Goal: Contribute content: Contribute content

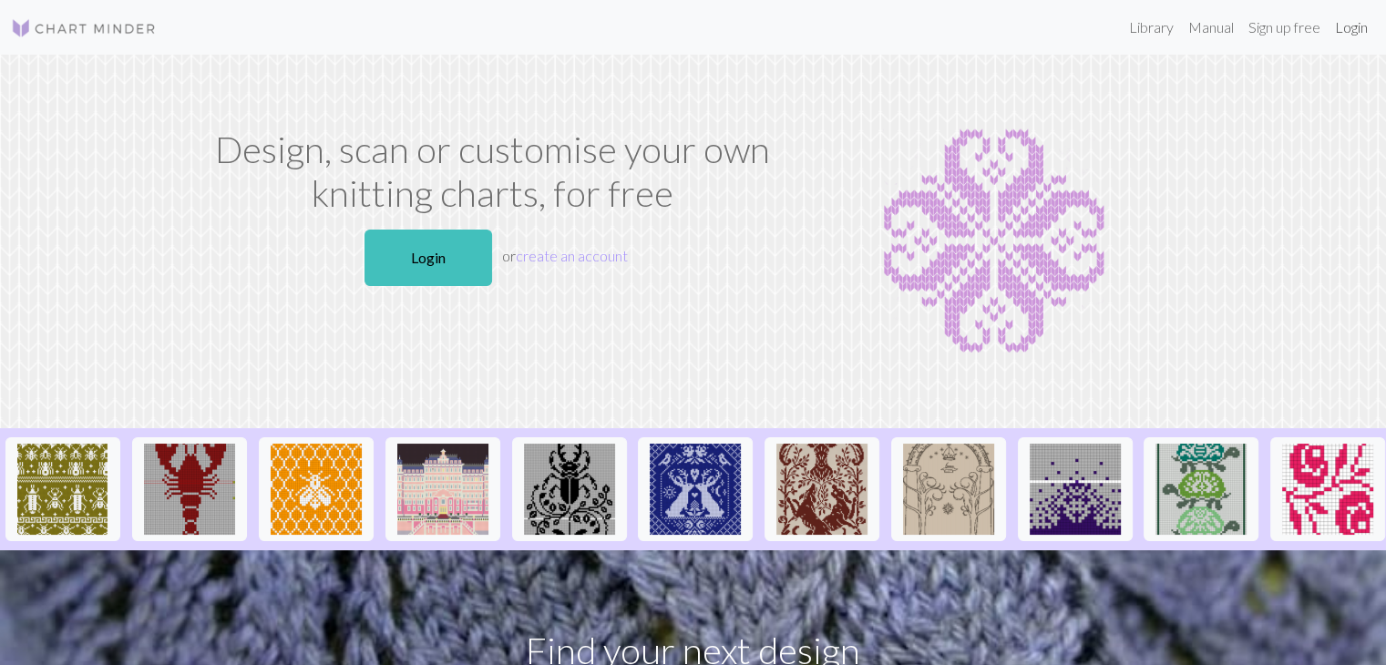
click at [1356, 35] on link "Login" at bounding box center [1351, 27] width 47 height 36
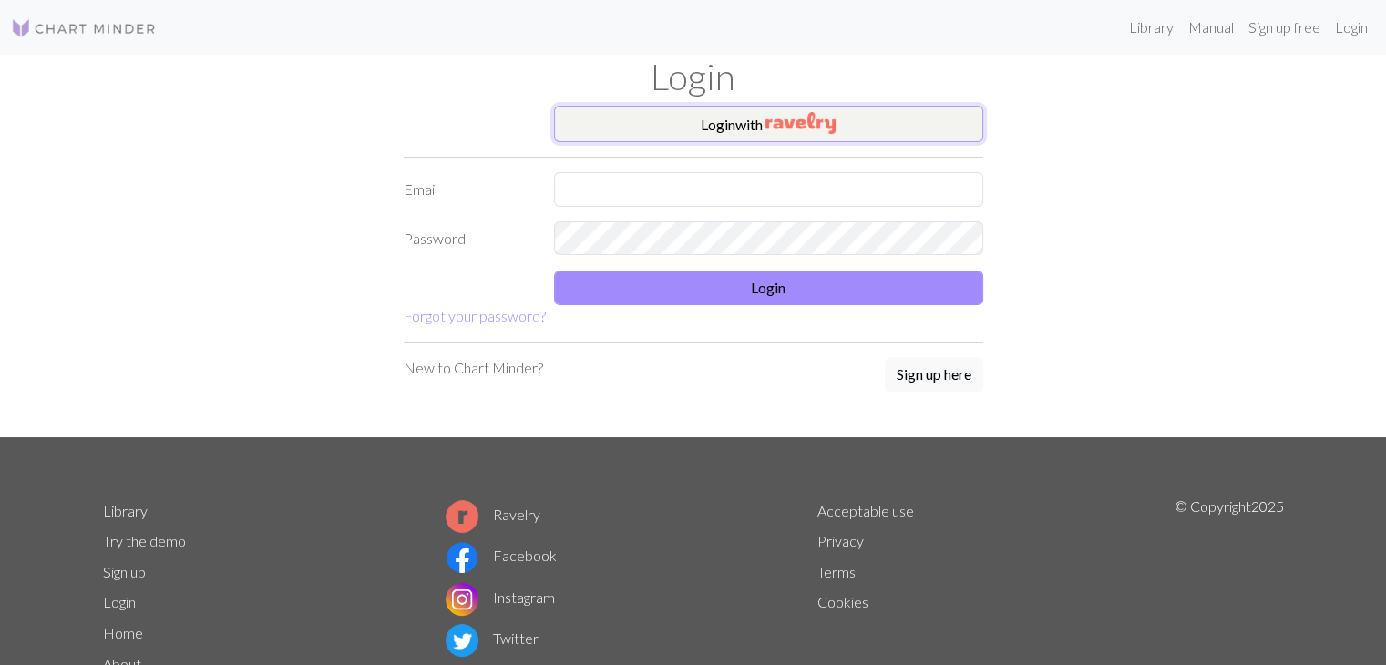
click at [882, 126] on button "Login with" at bounding box center [768, 124] width 429 height 36
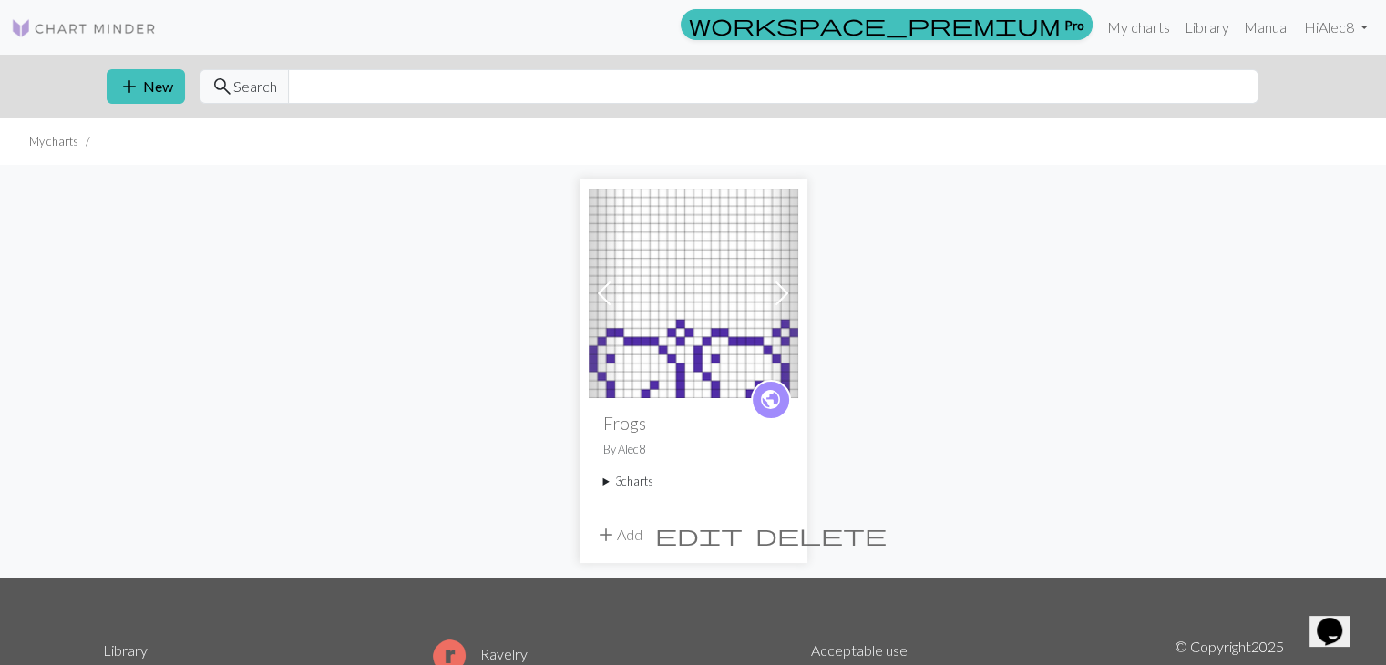
click at [928, 366] on div "Previous Next public Frogs By Alec8 3 charts Frogs delete Big Frog delete Magic…" at bounding box center [693, 371] width 1203 height 412
click at [786, 287] on span at bounding box center [781, 293] width 29 height 29
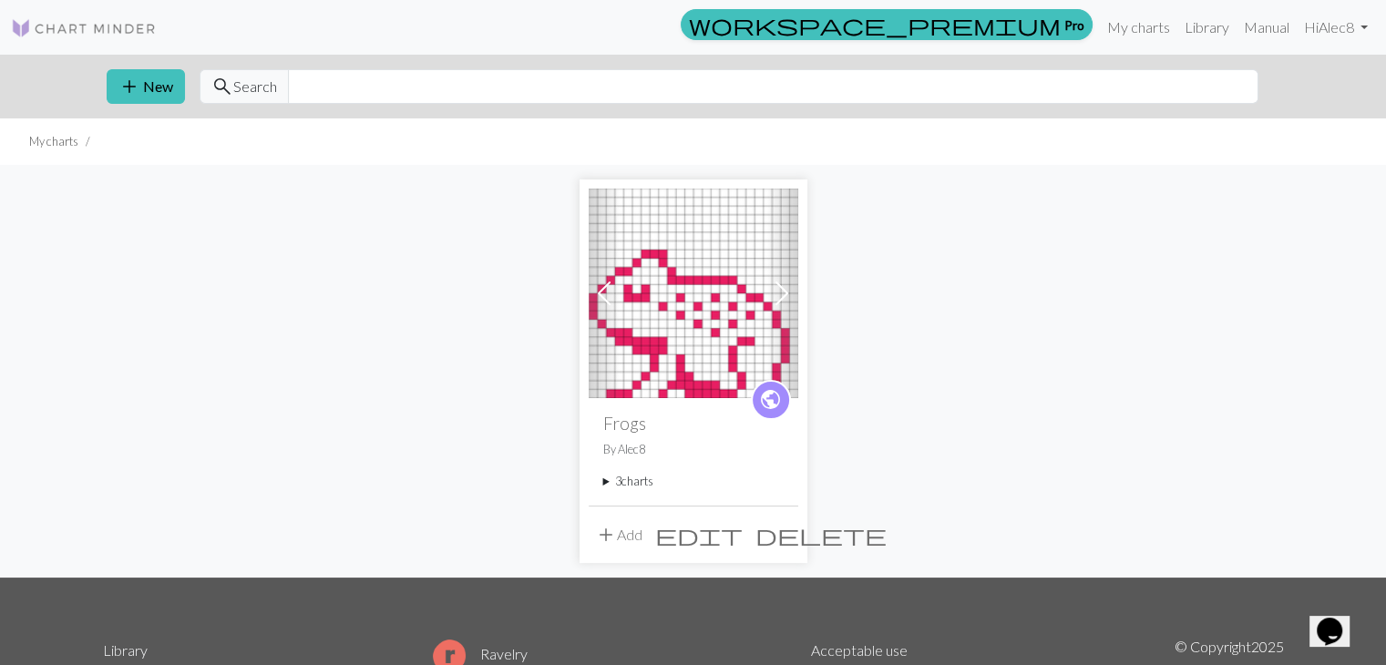
click at [786, 287] on span at bounding box center [781, 293] width 29 height 29
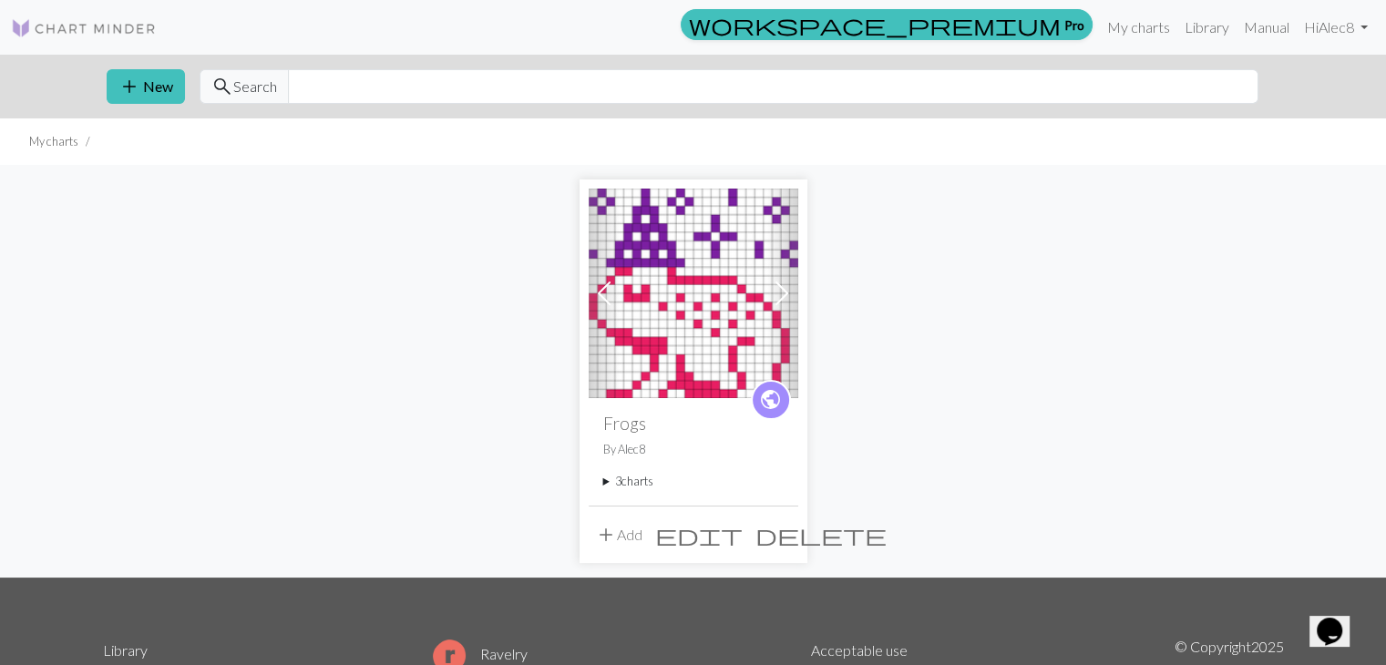
click at [786, 287] on span at bounding box center [781, 293] width 29 height 29
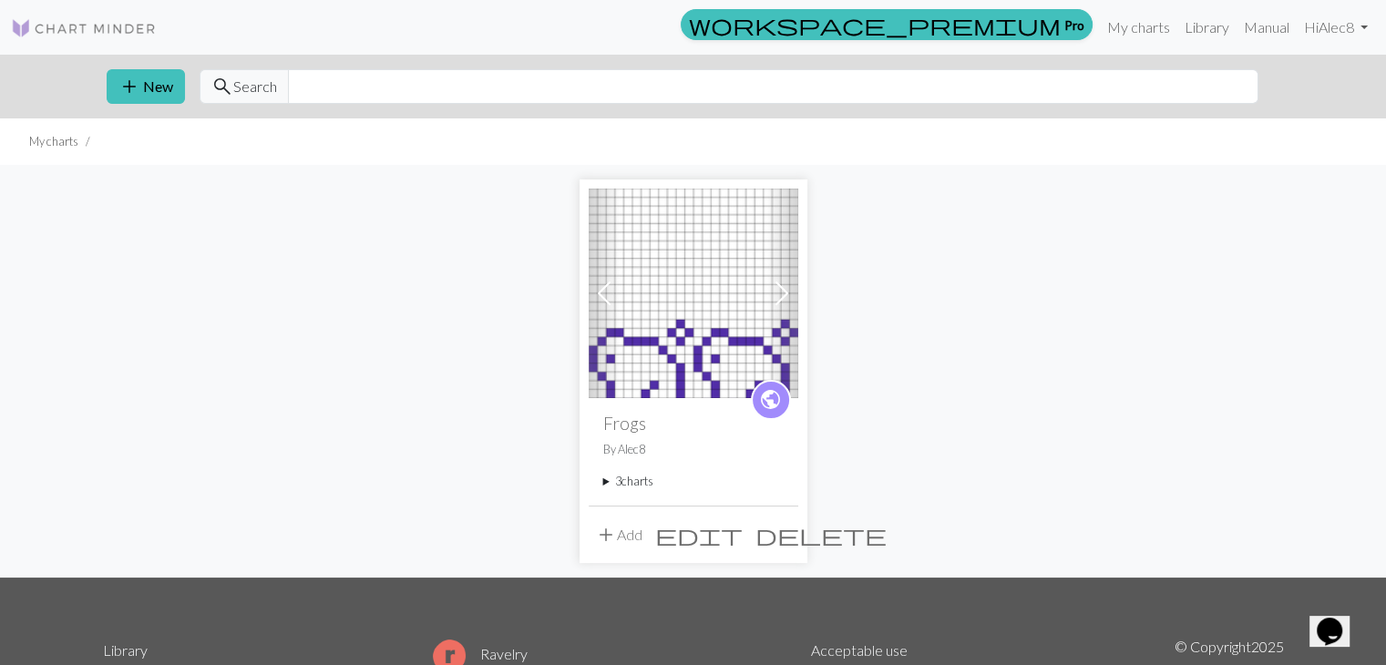
click at [857, 414] on div "Previous Next public Frogs By Alec8 3 charts Frogs delete Big Frog delete Magic…" at bounding box center [693, 371] width 1203 height 412
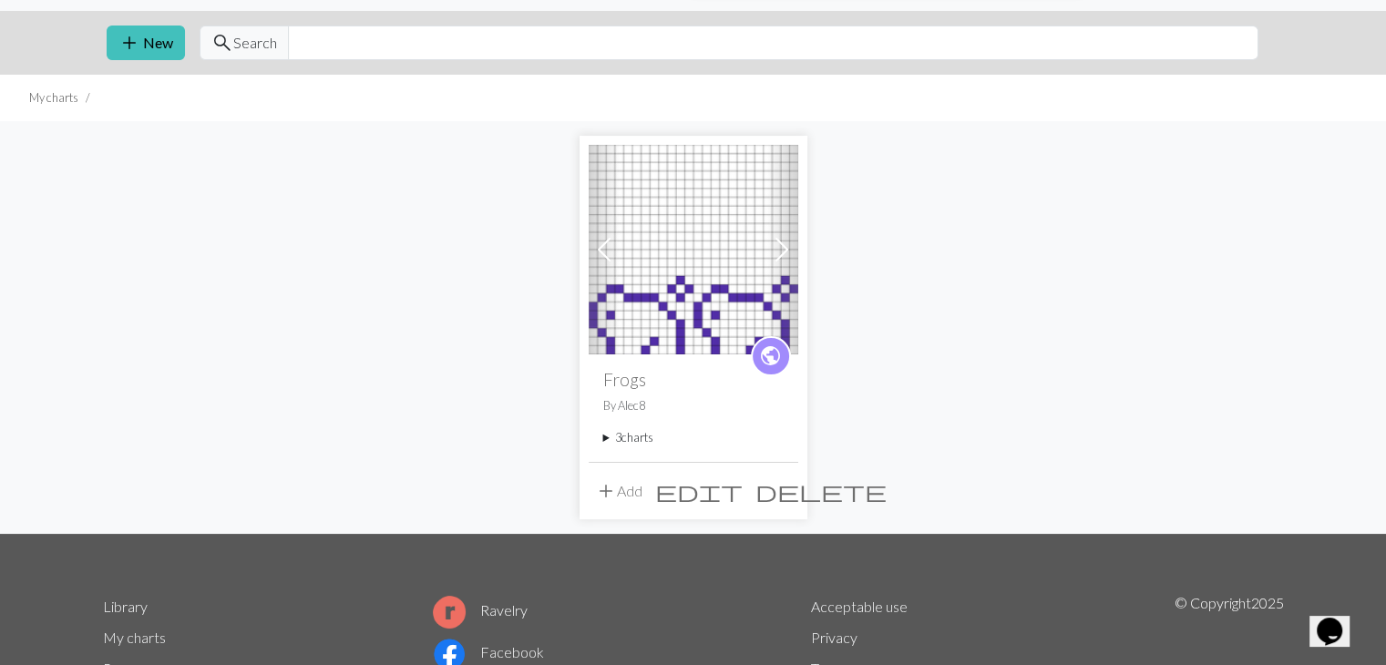
scroll to position [47, 0]
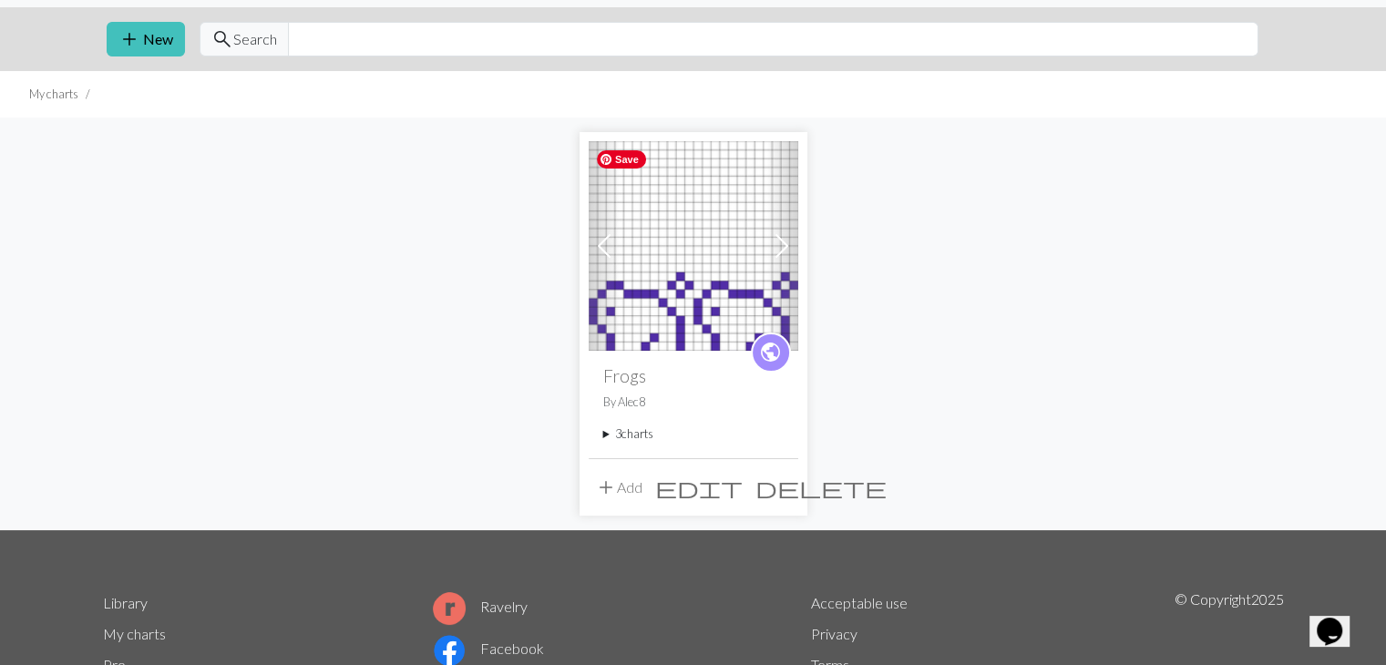
click at [704, 328] on img at bounding box center [694, 246] width 210 height 210
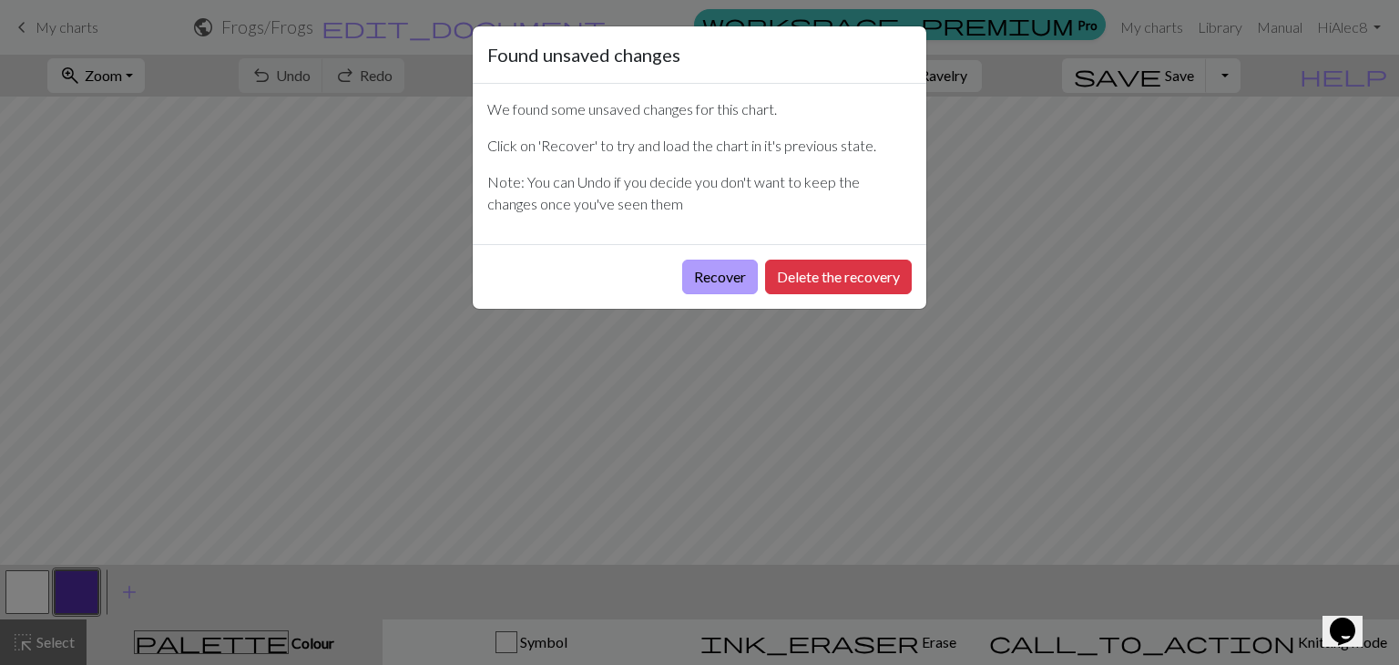
click at [710, 278] on button "Recover" at bounding box center [720, 277] width 76 height 35
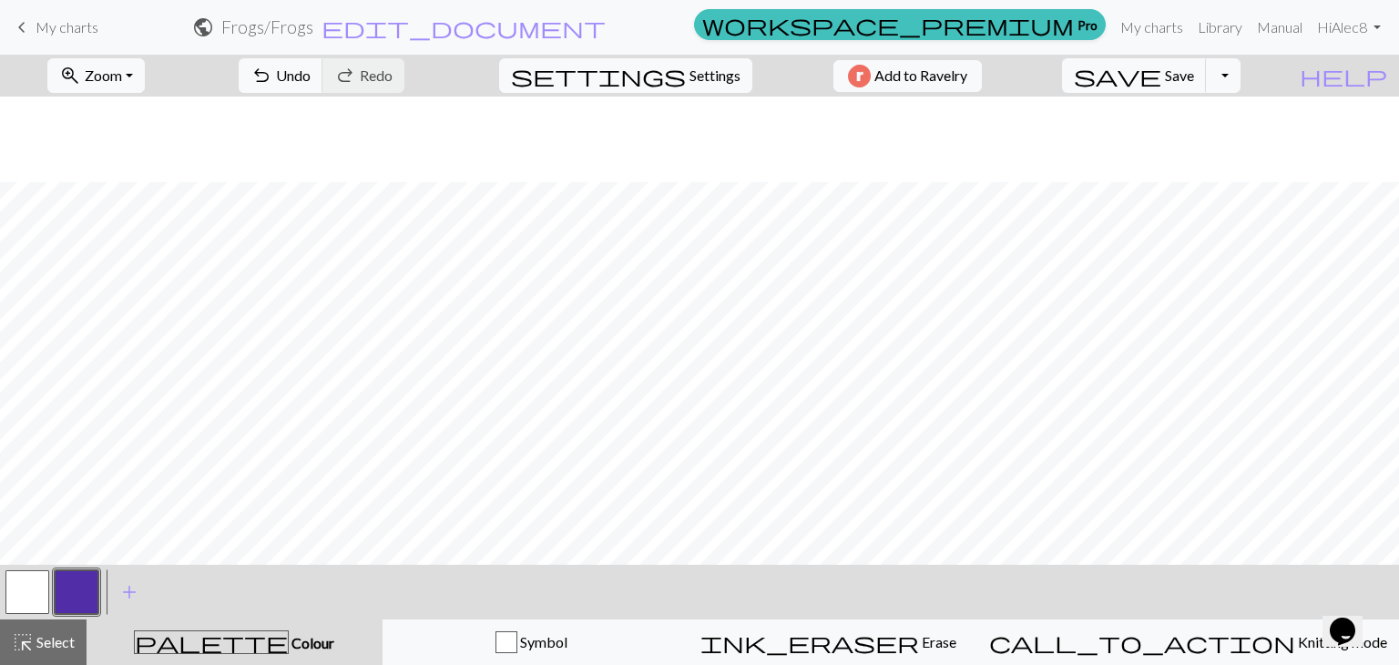
scroll to position [174, 0]
click at [1207, 87] on button "save Save Save" at bounding box center [1134, 75] width 145 height 35
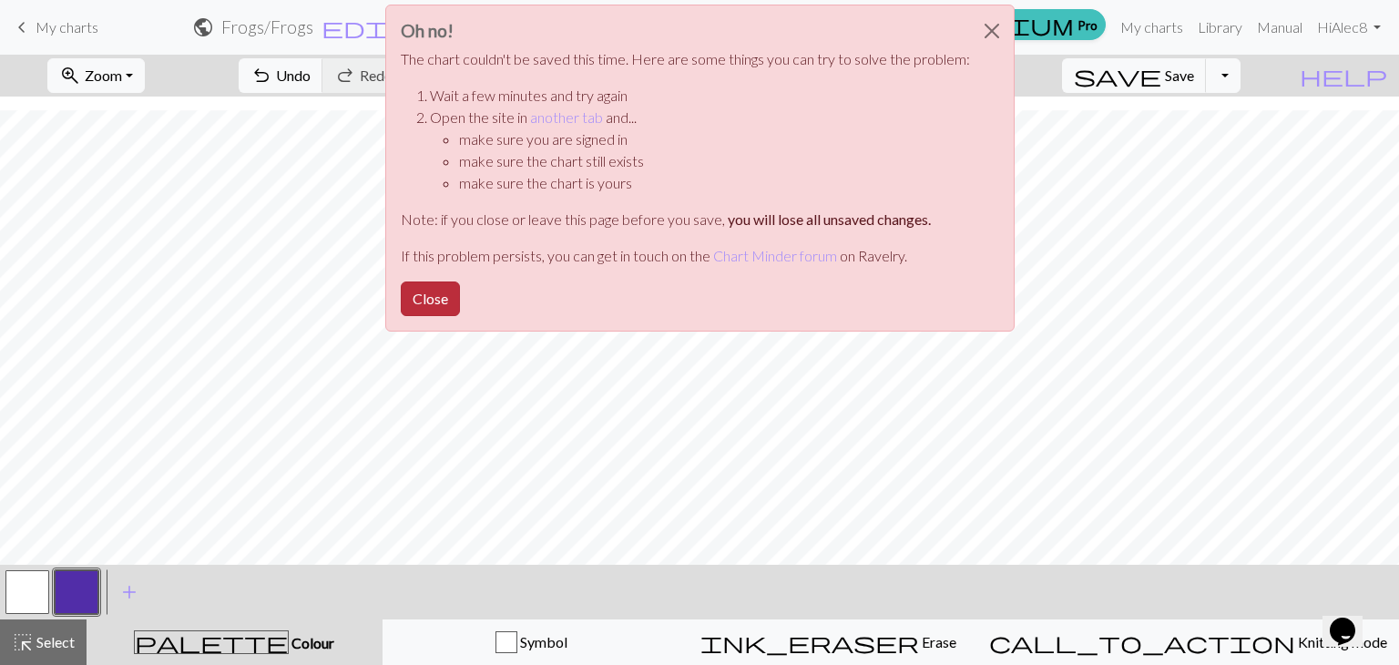
click at [426, 306] on button "Close" at bounding box center [430, 299] width 59 height 35
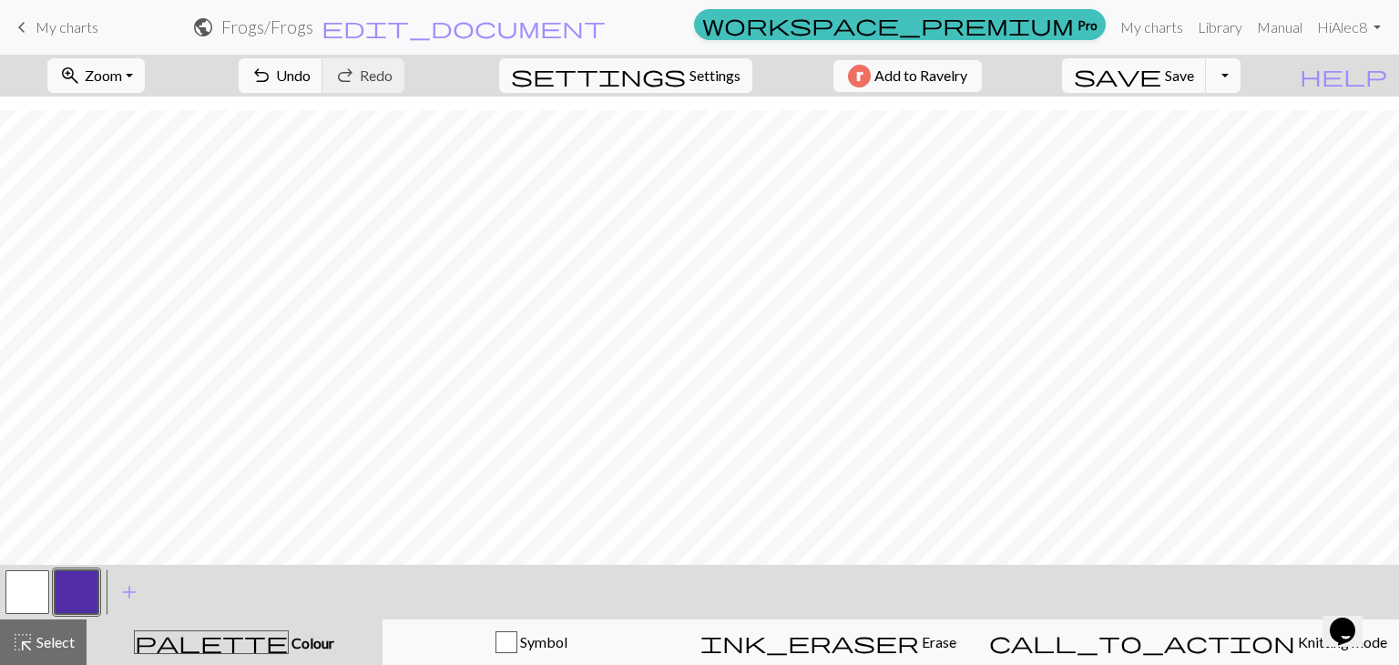
click at [1241, 88] on button "Toggle Dropdown" at bounding box center [1223, 75] width 35 height 35
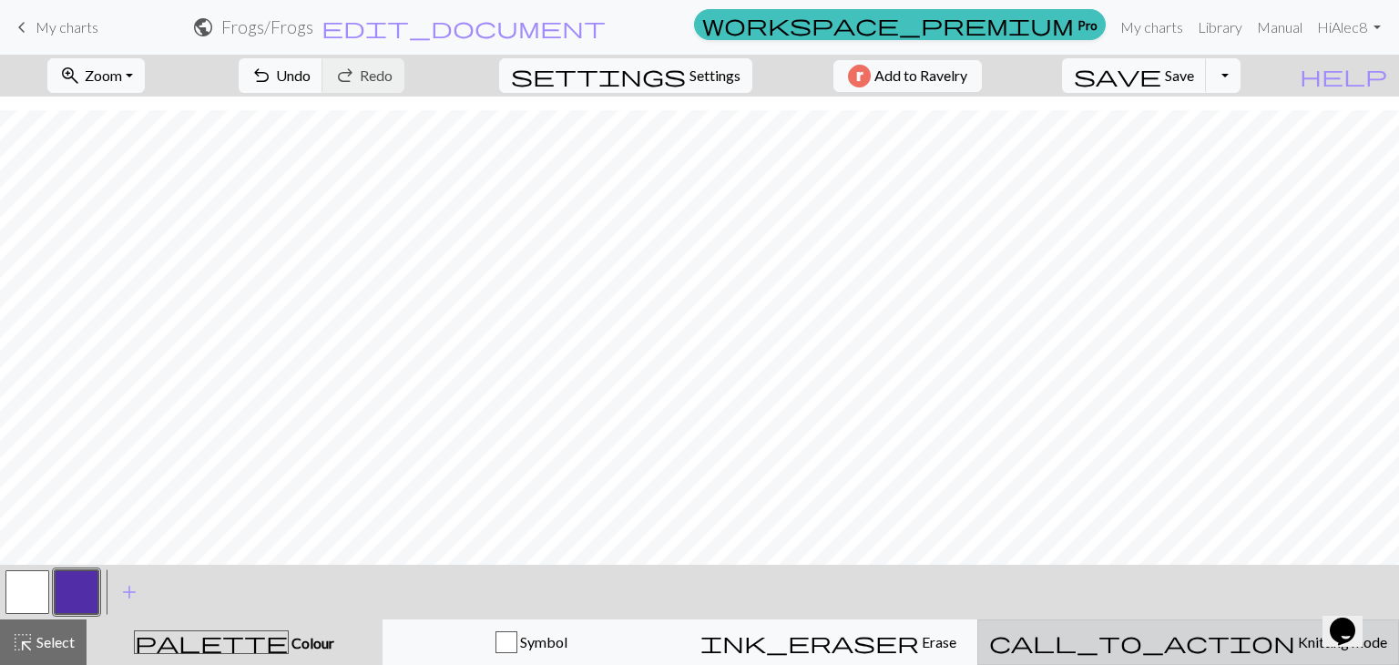
click at [1296, 639] on span "Knitting mode" at bounding box center [1342, 641] width 92 height 17
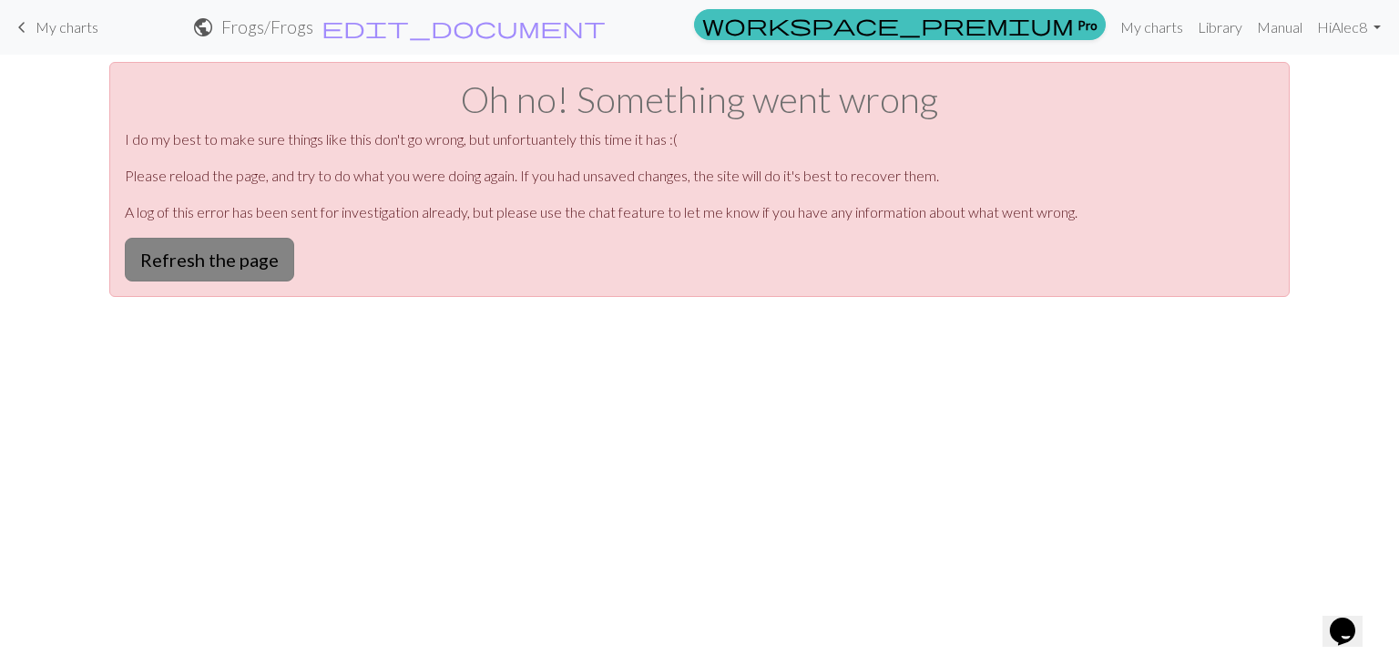
click at [230, 263] on button "Refresh the page" at bounding box center [209, 260] width 169 height 44
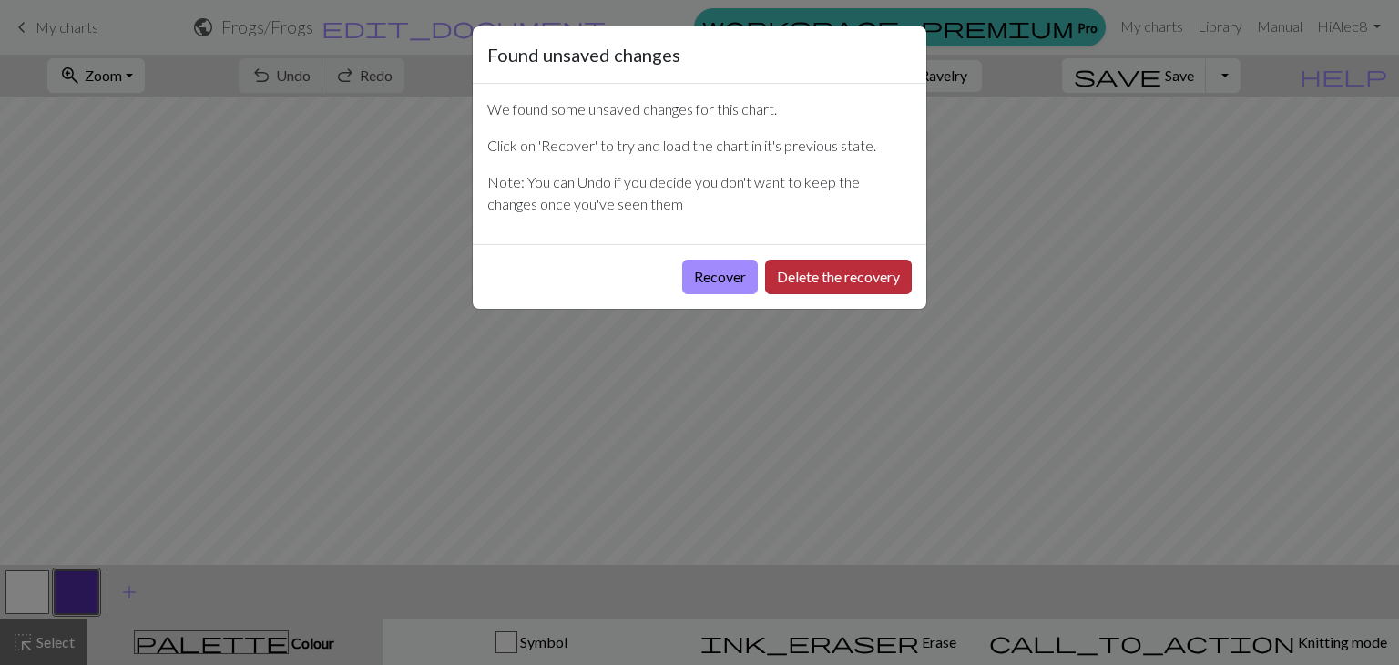
click at [881, 282] on button "Delete the recovery" at bounding box center [838, 277] width 147 height 35
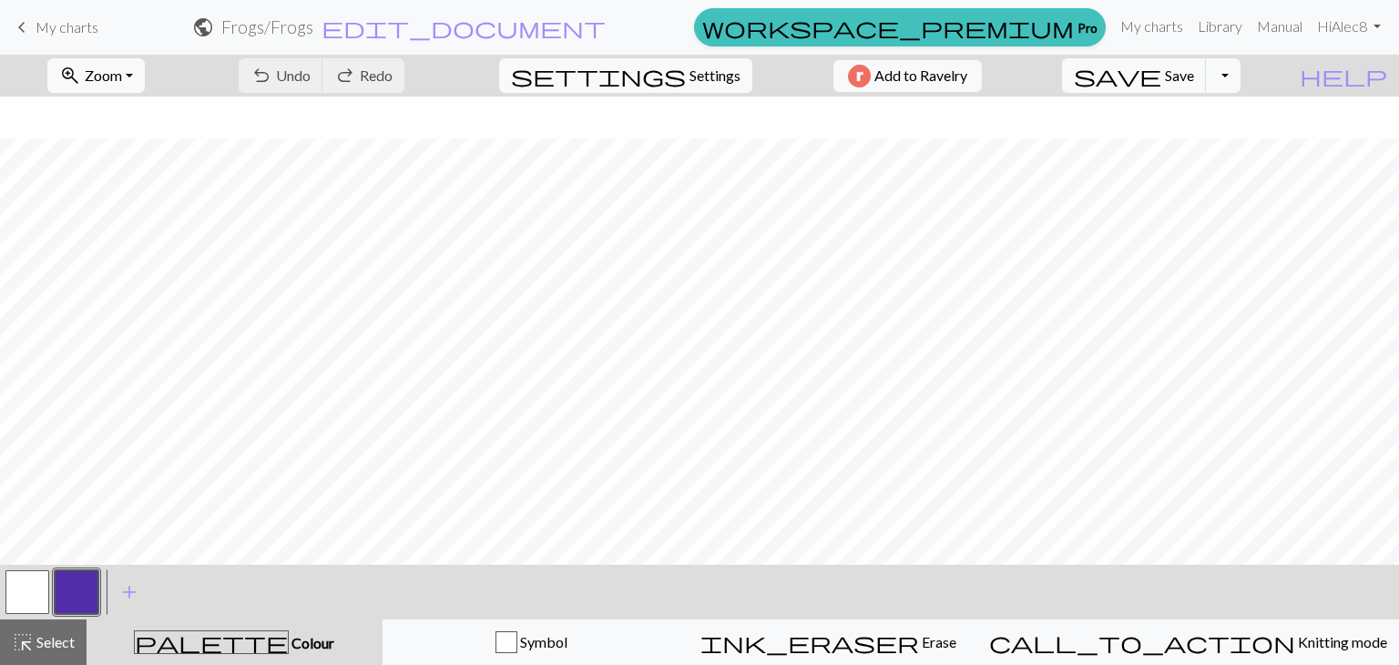
scroll to position [174, 0]
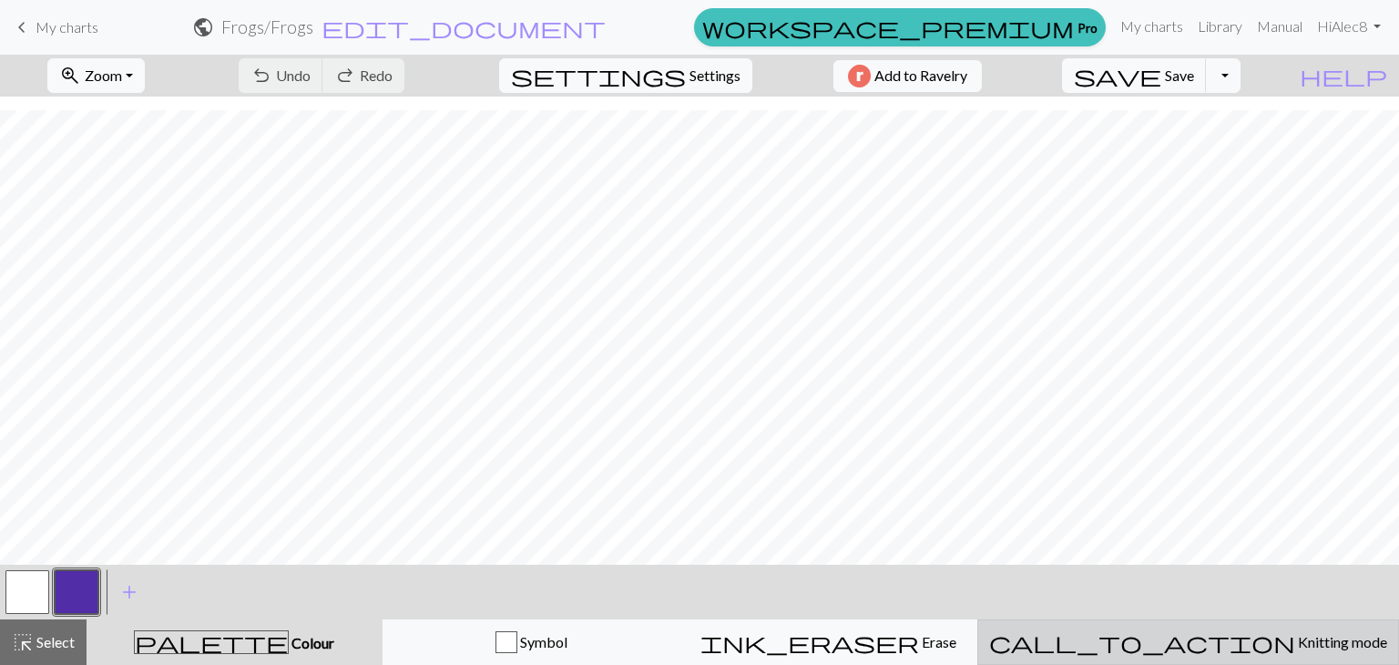
click at [1296, 647] on span "Knitting mode" at bounding box center [1342, 641] width 92 height 17
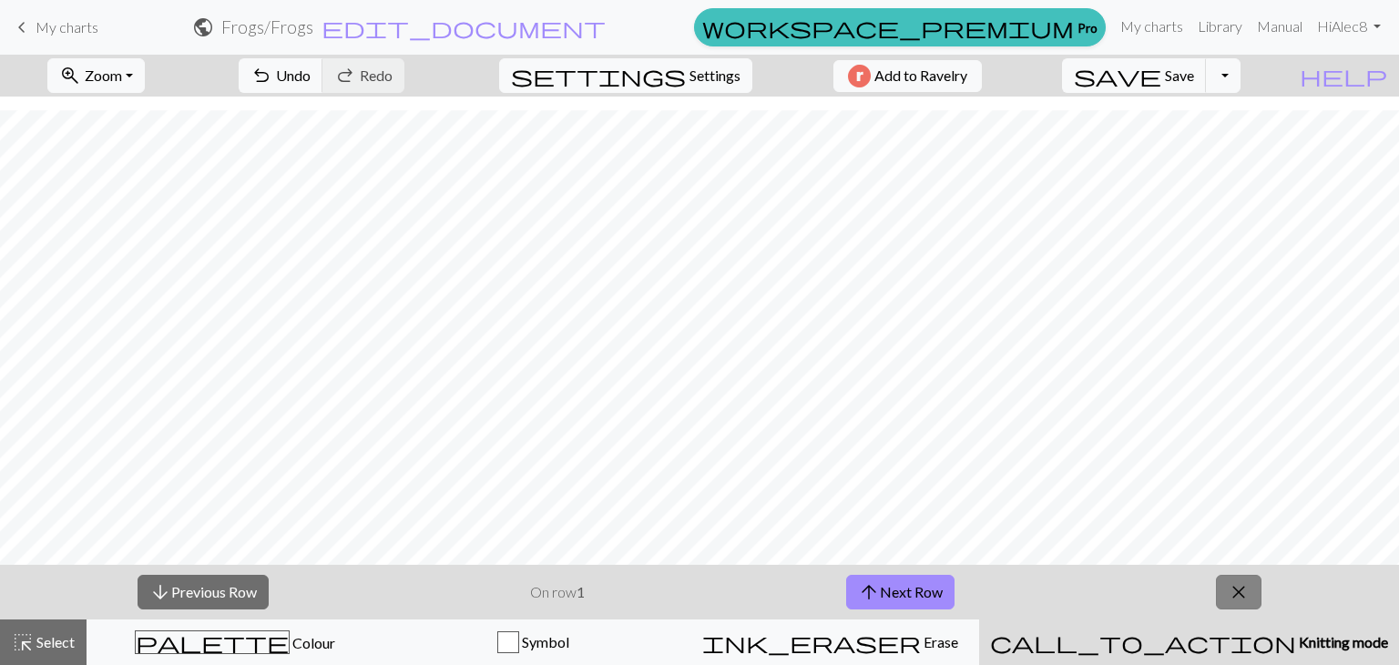
click at [1247, 598] on span "close" at bounding box center [1239, 592] width 22 height 26
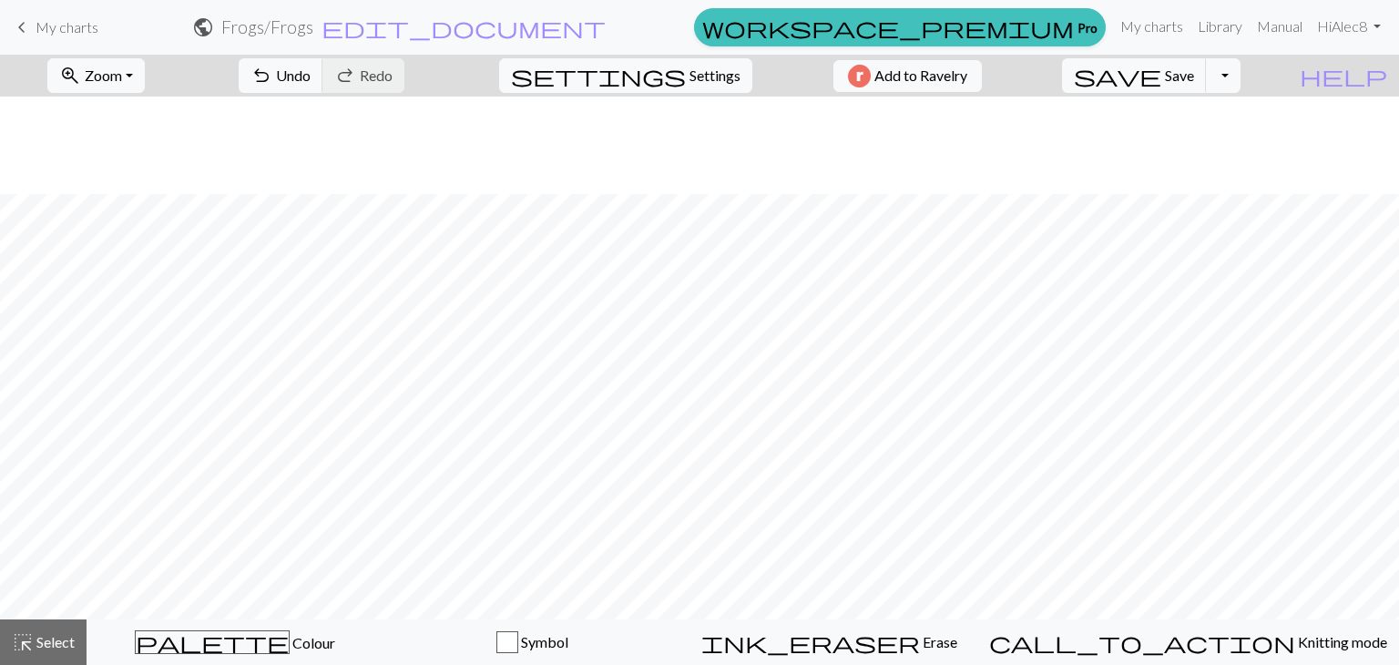
scroll to position [119, 0]
click at [667, 80] on span "settings" at bounding box center [598, 76] width 175 height 26
select select "aran"
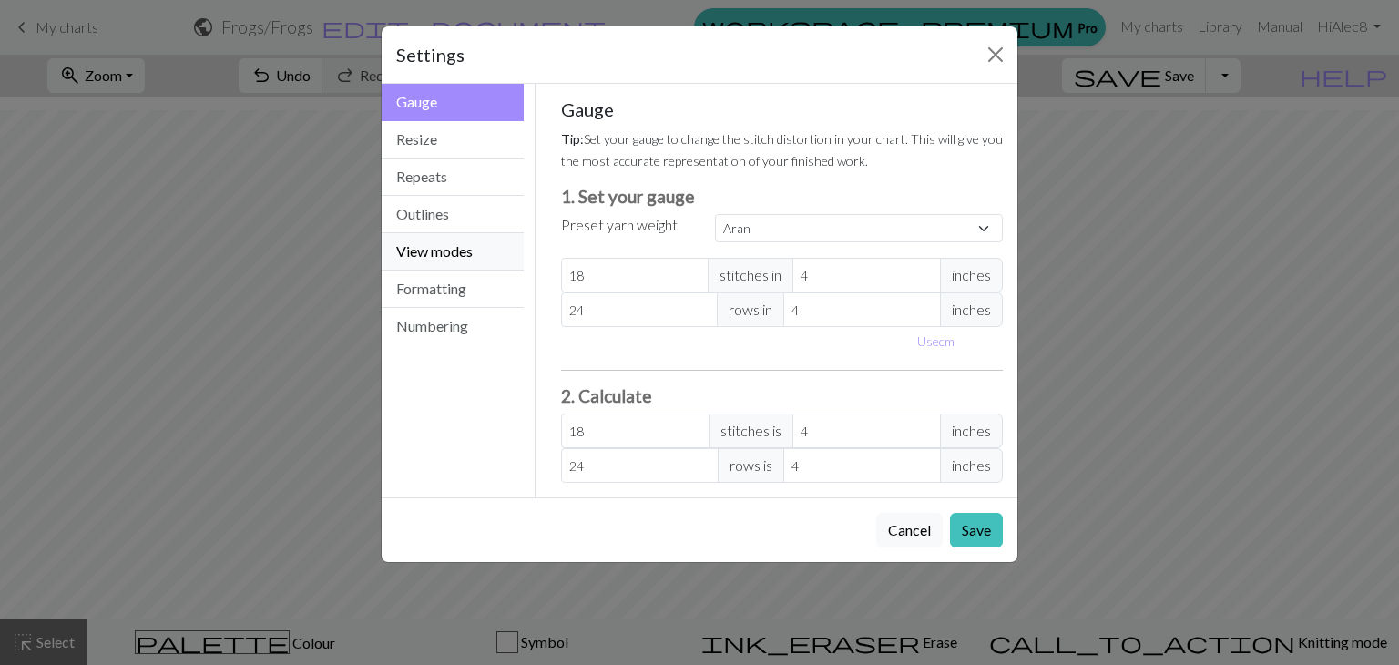
click at [485, 239] on button "View modes" at bounding box center [453, 251] width 142 height 37
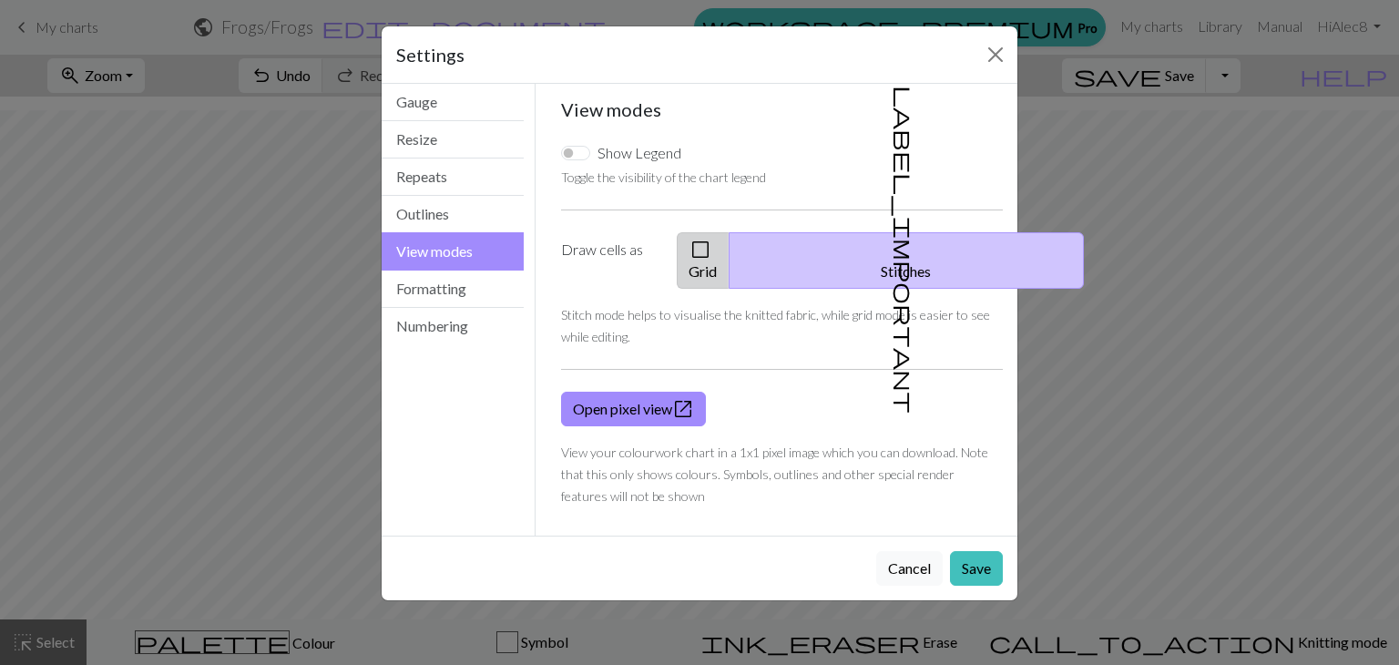
click at [723, 252] on button "check_box_outline_blank Grid" at bounding box center [703, 260] width 53 height 56
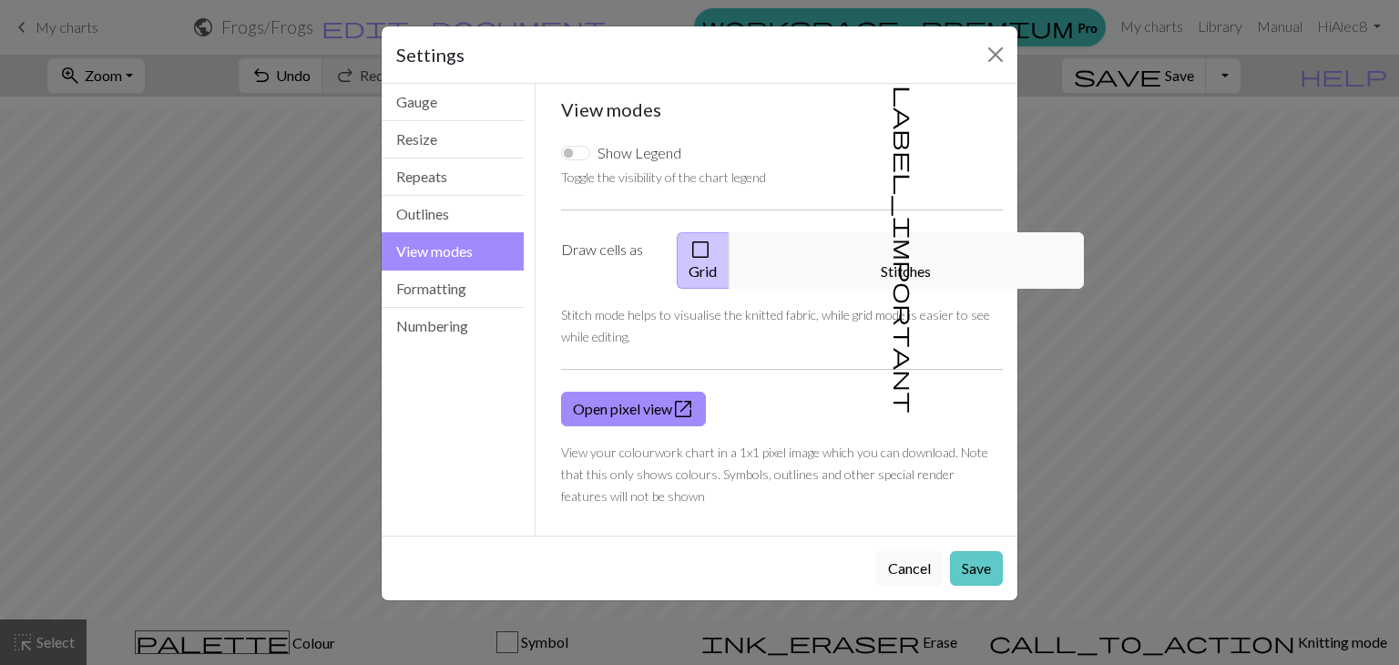
click at [967, 551] on button "Save" at bounding box center [976, 568] width 53 height 35
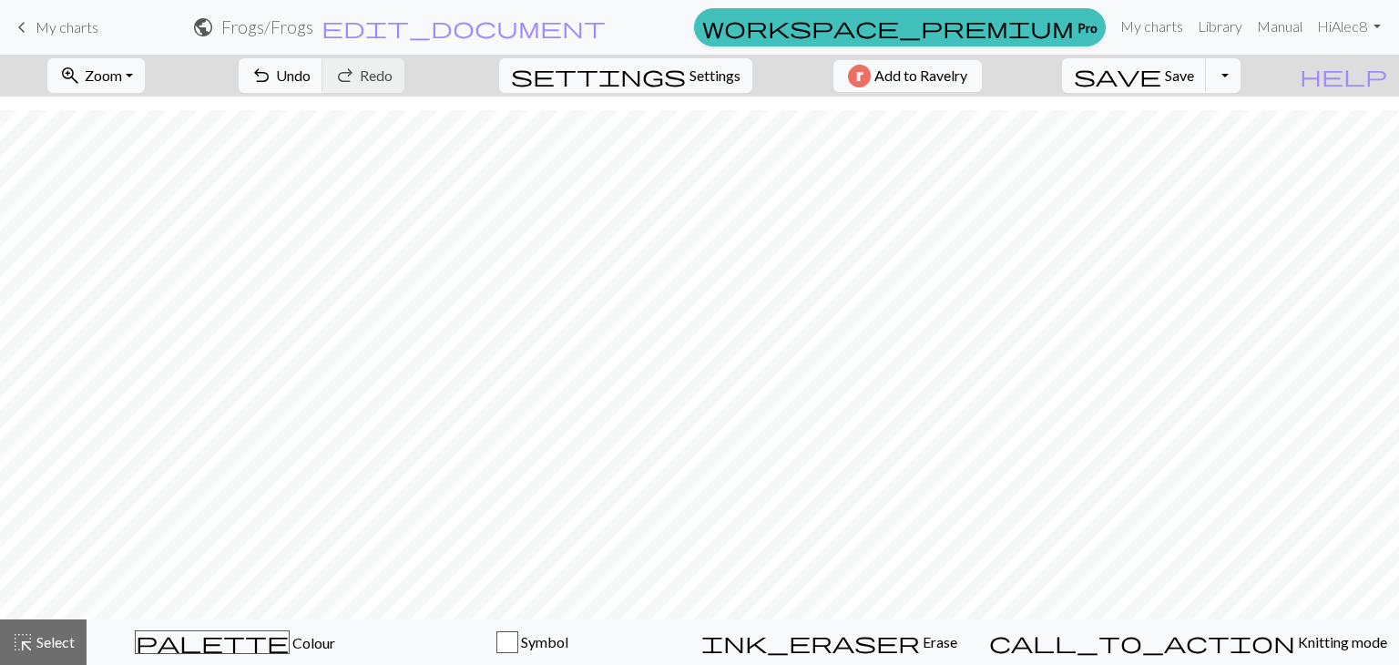
drag, startPoint x: 36, startPoint y: 26, endPoint x: 774, endPoint y: 88, distance: 740.7
click at [36, 26] on span "My charts" at bounding box center [67, 26] width 63 height 17
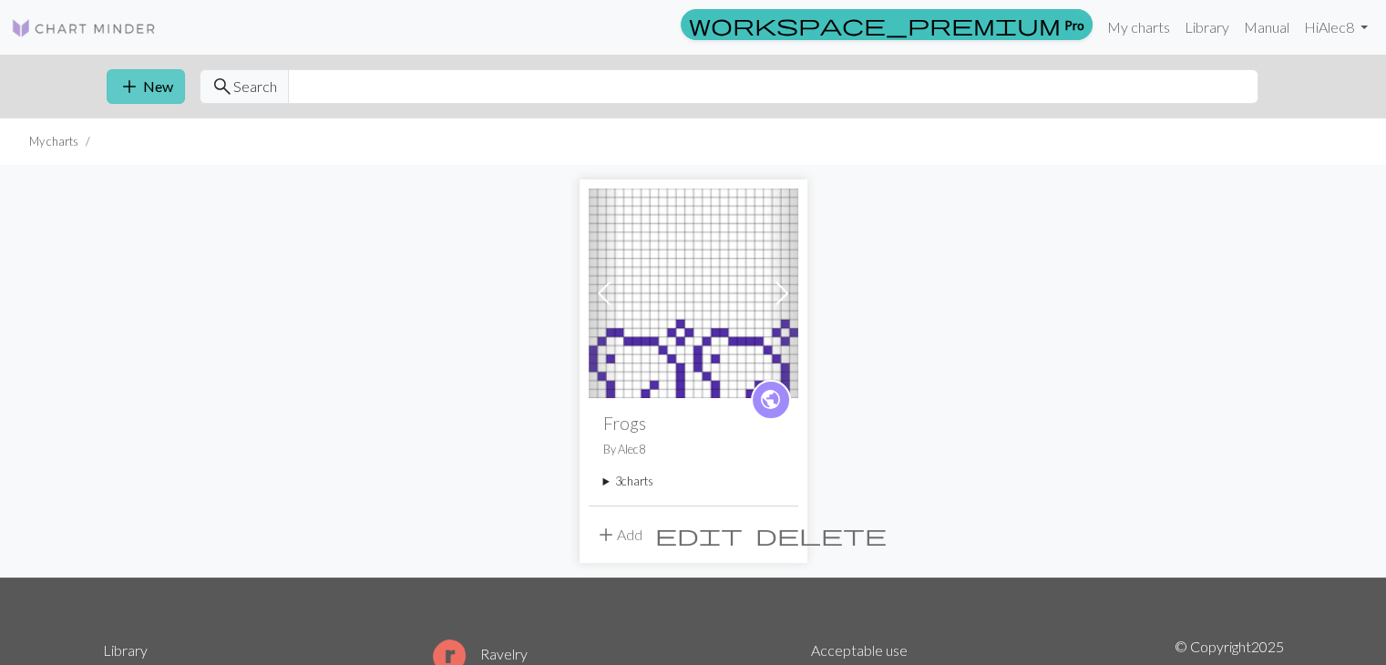
click at [156, 102] on button "add New" at bounding box center [146, 86] width 78 height 35
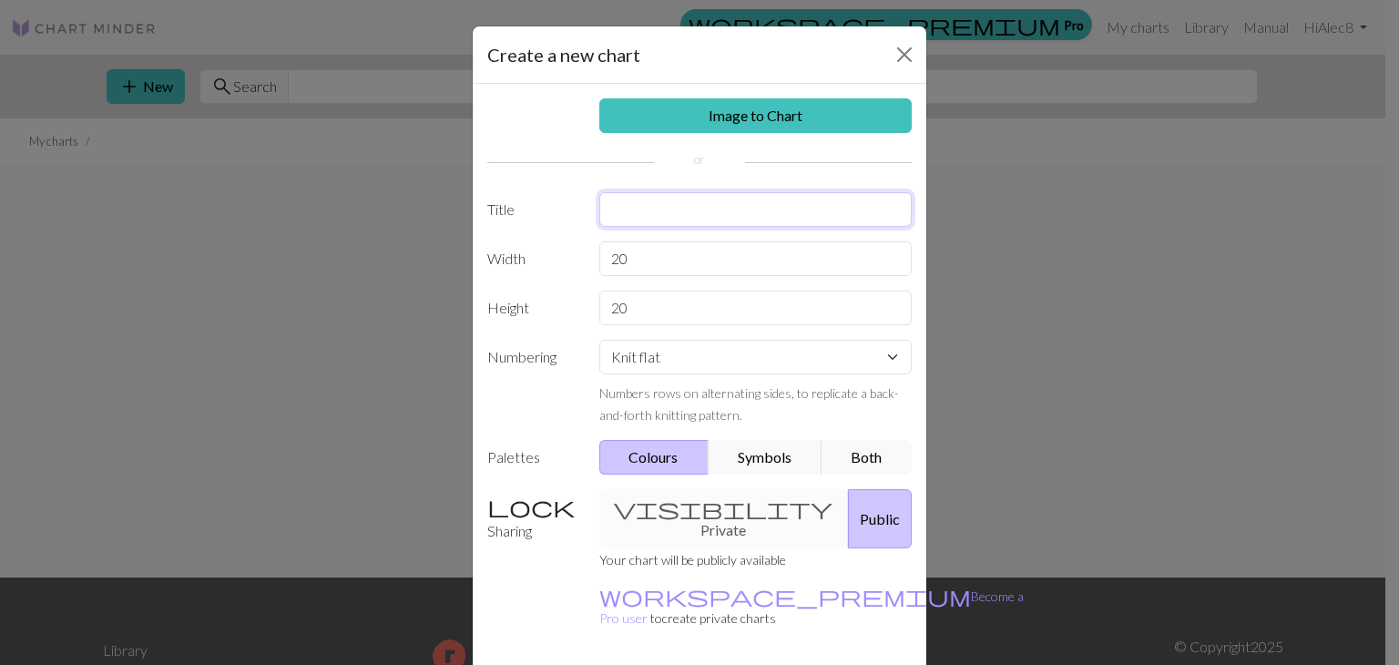
click at [641, 216] on input "text" at bounding box center [756, 209] width 313 height 35
type input "Sheep cart"
click at [612, 264] on input "20" at bounding box center [756, 258] width 313 height 35
click at [622, 264] on input "20" at bounding box center [756, 258] width 313 height 35
type input "24"
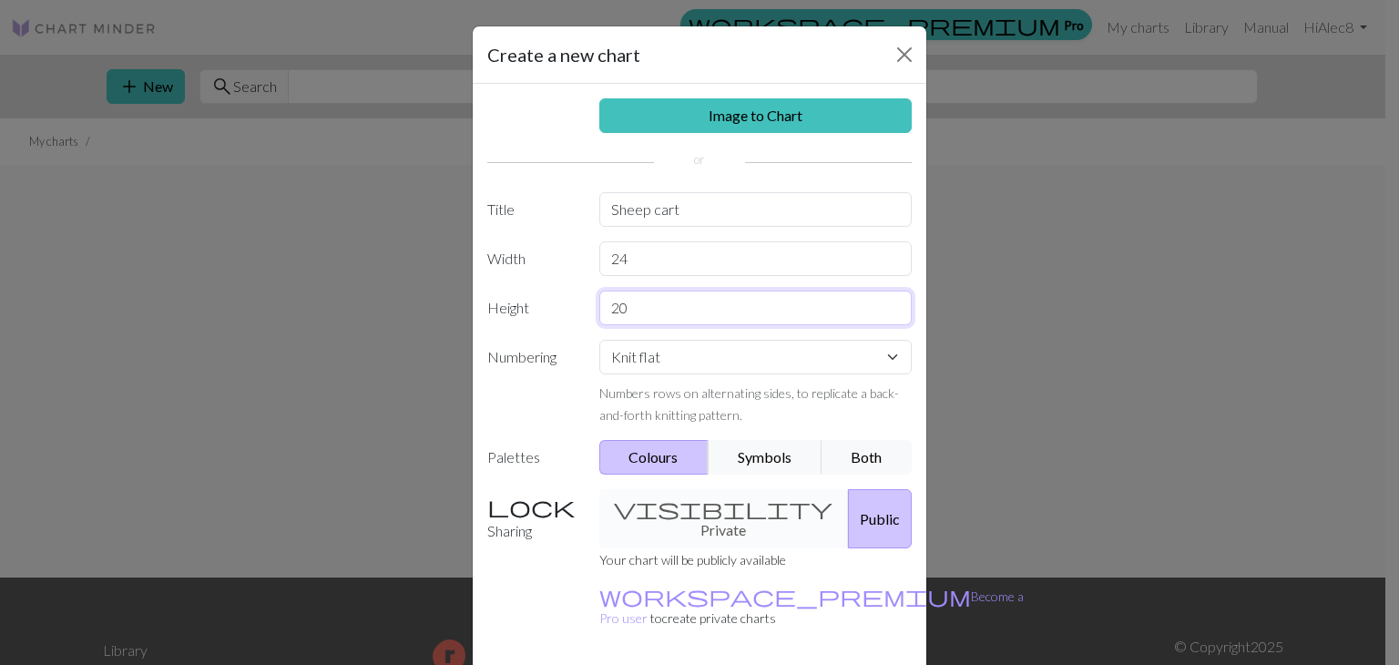
click at [647, 302] on input "20" at bounding box center [756, 308] width 313 height 35
type input "2"
type input "19"
click at [642, 351] on select "Knit flat Knit in the round Lace knitting Cross stitch" at bounding box center [756, 357] width 313 height 35
select select "round"
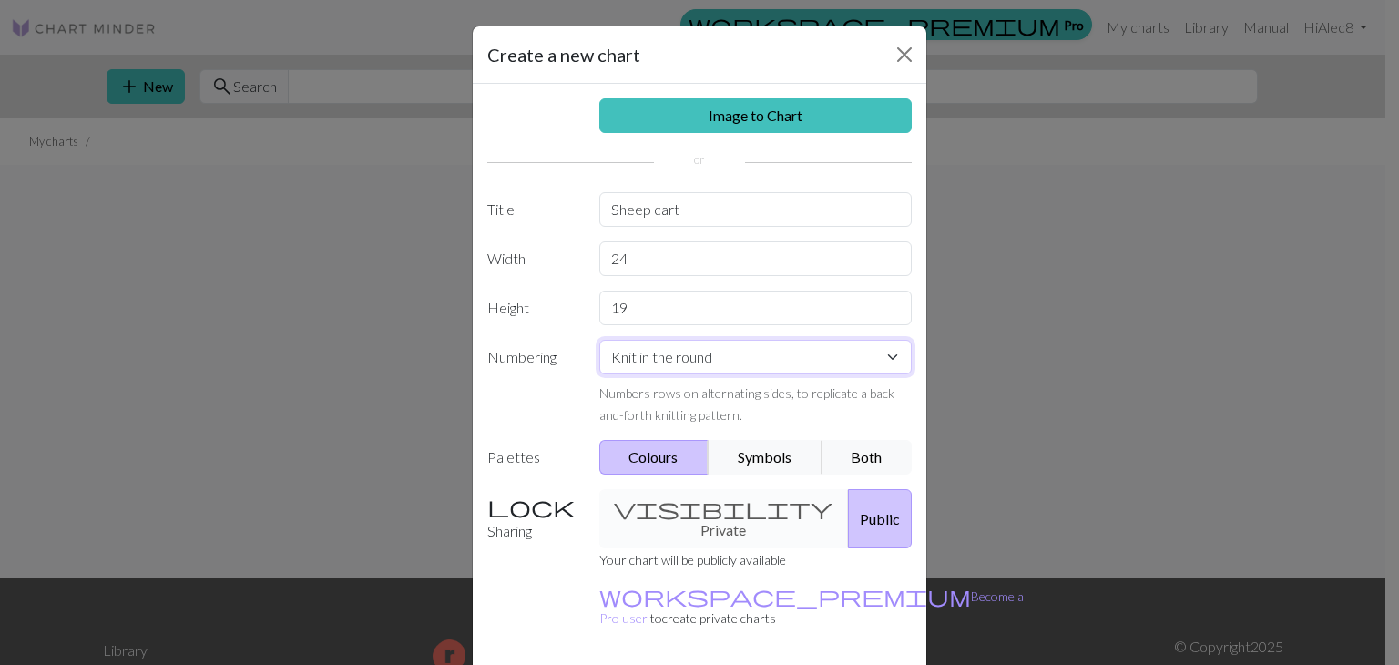
click at [600, 340] on select "Knit flat Knit in the round Lace knitting Cross stitch" at bounding box center [756, 357] width 313 height 35
click at [651, 412] on small "For circular/round knitting, every row is numbered on the right hand side." at bounding box center [746, 403] width 292 height 37
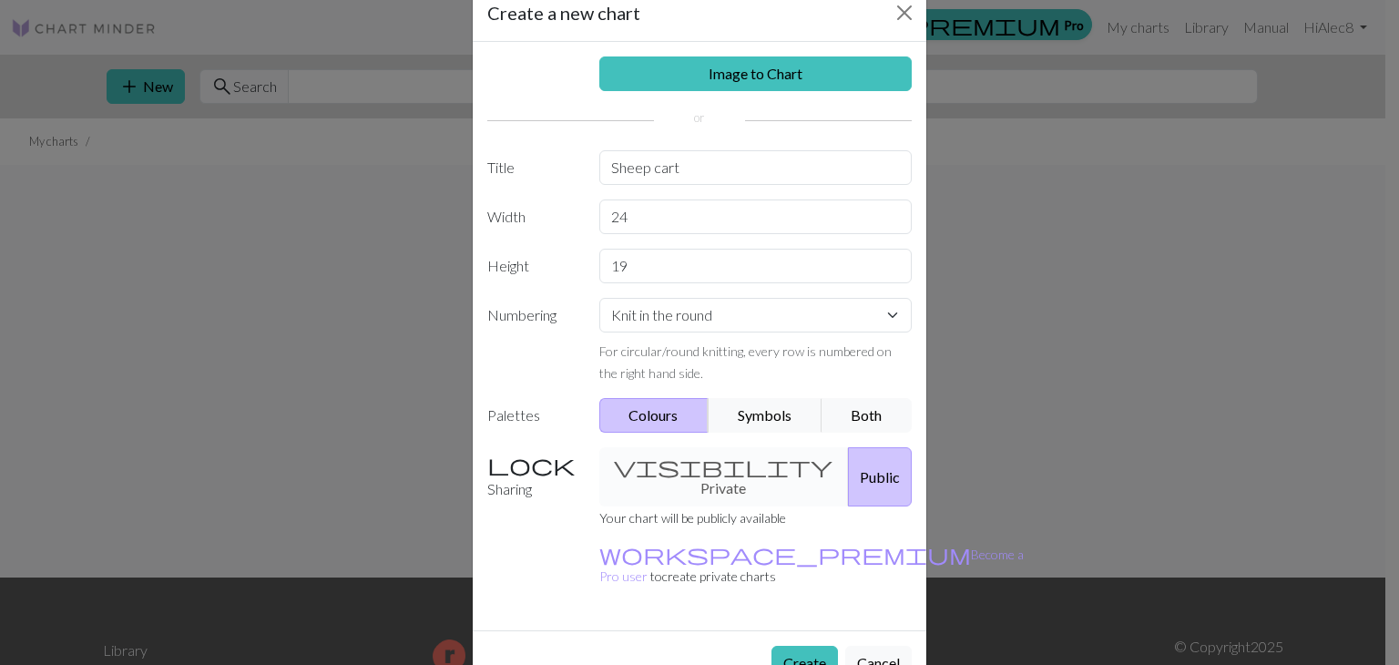
scroll to position [53, 0]
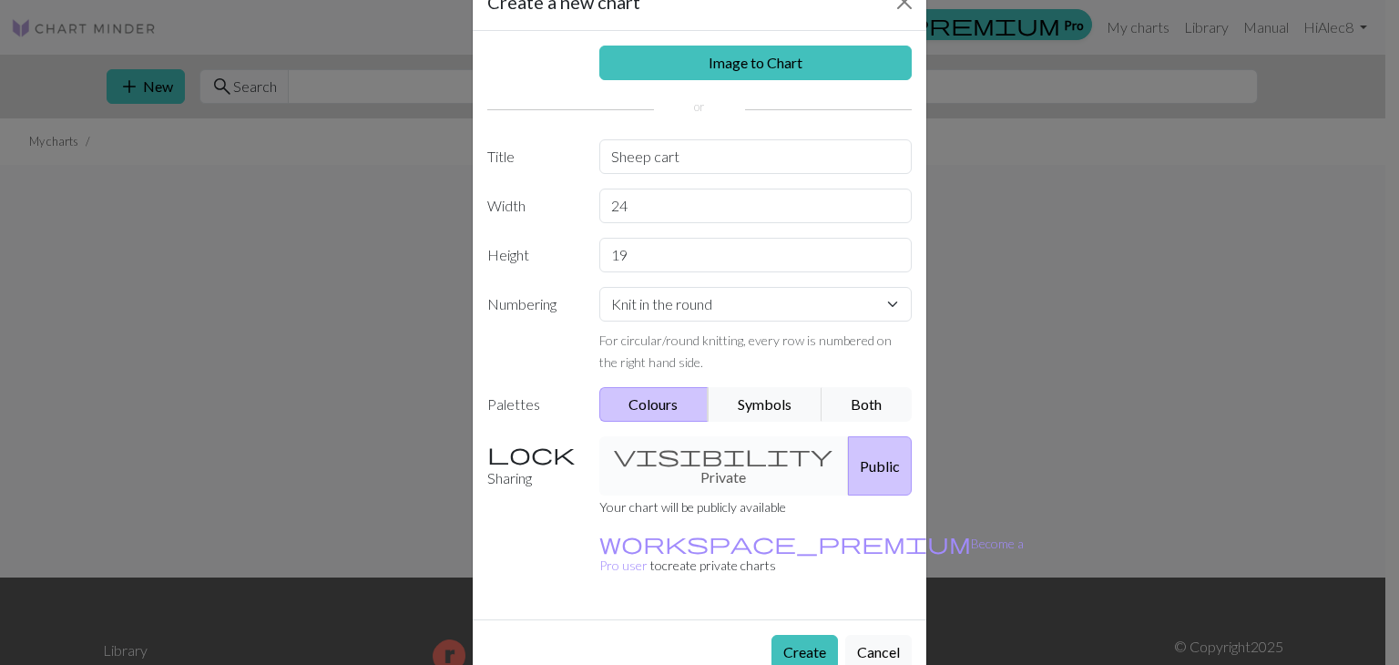
click at [711, 449] on div "visibility Private Public" at bounding box center [756, 465] width 335 height 59
click at [684, 456] on div "visibility Private Public" at bounding box center [756, 465] width 335 height 59
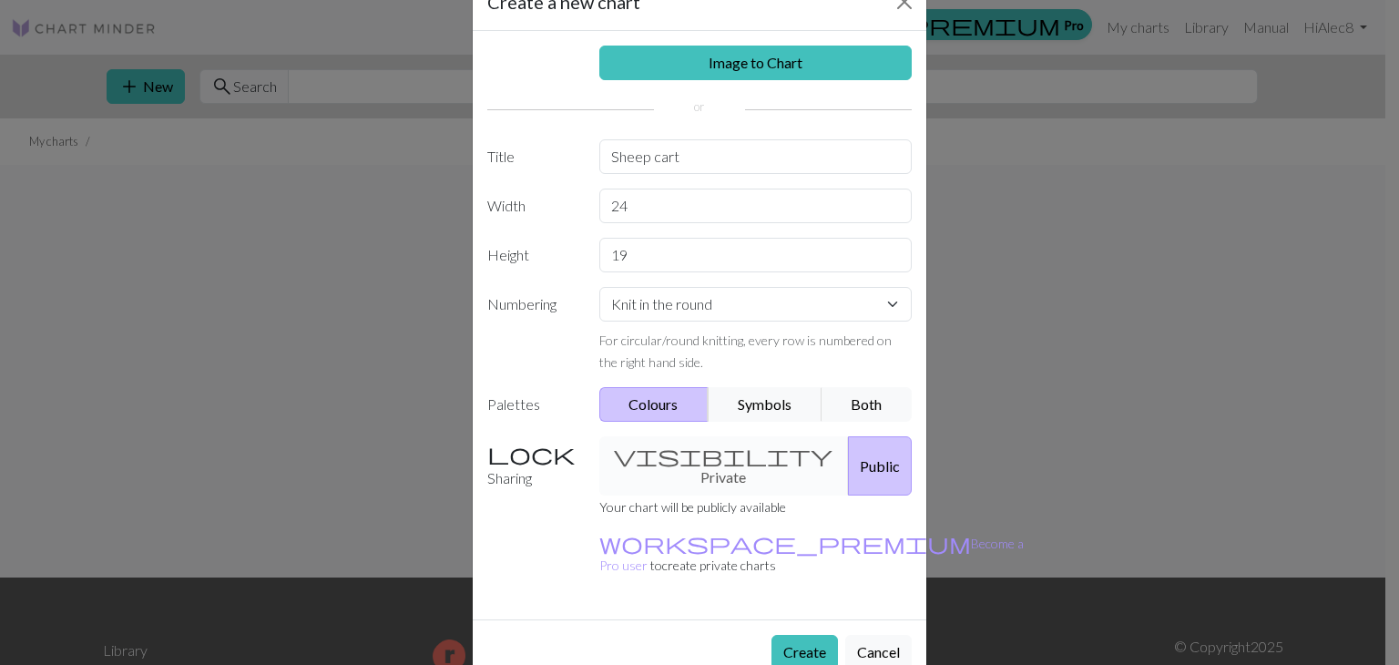
click at [877, 515] on div "Sharing visibility Private Public Your chart will be publicly available workspa…" at bounding box center [700, 513] width 446 height 154
click at [802, 635] on button "Create" at bounding box center [805, 652] width 67 height 35
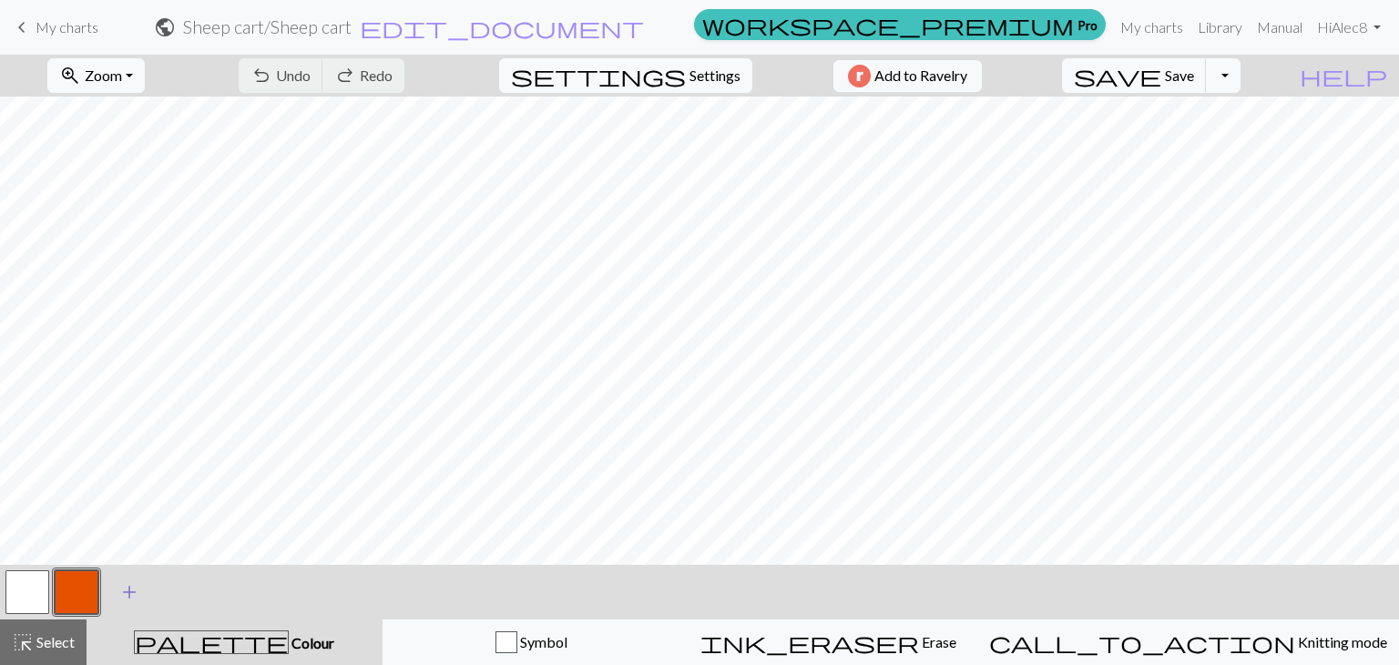
click at [127, 596] on span "add" at bounding box center [129, 592] width 22 height 26
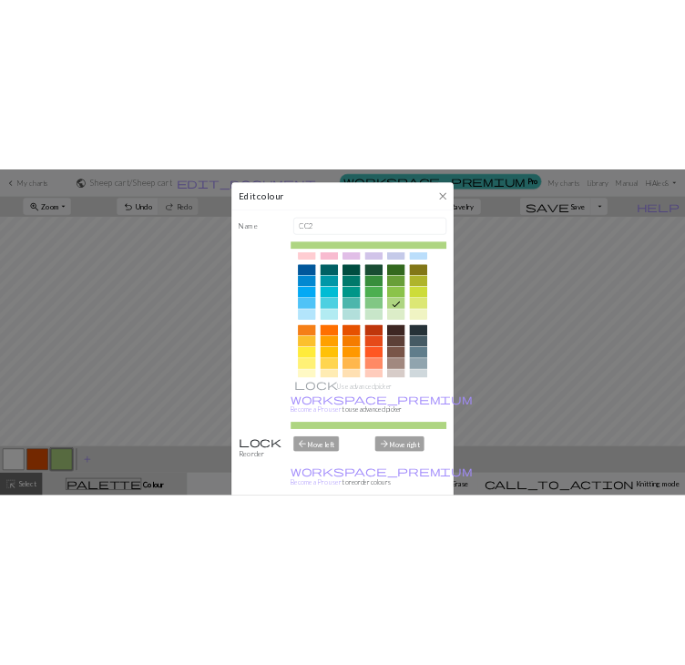
scroll to position [262, 0]
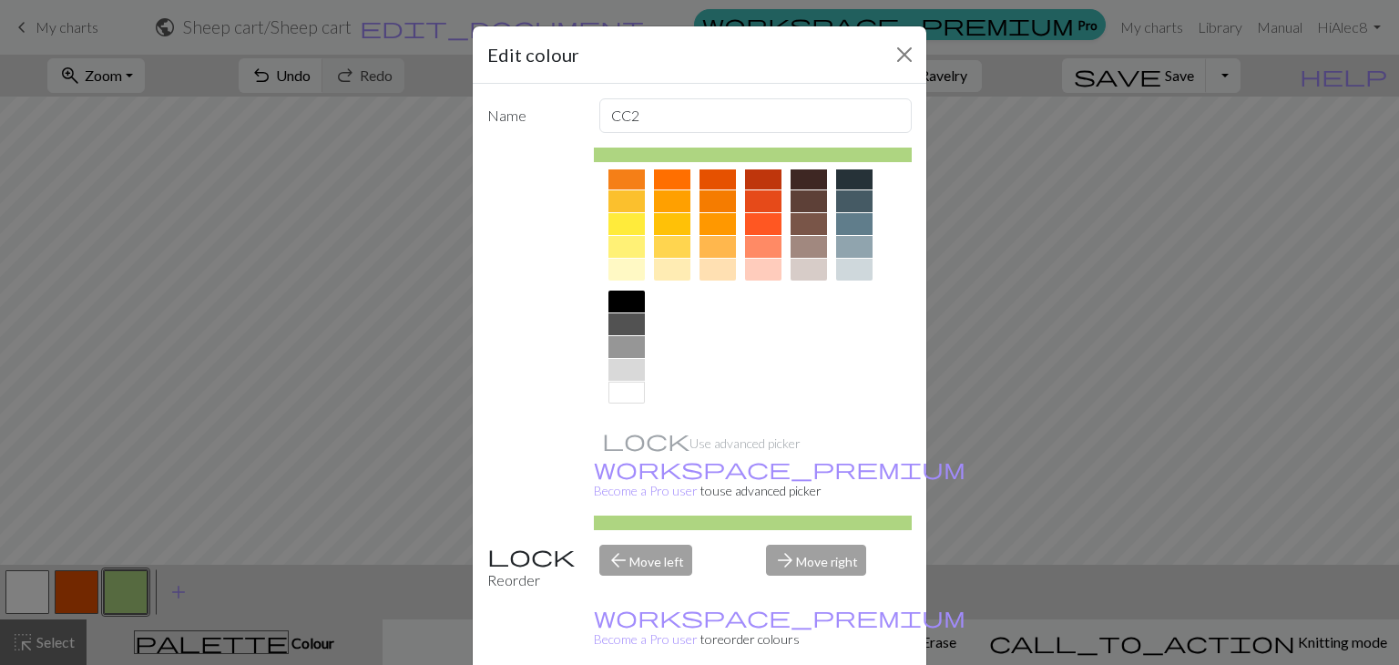
click at [628, 365] on div at bounding box center [627, 370] width 36 height 22
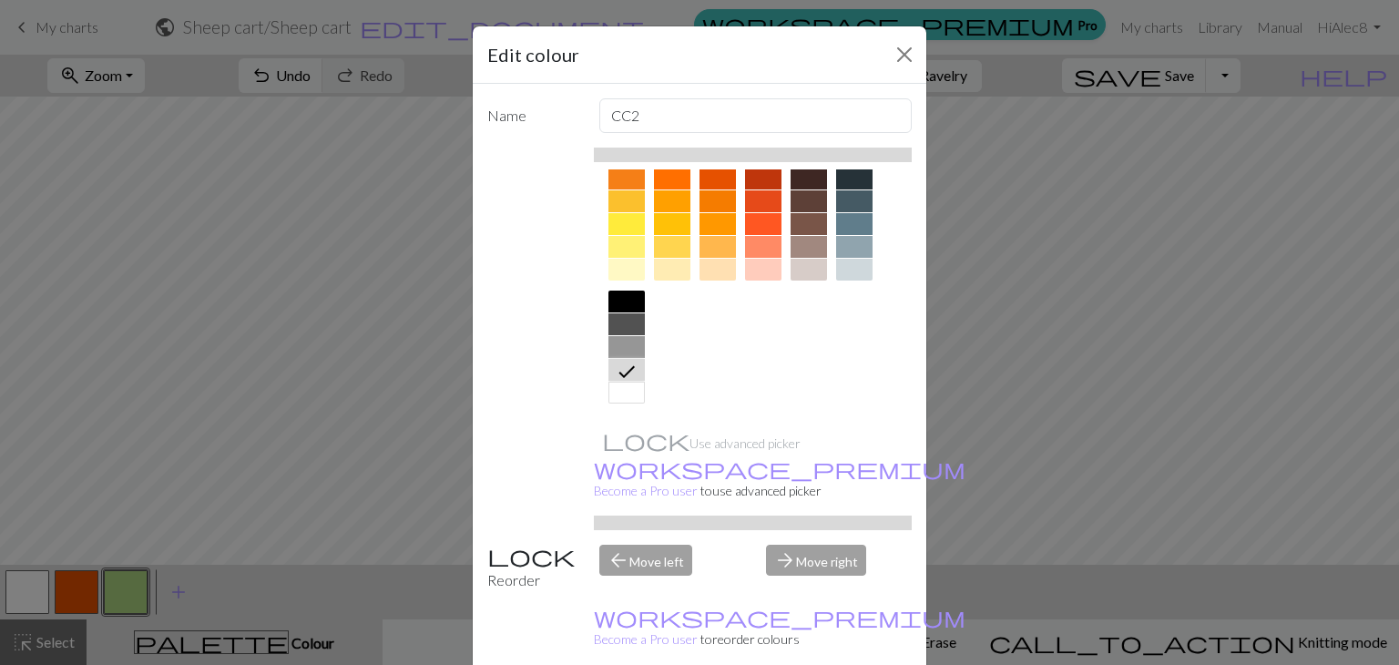
click at [625, 351] on div at bounding box center [627, 347] width 36 height 22
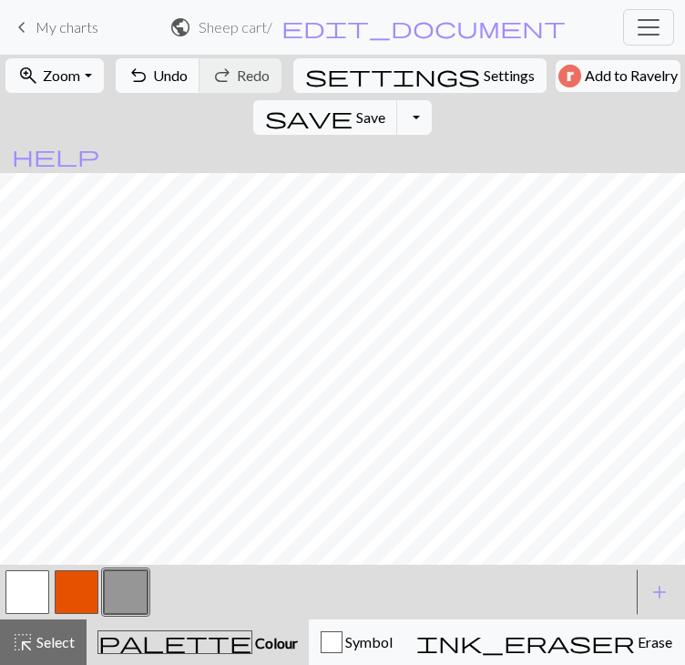
click at [83, 614] on button "button" at bounding box center [77, 592] width 44 height 44
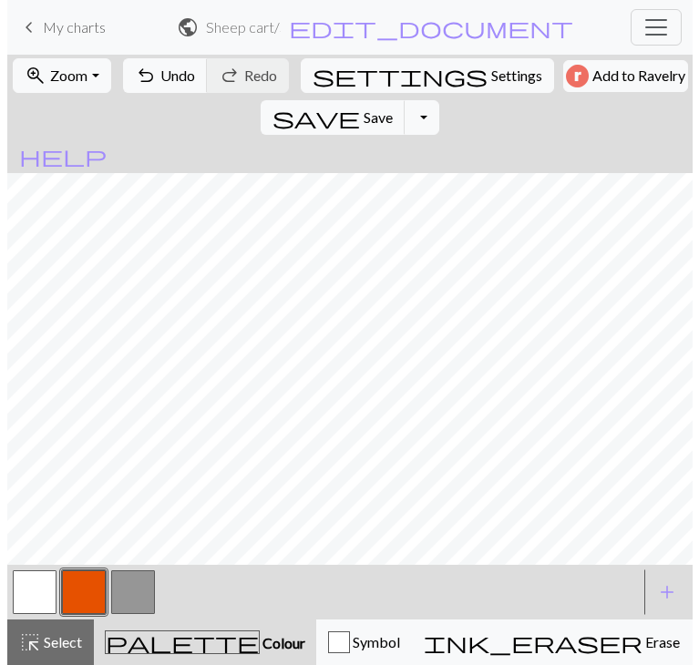
scroll to position [62, 0]
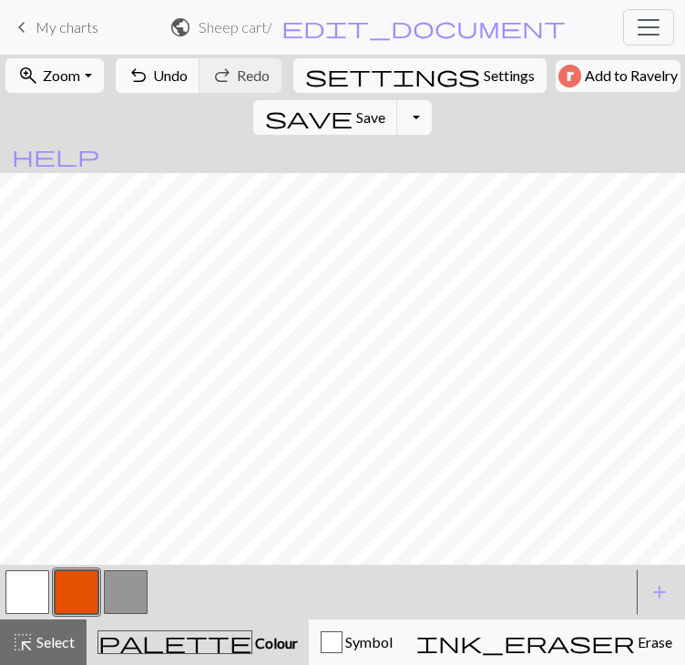
click at [148, 643] on span "palette" at bounding box center [174, 643] width 153 height 26
click at [91, 603] on button "button" at bounding box center [77, 592] width 44 height 44
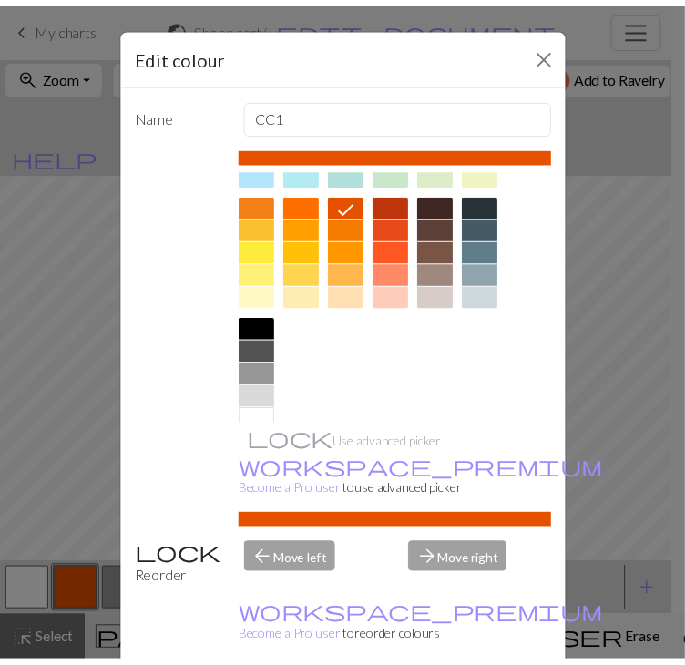
scroll to position [262, 0]
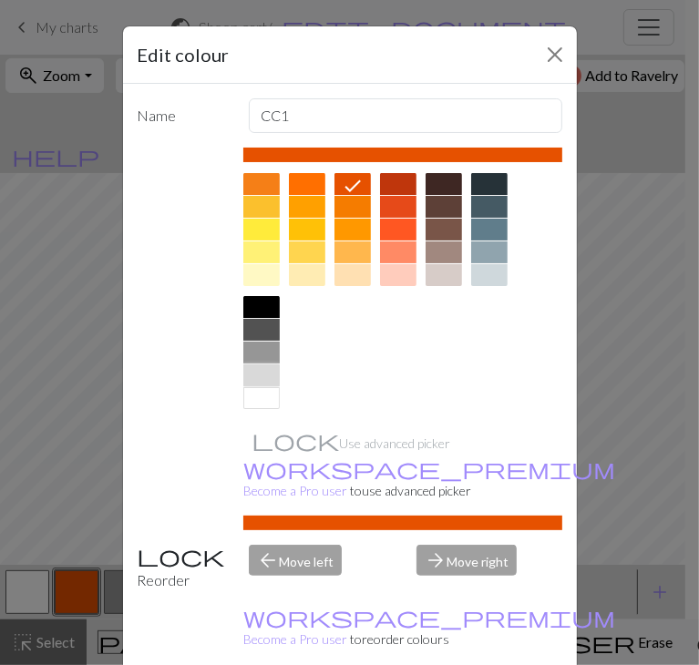
click at [264, 371] on div at bounding box center [261, 375] width 36 height 22
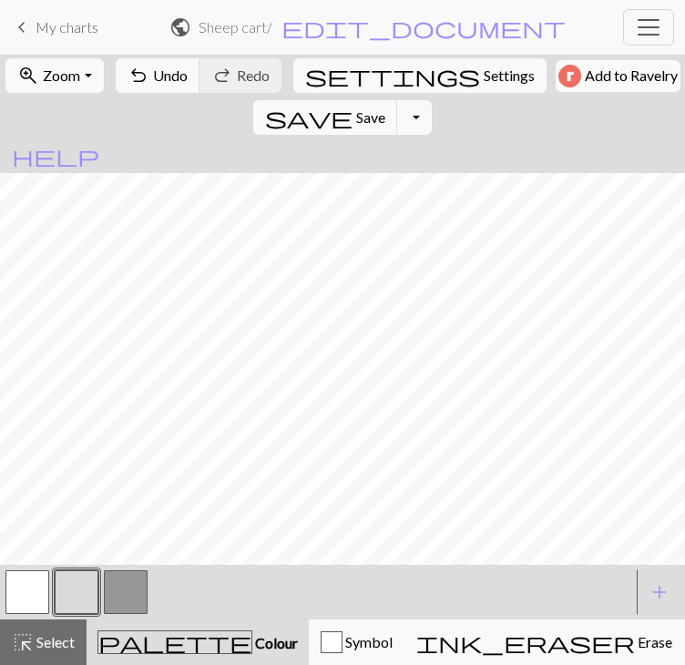
click at [131, 591] on button "button" at bounding box center [126, 592] width 44 height 44
click at [85, 595] on button "button" at bounding box center [77, 592] width 44 height 44
click at [58, 656] on button "highlight_alt Select Select" at bounding box center [43, 643] width 87 height 46
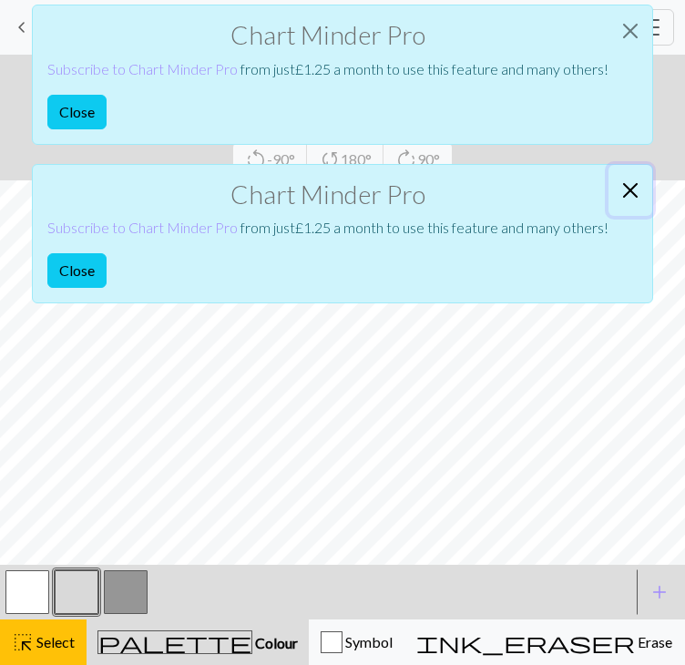
click at [623, 197] on button "Close" at bounding box center [631, 190] width 44 height 51
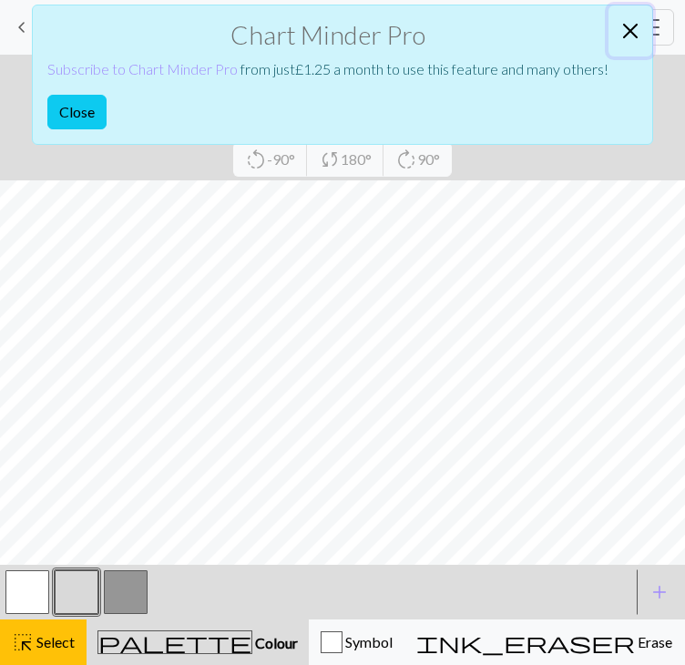
click at [636, 23] on button "Close" at bounding box center [631, 30] width 44 height 51
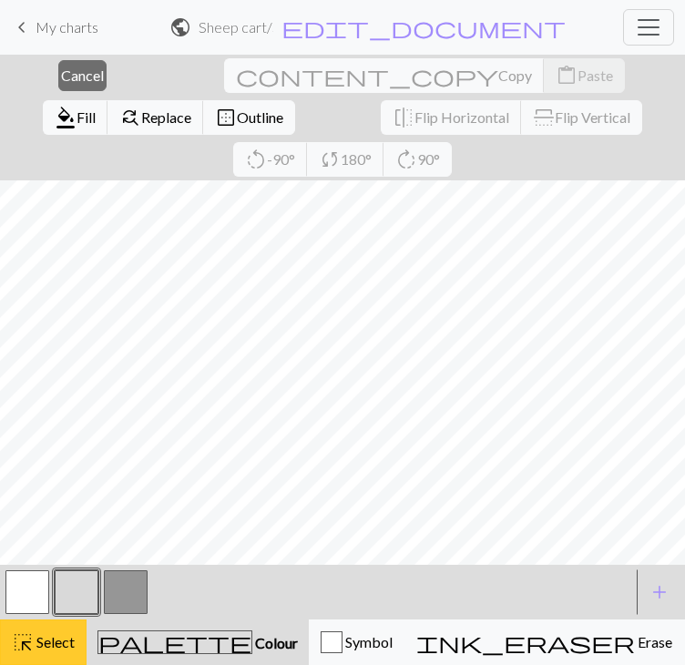
click at [56, 637] on span "Select" at bounding box center [54, 641] width 41 height 17
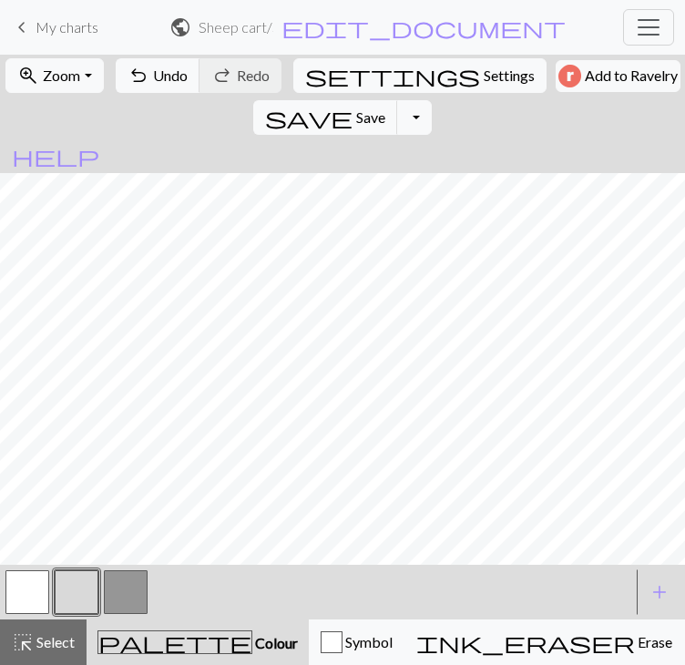
scroll to position [62, 0]
click at [121, 585] on button "button" at bounding box center [126, 592] width 44 height 44
click at [75, 600] on button "button" at bounding box center [77, 592] width 44 height 44
click at [128, 592] on button "button" at bounding box center [126, 592] width 44 height 44
click at [25, 595] on button "button" at bounding box center [27, 592] width 44 height 44
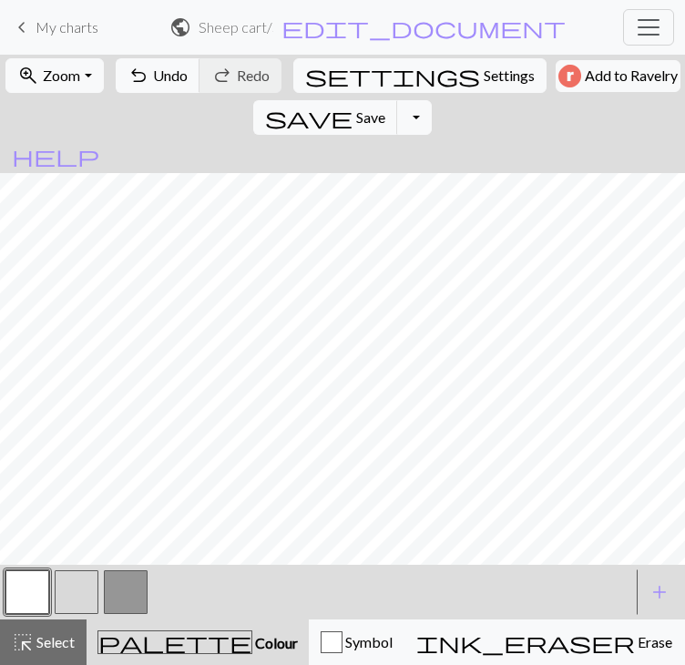
click at [138, 598] on button "button" at bounding box center [126, 592] width 44 height 44
click at [77, 601] on button "button" at bounding box center [77, 592] width 44 height 44
click at [118, 583] on button "button" at bounding box center [126, 592] width 44 height 44
click at [71, 589] on button "button" at bounding box center [77, 592] width 44 height 44
click at [26, 587] on button "button" at bounding box center [27, 592] width 44 height 44
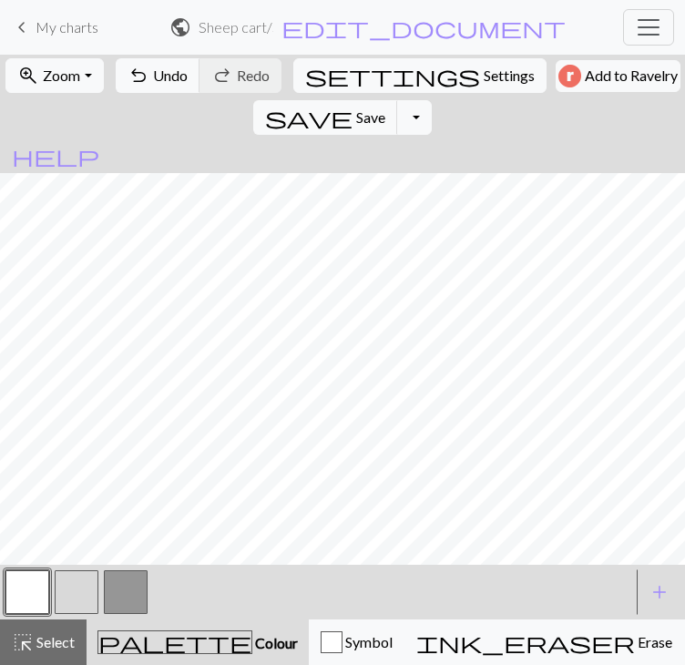
click at [77, 595] on button "button" at bounding box center [77, 592] width 44 height 44
click at [120, 593] on button "button" at bounding box center [126, 592] width 44 height 44
click at [70, 591] on button "button" at bounding box center [77, 592] width 44 height 44
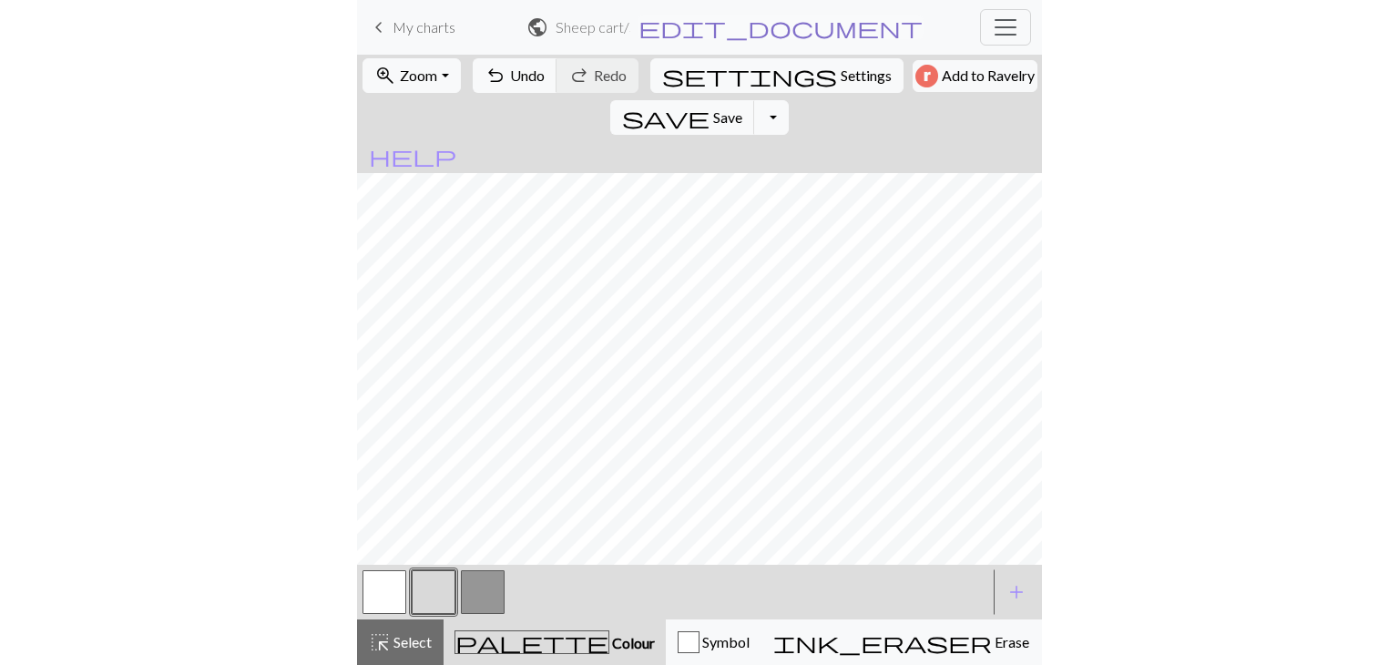
scroll to position [0, 0]
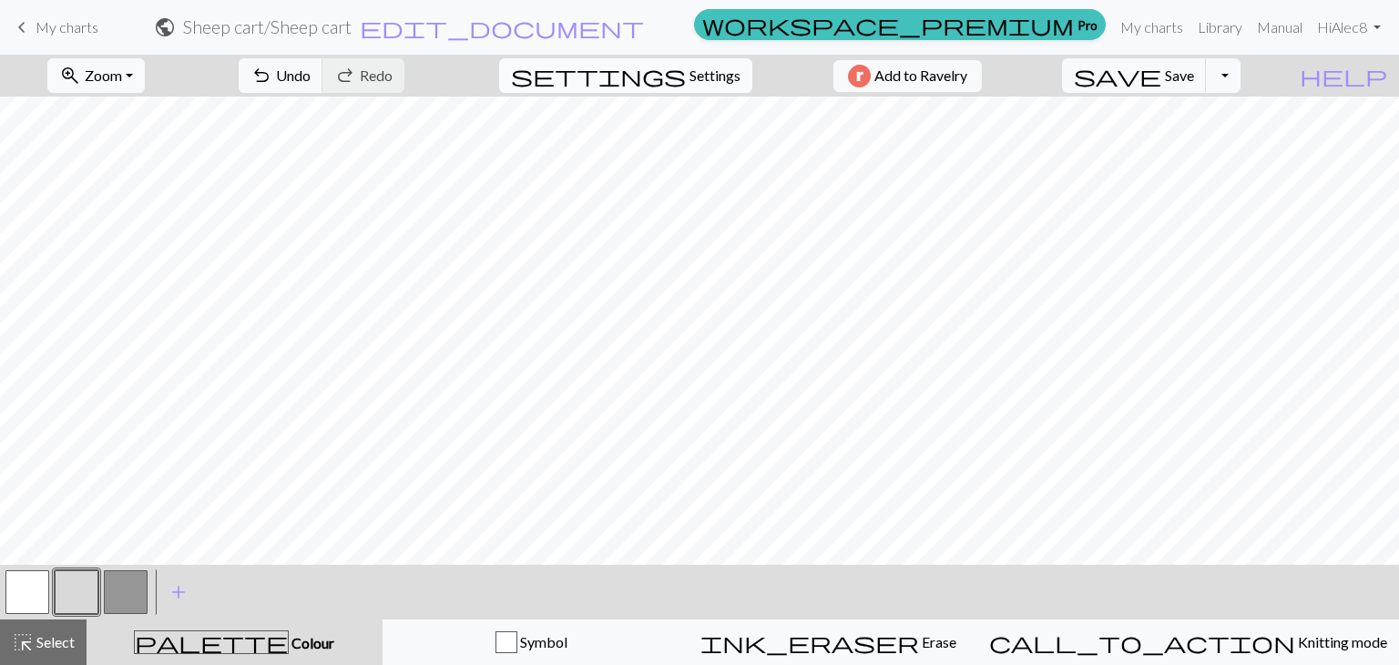
click at [711, 68] on span "Settings" at bounding box center [715, 76] width 51 height 22
select select "aran"
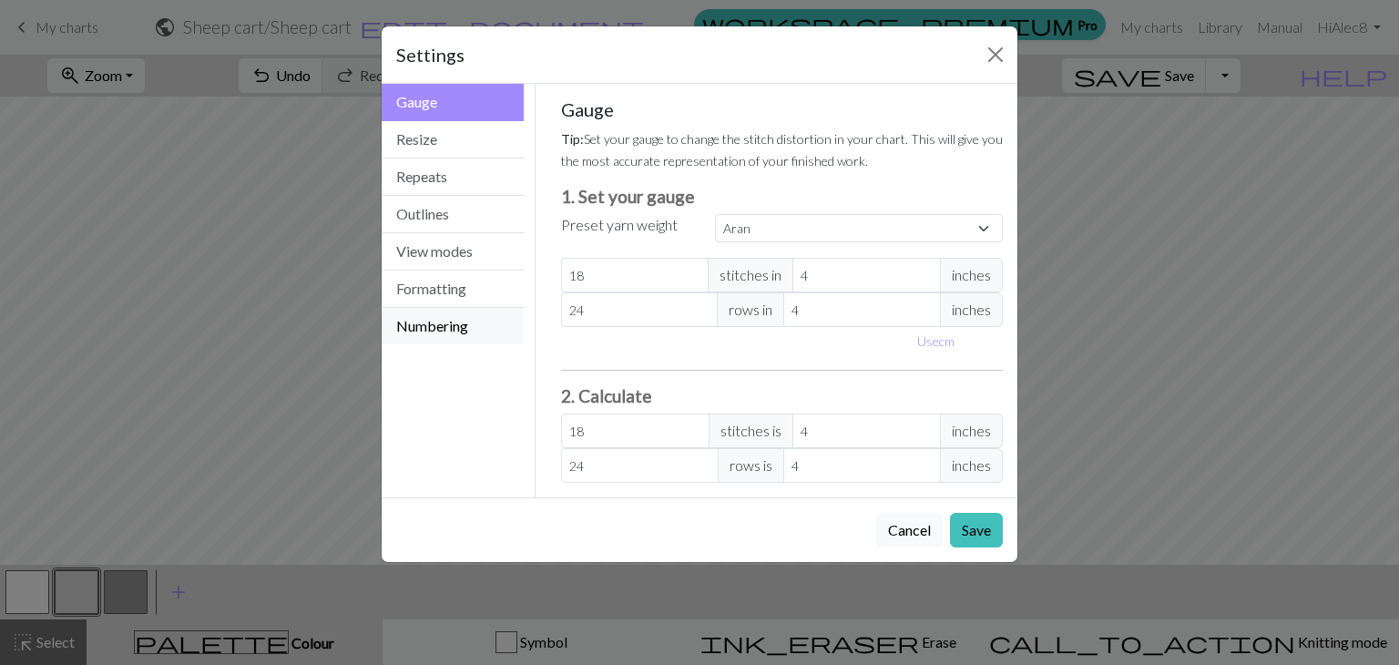
click at [438, 329] on button "Numbering" at bounding box center [453, 326] width 142 height 36
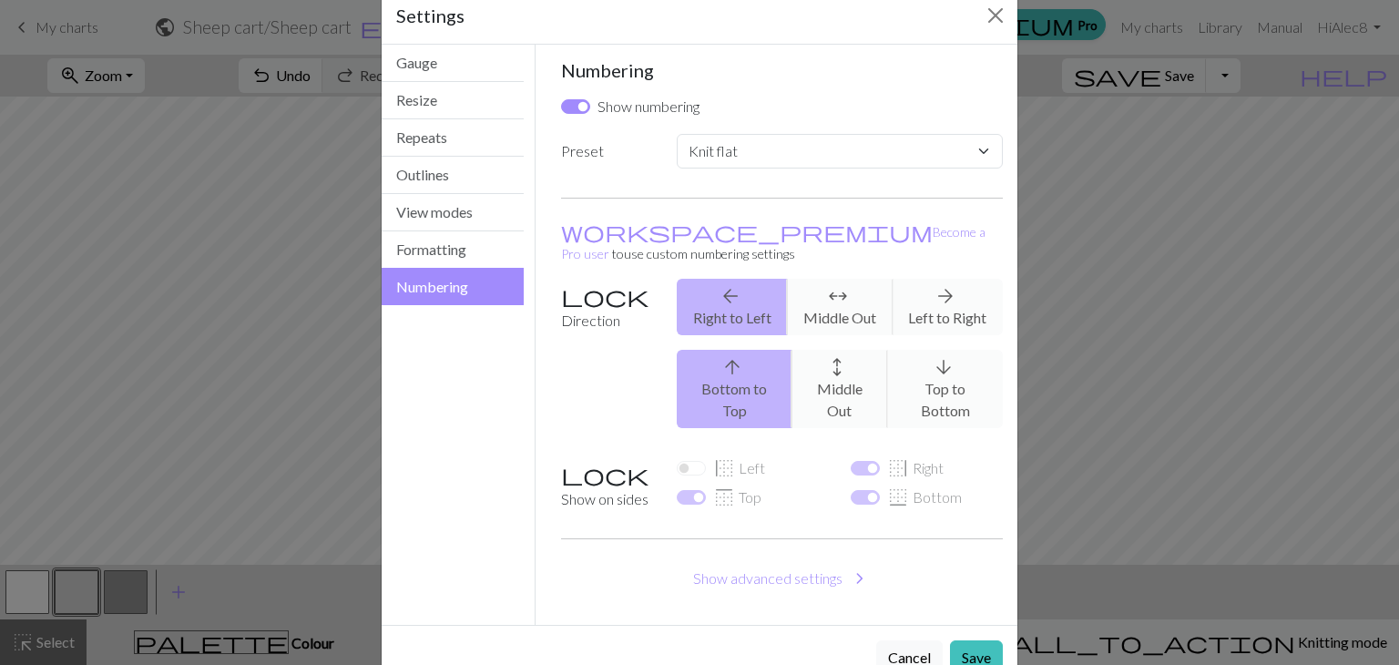
scroll to position [44, 0]
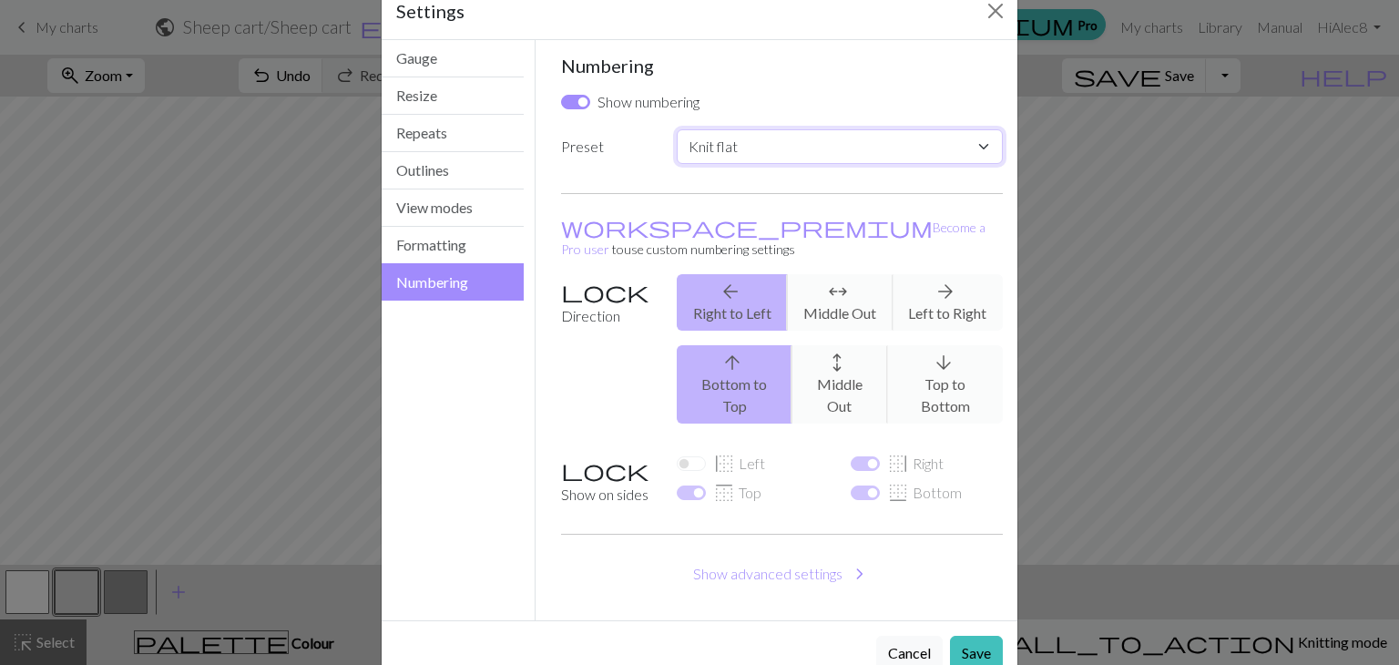
click at [714, 154] on select "Custom Knit flat Knit in the round Lace knitting Cross stitch" at bounding box center [840, 146] width 326 height 35
select select "round"
click at [677, 129] on select "Custom Knit flat Knit in the round Lace knitting Cross stitch" at bounding box center [840, 146] width 326 height 35
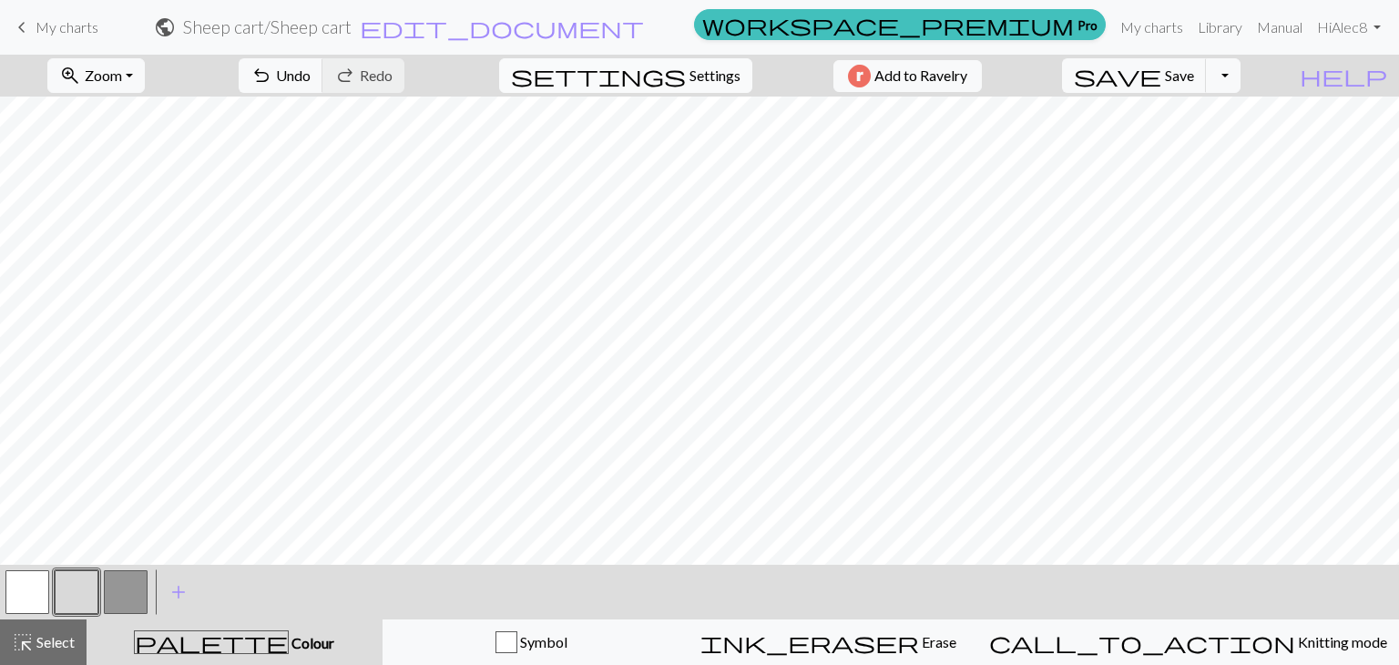
click at [693, 67] on span "Settings" at bounding box center [715, 76] width 51 height 22
select select "round"
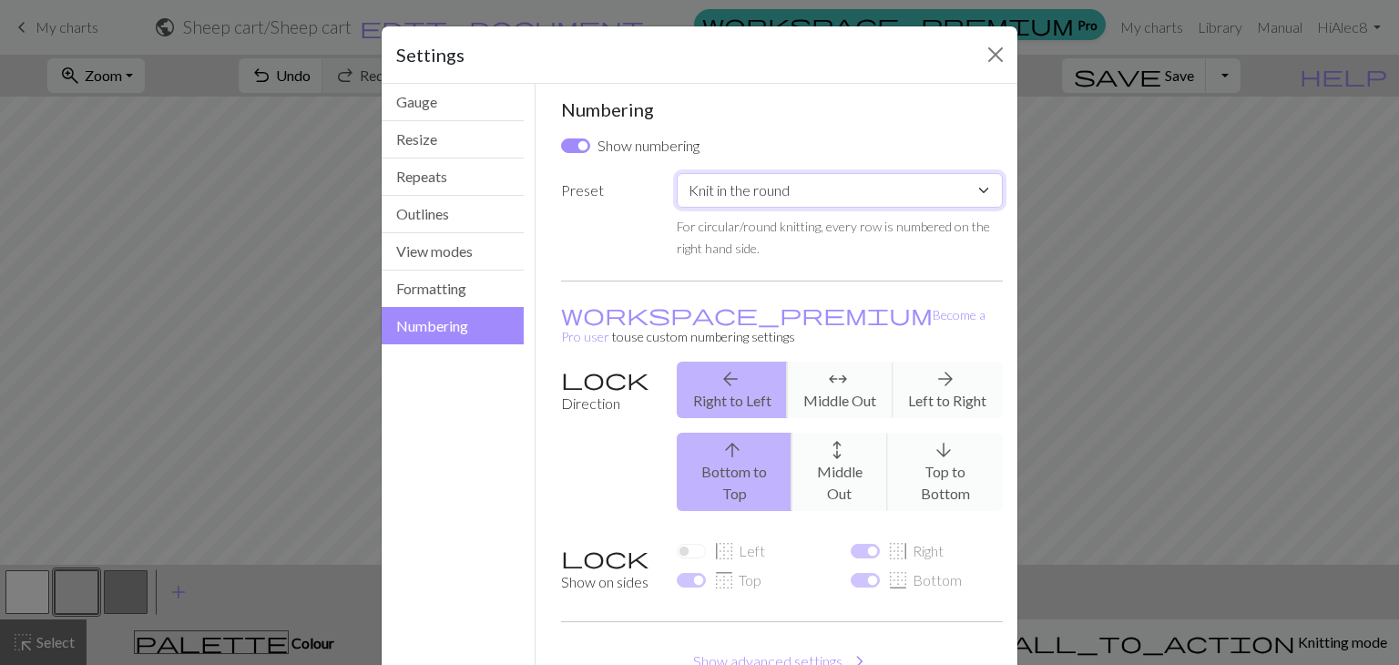
click at [743, 196] on select "Custom Knit flat Knit in the round Lace knitting Cross stitch" at bounding box center [840, 190] width 326 height 35
click at [565, 241] on label "Preset" at bounding box center [608, 216] width 116 height 86
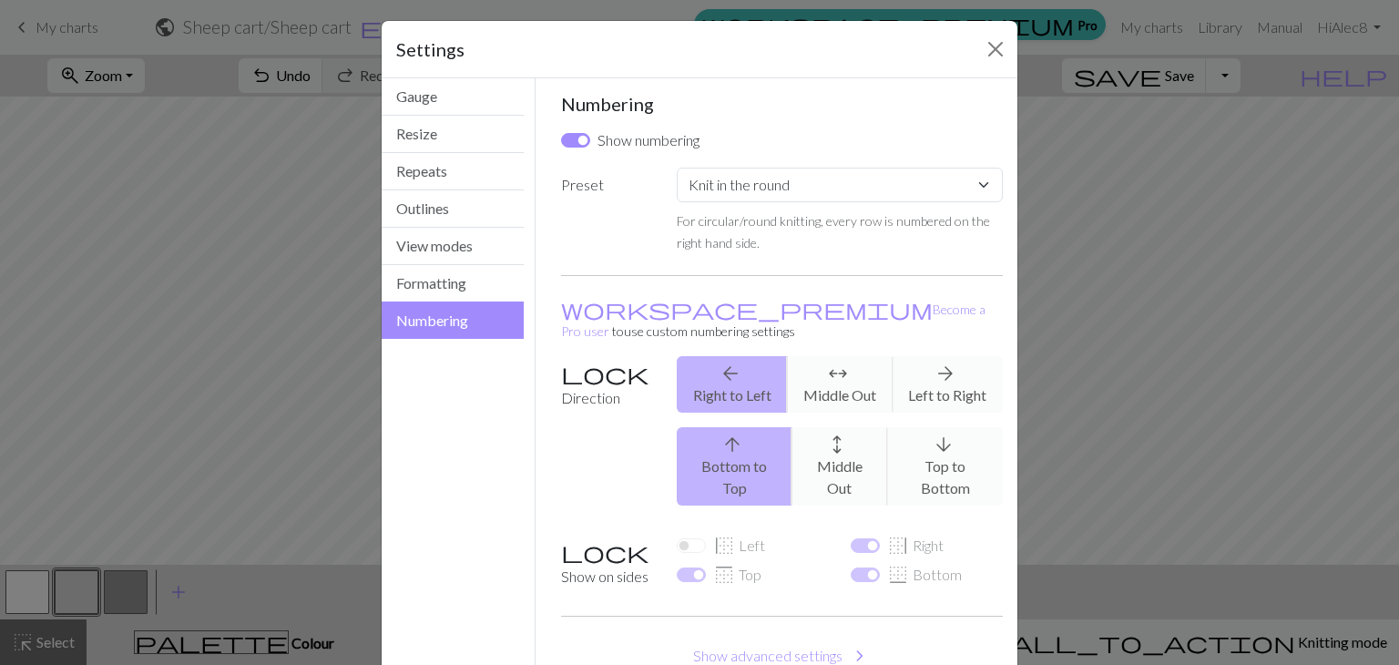
scroll to position [0, 0]
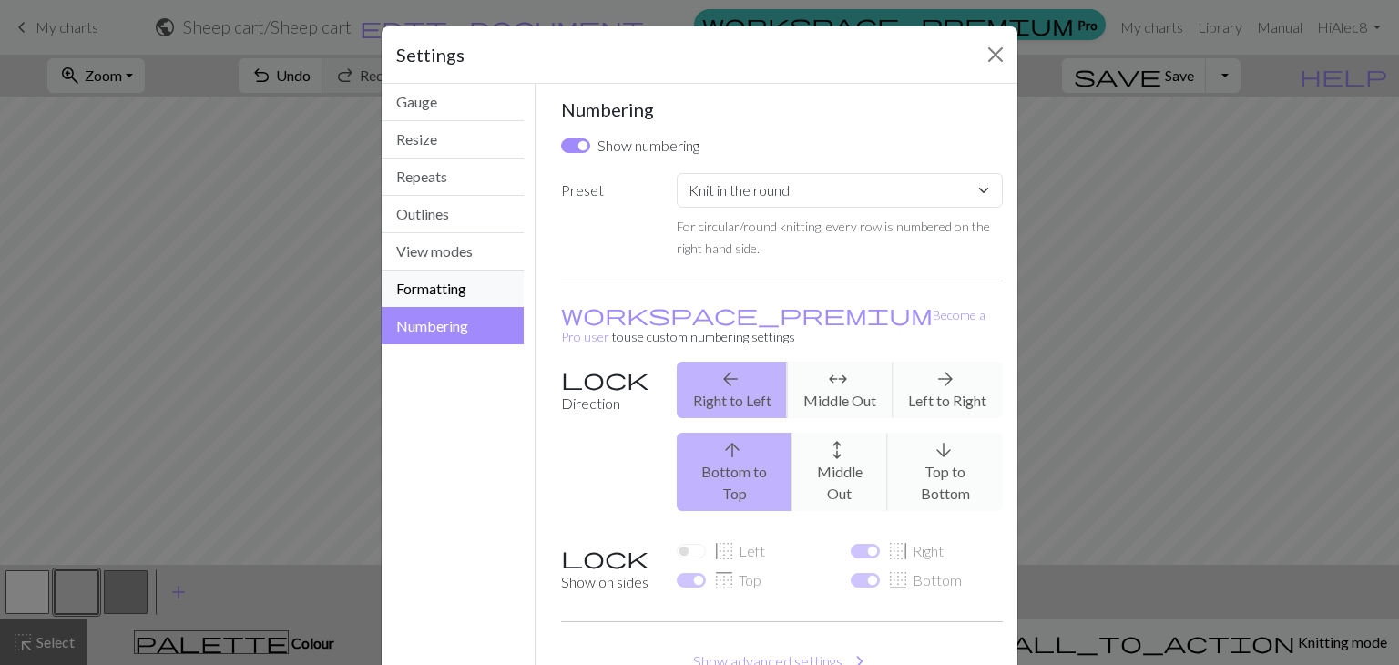
click at [463, 292] on button "Formatting" at bounding box center [453, 289] width 142 height 37
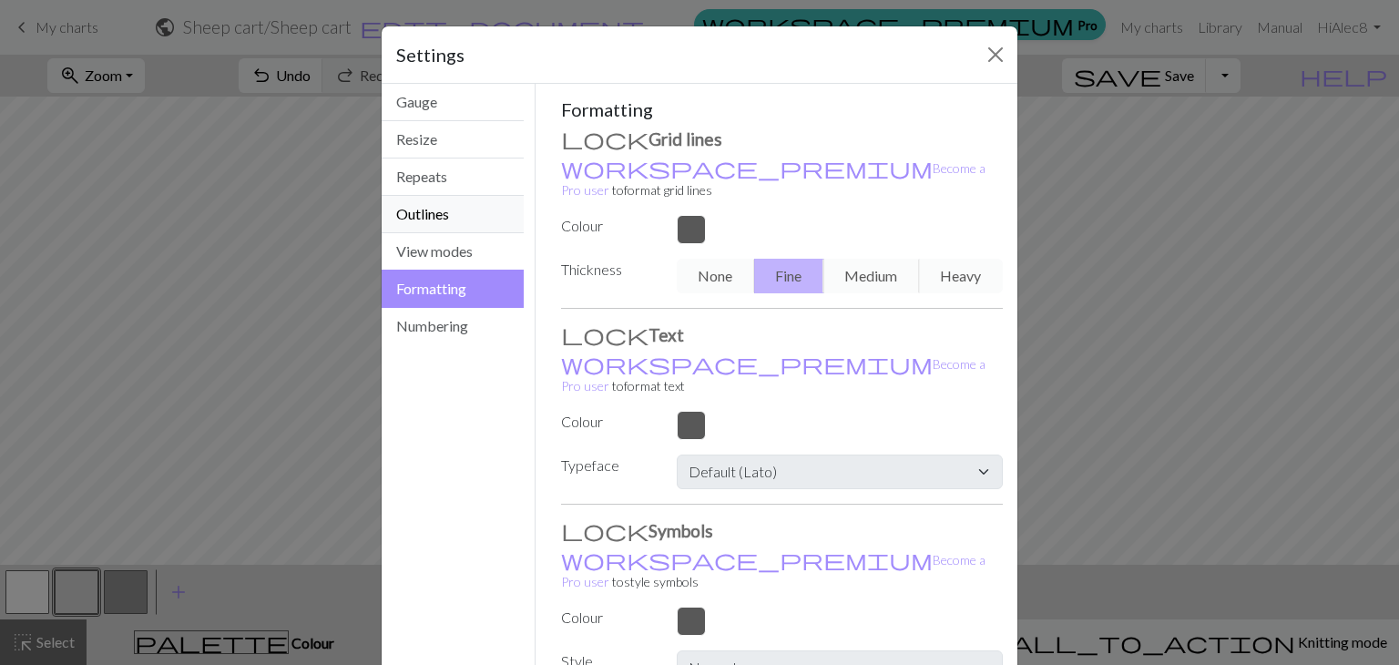
click at [450, 225] on button "Outlines" at bounding box center [453, 214] width 142 height 37
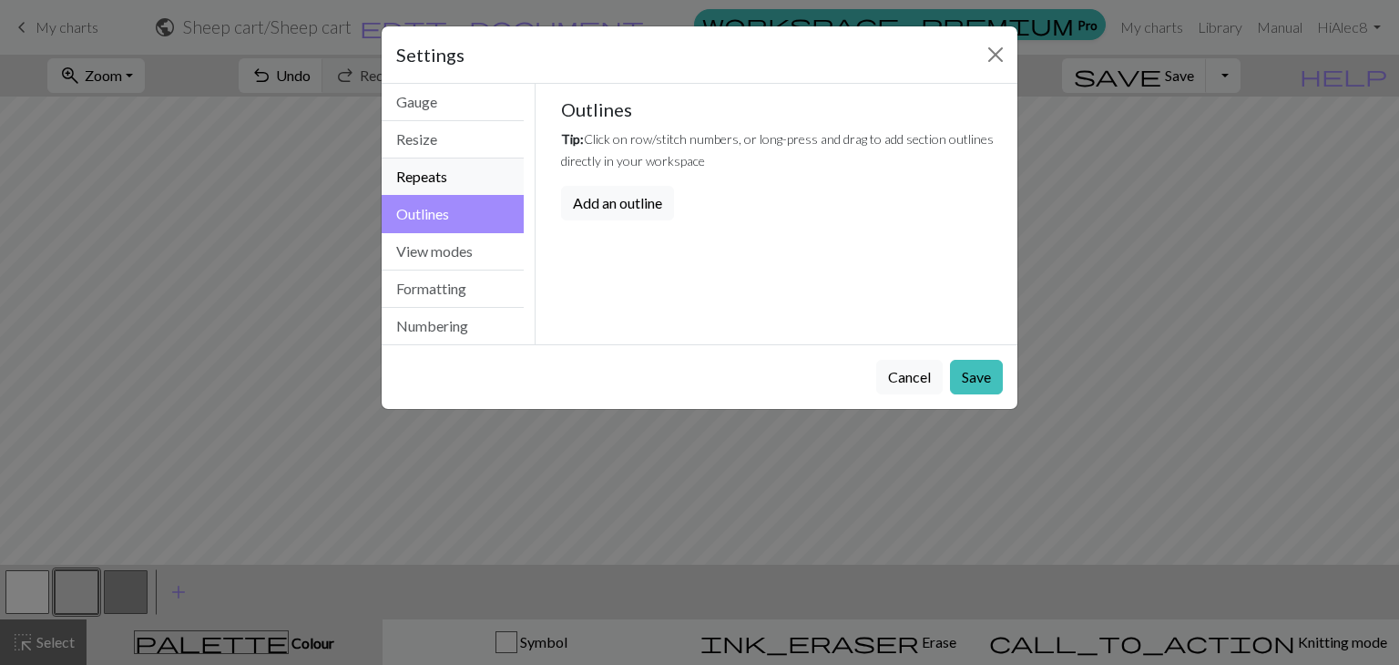
click at [442, 181] on button "Repeats" at bounding box center [453, 177] width 142 height 37
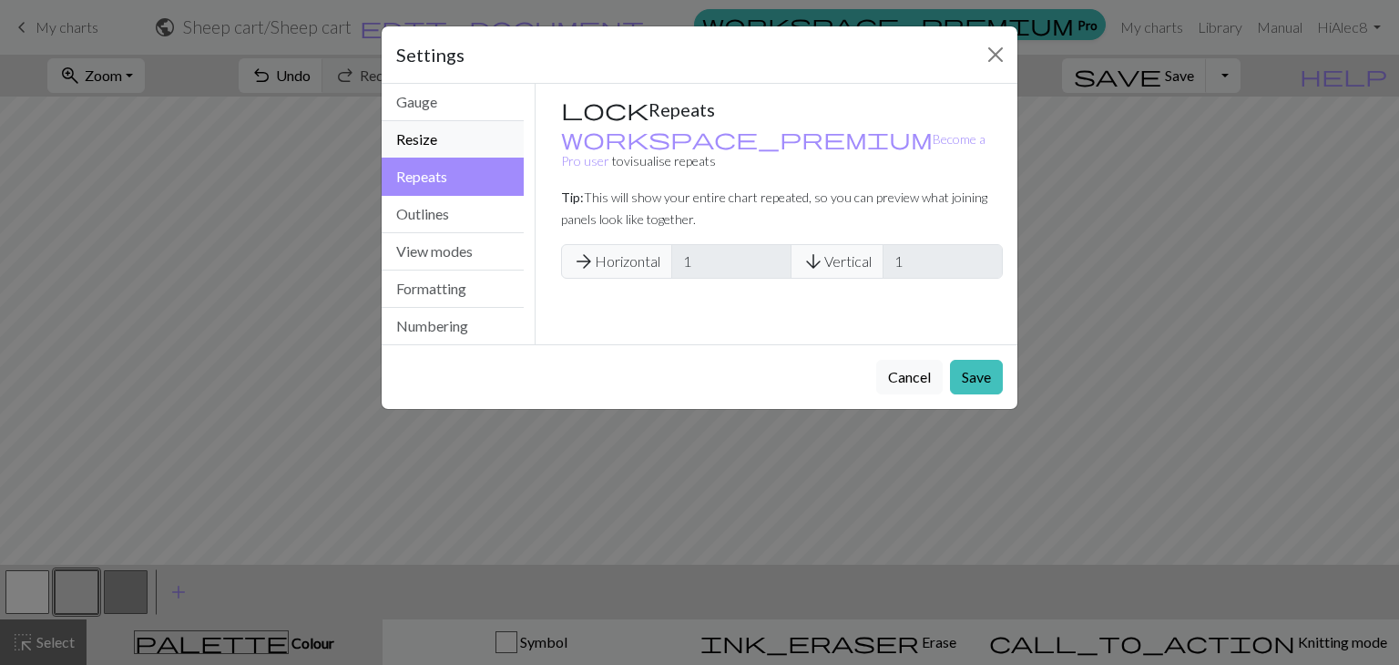
click at [436, 143] on button "Resize" at bounding box center [453, 139] width 142 height 37
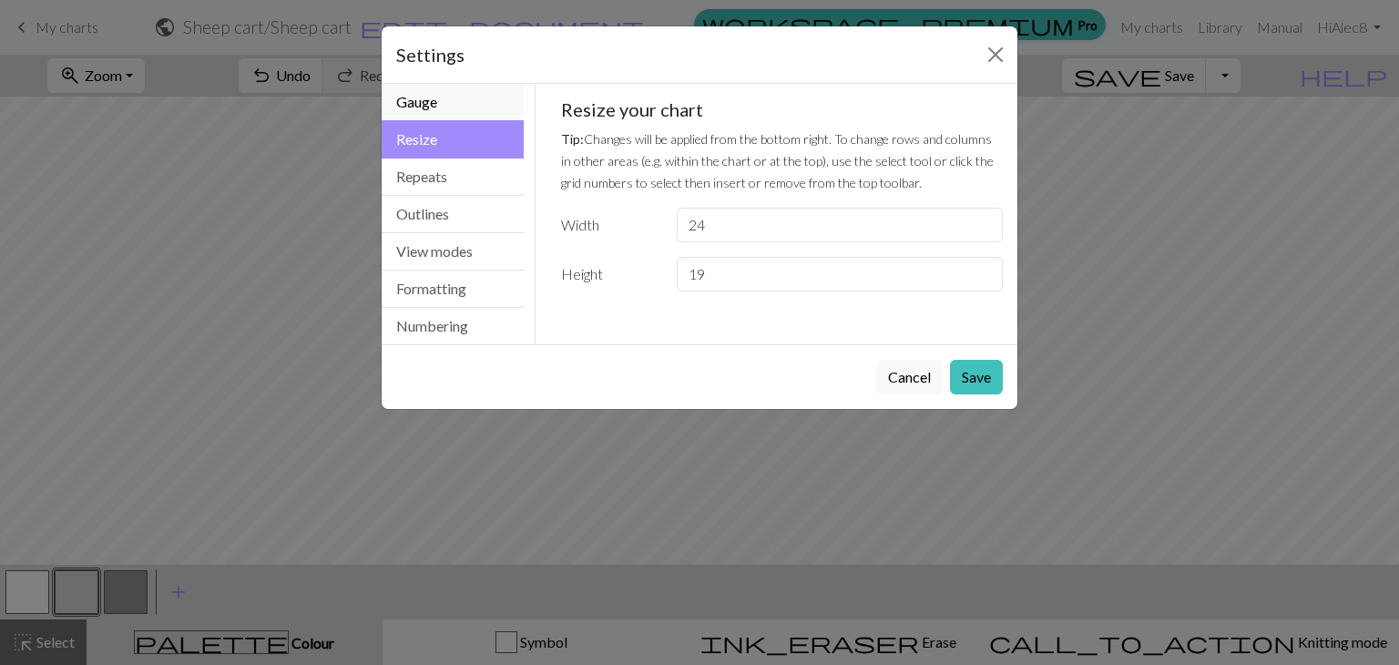
click at [434, 107] on button "Gauge" at bounding box center [453, 102] width 142 height 37
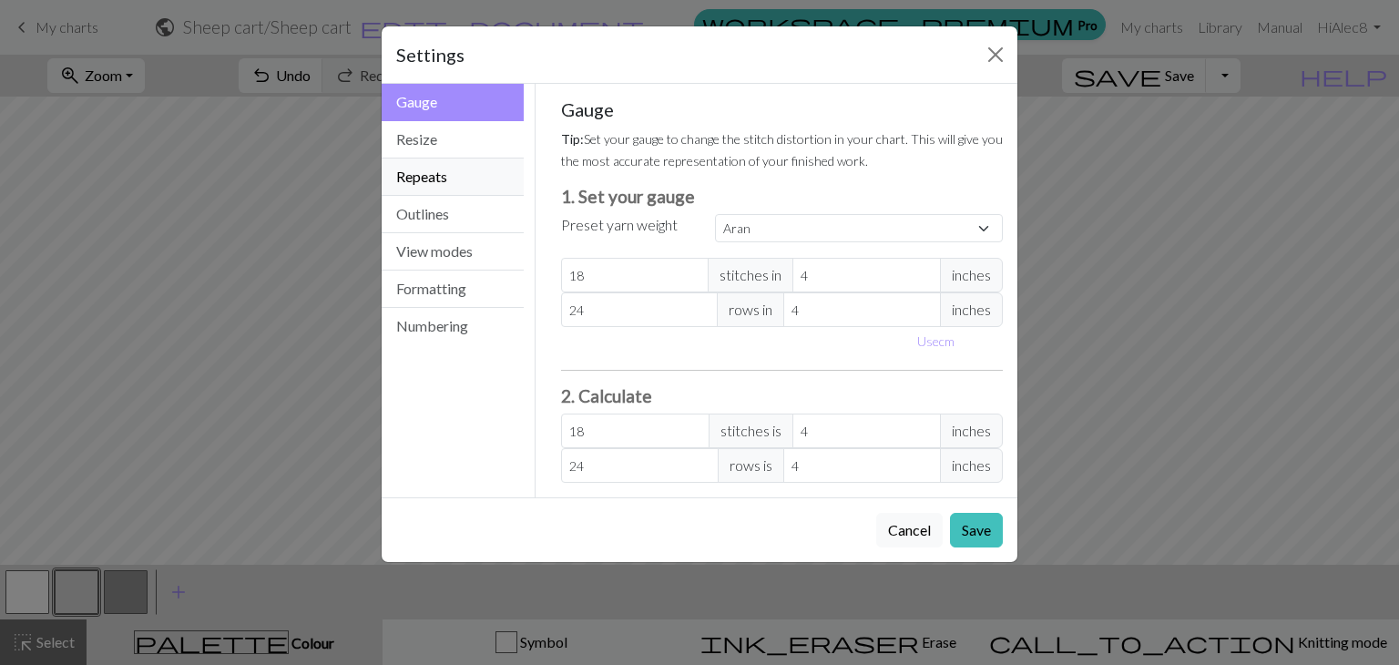
click at [448, 183] on button "Repeats" at bounding box center [453, 177] width 142 height 37
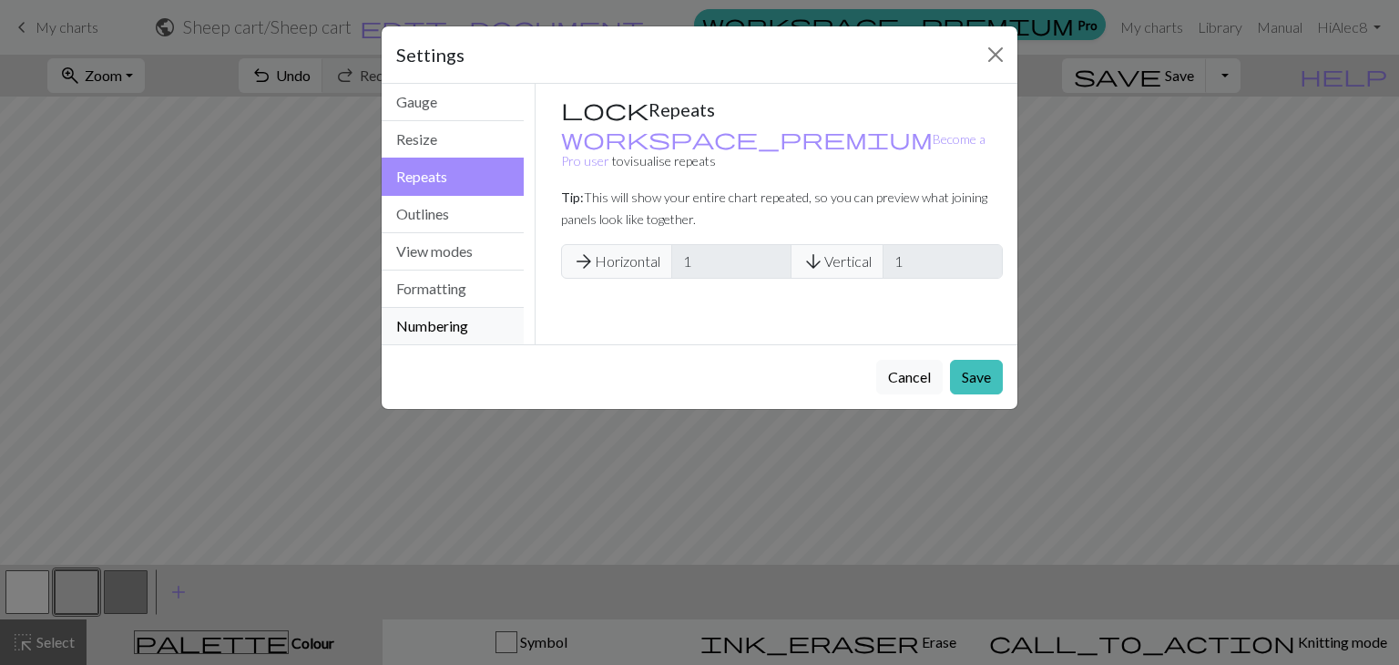
click at [437, 325] on button "Numbering" at bounding box center [453, 326] width 142 height 36
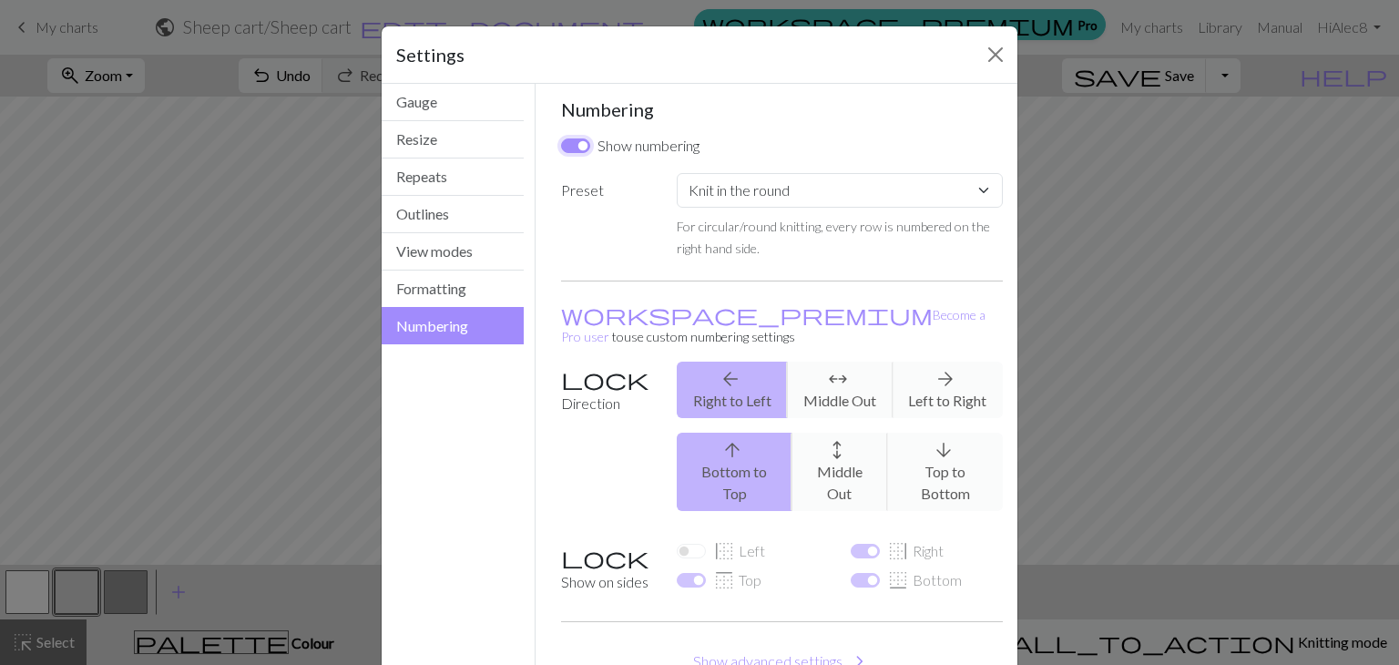
click at [569, 151] on input "Show numbering" at bounding box center [575, 145] width 29 height 15
checkbox input "false"
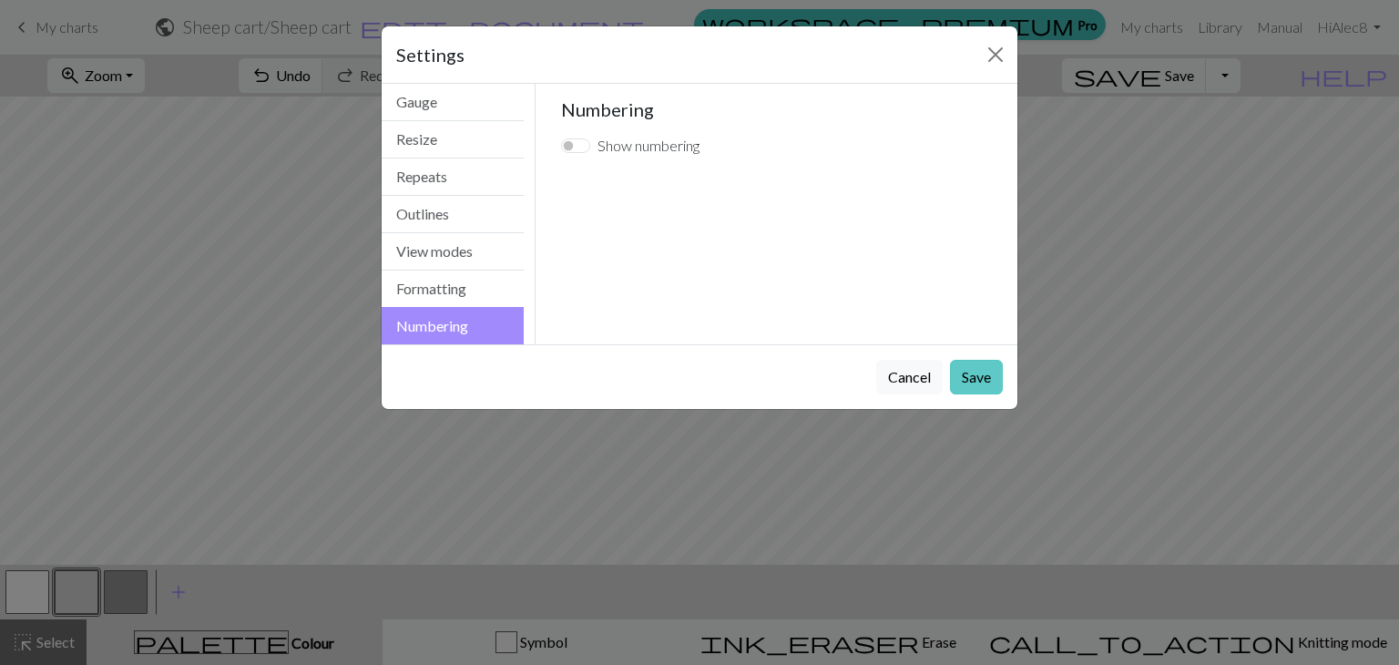
click at [983, 387] on button "Save" at bounding box center [976, 377] width 53 height 35
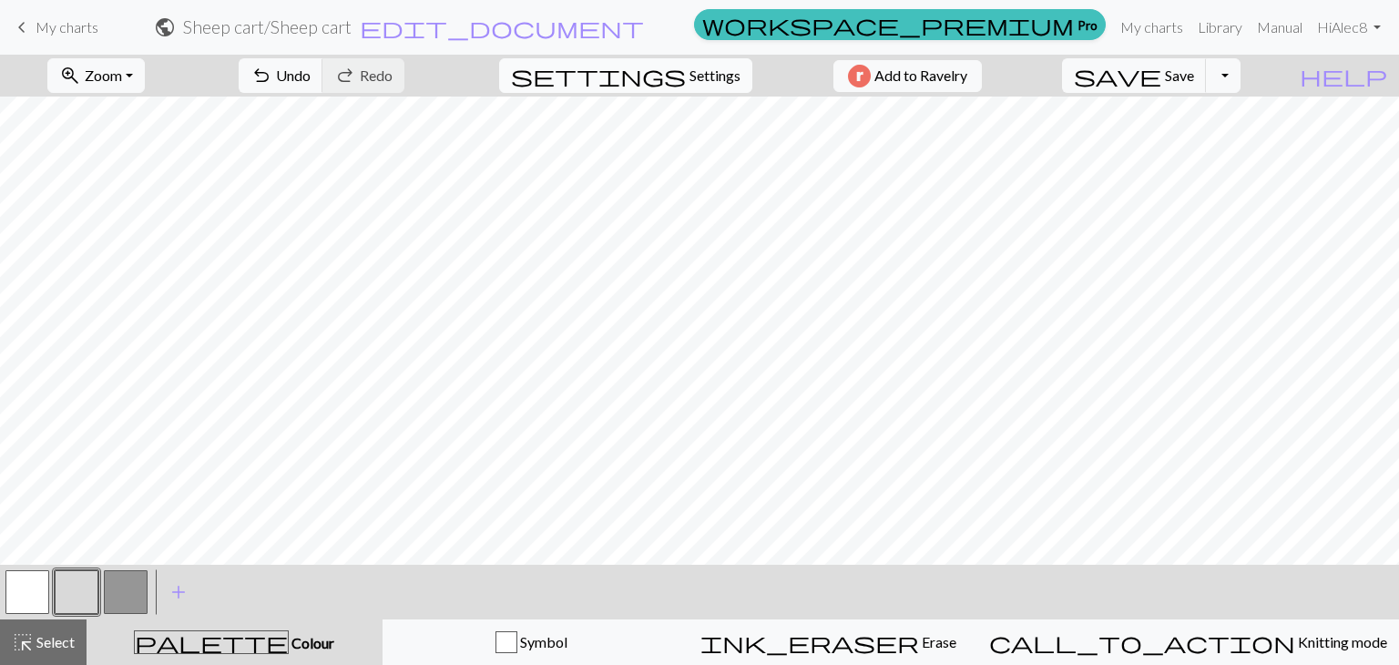
click at [690, 72] on span "Settings" at bounding box center [715, 76] width 51 height 22
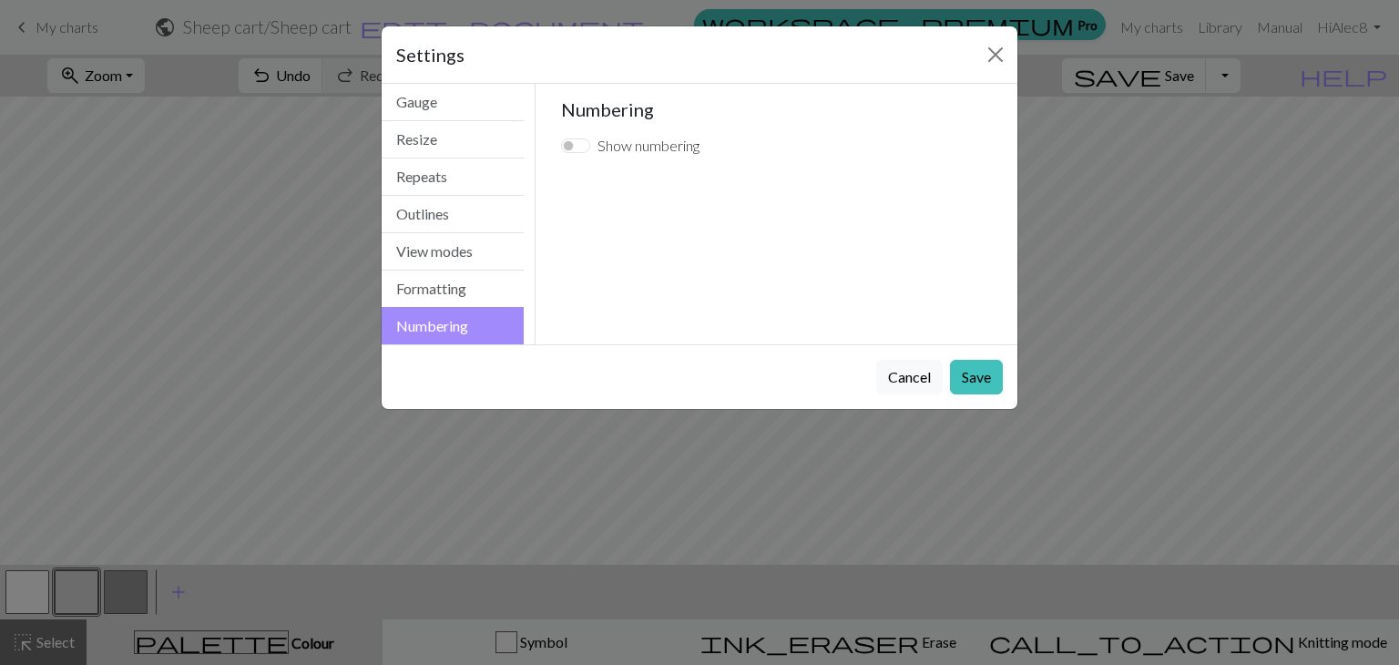
click at [580, 154] on div "Show numbering" at bounding box center [630, 146] width 138 height 22
click at [576, 143] on input "Show numbering" at bounding box center [575, 145] width 29 height 15
checkbox input "true"
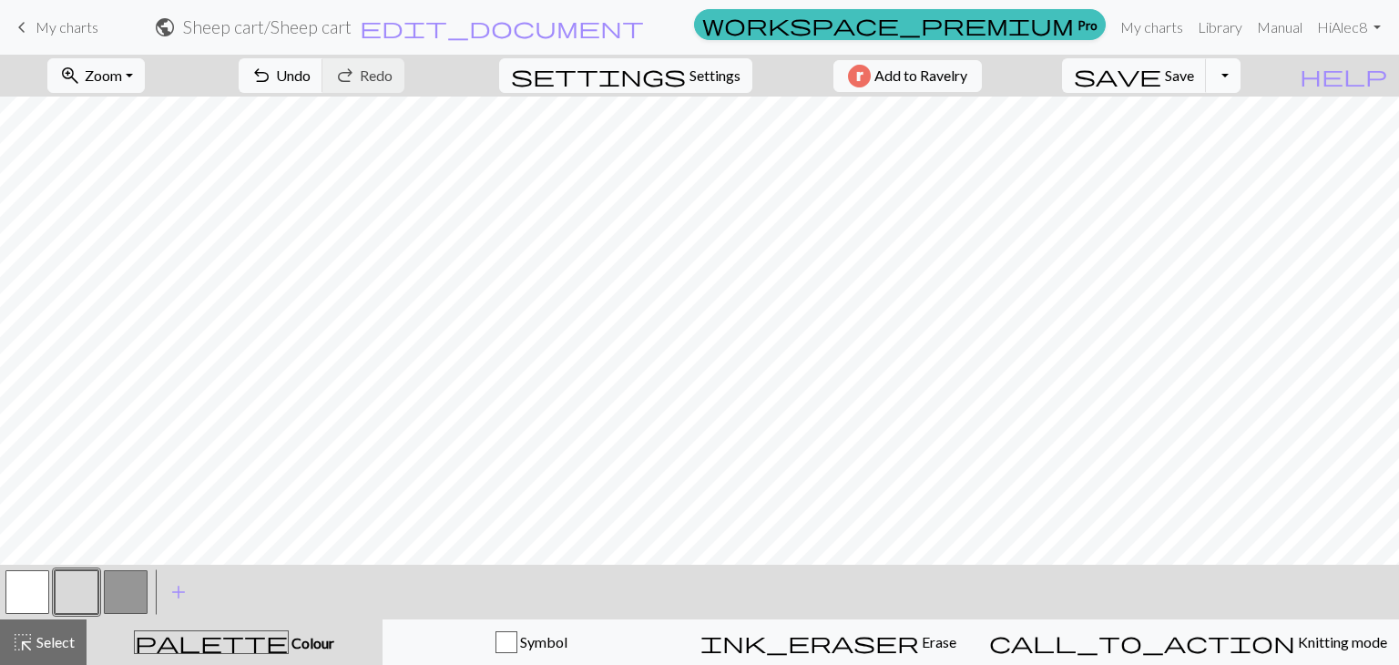
click at [1241, 70] on button "Toggle Dropdown" at bounding box center [1223, 75] width 35 height 35
click at [138, 586] on button "button" at bounding box center [126, 592] width 44 height 44
click at [215, 630] on span "palette" at bounding box center [211, 643] width 153 height 26
click at [231, 634] on span "palette" at bounding box center [211, 643] width 153 height 26
click at [127, 582] on button "button" at bounding box center [126, 592] width 44 height 44
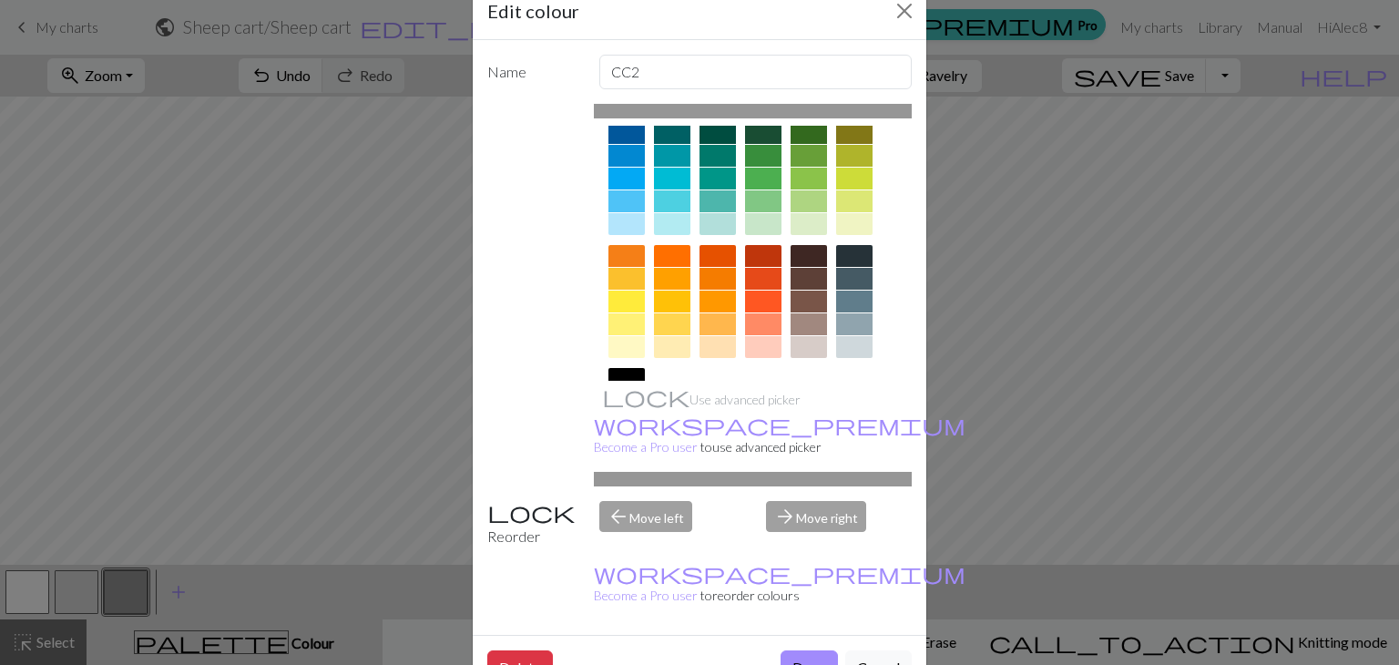
scroll to position [262, 0]
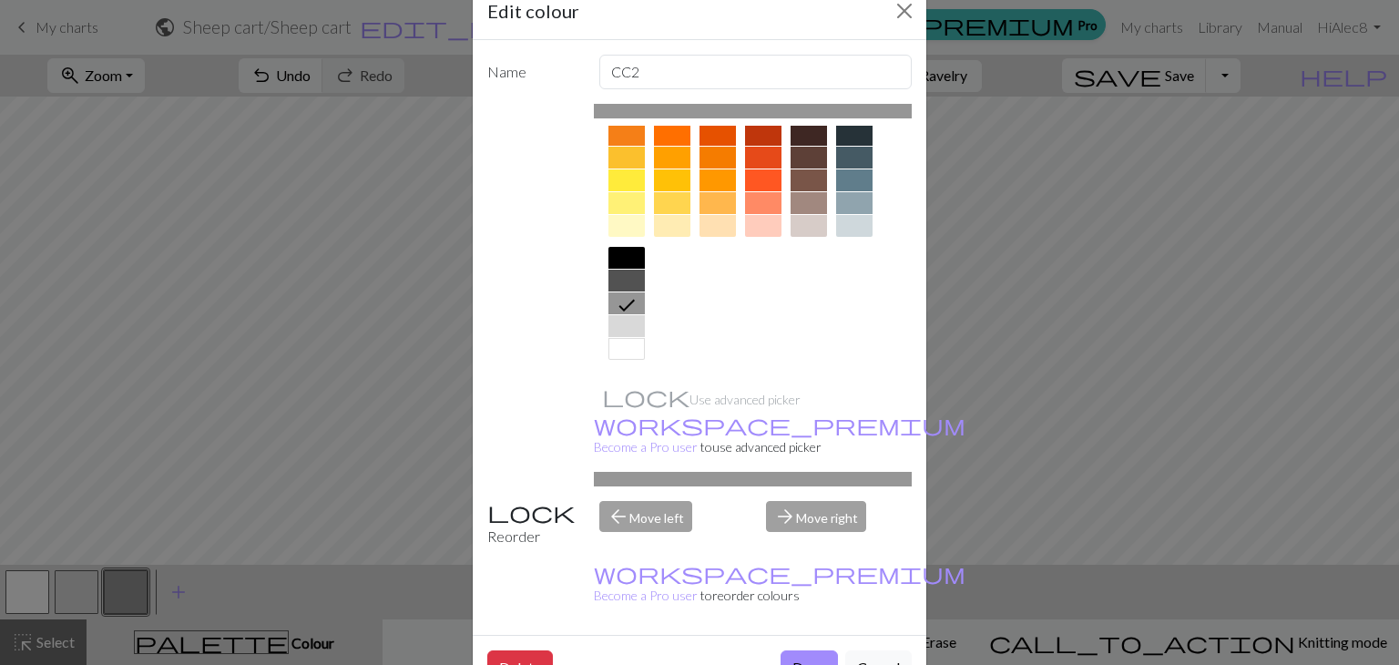
click at [678, 395] on div "Use advanced picker workspace_premium Become a Pro user to use advanced picker" at bounding box center [753, 295] width 319 height 383
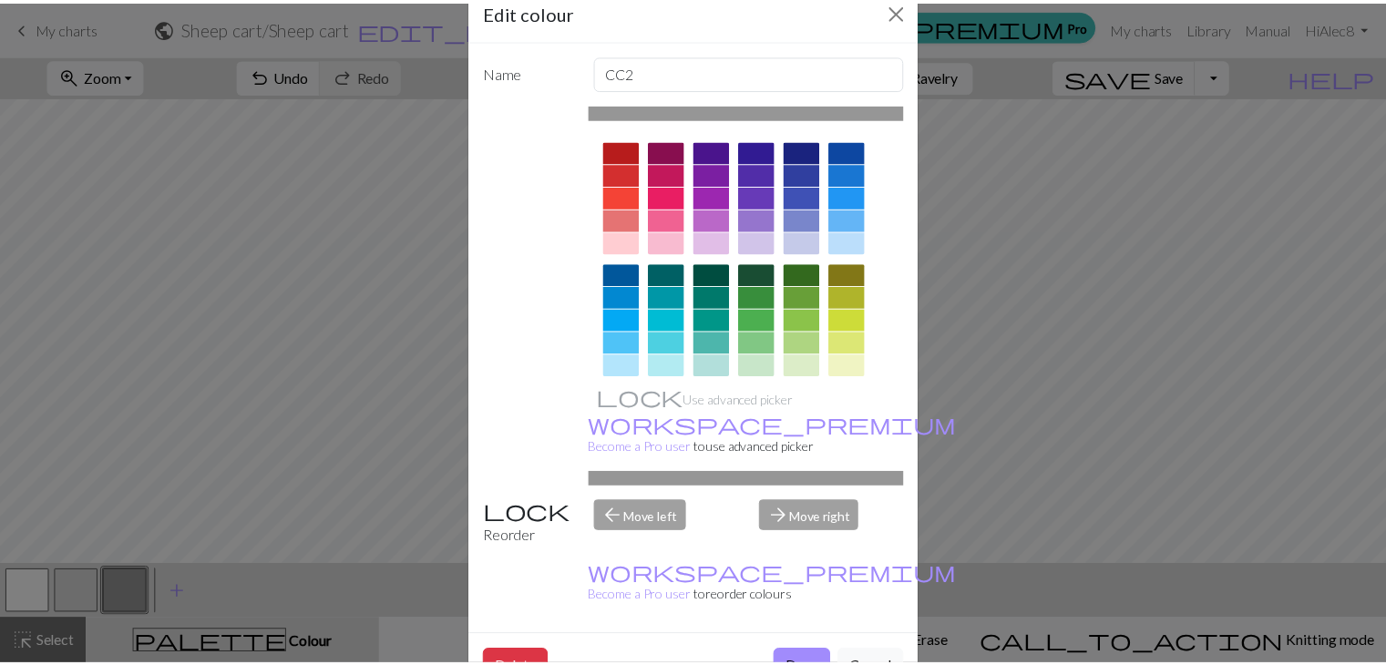
scroll to position [0, 0]
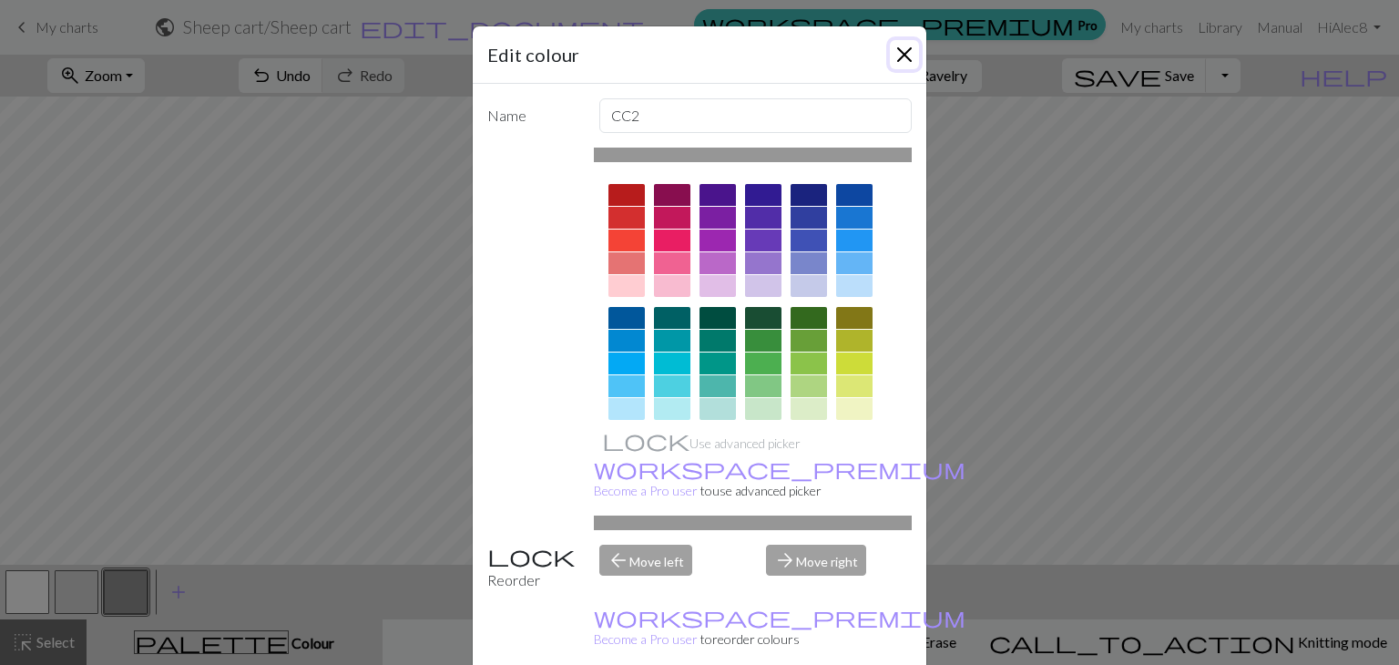
click at [896, 53] on button "Close" at bounding box center [904, 54] width 29 height 29
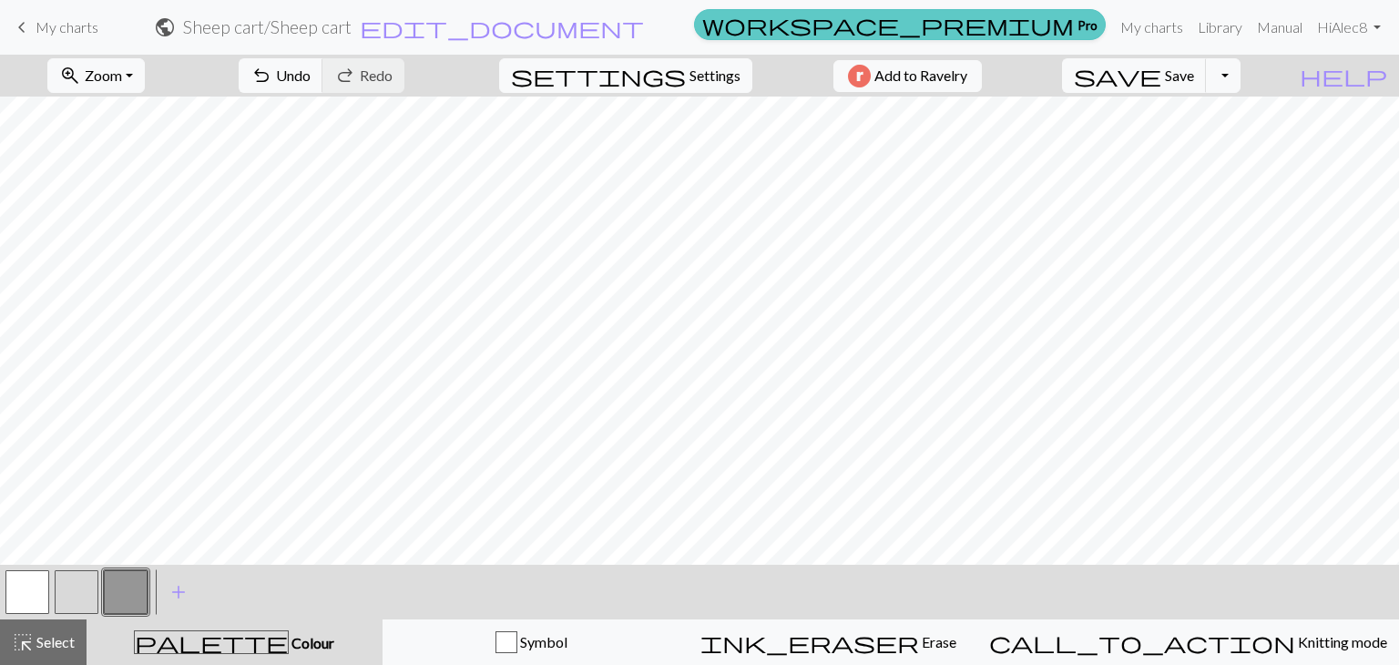
click at [1068, 37] on span "workspace_premium" at bounding box center [888, 25] width 372 height 26
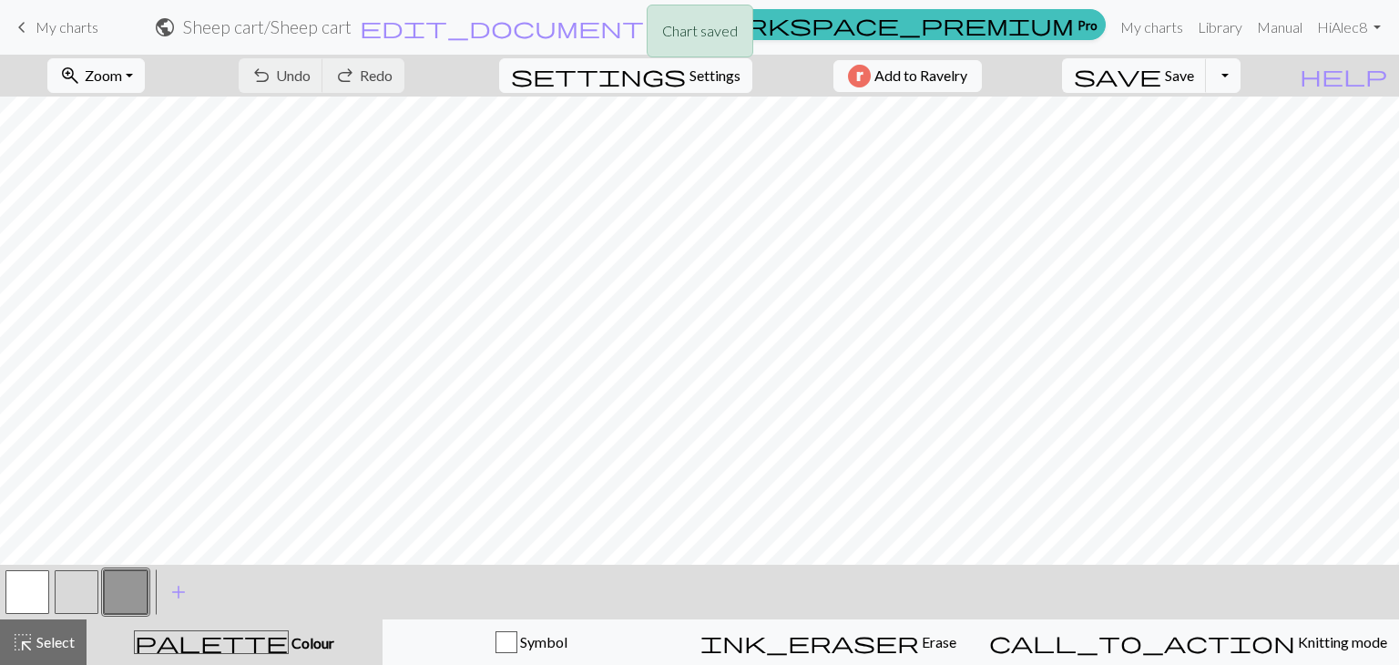
click at [1061, 35] on div "Chart saved" at bounding box center [699, 36] width 1399 height 72
click at [1061, 35] on span "workspace_premium" at bounding box center [888, 25] width 372 height 26
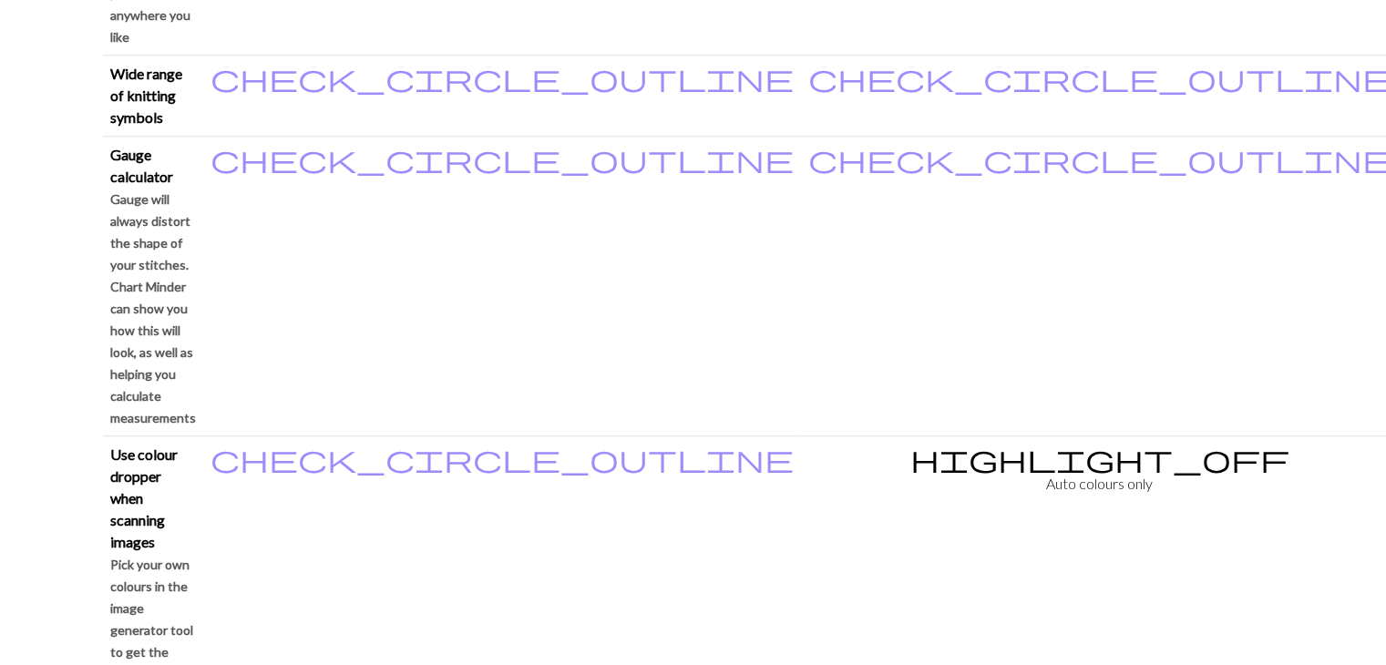
scroll to position [1662, 0]
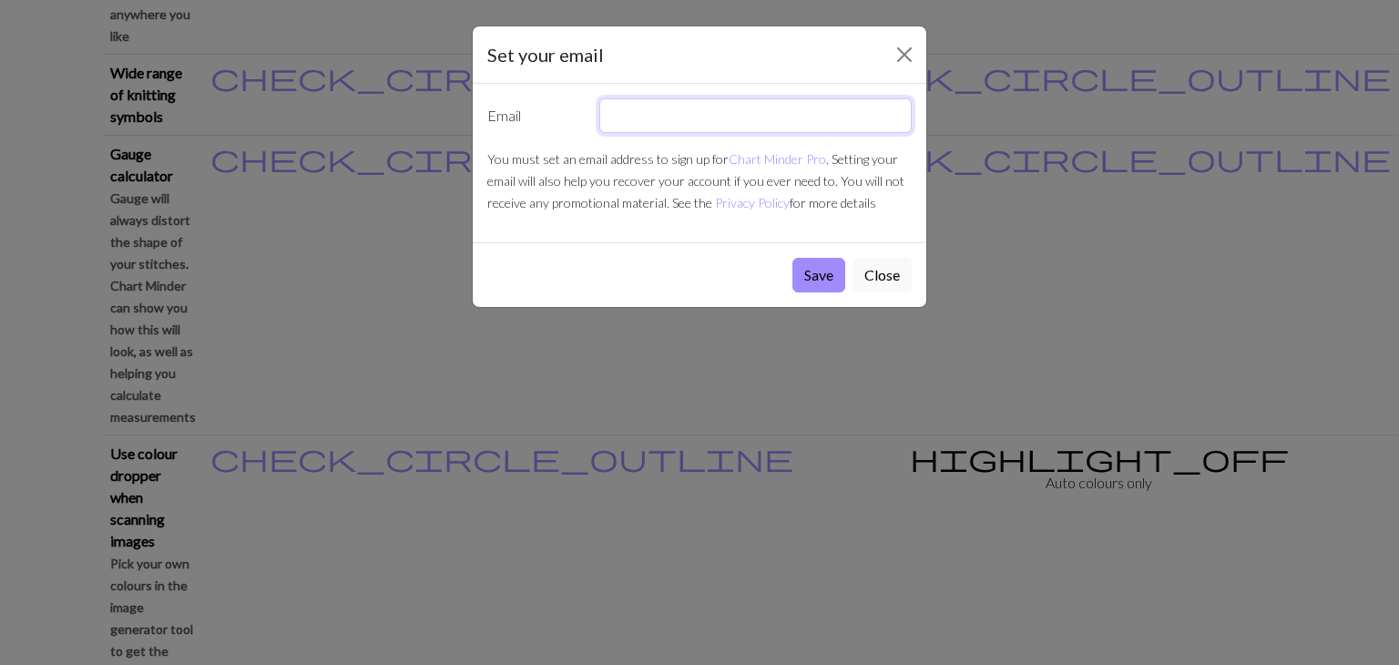
click at [644, 122] on input "text" at bounding box center [756, 115] width 313 height 35
type input "heyiiiiitsalec@gmail.com"
click at [821, 275] on button "Save" at bounding box center [819, 275] width 53 height 35
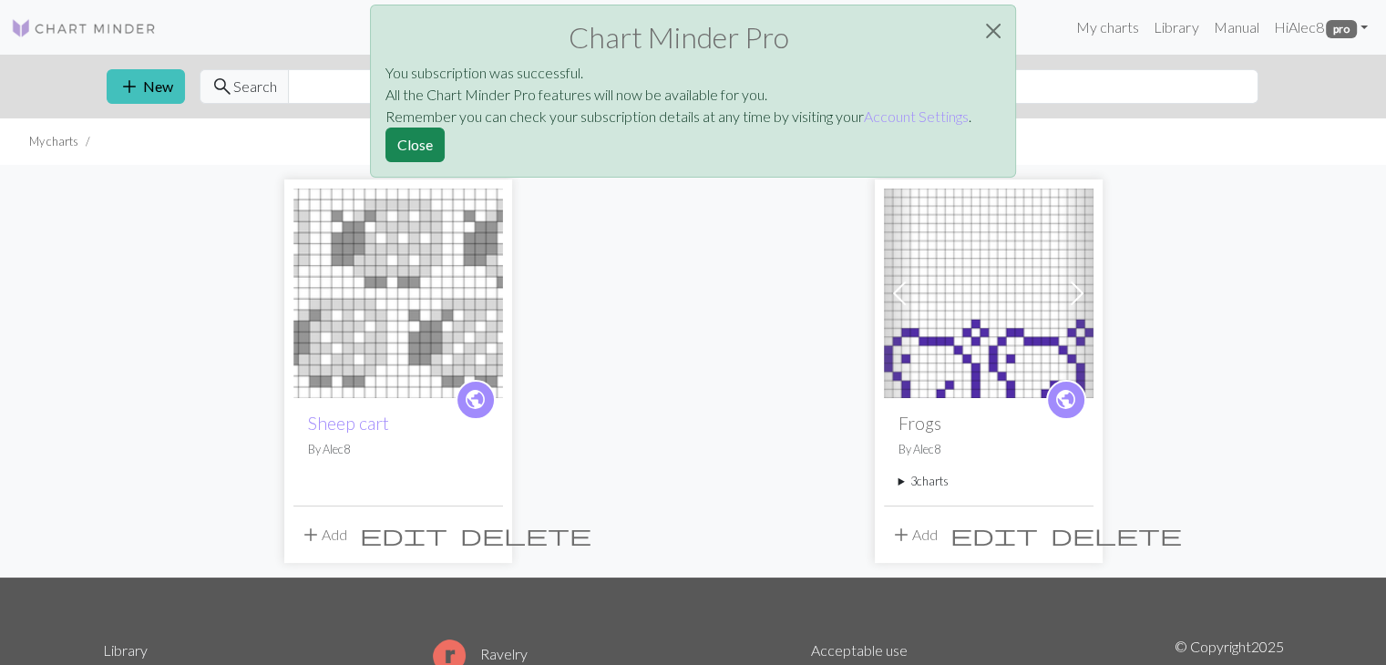
click at [477, 403] on span "public" at bounding box center [475, 399] width 23 height 28
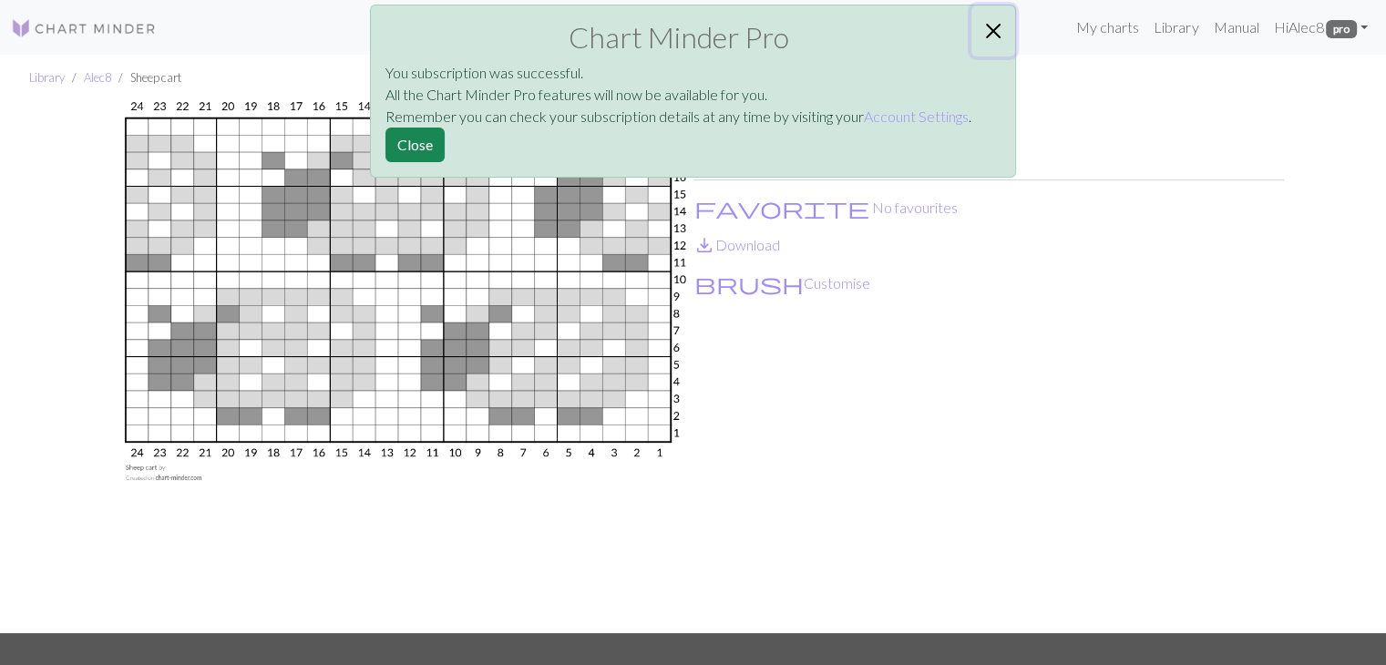
click at [1002, 36] on button "Close" at bounding box center [993, 30] width 44 height 51
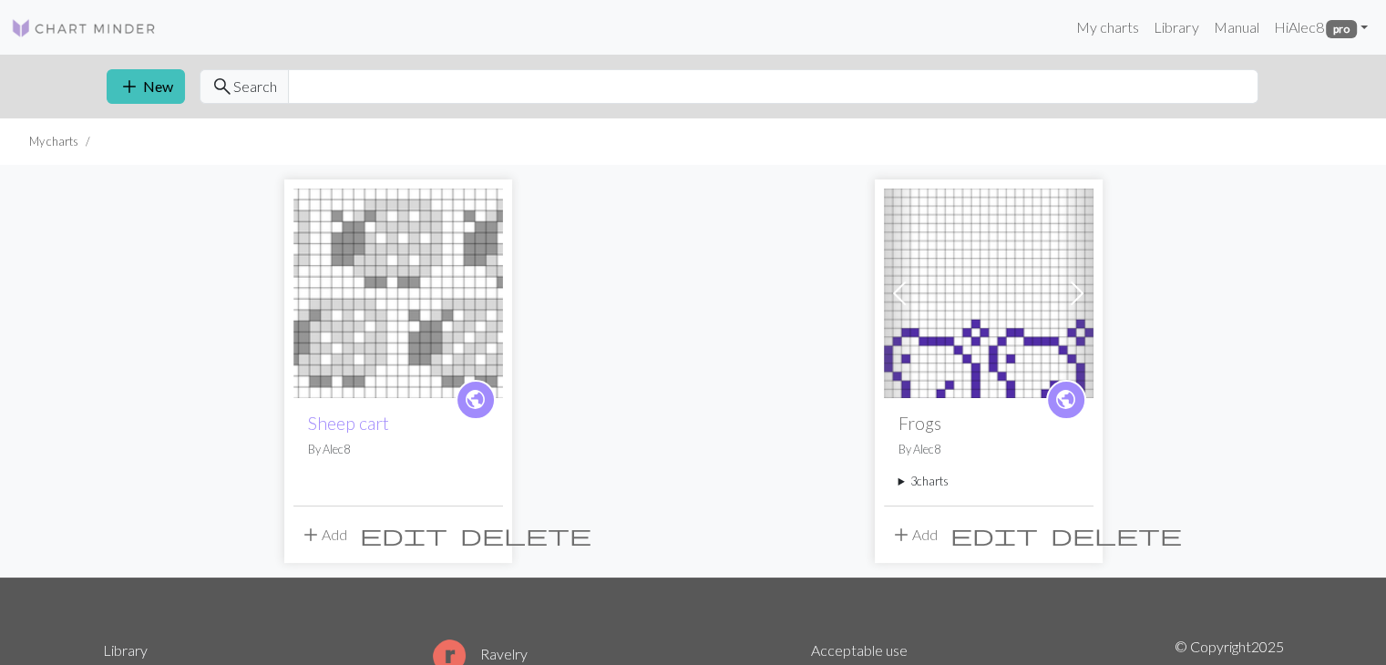
click at [447, 538] on span "edit" at bounding box center [403, 535] width 87 height 26
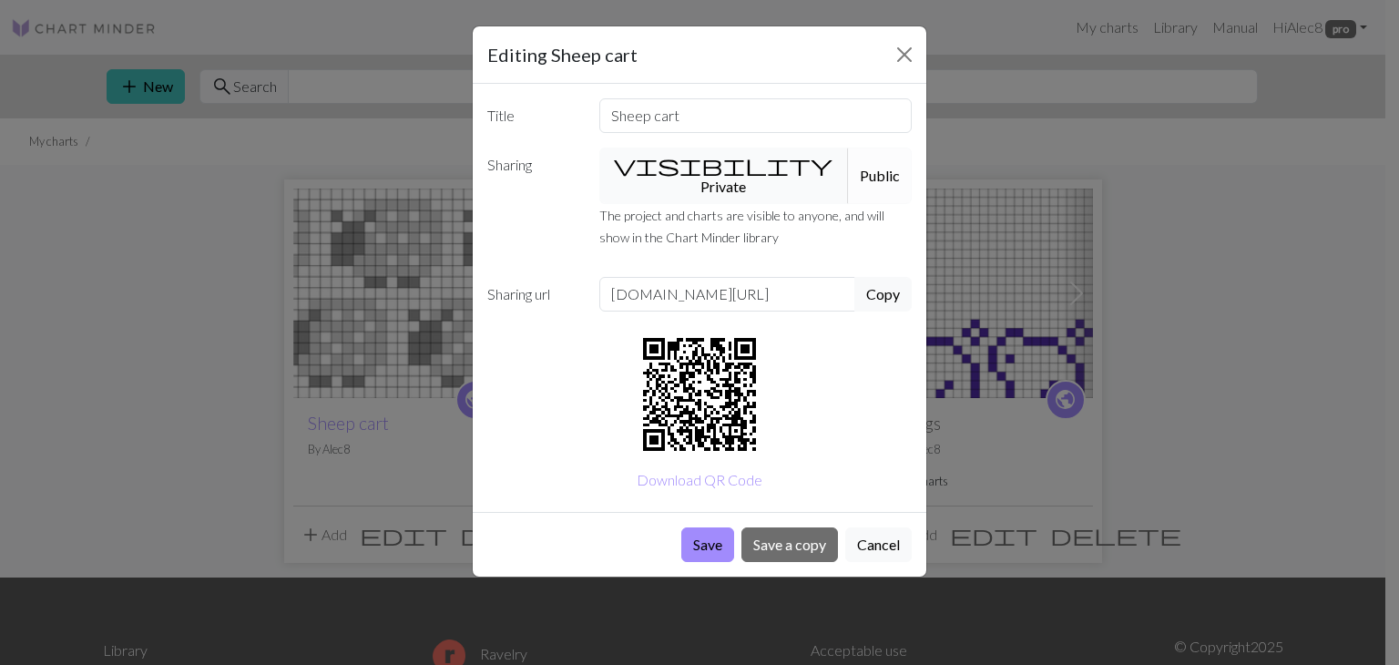
click at [733, 159] on button "visibility Private" at bounding box center [725, 176] width 251 height 56
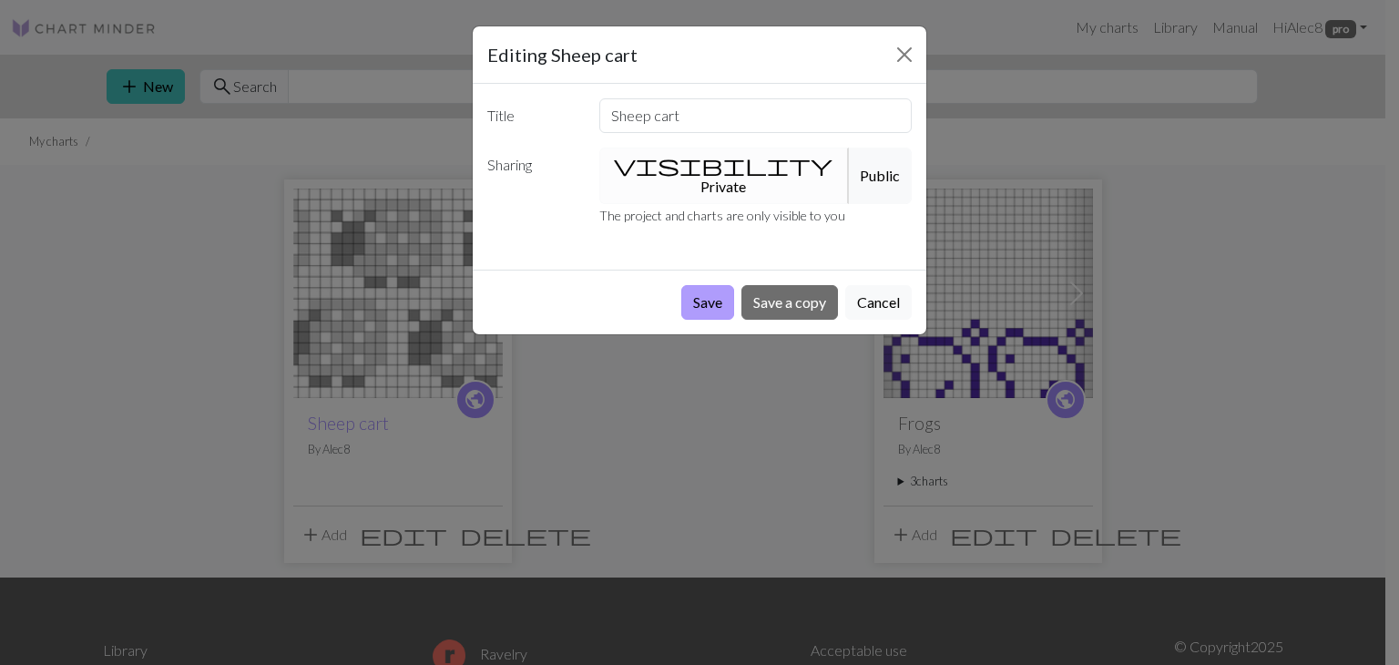
click at [699, 292] on button "Save" at bounding box center [708, 302] width 53 height 35
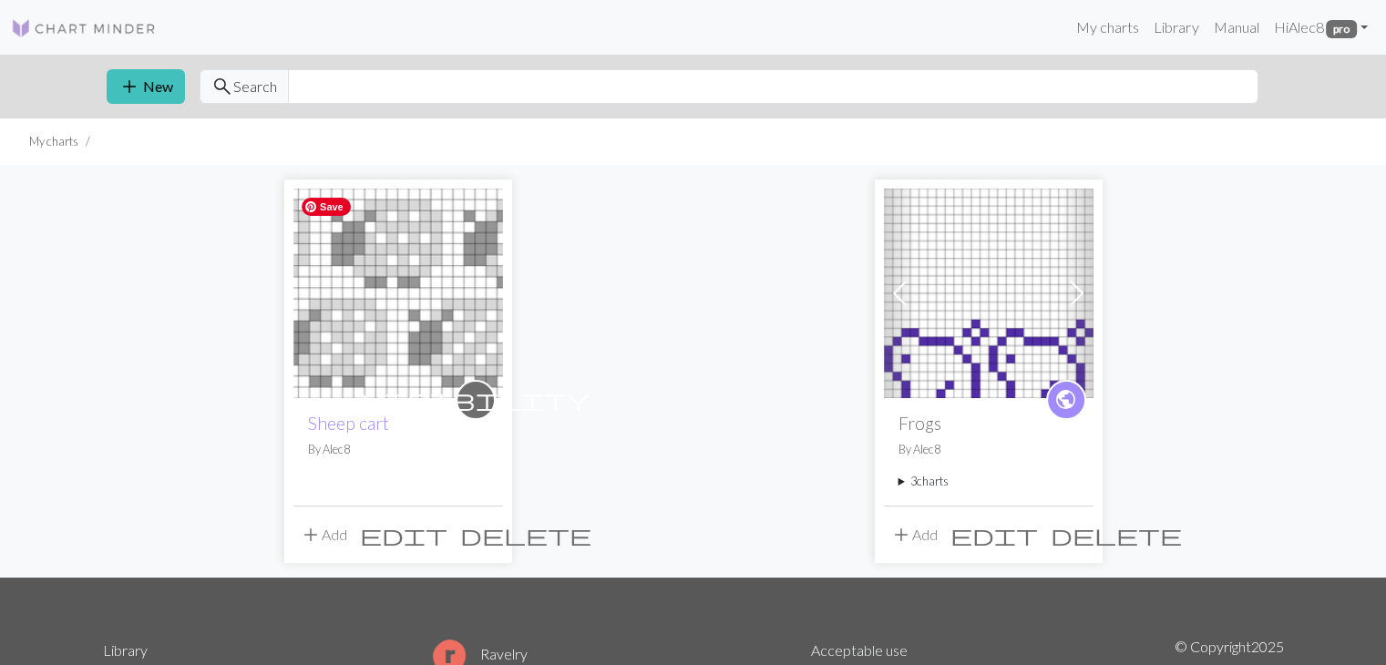
click at [391, 346] on img at bounding box center [398, 294] width 210 height 210
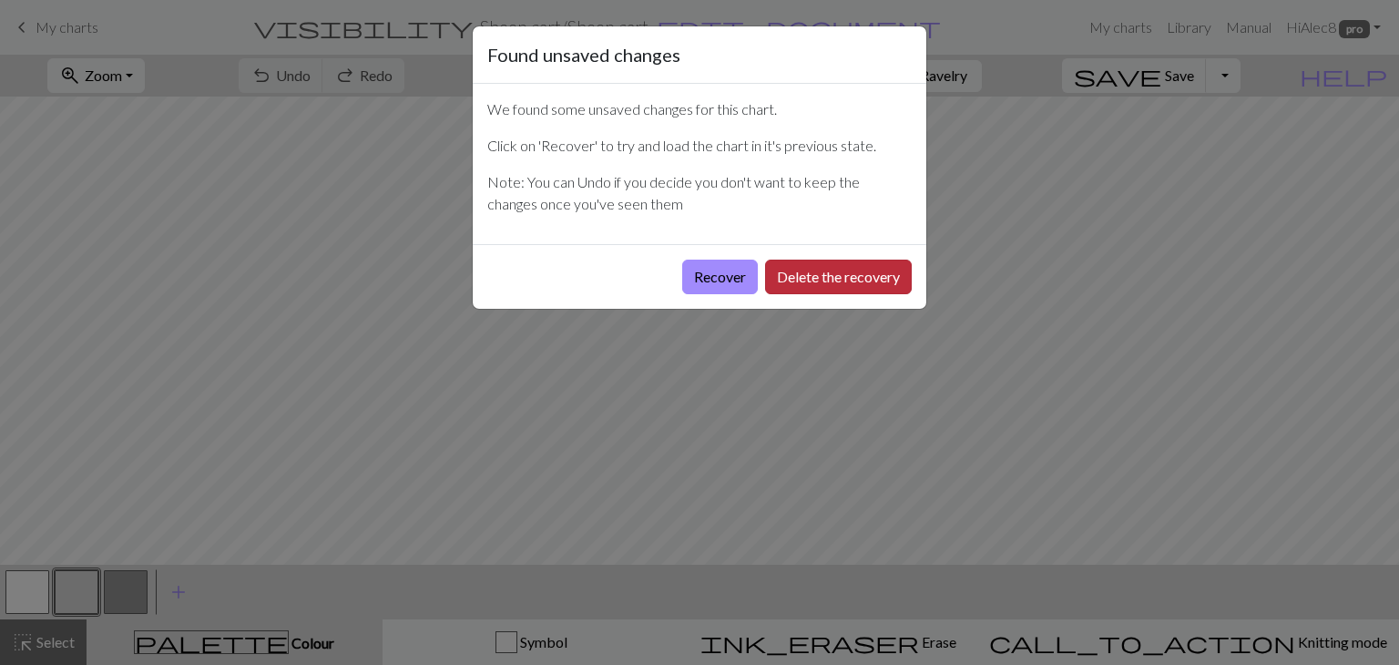
click at [769, 282] on button "Delete the recovery" at bounding box center [838, 277] width 147 height 35
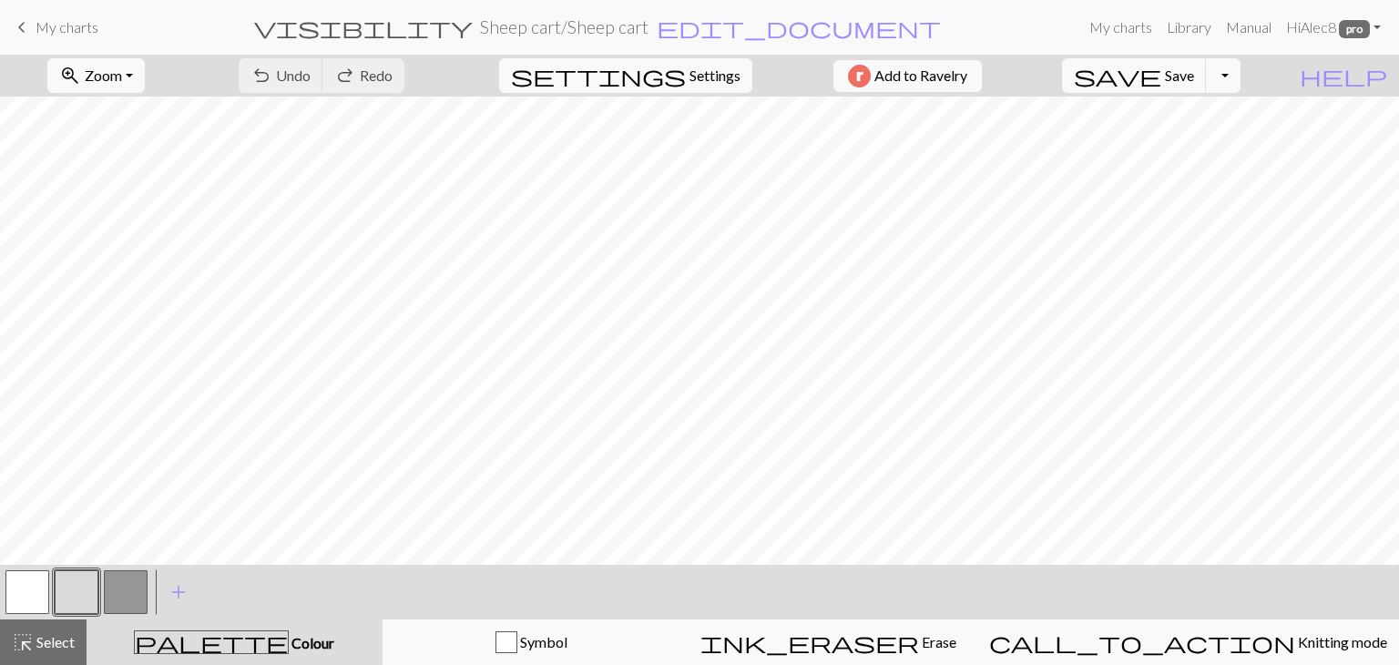
click at [125, 597] on button "button" at bounding box center [126, 592] width 44 height 44
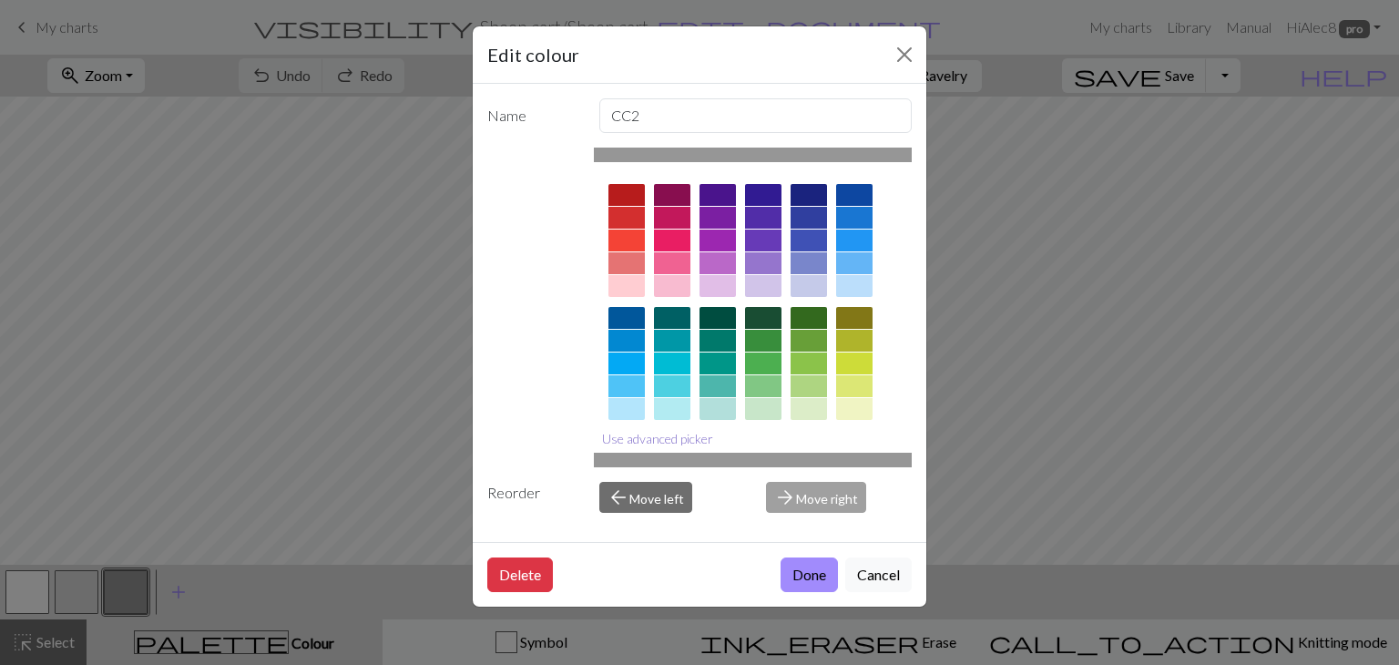
click at [664, 440] on button "Use advanced picker" at bounding box center [658, 439] width 128 height 28
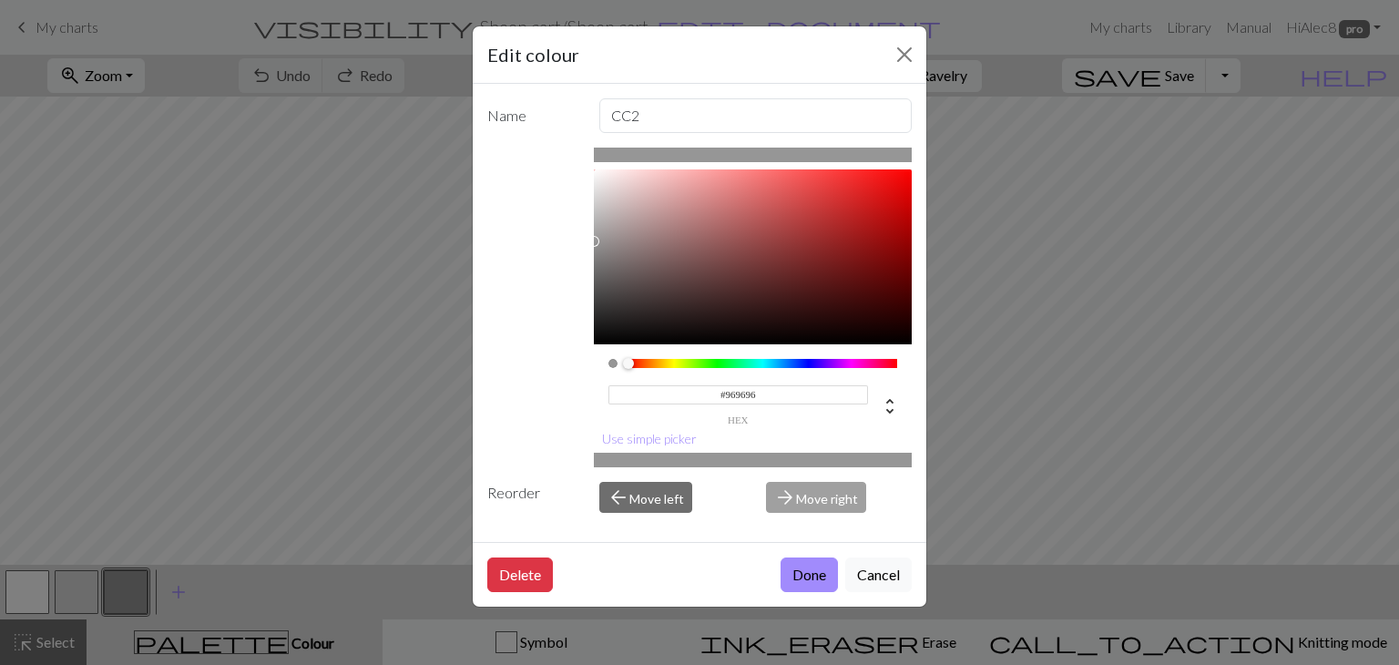
scroll to position [5, 0]
click at [757, 380] on input "#969696" at bounding box center [739, 389] width 261 height 19
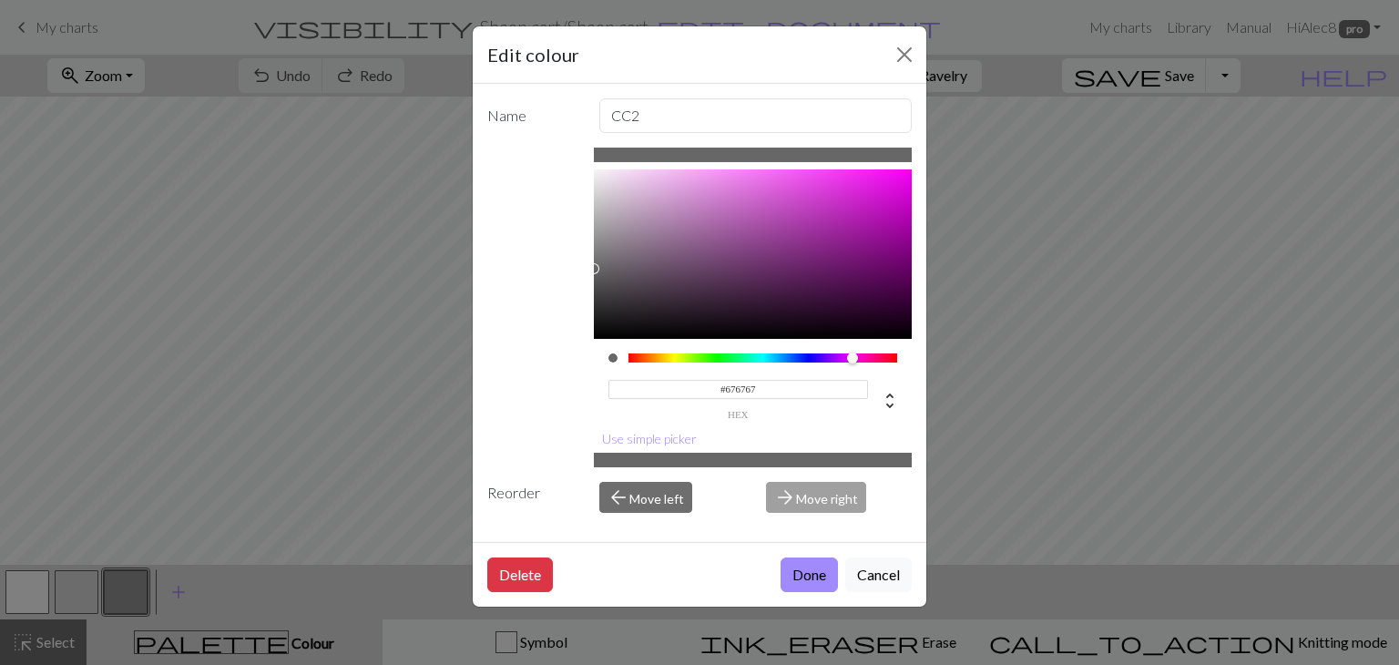
type input "#676767"
click at [854, 427] on div "#676767 hex Use simple picker" at bounding box center [753, 308] width 319 height 320
click at [816, 572] on button "Done" at bounding box center [809, 575] width 57 height 35
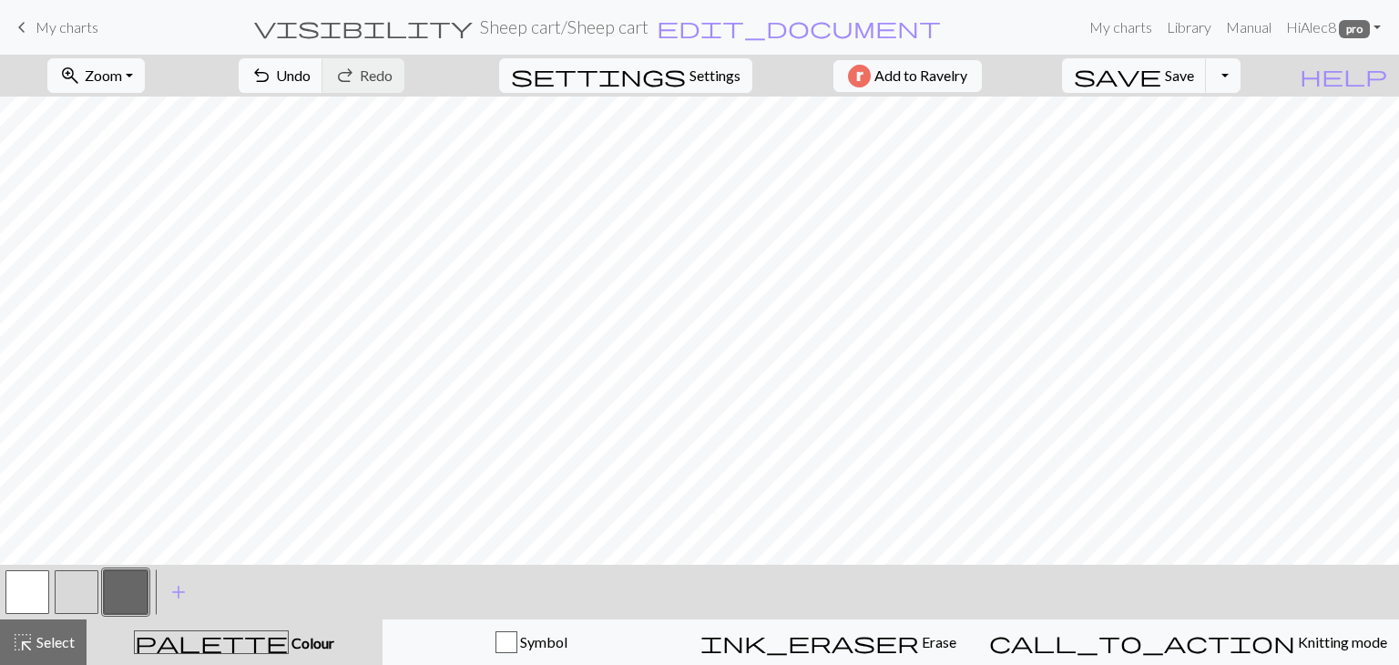
click at [64, 605] on button "button" at bounding box center [77, 592] width 44 height 44
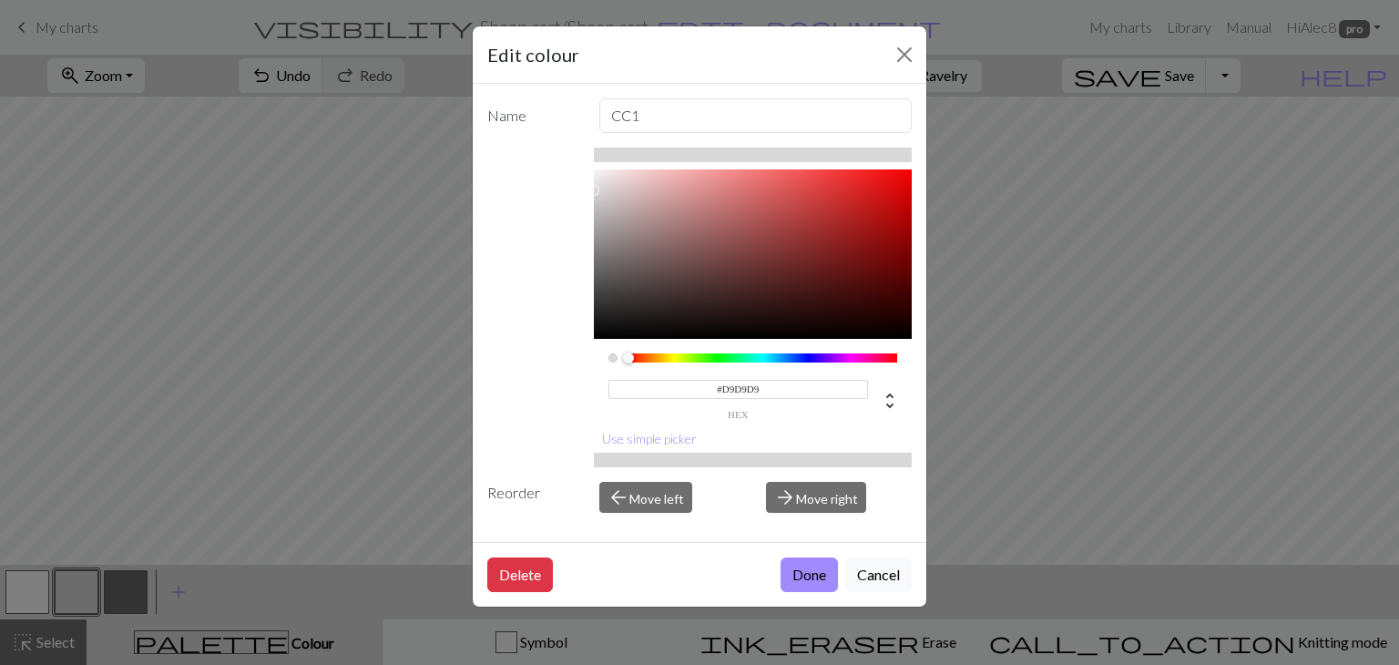
click at [784, 383] on input "#D9D9D9" at bounding box center [739, 389] width 261 height 19
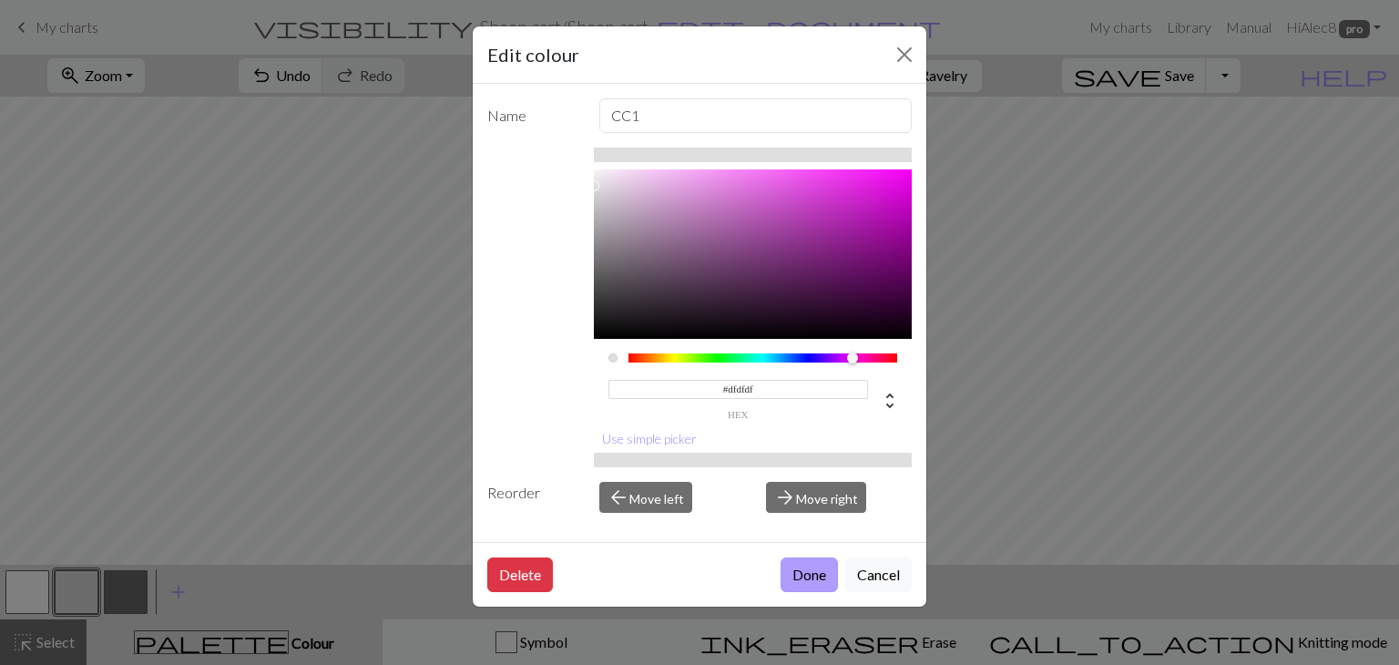
type input "#DFDFDF"
click at [813, 573] on button "Done" at bounding box center [809, 575] width 57 height 35
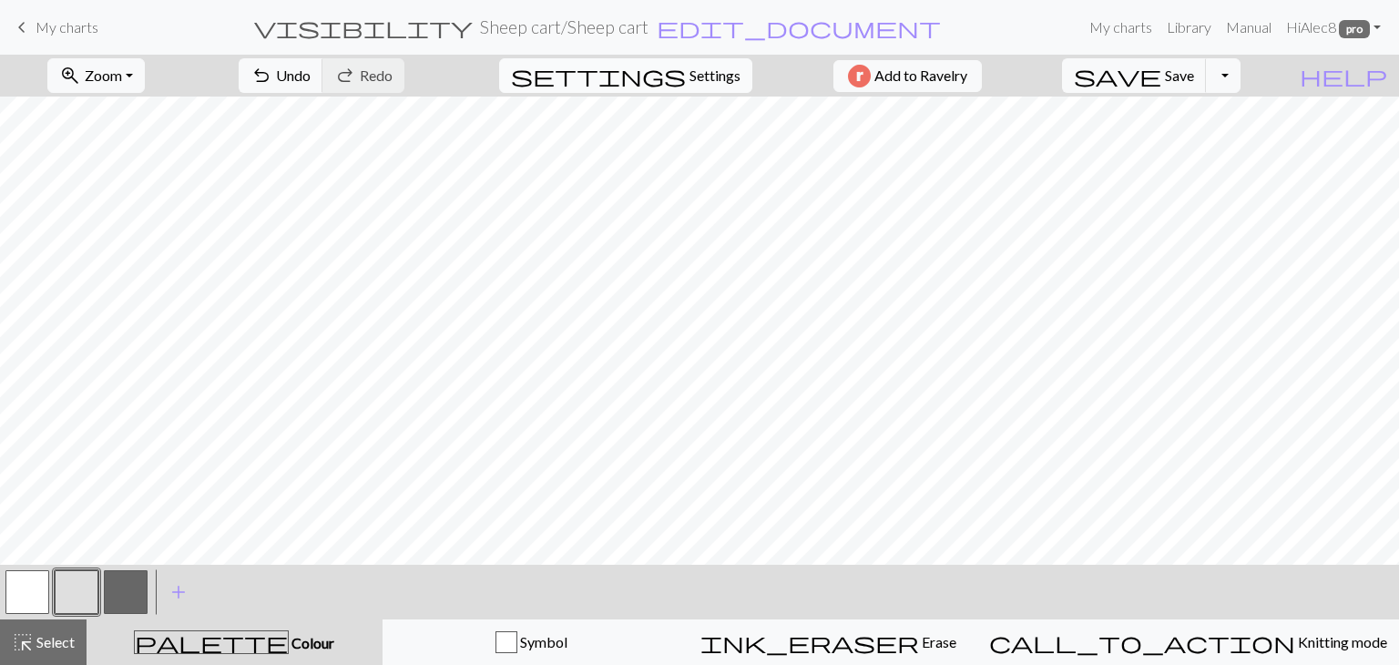
click at [671, 65] on span "settings" at bounding box center [598, 76] width 175 height 26
select select "aran"
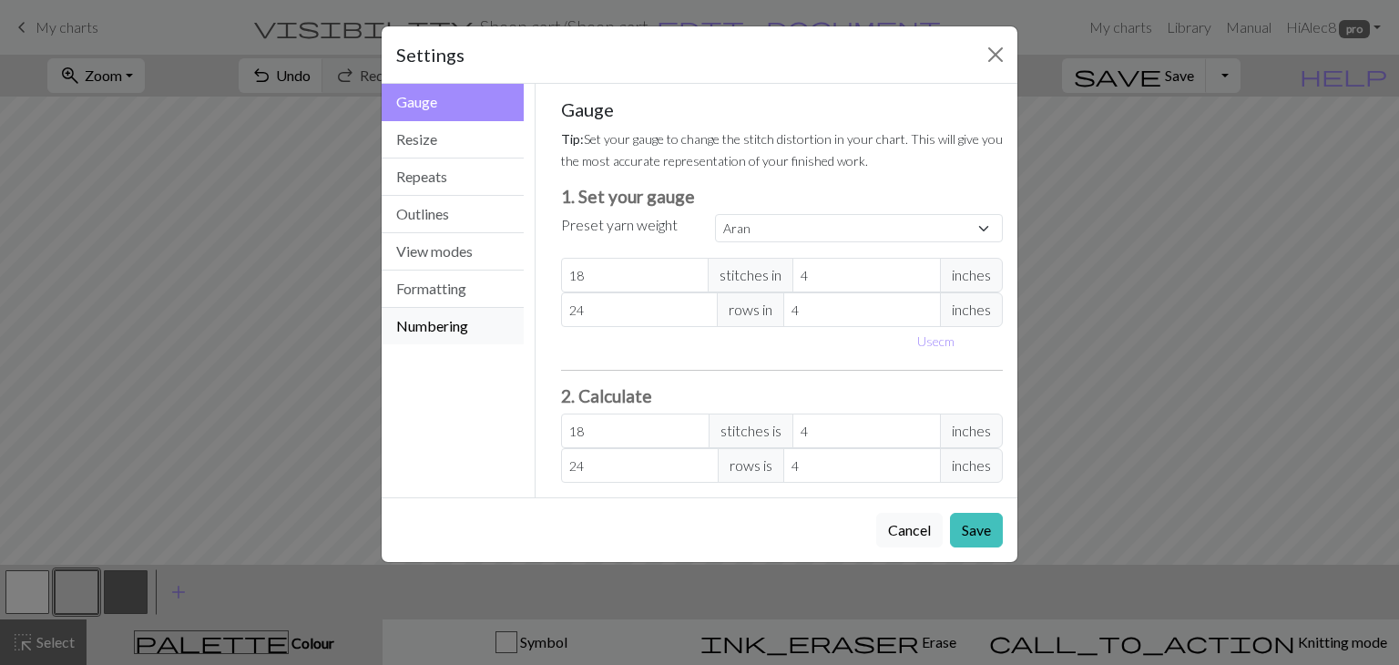
click at [487, 321] on button "Numbering" at bounding box center [453, 326] width 142 height 36
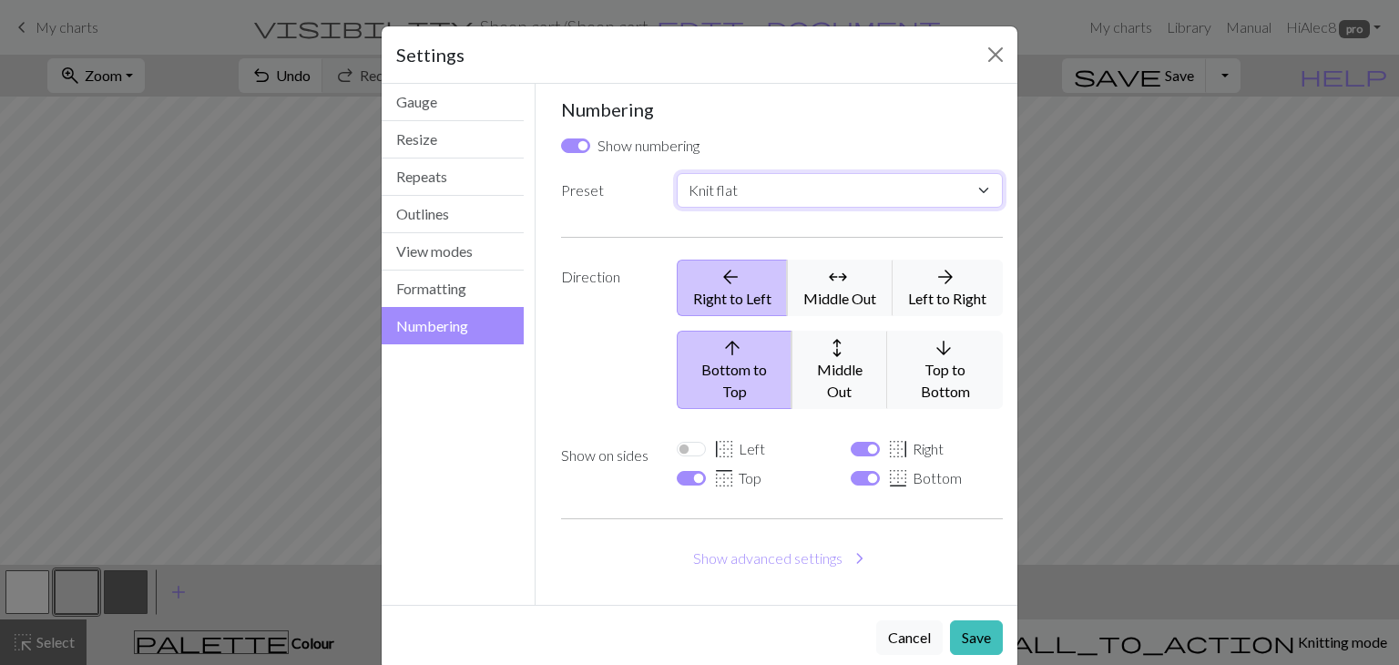
click at [758, 195] on select "Custom Knit flat Knit in the round Lace knitting Cross stitch" at bounding box center [840, 190] width 326 height 35
select select "round"
click at [677, 173] on select "Custom Knit flat Knit in the round Lace knitting Cross stitch" at bounding box center [840, 190] width 326 height 35
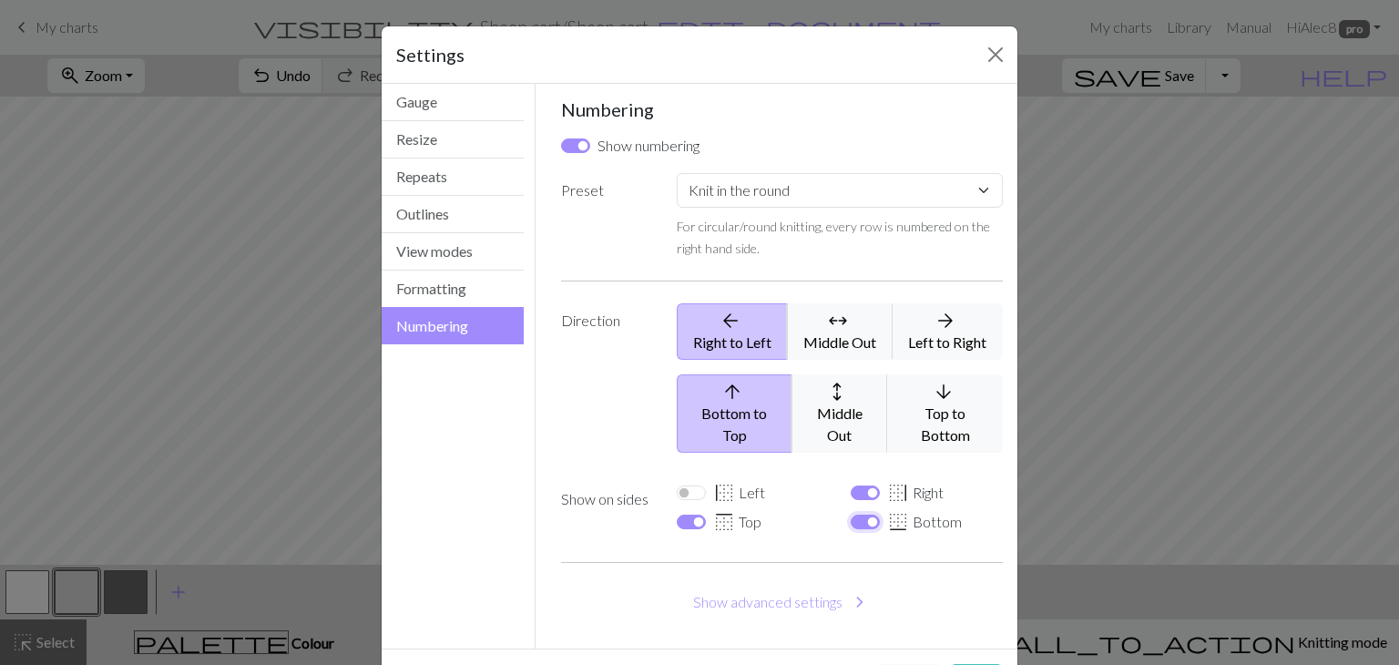
click at [860, 515] on input "border_bottom Bottom" at bounding box center [865, 522] width 29 height 15
checkbox input "false"
select select
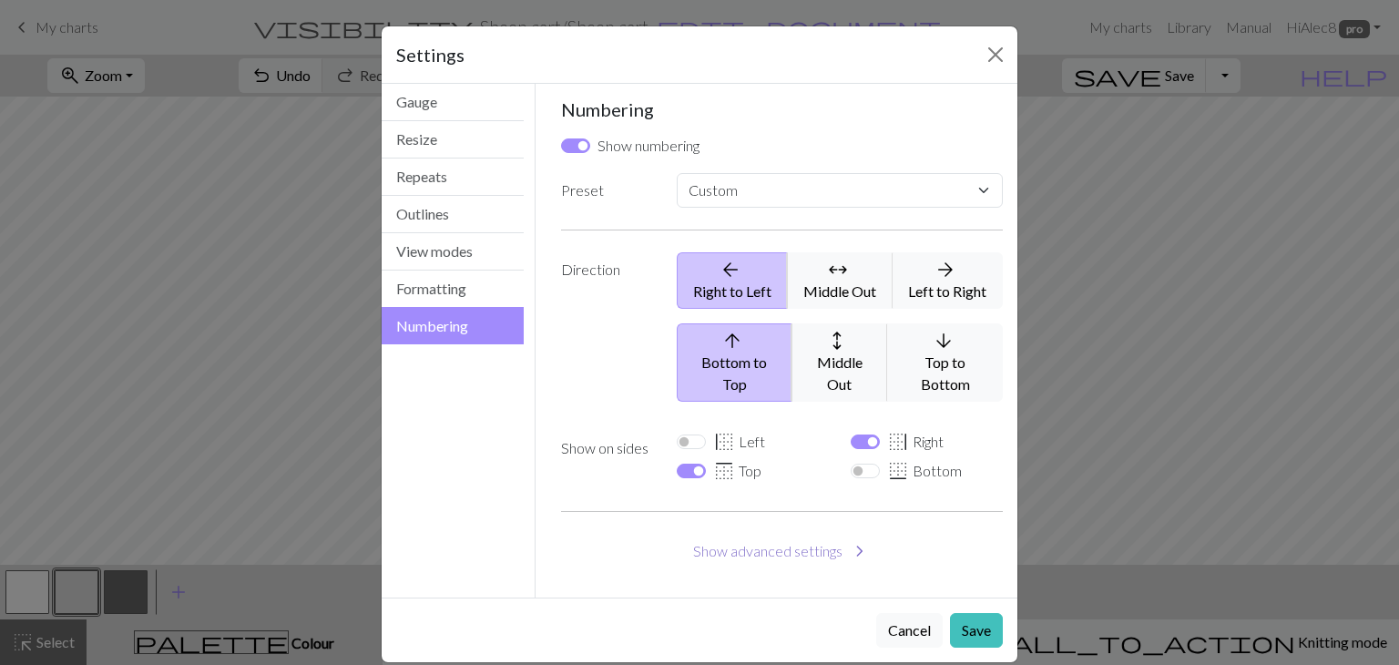
click at [766, 537] on button "Show advanced settings chevron_right" at bounding box center [782, 551] width 443 height 35
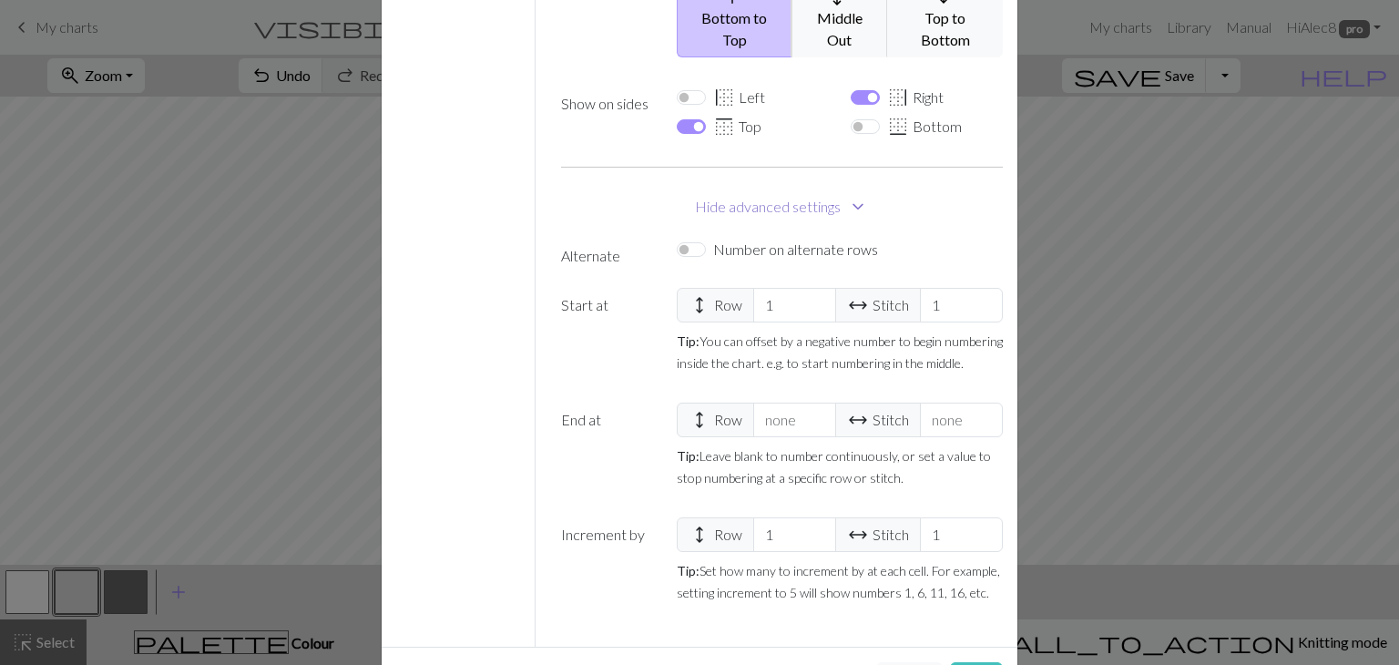
scroll to position [394, 0]
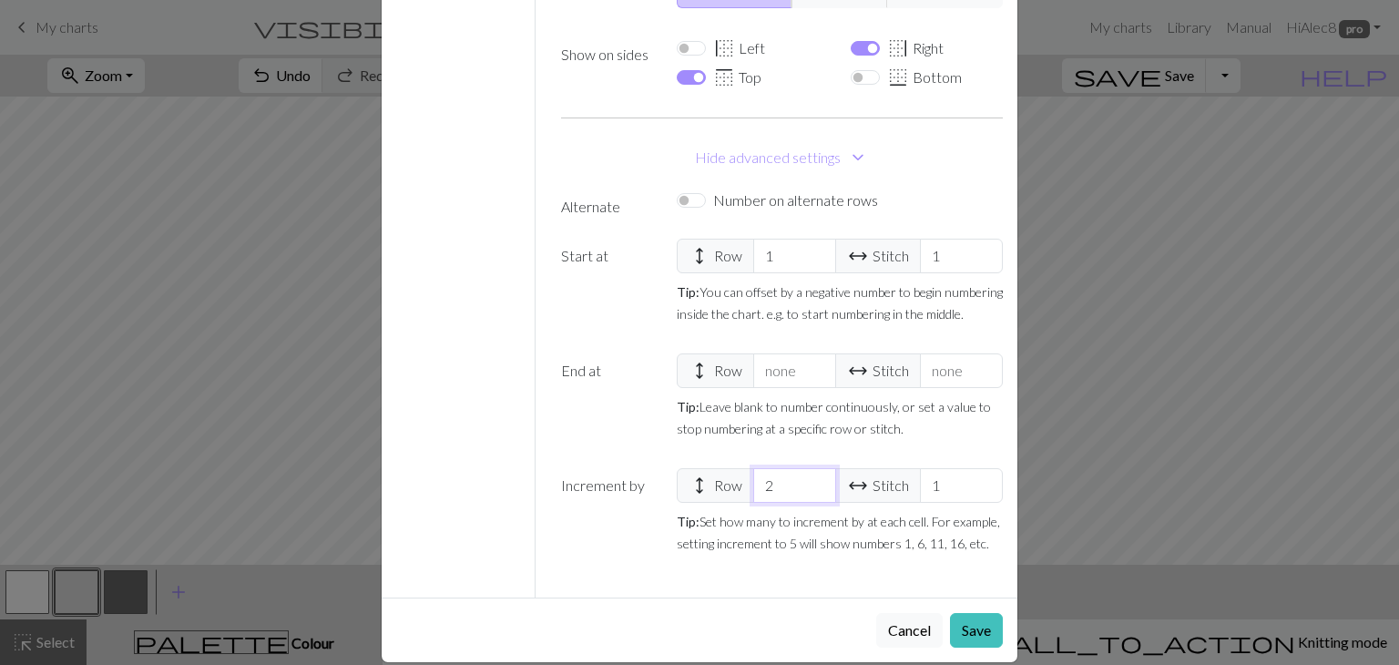
type input "2"
click at [810, 468] on input "2" at bounding box center [794, 485] width 83 height 35
click at [859, 473] on span "arrow_range" at bounding box center [858, 486] width 22 height 26
click at [948, 468] on input "1" at bounding box center [961, 485] width 83 height 35
click at [983, 468] on input "2" at bounding box center [961, 485] width 83 height 35
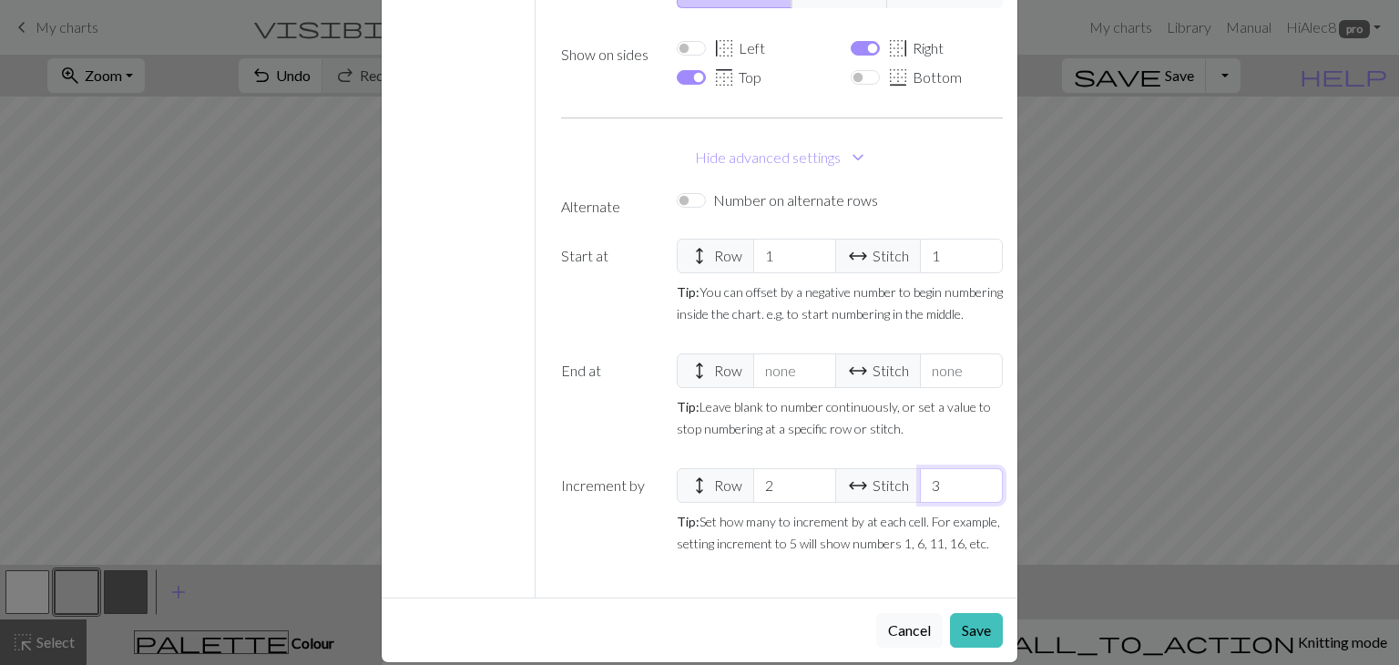
click at [979, 468] on input "3" at bounding box center [961, 485] width 83 height 35
type input "2"
click at [979, 468] on input "2" at bounding box center [961, 485] width 83 height 35
click at [970, 613] on button "Save" at bounding box center [976, 630] width 53 height 35
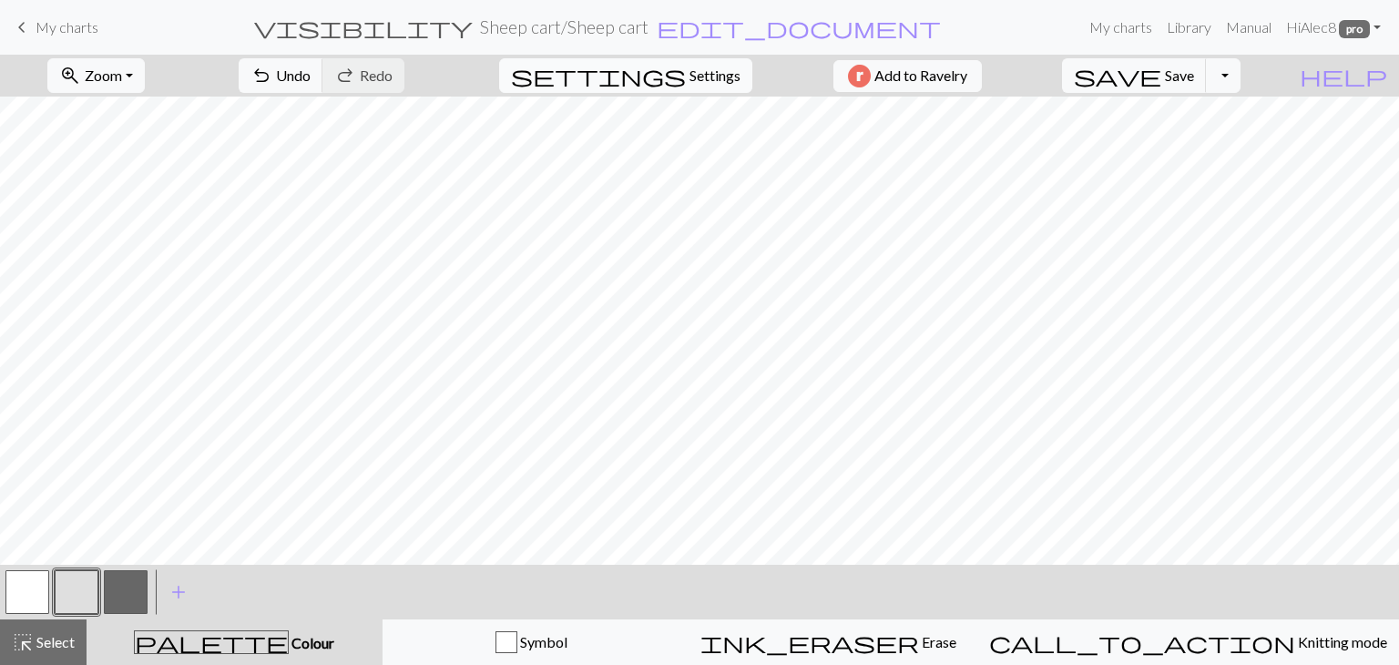
click at [660, 81] on span "settings" at bounding box center [598, 76] width 175 height 26
select select "flat"
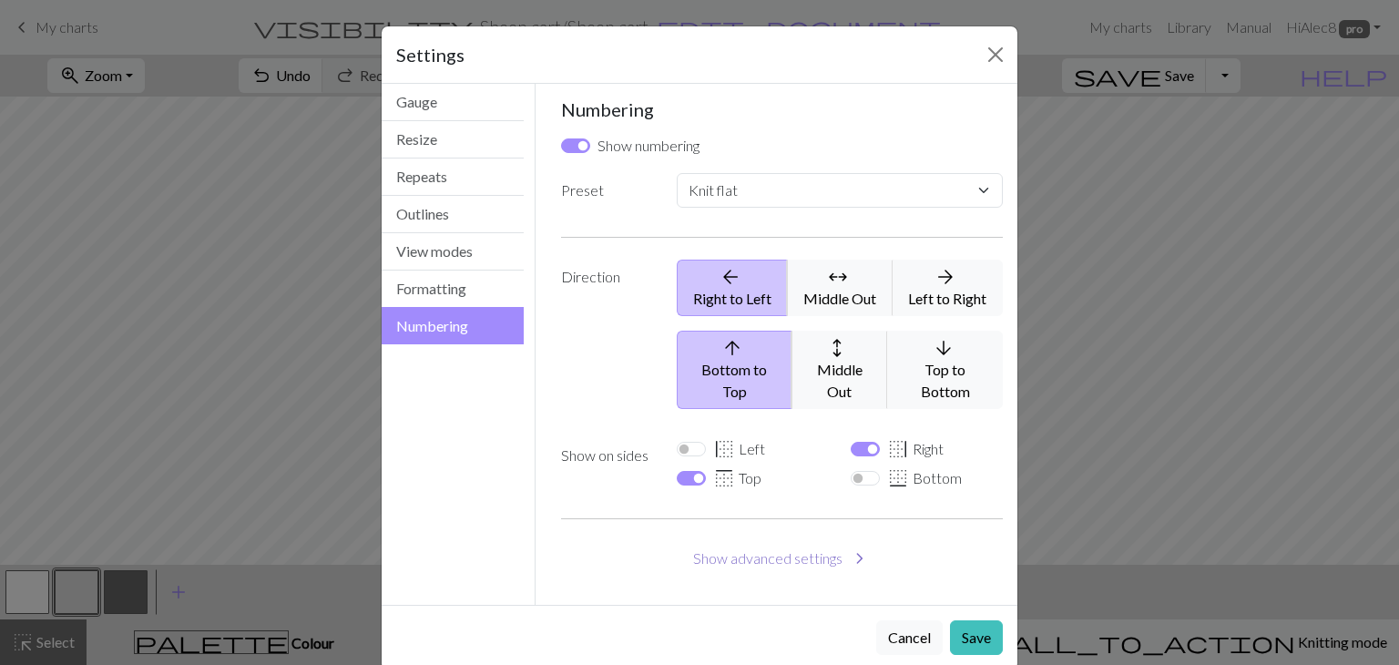
click at [754, 541] on button "Show advanced settings chevron_right" at bounding box center [782, 558] width 443 height 35
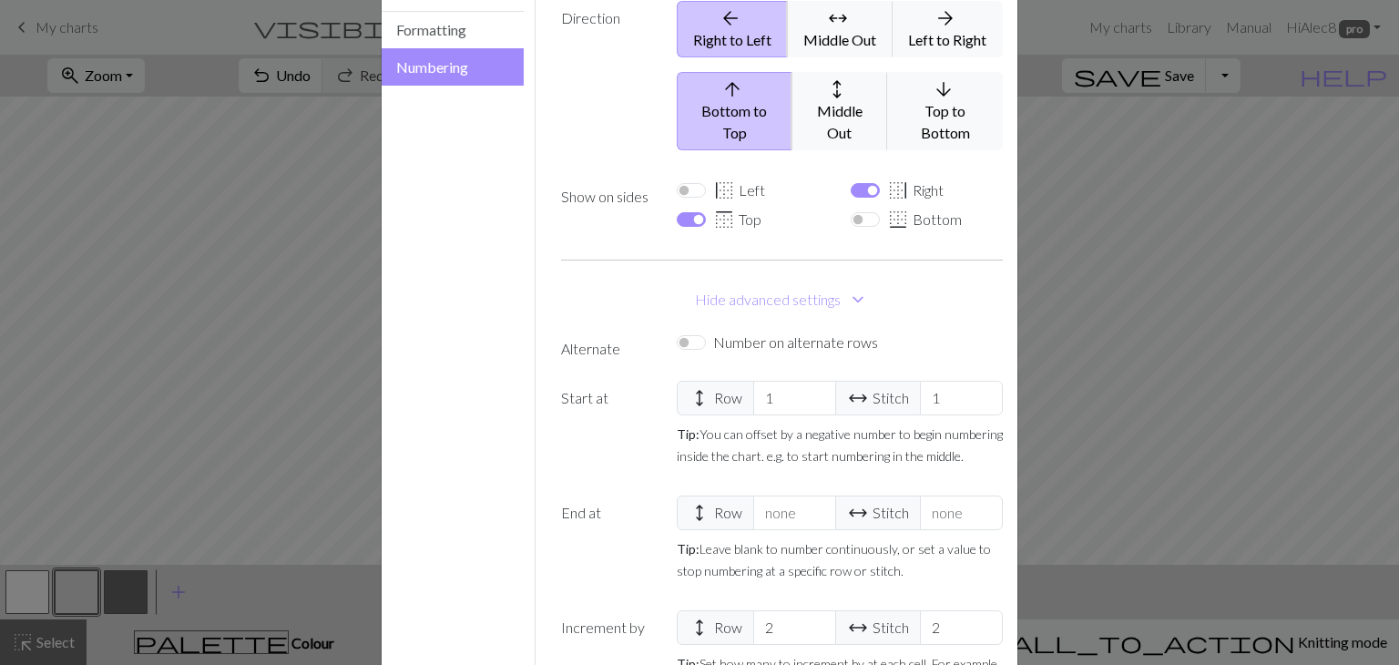
scroll to position [400, 0]
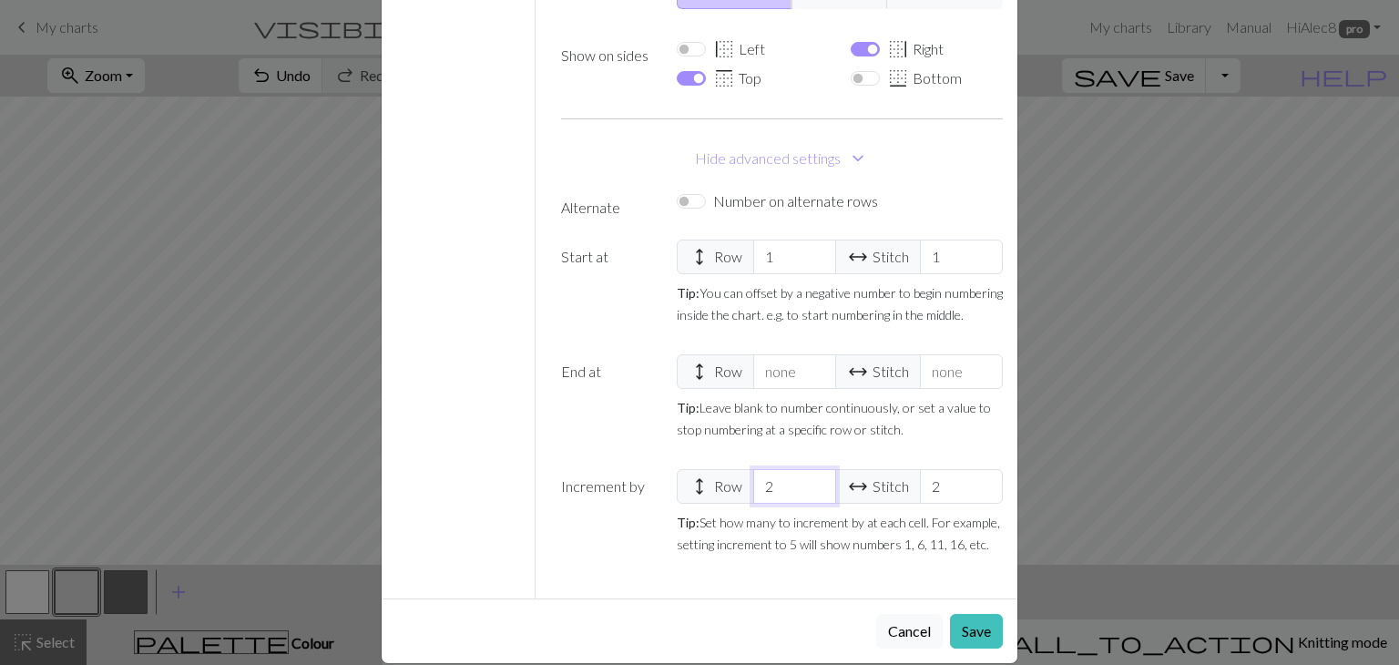
select select
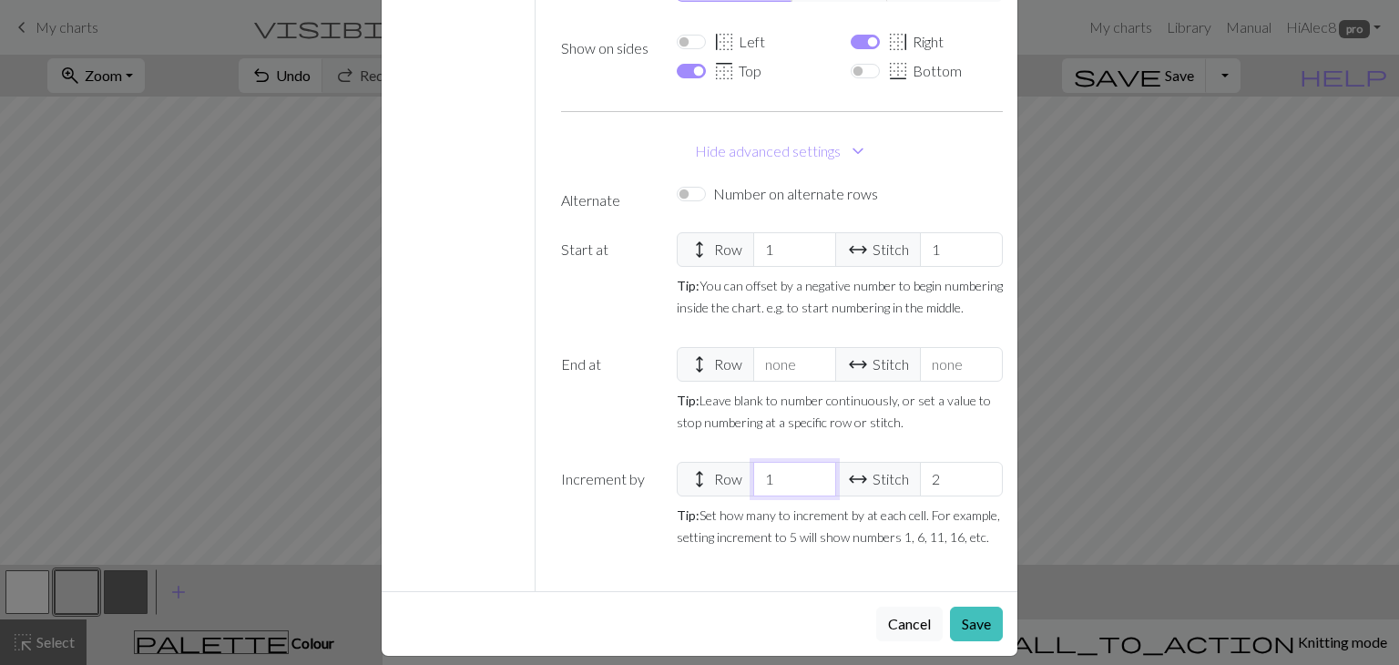
scroll to position [394, 0]
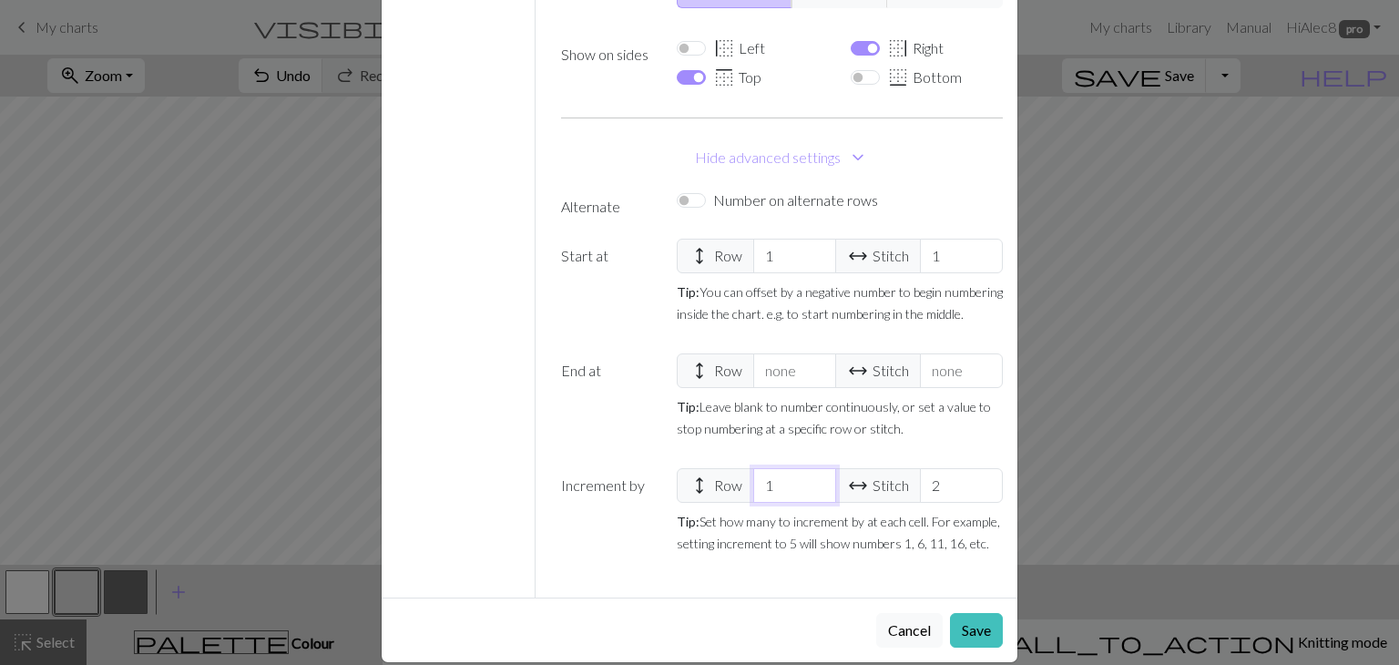
type input "1"
click at [813, 468] on input "1" at bounding box center [794, 485] width 83 height 35
type input "1"
click at [979, 468] on input "1" at bounding box center [961, 485] width 83 height 35
click at [971, 613] on button "Save" at bounding box center [976, 630] width 53 height 35
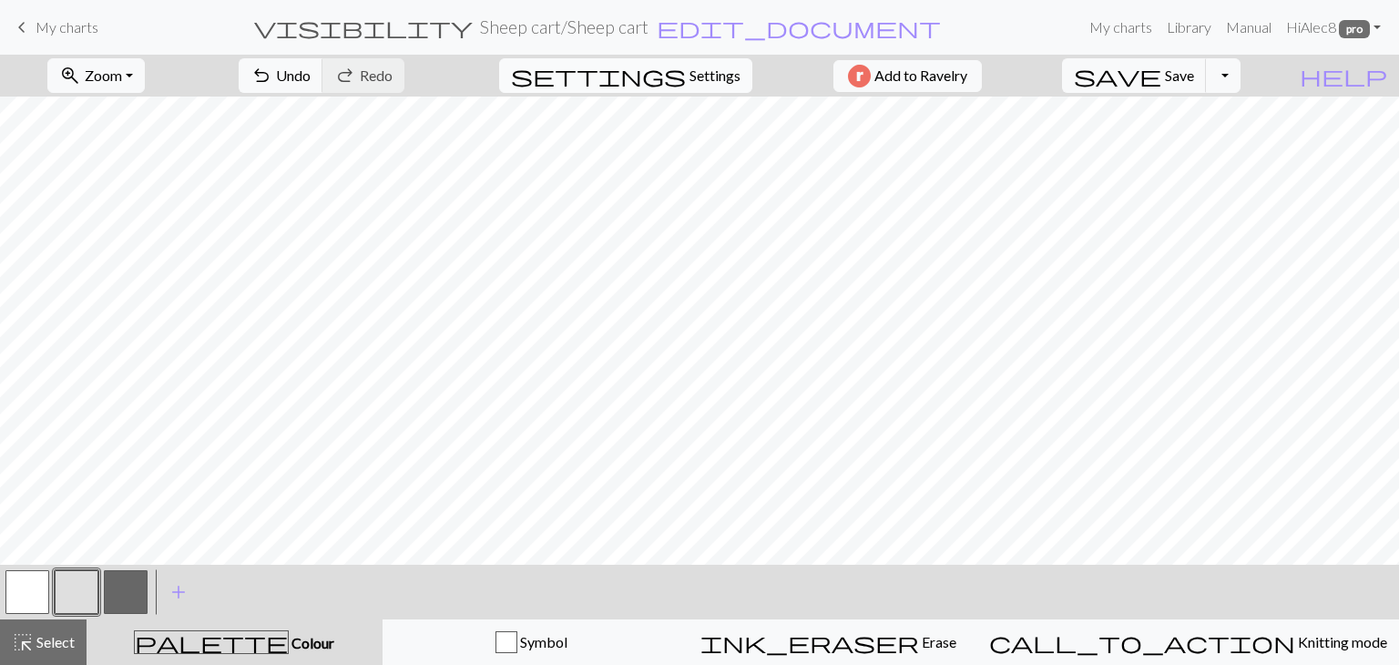
click at [675, 77] on button "settings Settings" at bounding box center [625, 75] width 253 height 35
select select "flat"
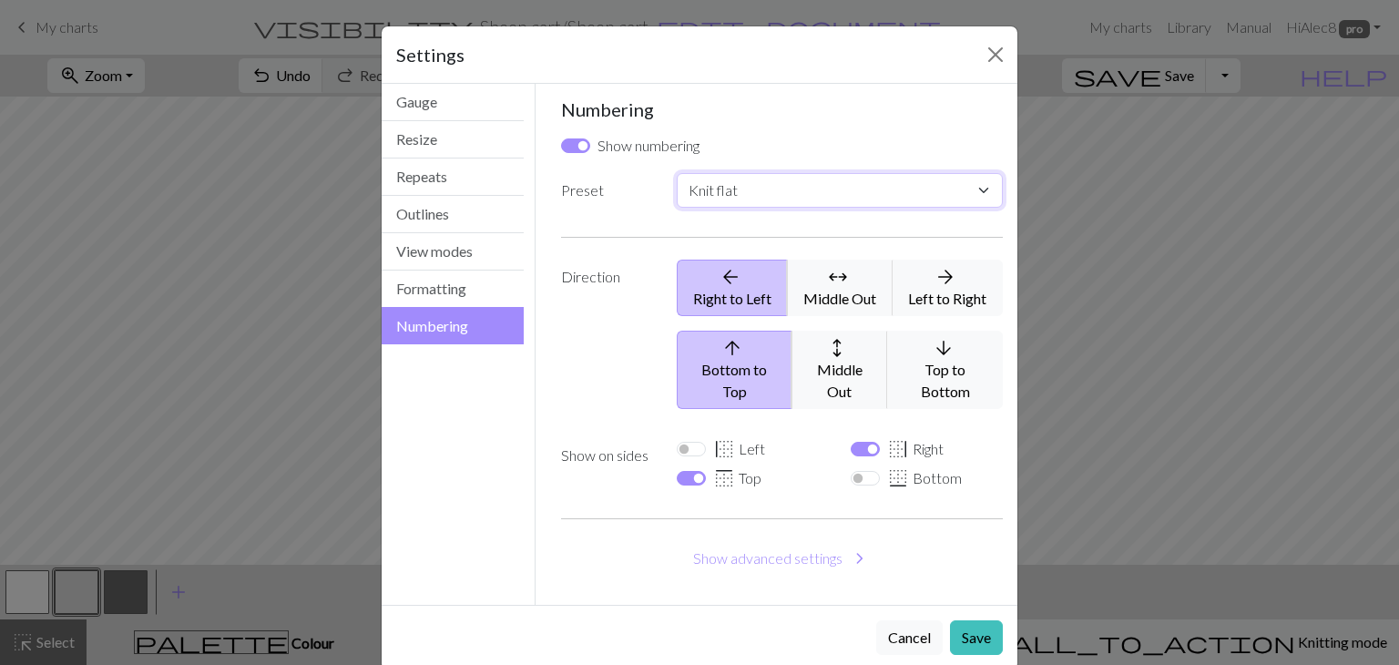
click at [726, 193] on select "Custom Knit flat Knit in the round Lace knitting Cross stitch" at bounding box center [840, 190] width 326 height 35
click at [620, 204] on label "Preset" at bounding box center [608, 194] width 116 height 42
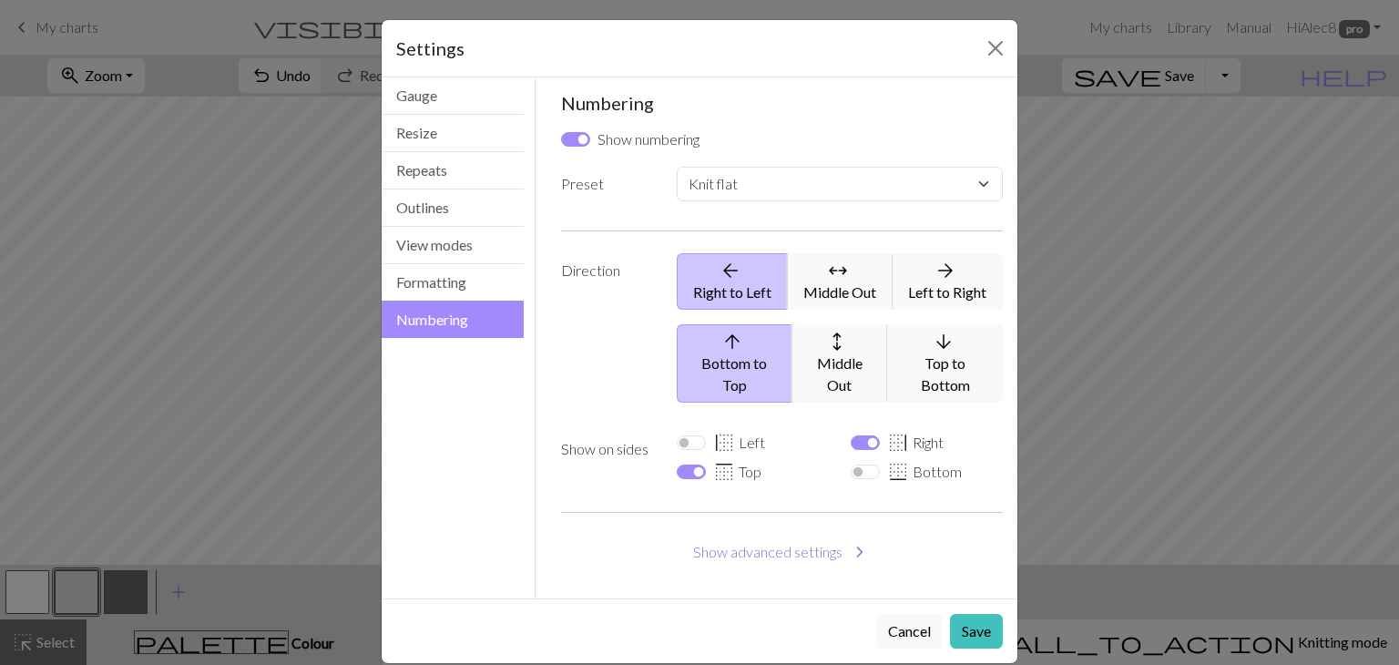
click at [777, 535] on button "Show advanced settings chevron_right" at bounding box center [782, 552] width 443 height 35
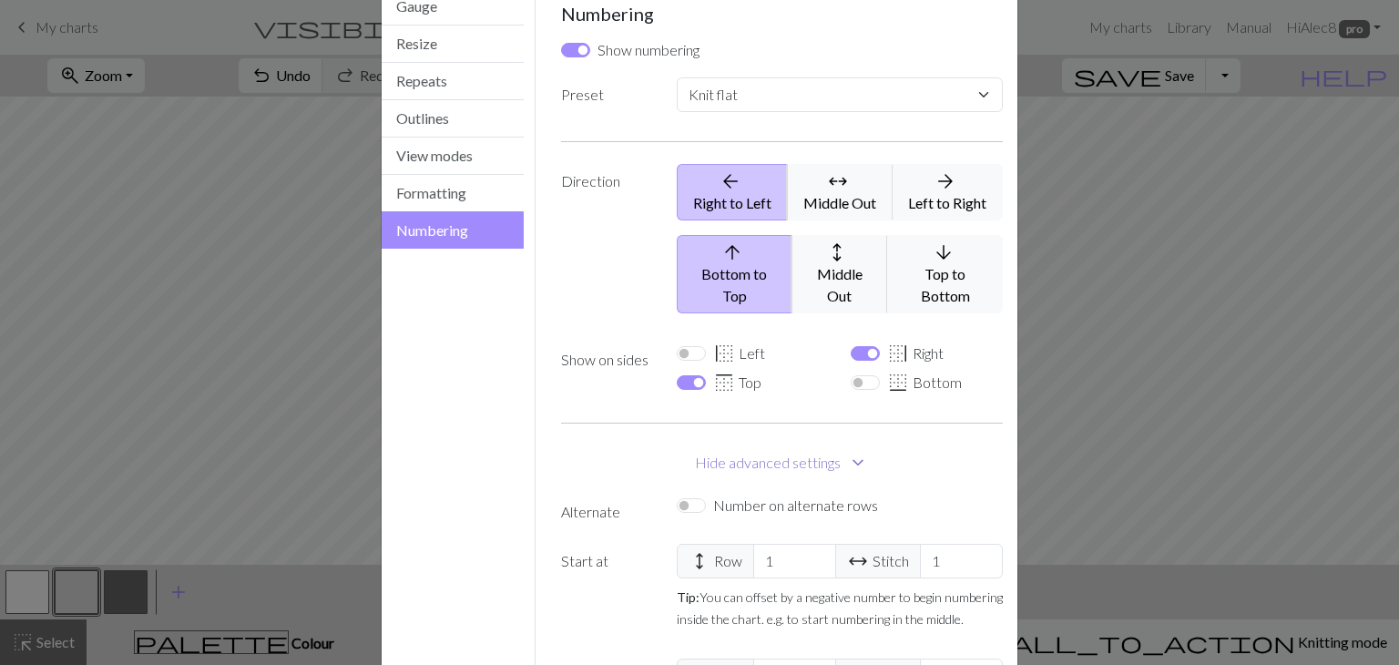
scroll to position [98, 0]
click at [740, 492] on label "Number on alternate rows" at bounding box center [795, 503] width 165 height 22
click at [706, 496] on input "Number on alternate rows" at bounding box center [691, 503] width 29 height 15
checkbox input "true"
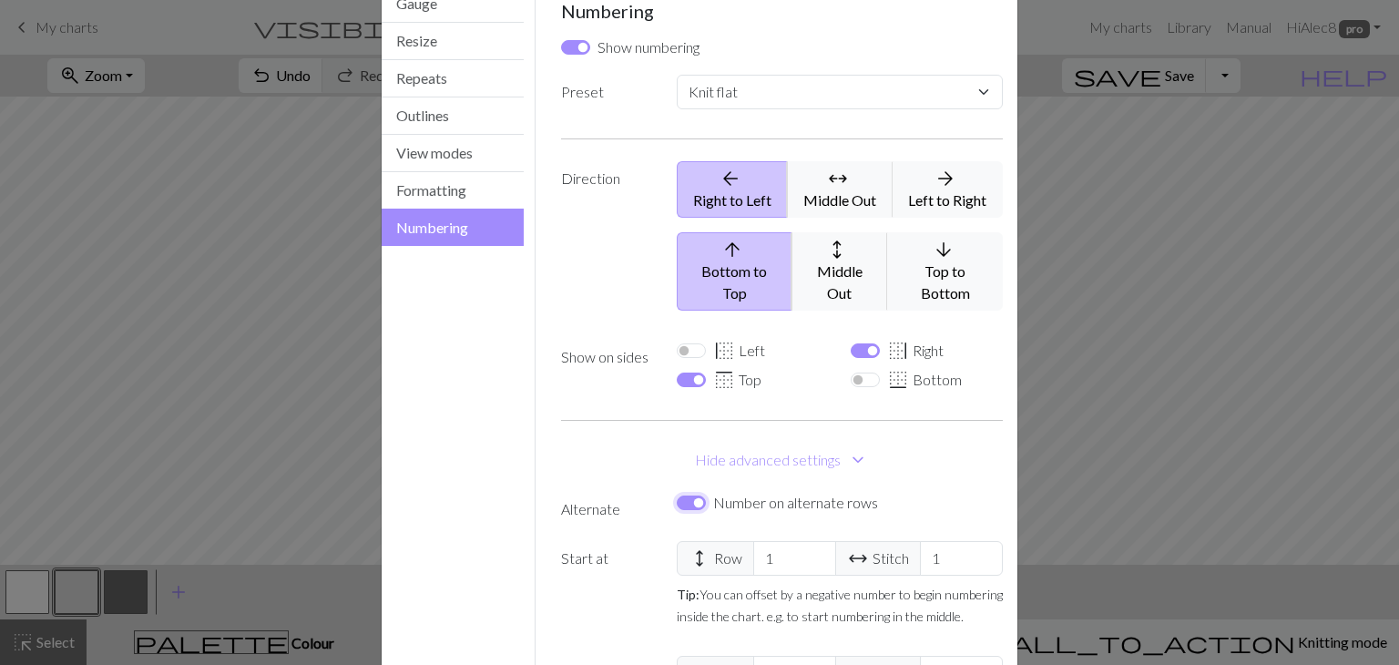
select select
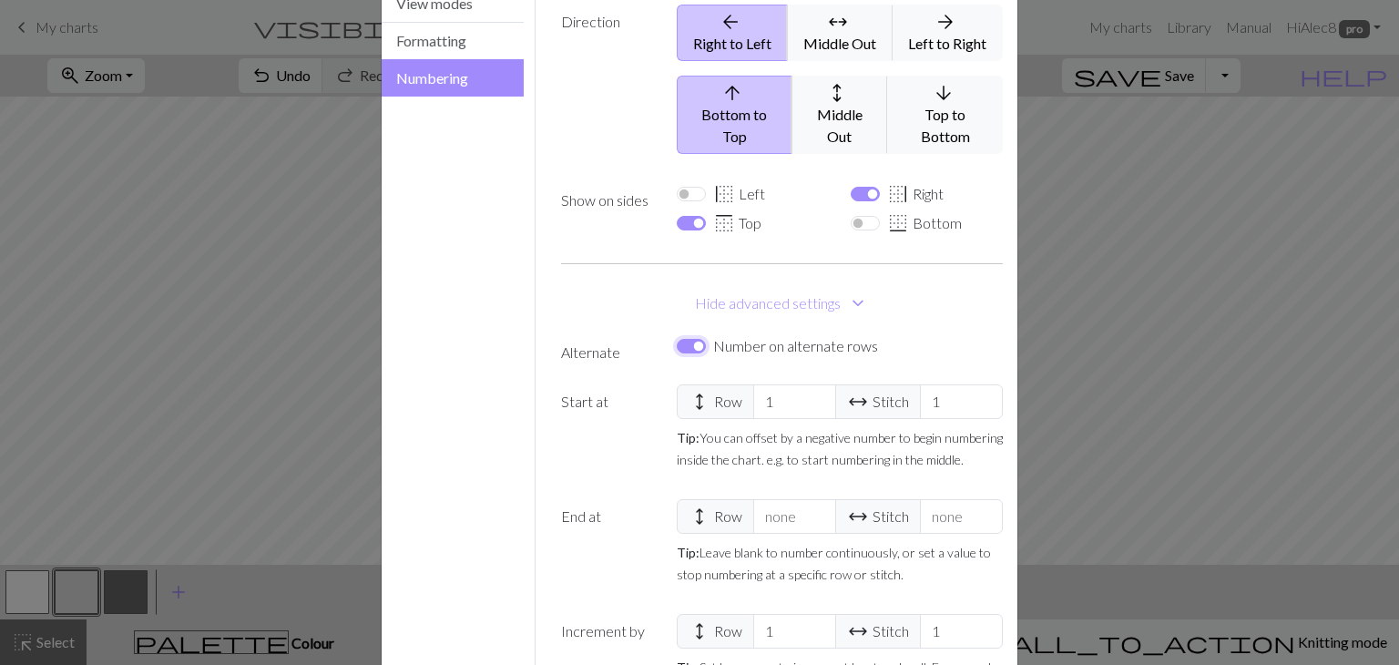
scroll to position [394, 0]
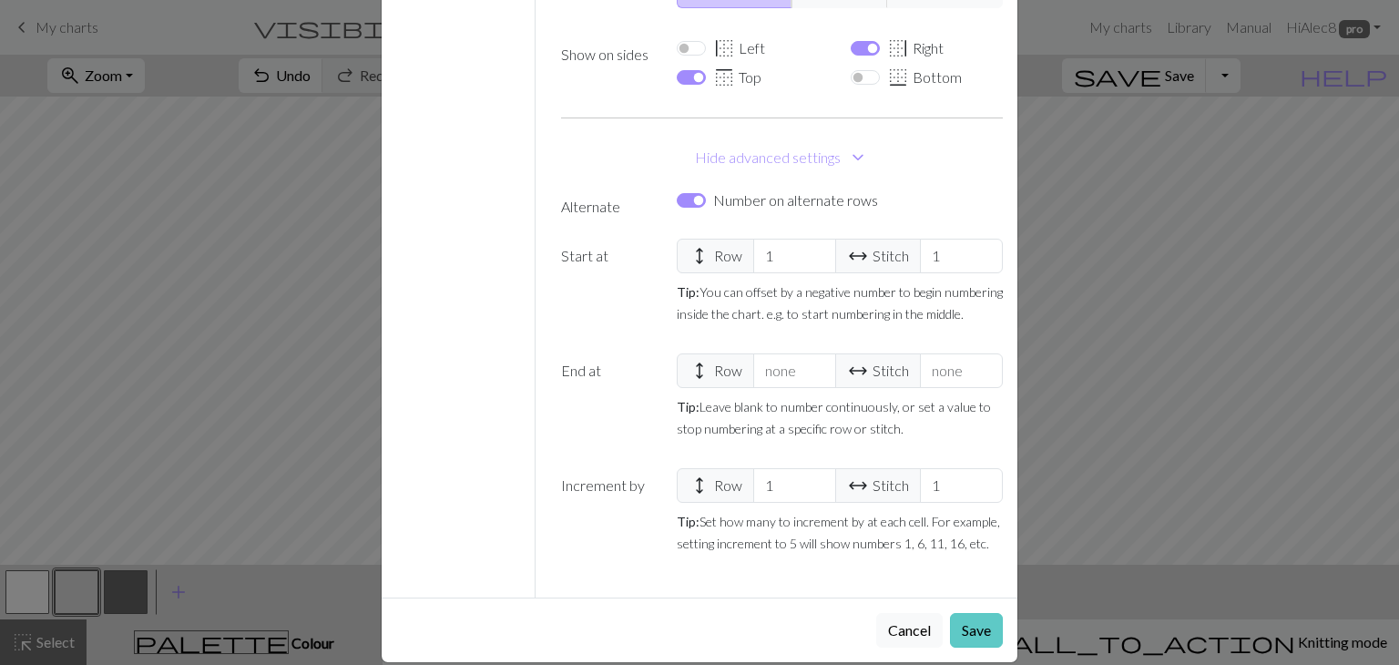
click at [979, 617] on button "Save" at bounding box center [976, 630] width 53 height 35
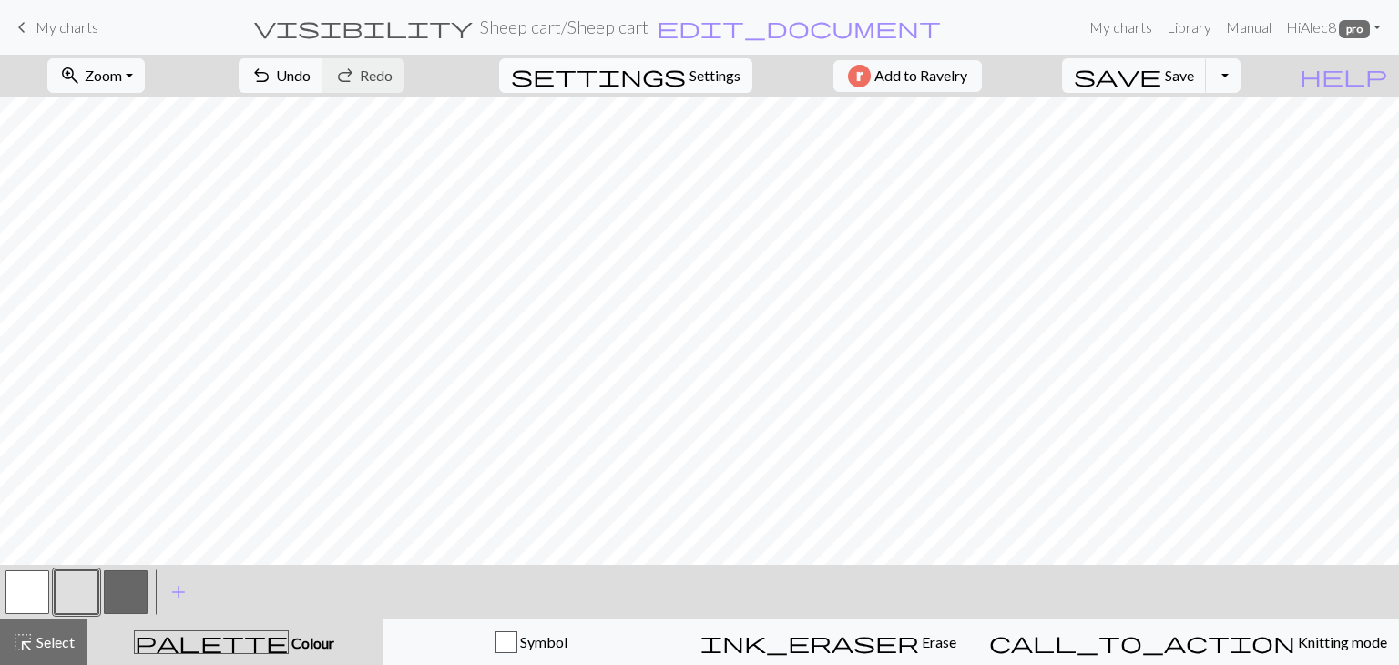
click at [722, 63] on button "settings Settings" at bounding box center [625, 75] width 253 height 35
select select "flat"
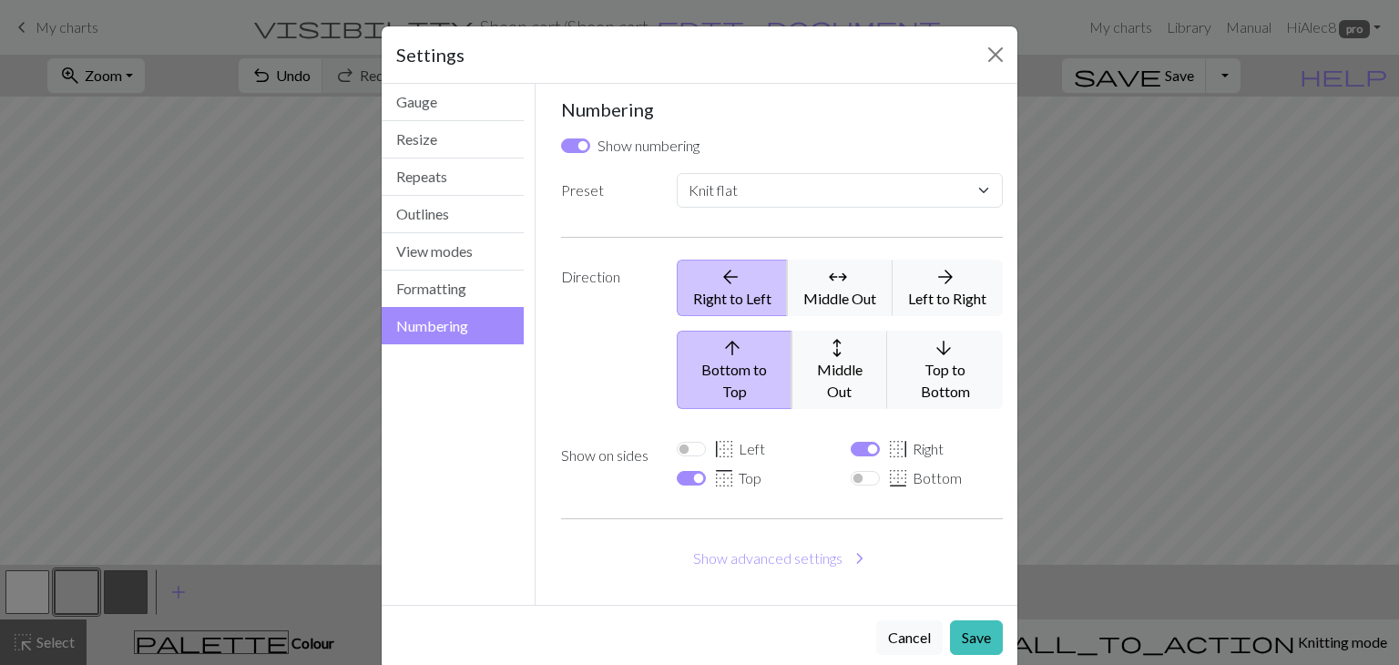
scroll to position [6, 0]
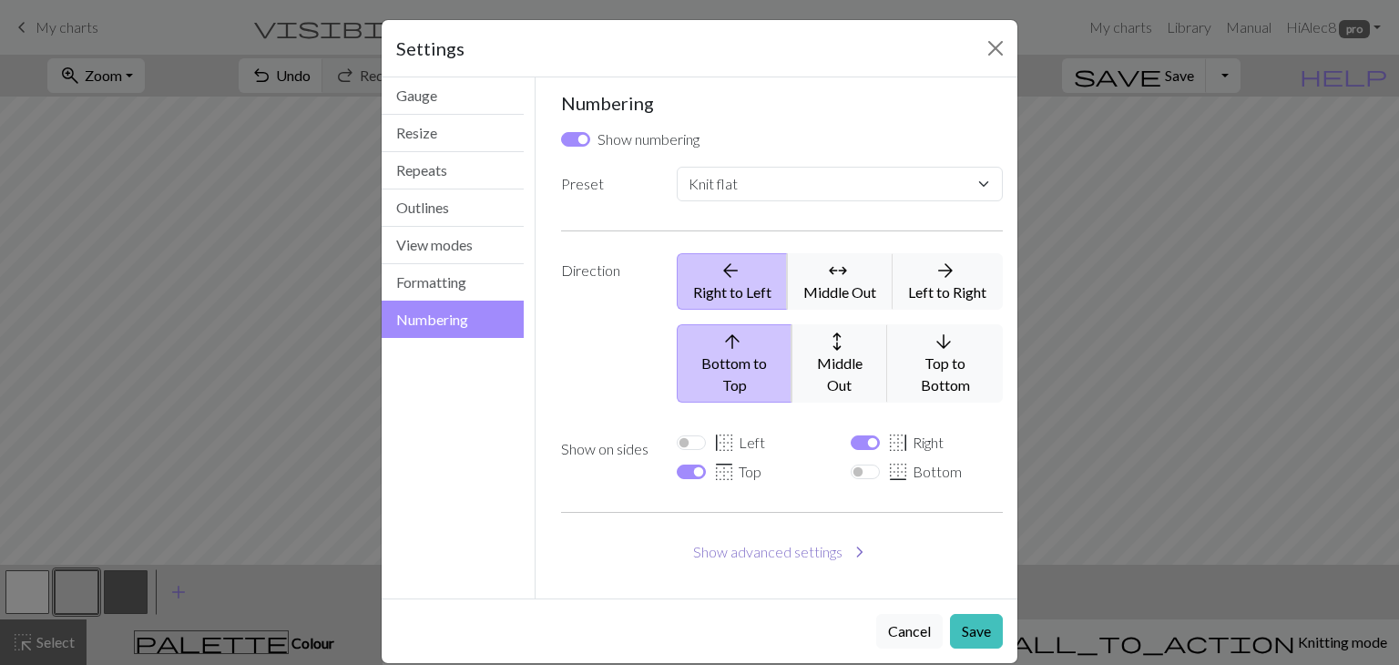
click at [809, 535] on button "Show advanced settings chevron_right" at bounding box center [782, 552] width 443 height 35
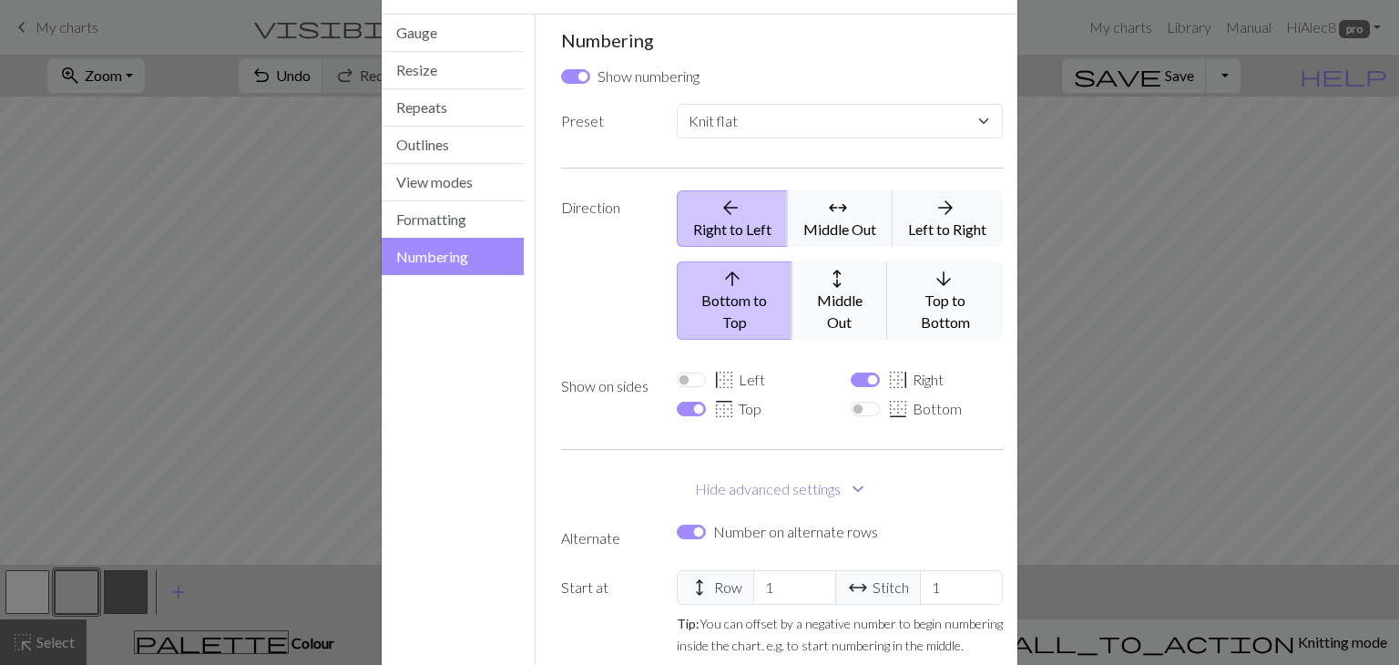
scroll to position [70, 0]
click at [696, 524] on input "Number on alternate rows" at bounding box center [691, 531] width 29 height 15
checkbox input "false"
select select
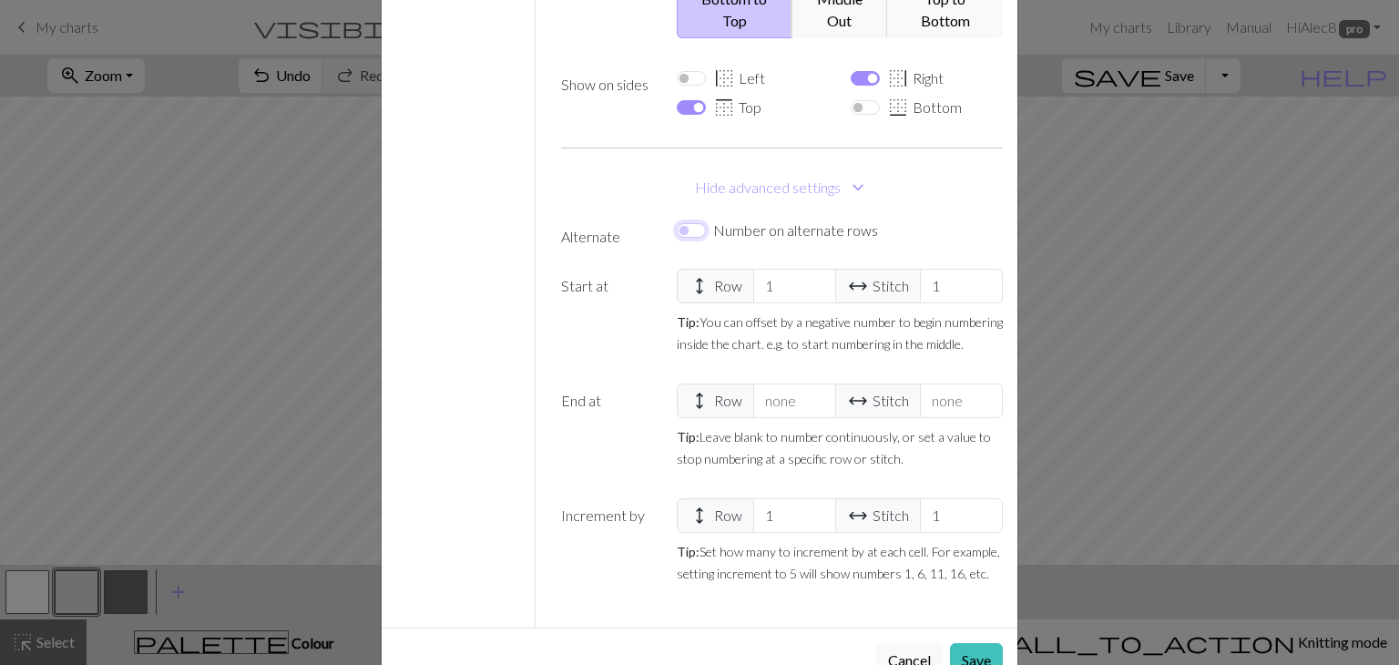
scroll to position [394, 0]
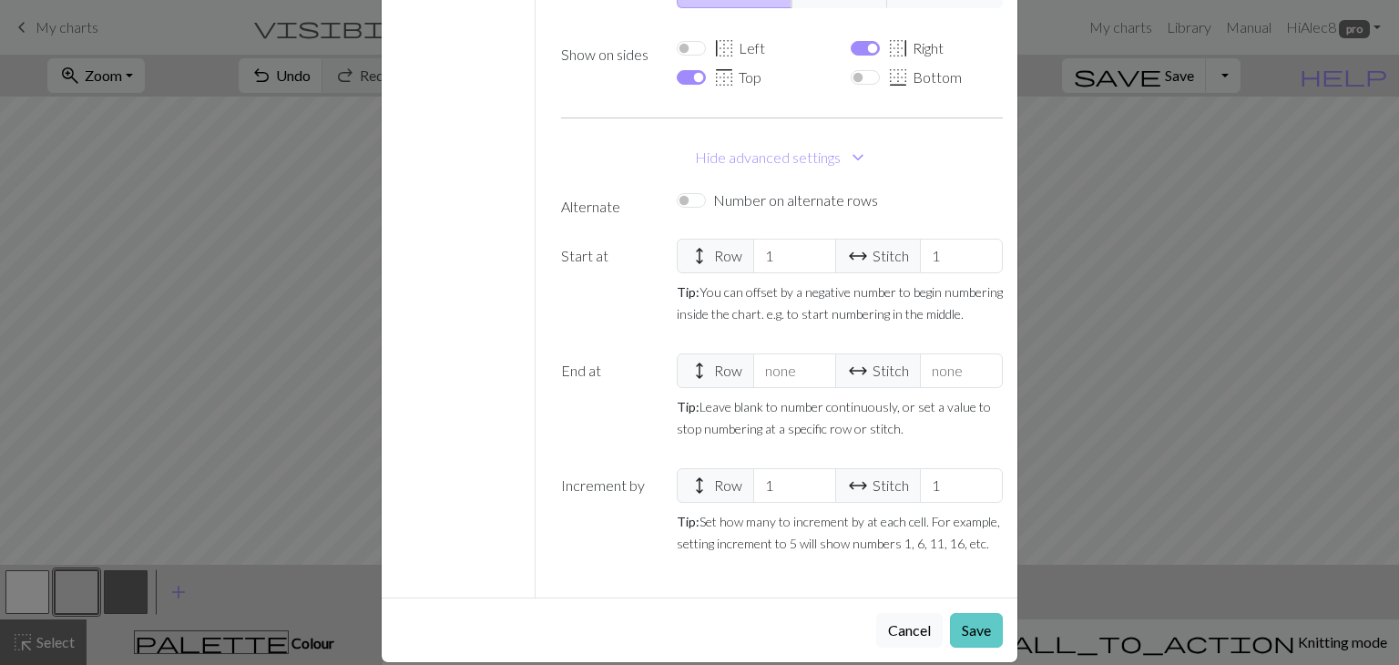
click at [971, 613] on button "Save" at bounding box center [976, 630] width 53 height 35
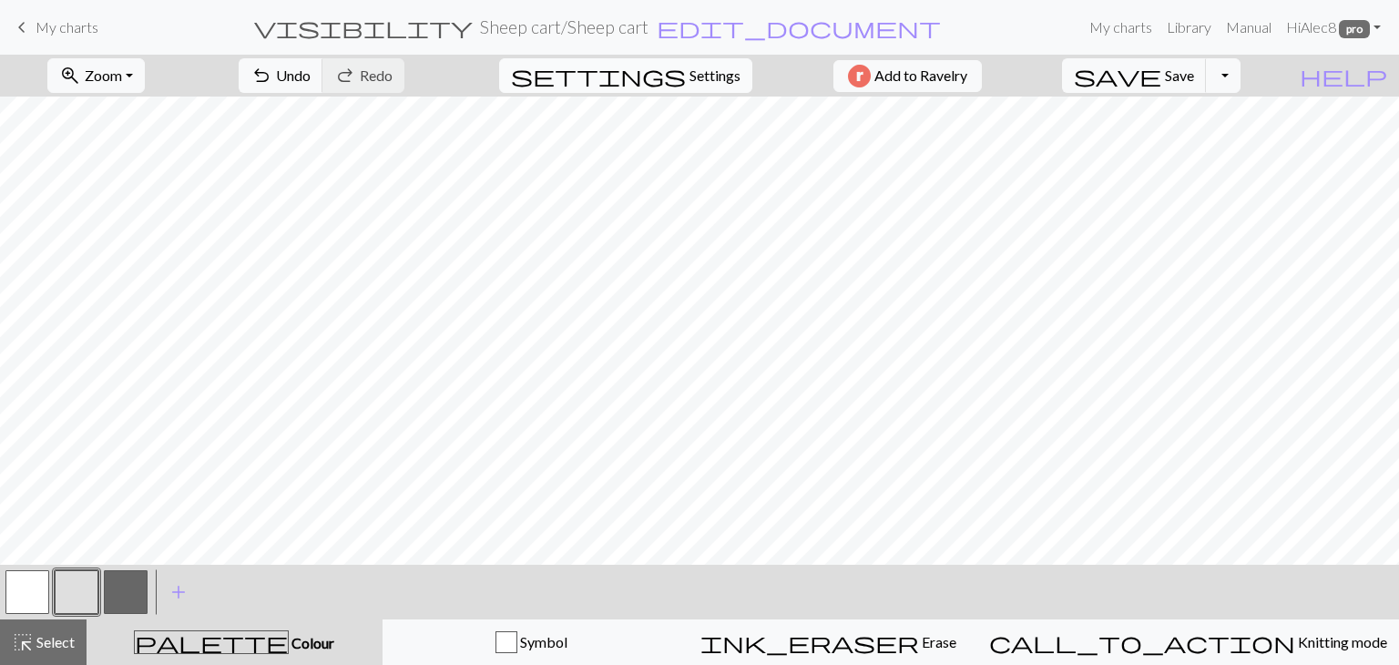
click at [690, 86] on span "Settings" at bounding box center [715, 76] width 51 height 22
select select "flat"
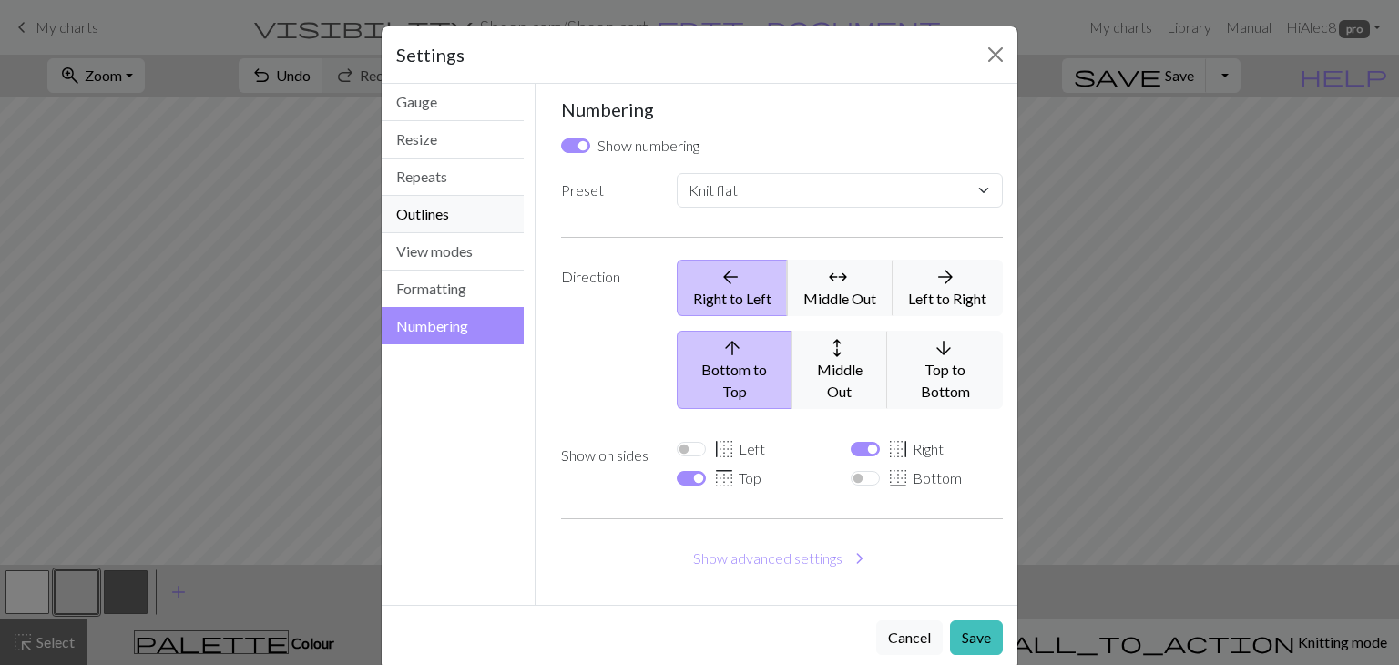
click at [441, 220] on button "Outlines" at bounding box center [453, 214] width 142 height 37
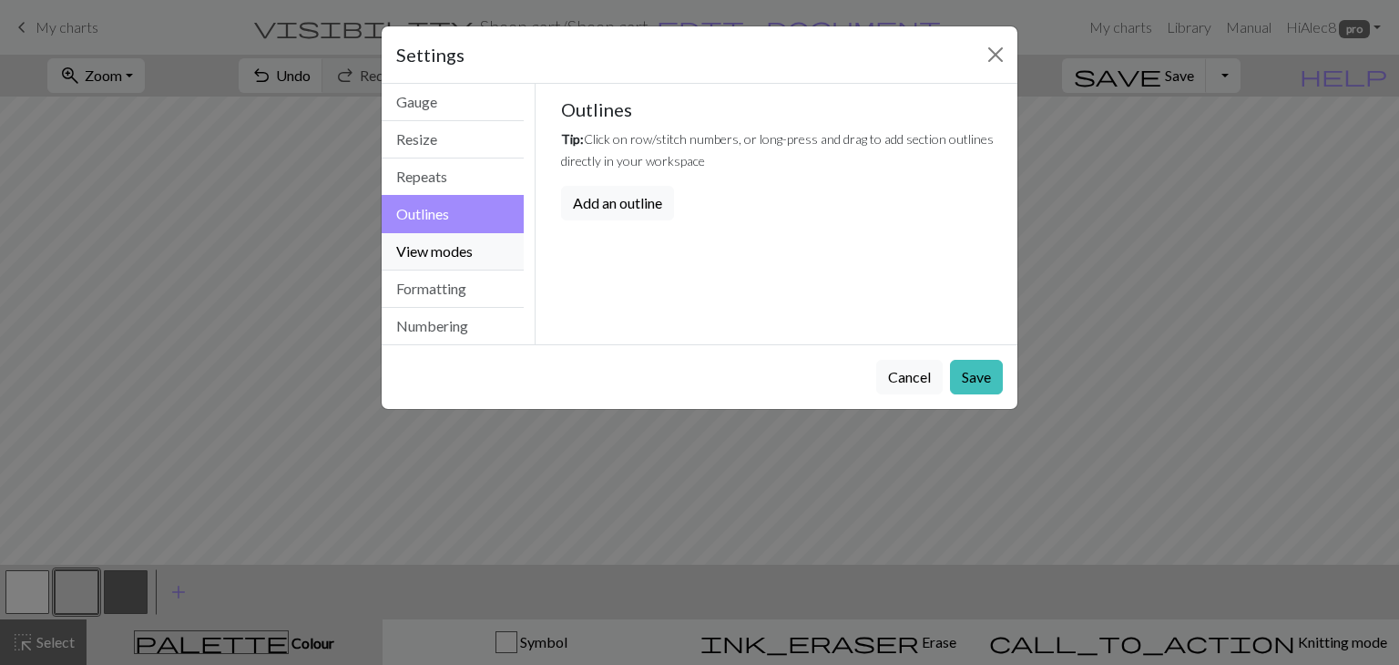
click at [444, 249] on button "View modes" at bounding box center [453, 251] width 142 height 37
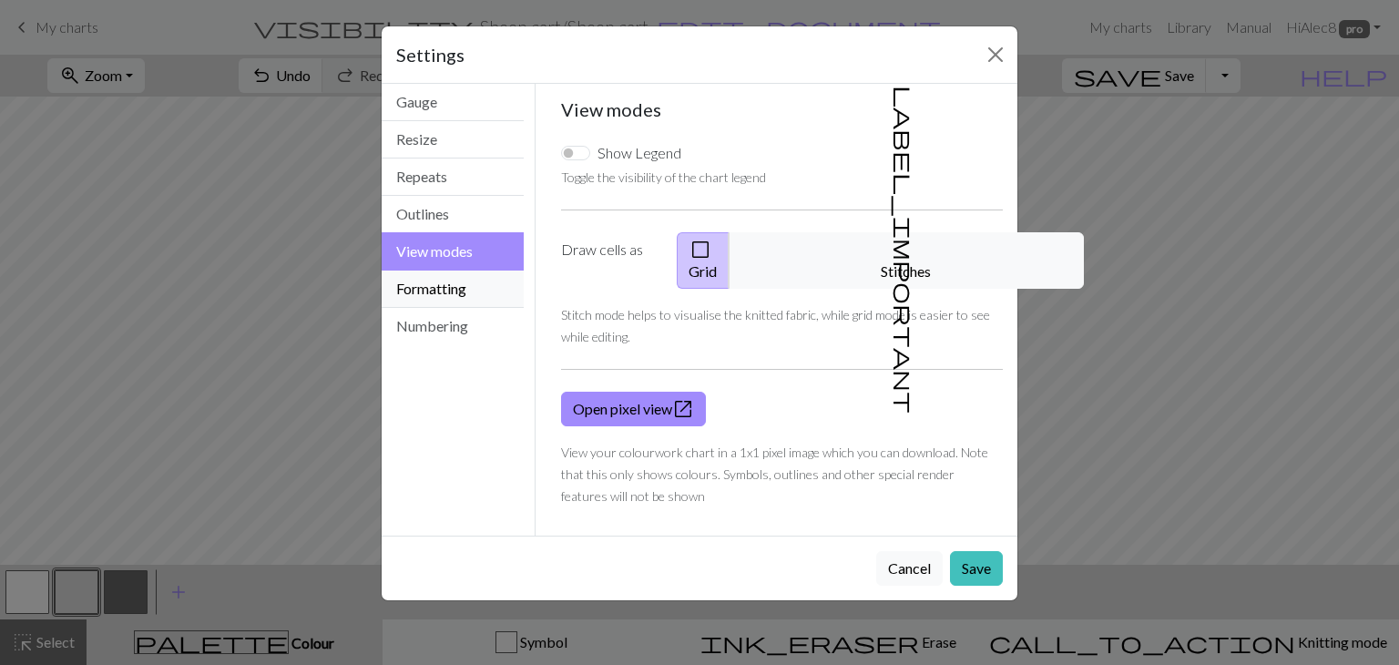
click at [468, 292] on button "Formatting" at bounding box center [453, 289] width 142 height 37
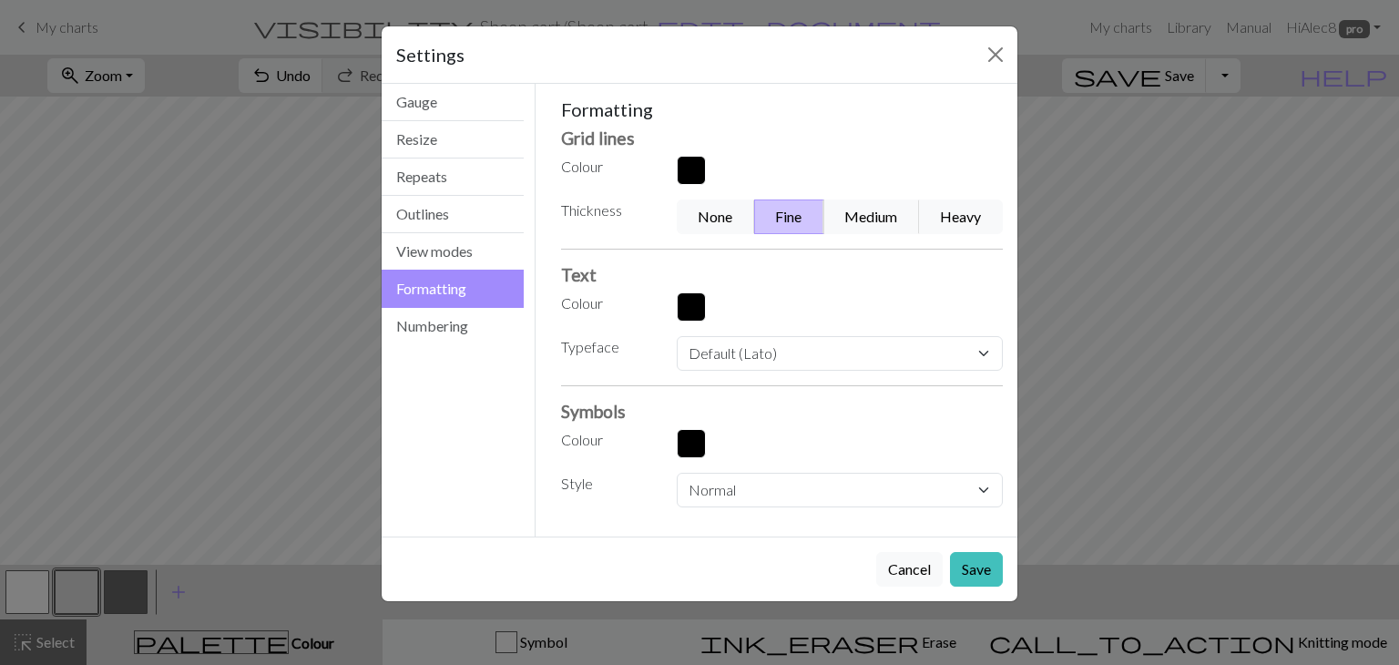
click at [690, 172] on button "button" at bounding box center [691, 170] width 29 height 29
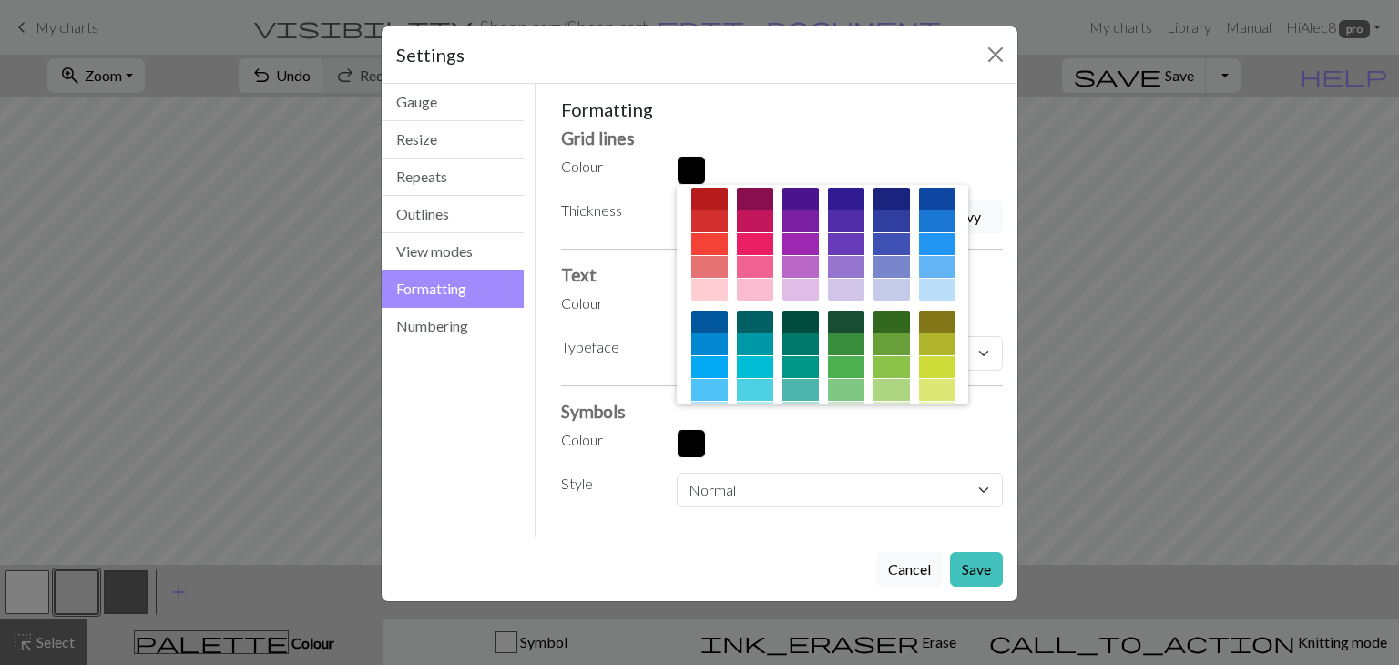
scroll to position [293, 0]
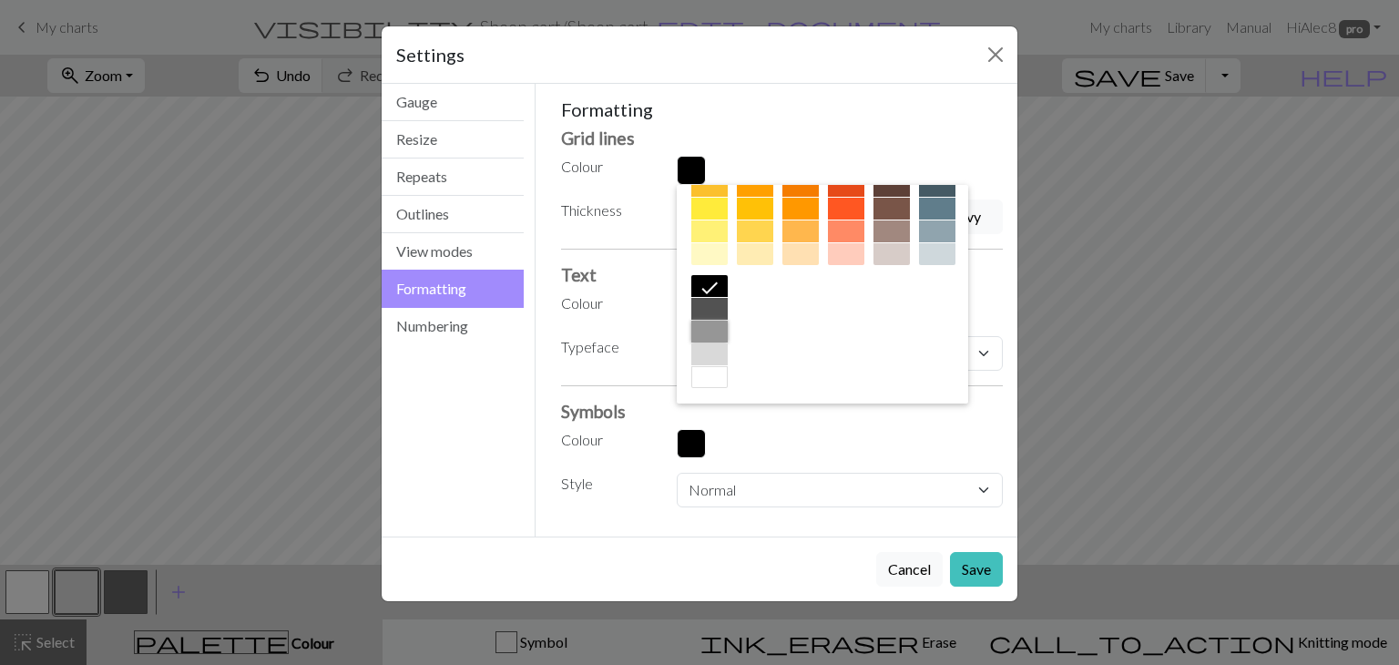
click at [728, 336] on div at bounding box center [710, 332] width 36 height 22
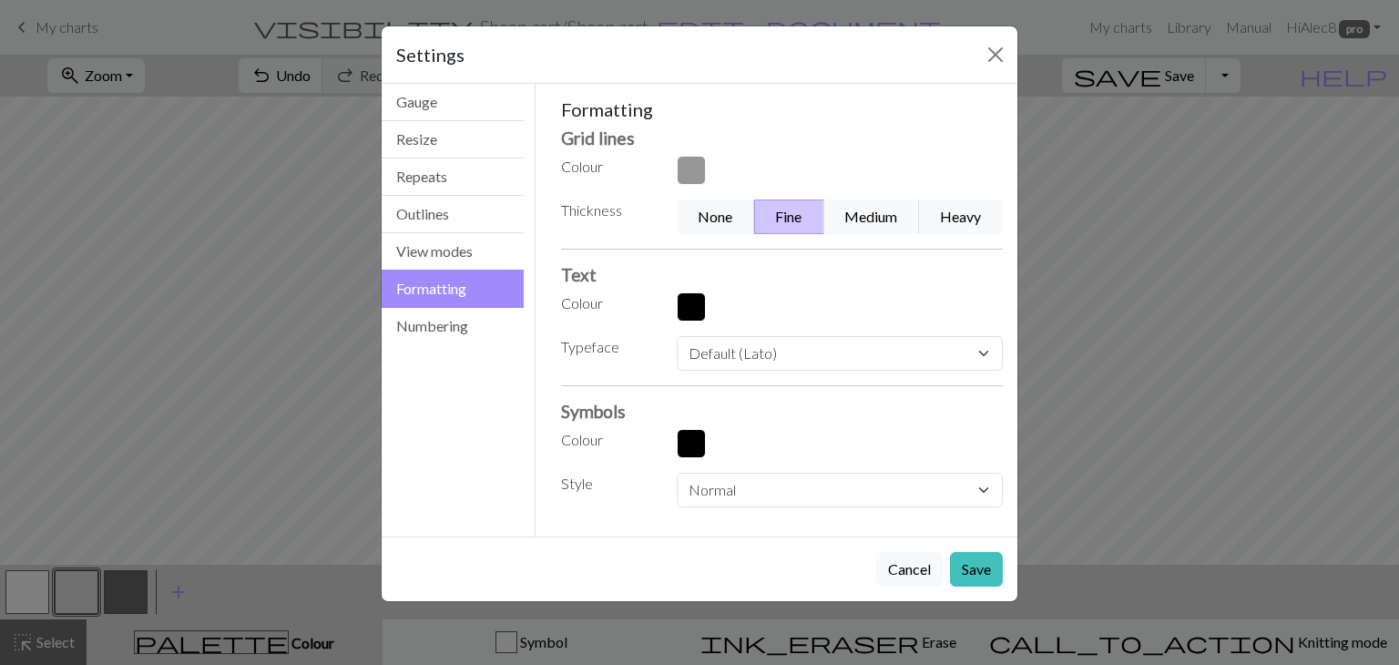
click at [692, 304] on button "button" at bounding box center [691, 306] width 29 height 29
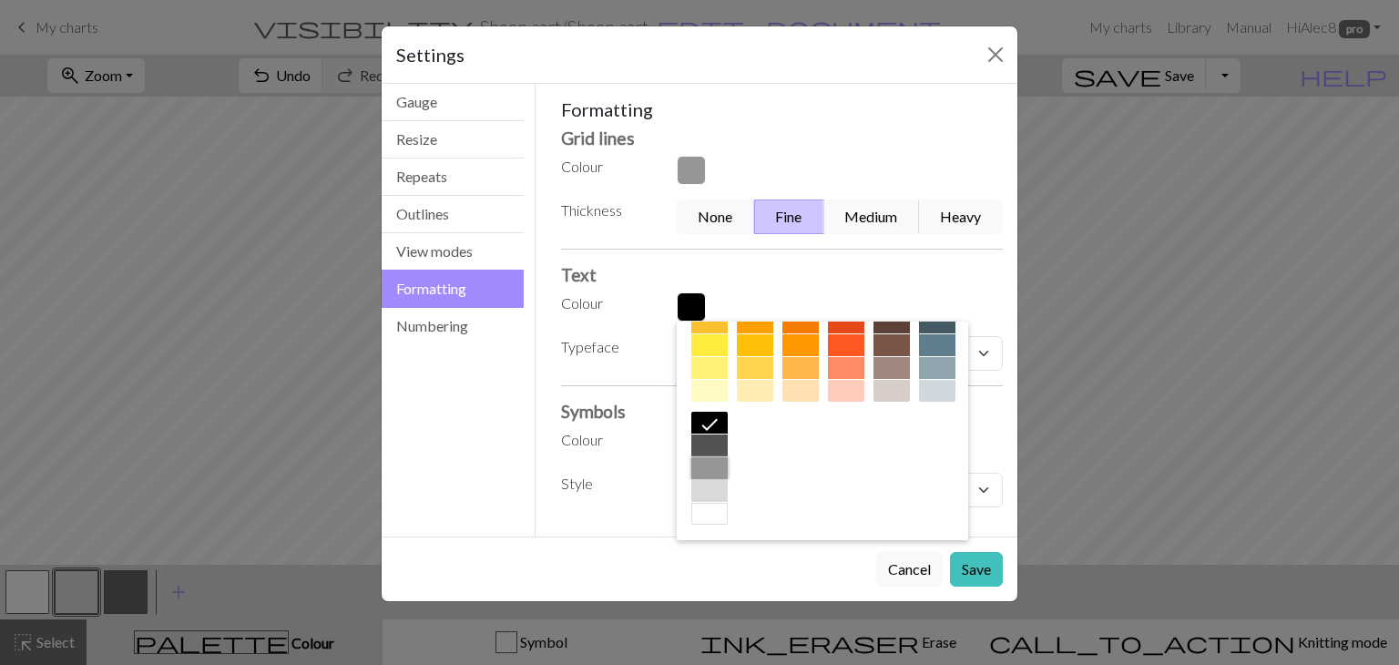
click at [728, 470] on div at bounding box center [710, 468] width 36 height 22
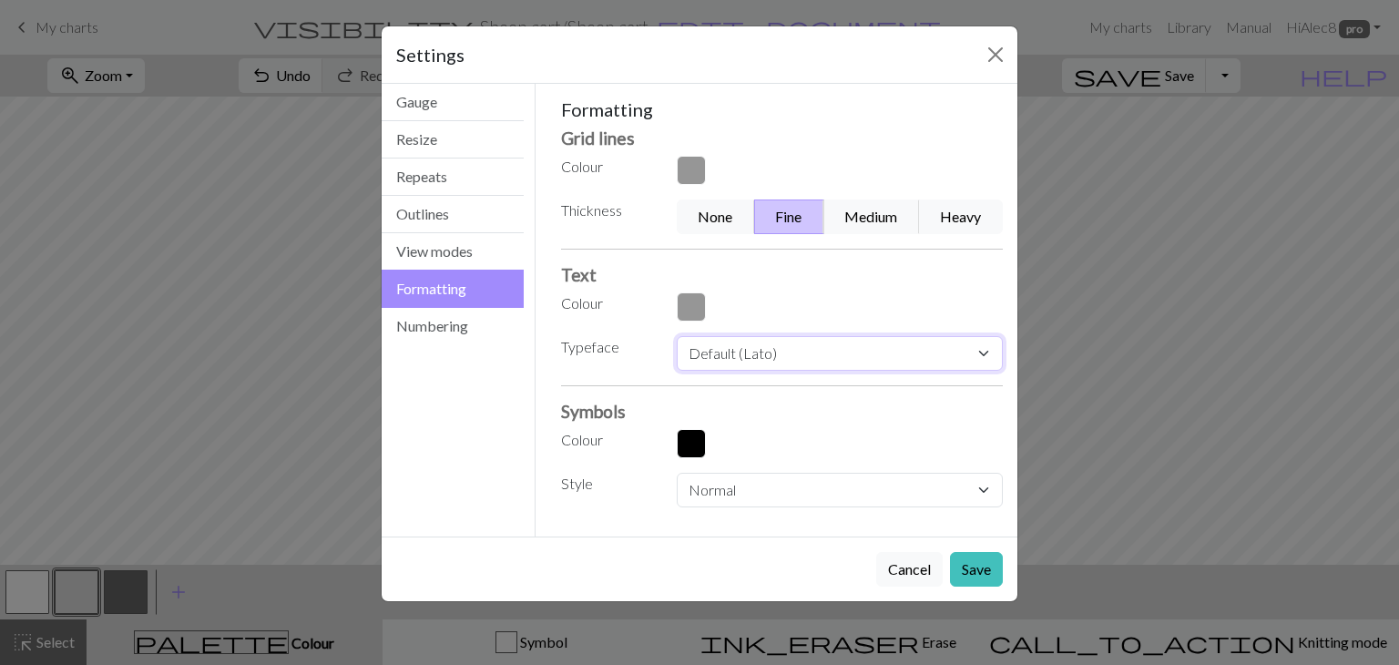
click at [756, 360] on select "Default (Lato) Ariel Helvetica Times new roman Times Courier new Courier Verdan…" at bounding box center [840, 353] width 326 height 35
click at [793, 408] on h3 "Symbols" at bounding box center [782, 411] width 443 height 21
click at [701, 446] on button "button" at bounding box center [691, 443] width 29 height 29
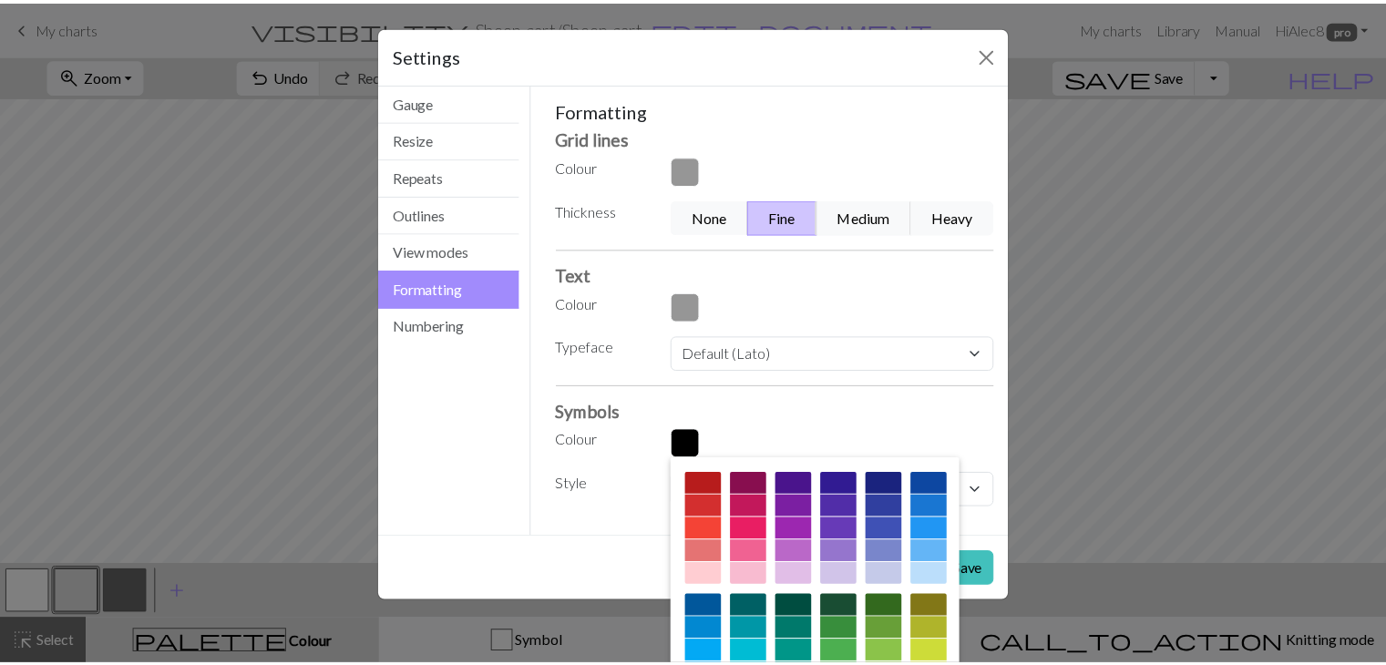
scroll to position [292, 0]
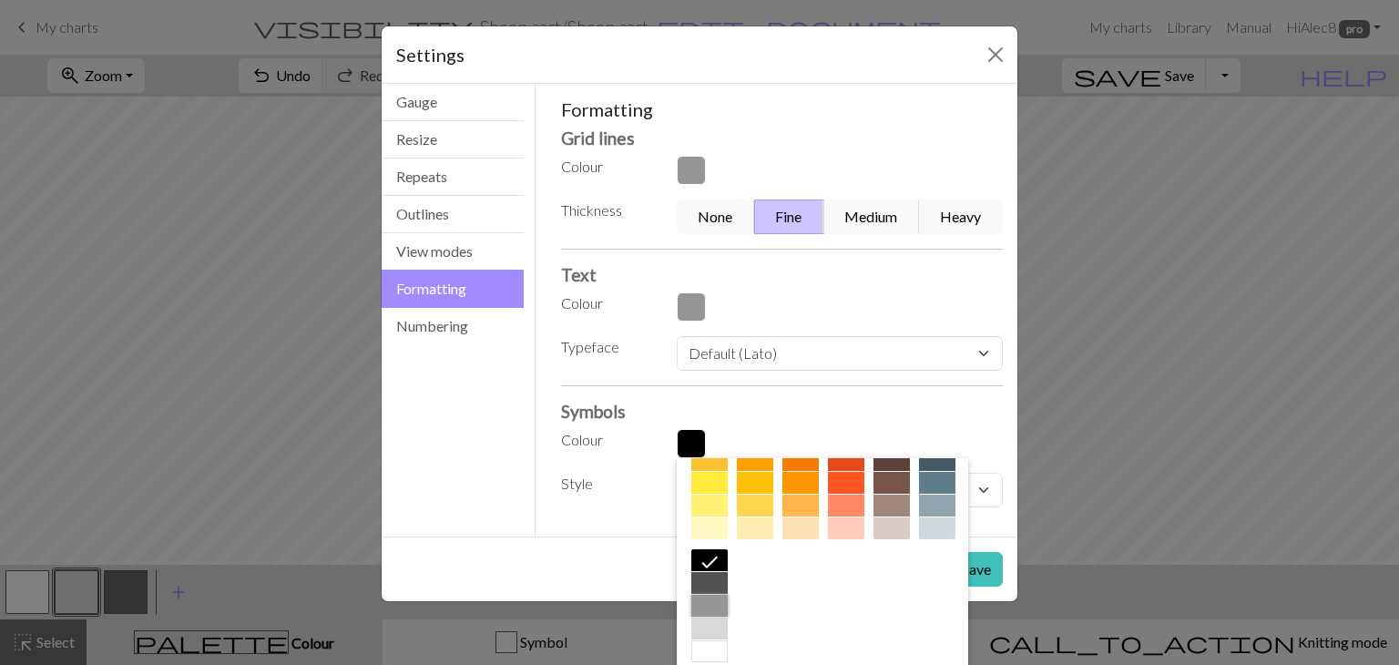
click at [728, 606] on div at bounding box center [710, 606] width 36 height 22
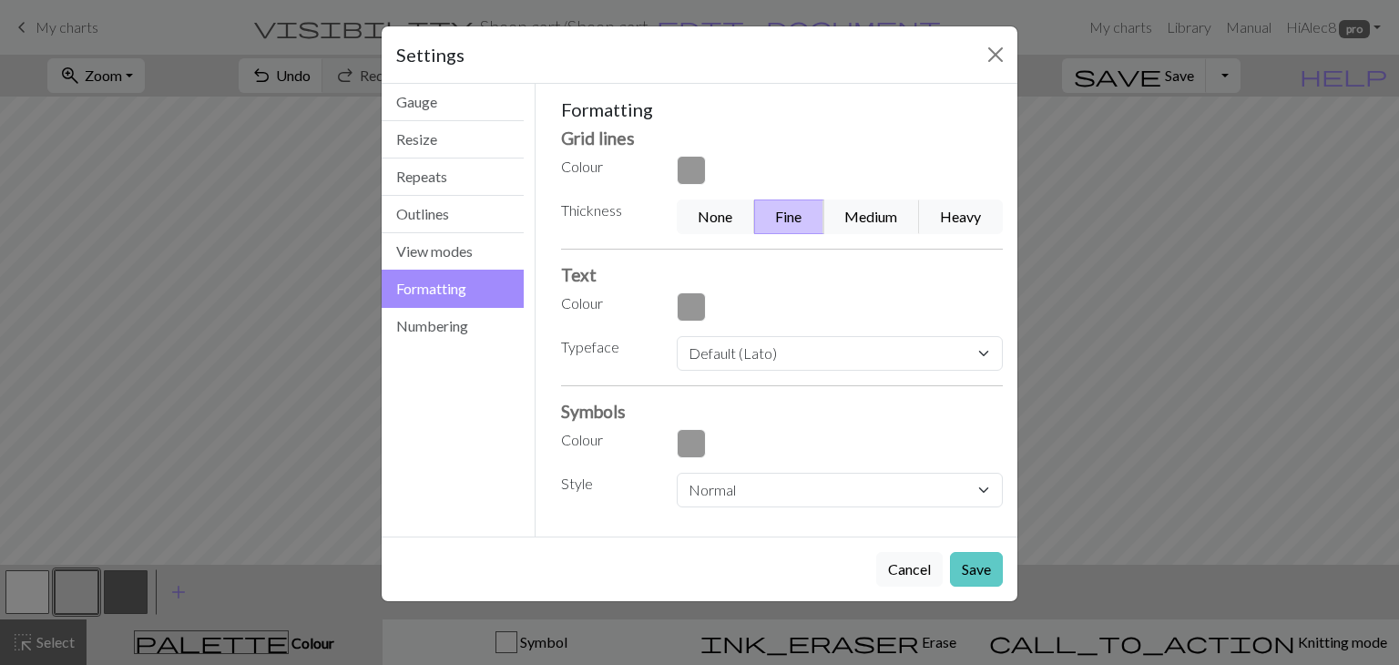
click at [995, 569] on button "Save" at bounding box center [976, 569] width 53 height 35
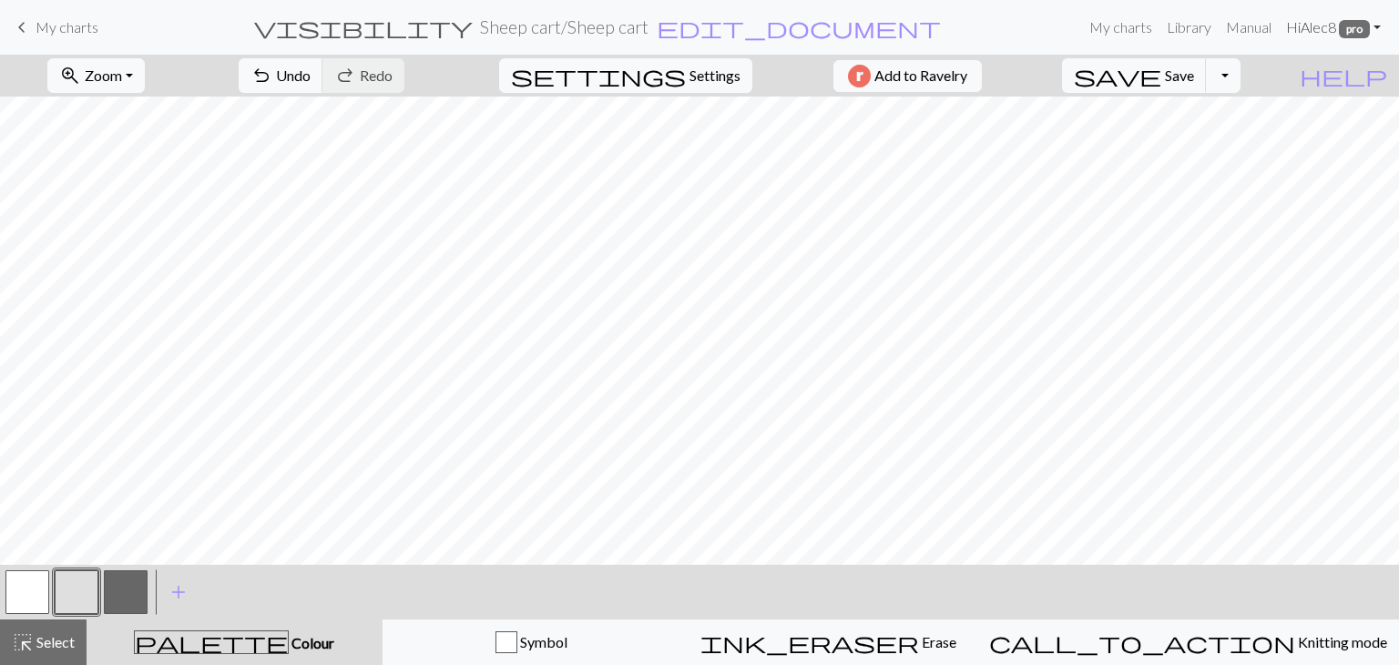
click at [1375, 26] on link "Hi Alec8 pro" at bounding box center [1333, 27] width 109 height 36
click at [1329, 72] on link "Account settings" at bounding box center [1315, 77] width 118 height 36
click at [1380, 19] on div "Chart saved" at bounding box center [699, 36] width 1399 height 72
click at [1376, 22] on link "Hi Alec8 pro" at bounding box center [1333, 27] width 109 height 36
click at [1322, 62] on link "Account settings" at bounding box center [1315, 77] width 118 height 36
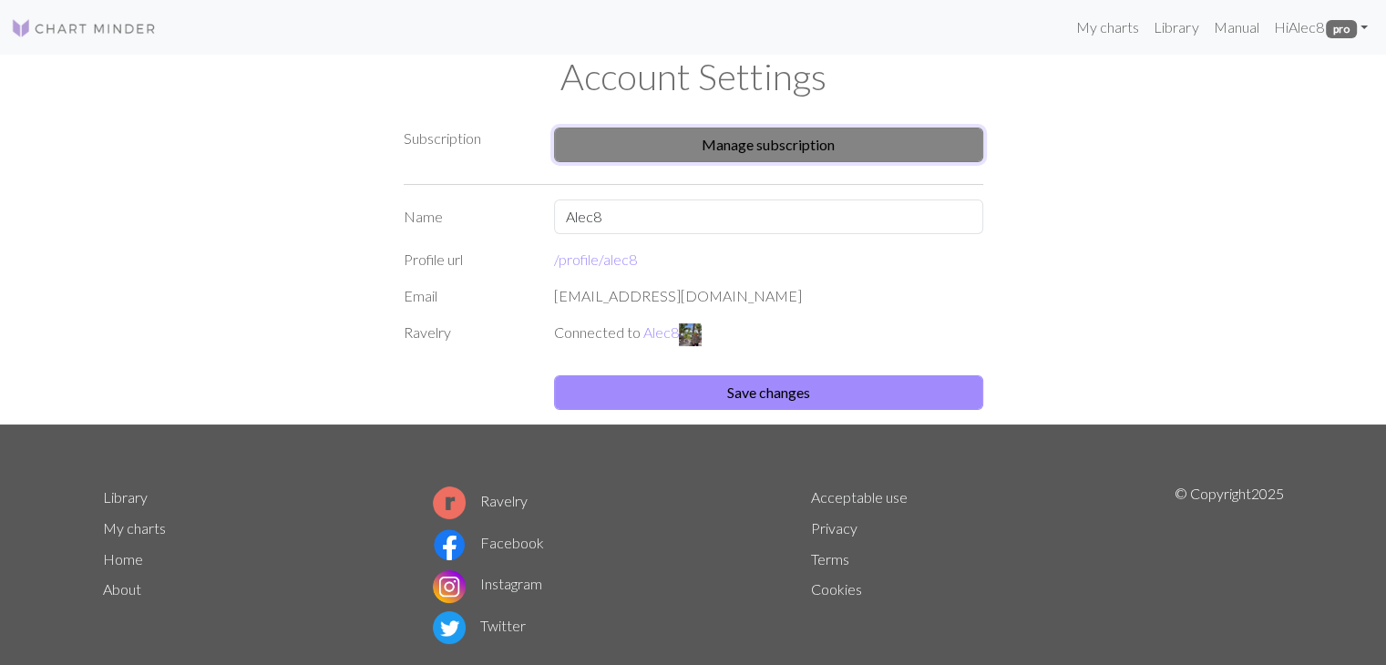
click at [847, 143] on button "Manage subscription" at bounding box center [768, 145] width 429 height 35
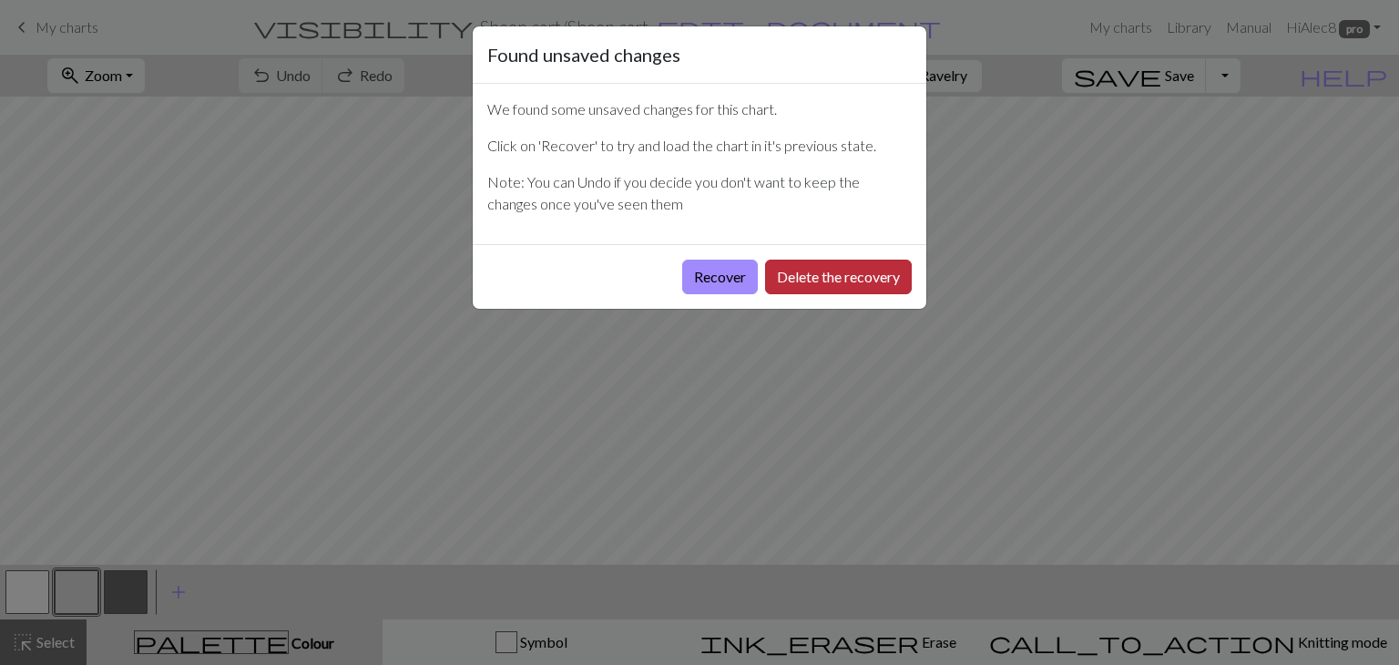
click at [819, 285] on button "Delete the recovery" at bounding box center [838, 277] width 147 height 35
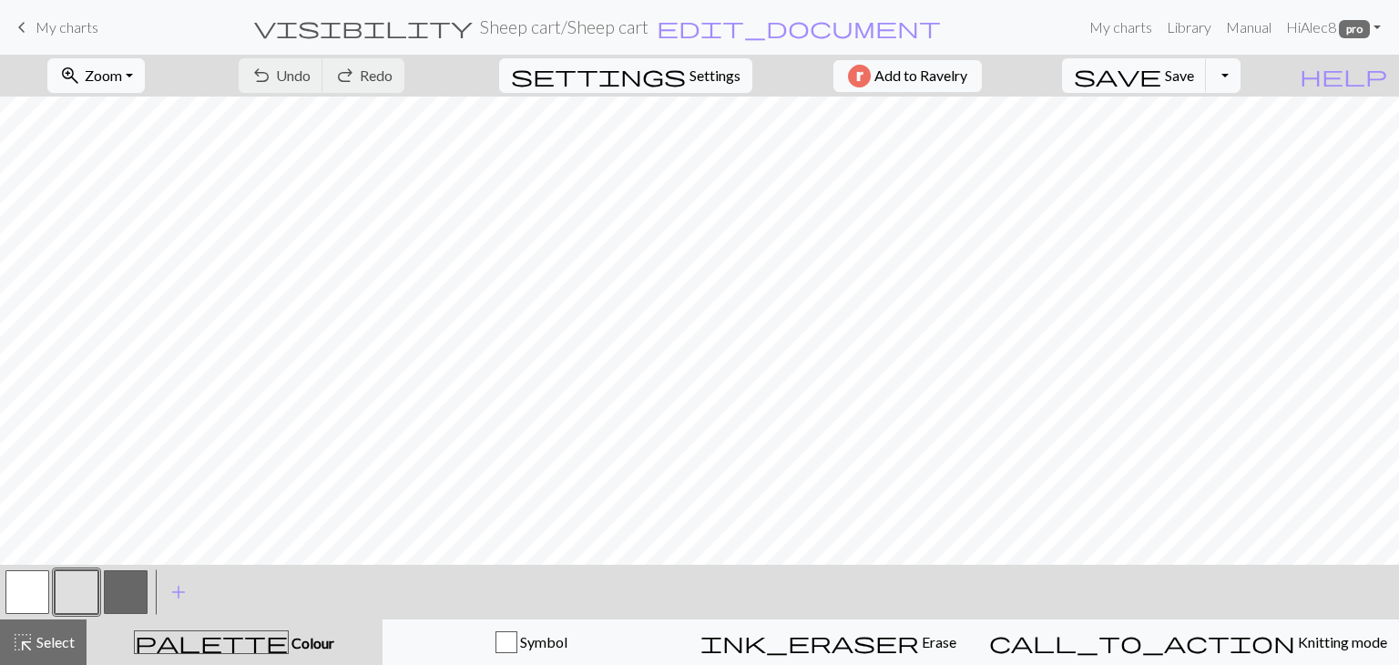
click at [55, 31] on span "My charts" at bounding box center [67, 26] width 63 height 17
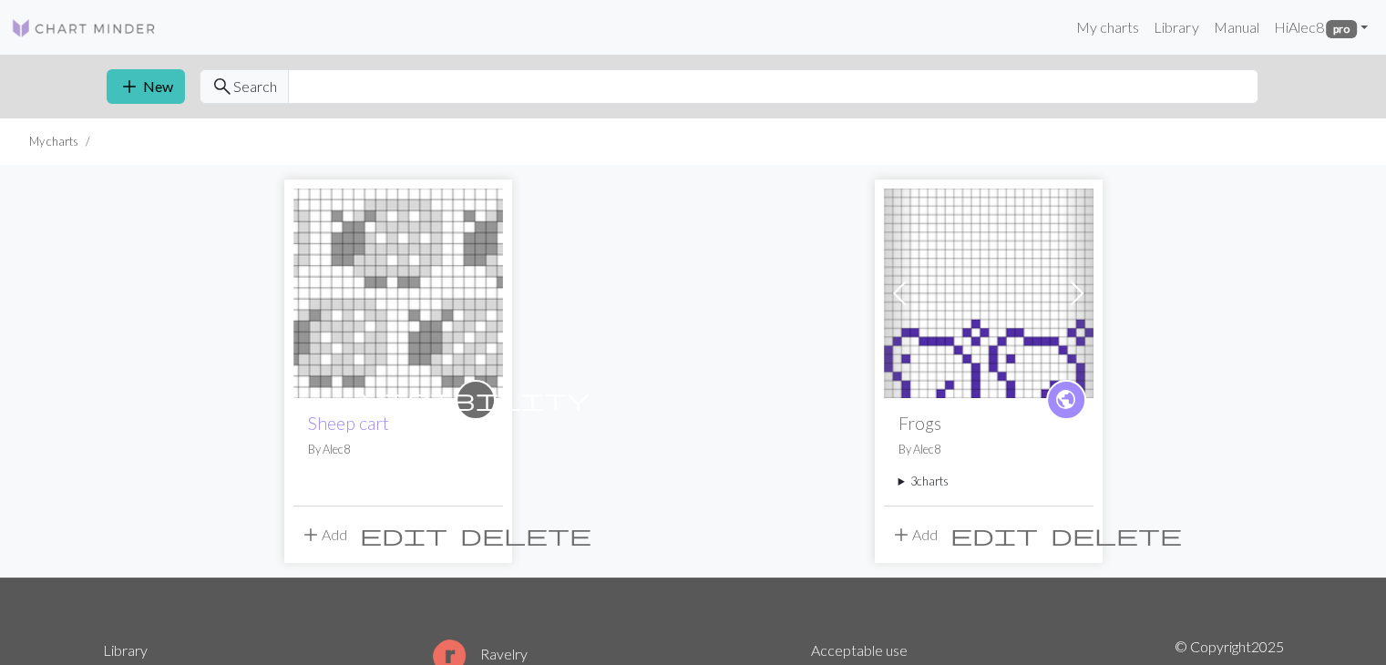
click at [761, 487] on div "visibility Sheep cart By Alec8 add Add edit delete Previous Next public Frogs B…" at bounding box center [693, 371] width 1203 height 412
click at [614, 453] on div "visibility Sheep cart By Alec8 add Add edit delete Previous Next public Frogs B…" at bounding box center [693, 371] width 1203 height 412
click at [325, 538] on button "add Add" at bounding box center [323, 535] width 60 height 35
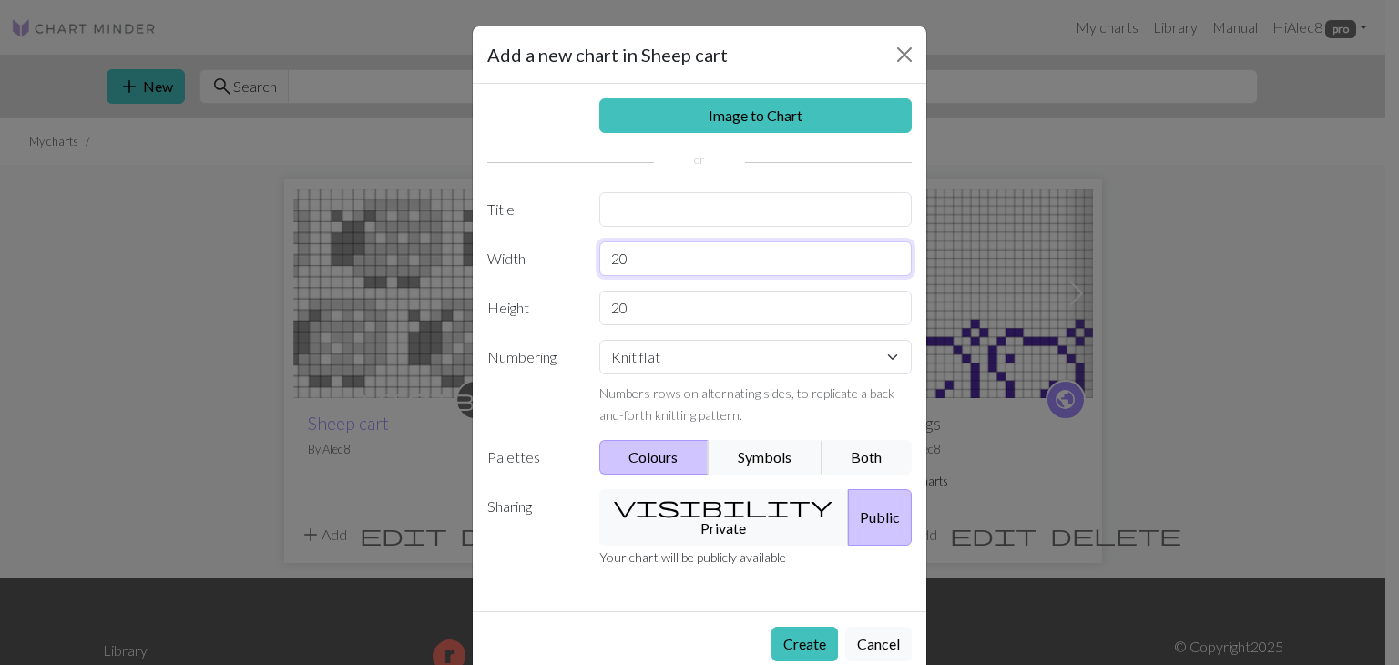
click at [645, 269] on input "20" at bounding box center [756, 258] width 313 height 35
type input "24"
click at [667, 309] on input "20" at bounding box center [756, 308] width 313 height 35
type input "2"
type input "16"
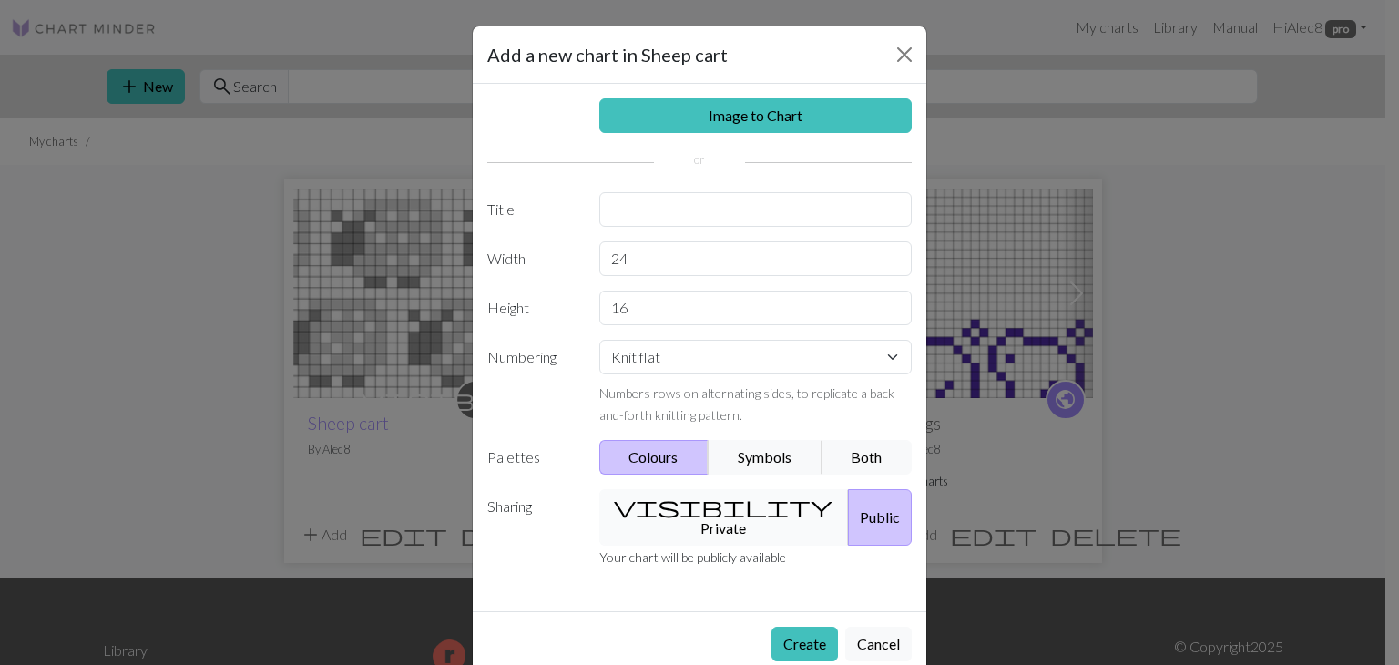
click at [667, 506] on button "visibility Private" at bounding box center [725, 517] width 251 height 56
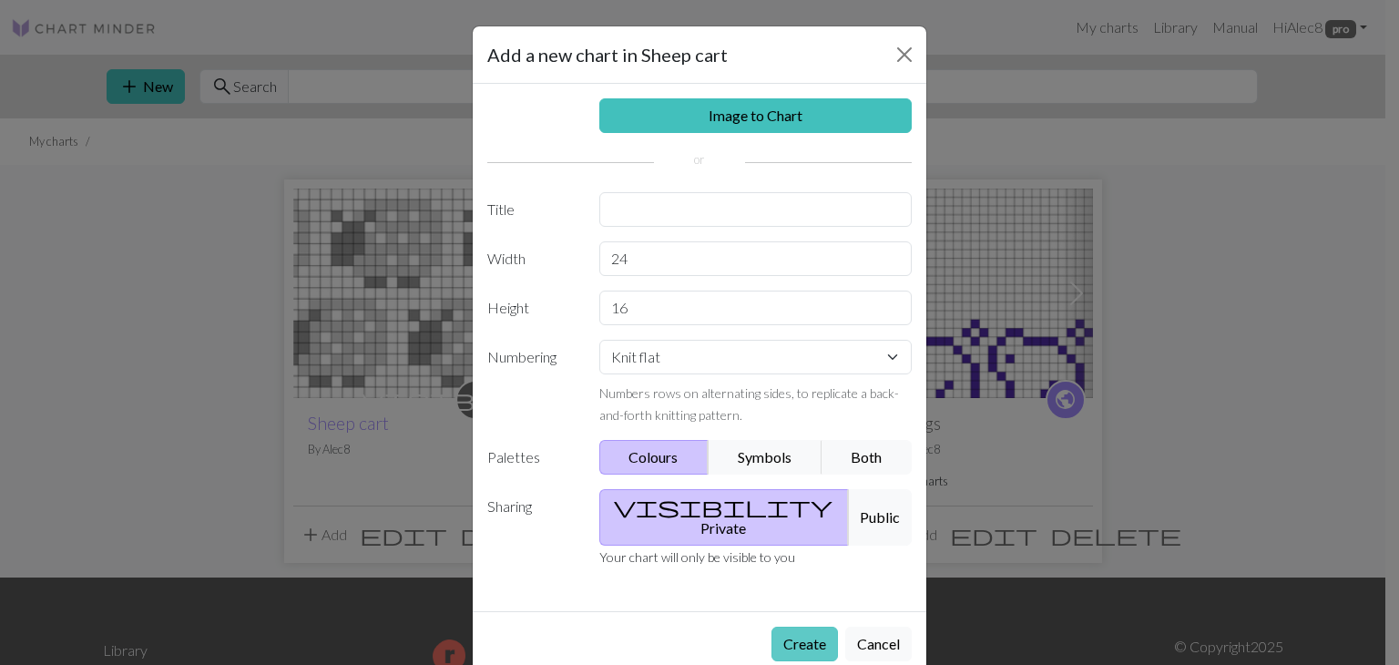
click at [818, 631] on button "Create" at bounding box center [805, 644] width 67 height 35
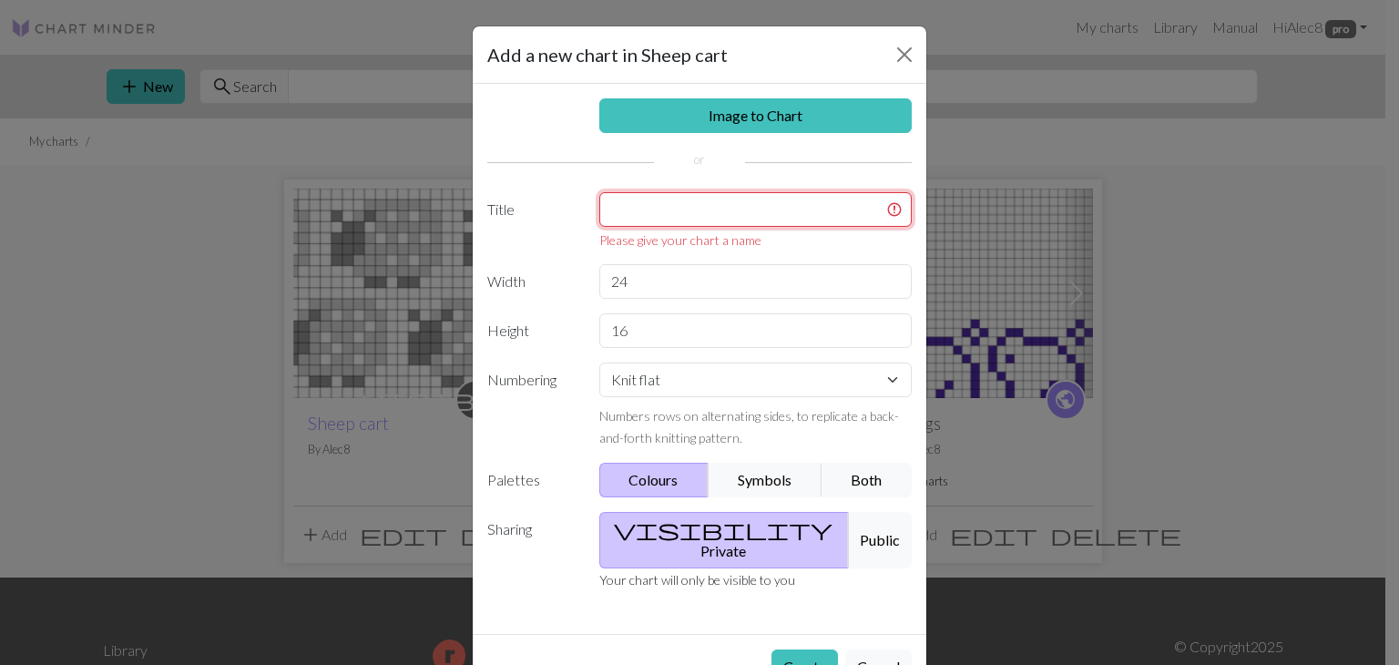
click at [653, 215] on input "text" at bounding box center [756, 209] width 313 height 35
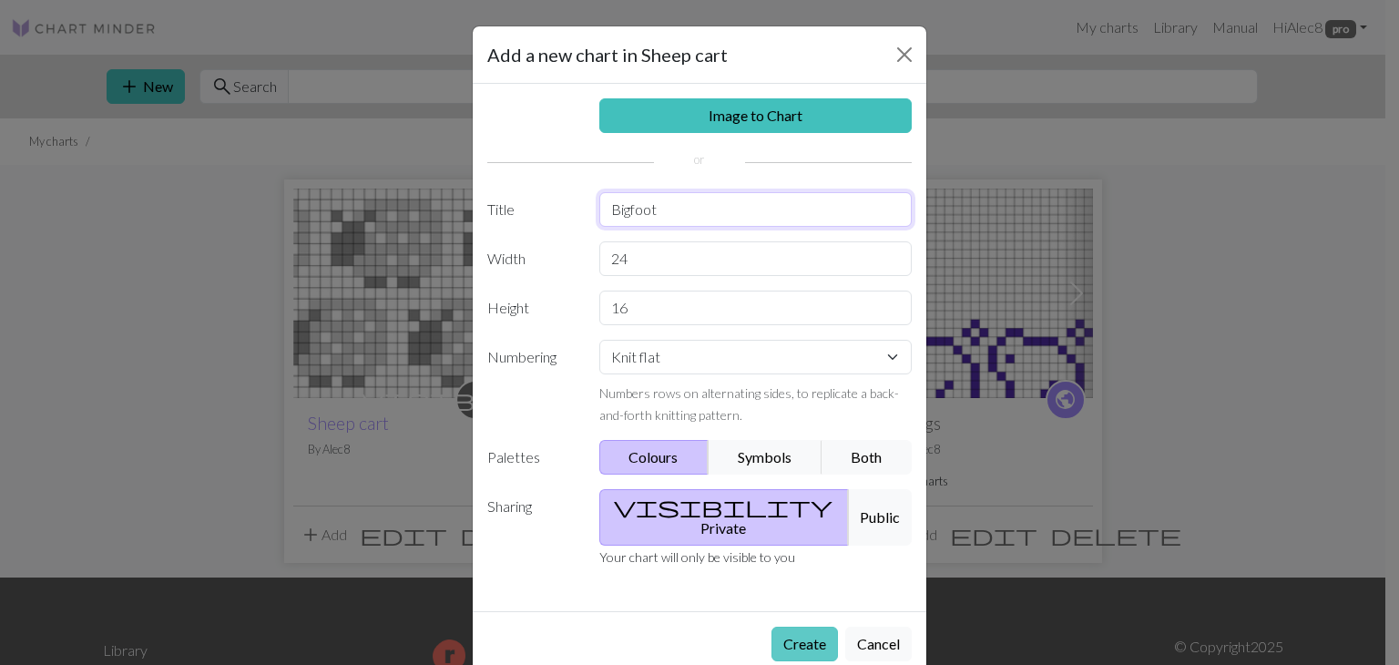
type input "Bigfoot"
click at [806, 627] on button "Create" at bounding box center [805, 644] width 67 height 35
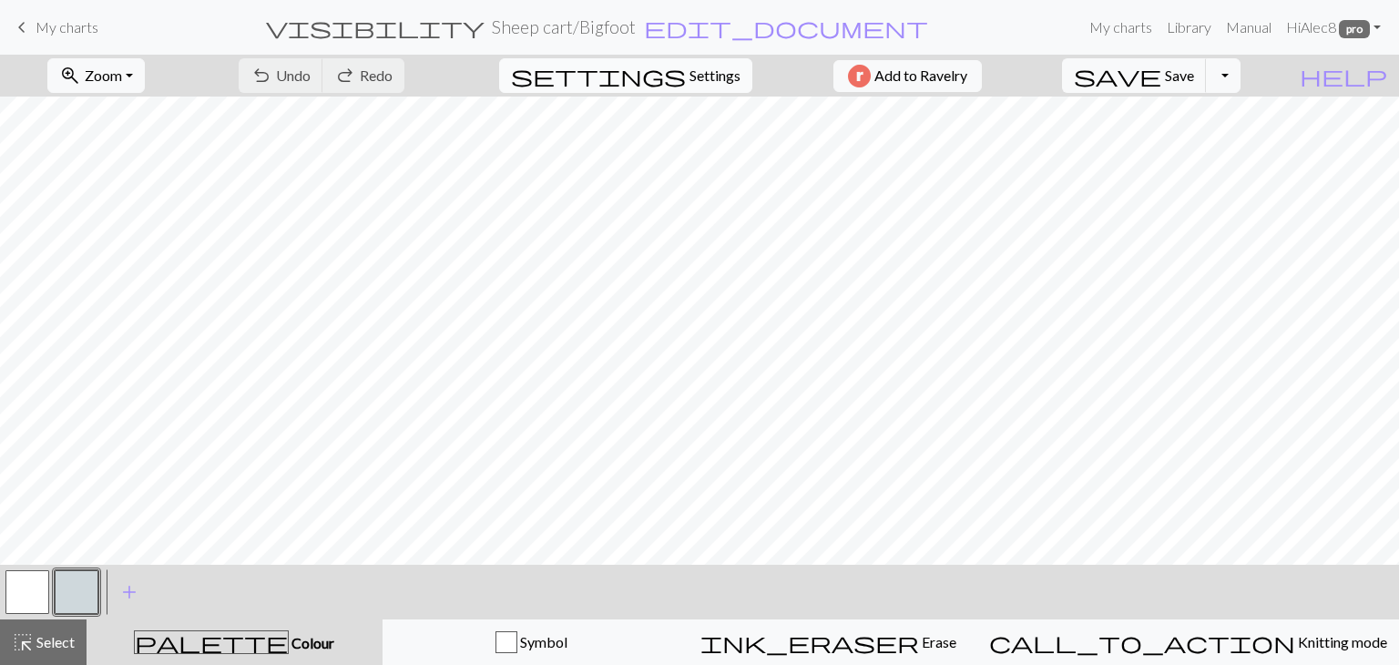
click at [710, 86] on span "Settings" at bounding box center [715, 76] width 51 height 22
select select "aran"
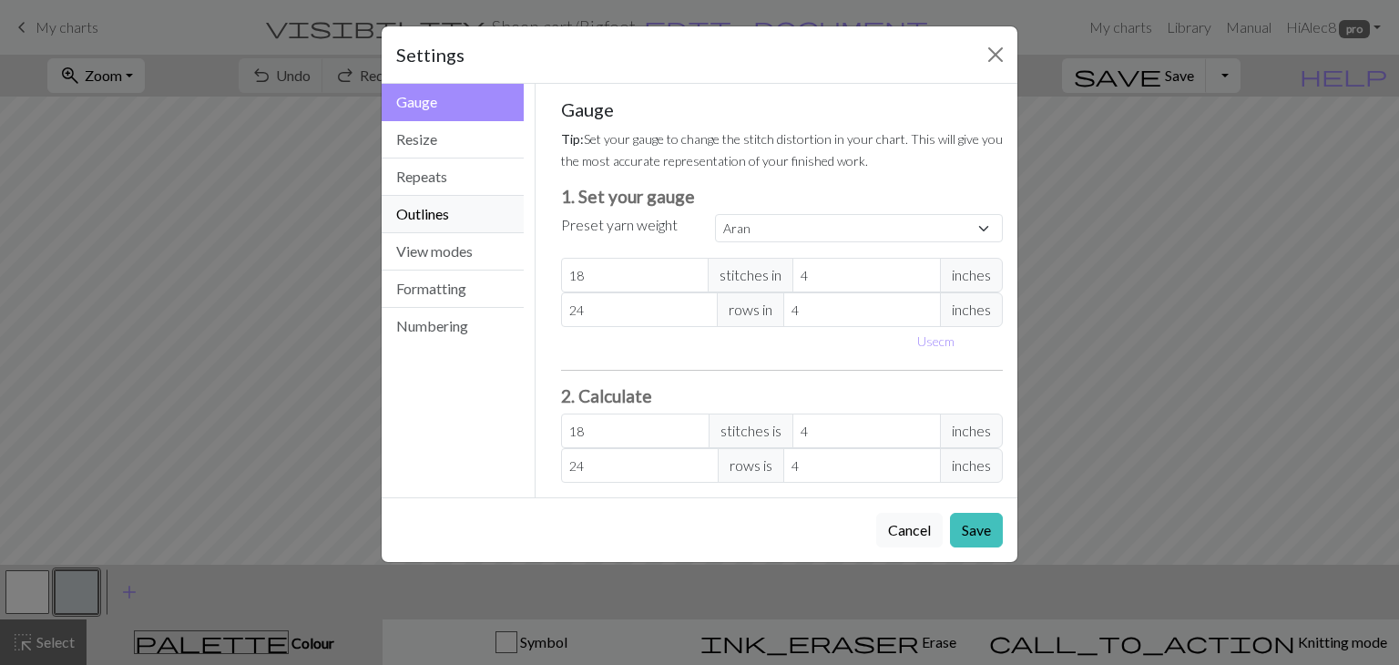
click at [450, 231] on button "Outlines" at bounding box center [453, 214] width 142 height 37
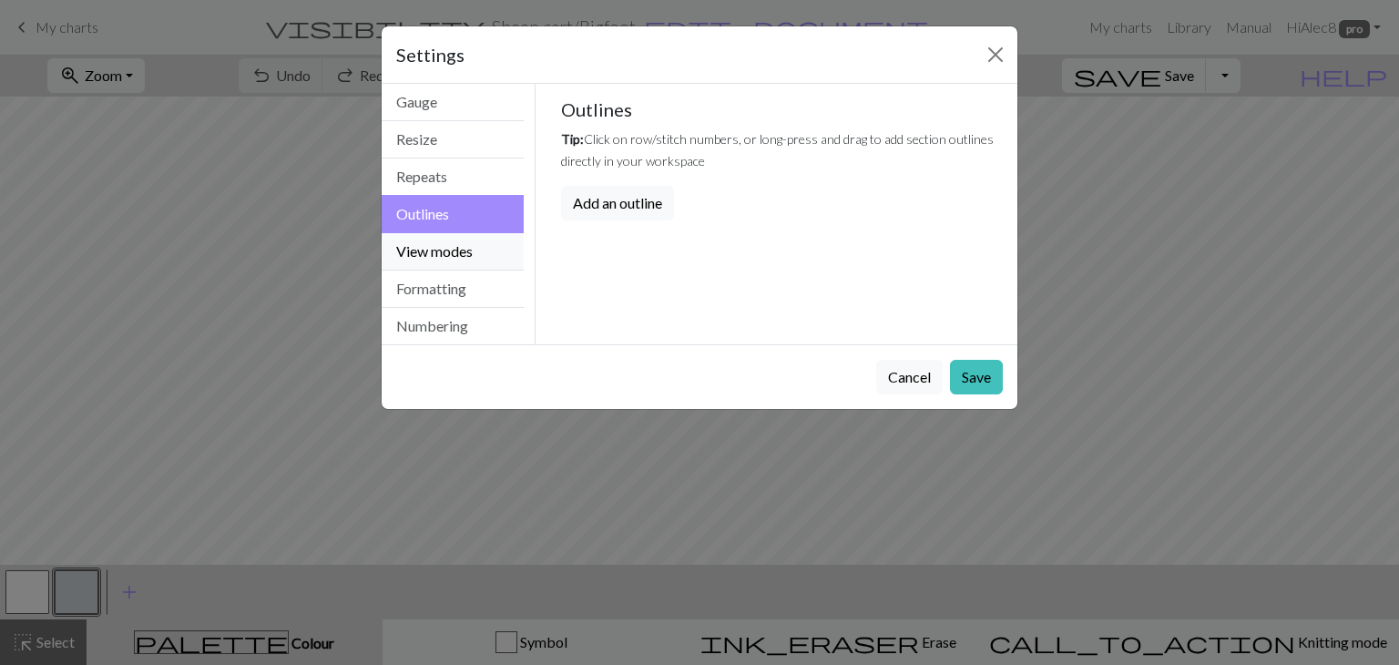
click at [488, 251] on button "View modes" at bounding box center [453, 251] width 142 height 37
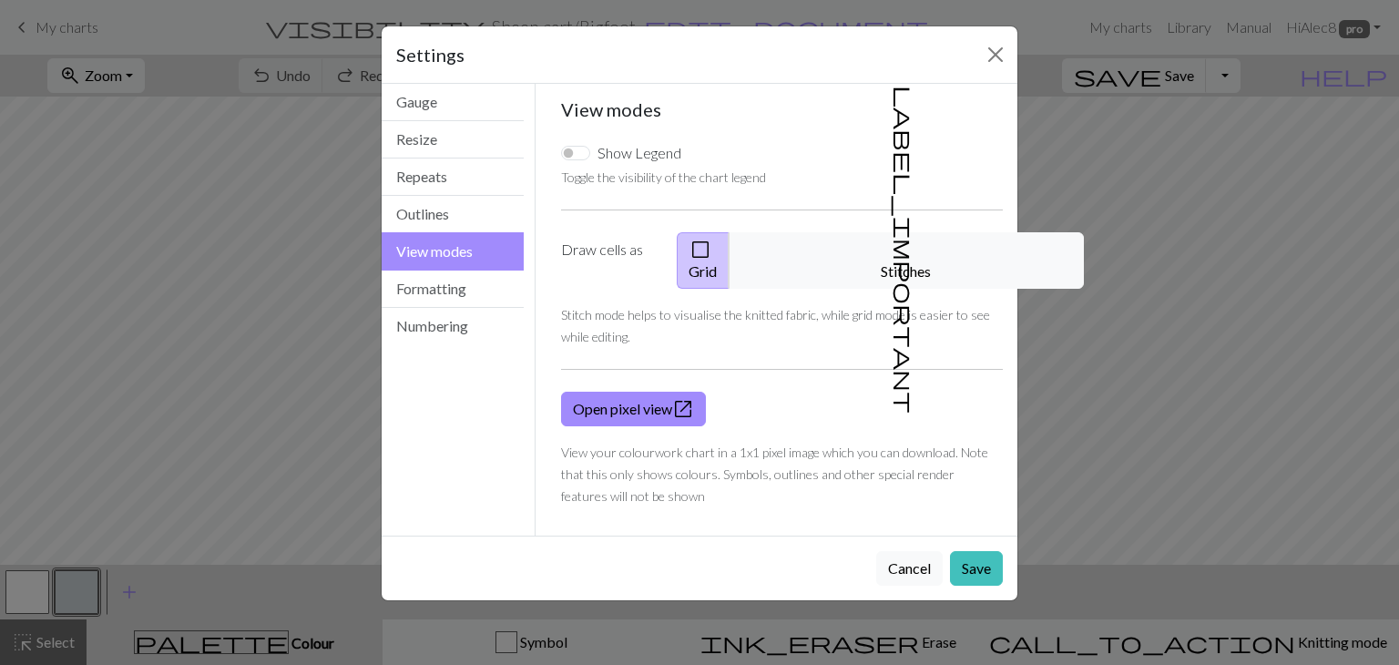
click at [702, 248] on button "check_box_outline_blank Grid" at bounding box center [703, 260] width 53 height 56
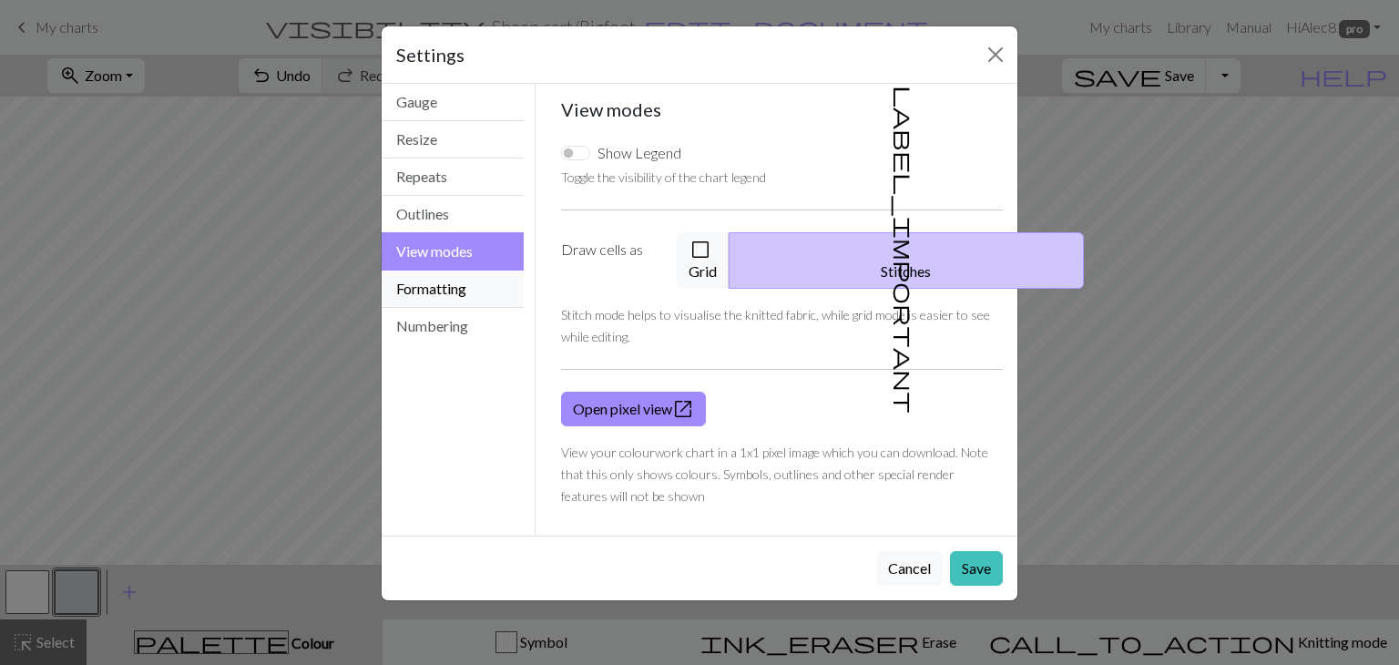
click at [492, 298] on button "Formatting" at bounding box center [453, 289] width 142 height 37
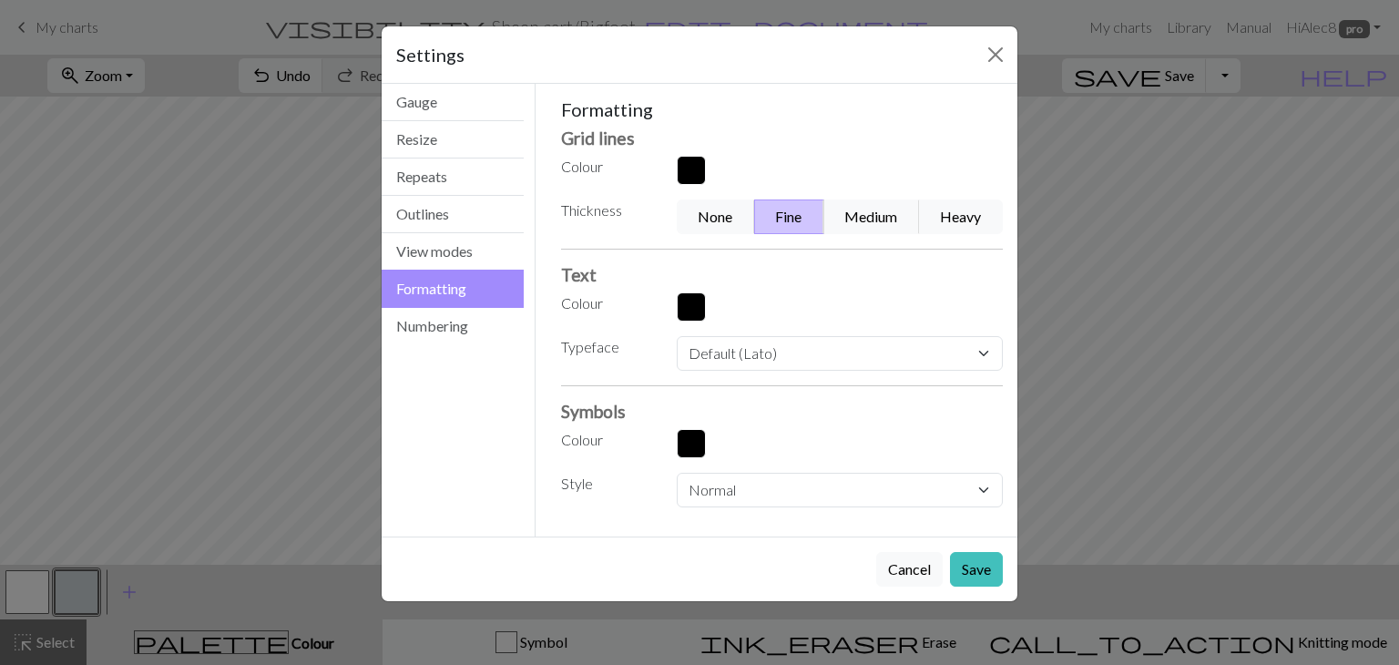
click at [699, 165] on button "button" at bounding box center [691, 170] width 29 height 29
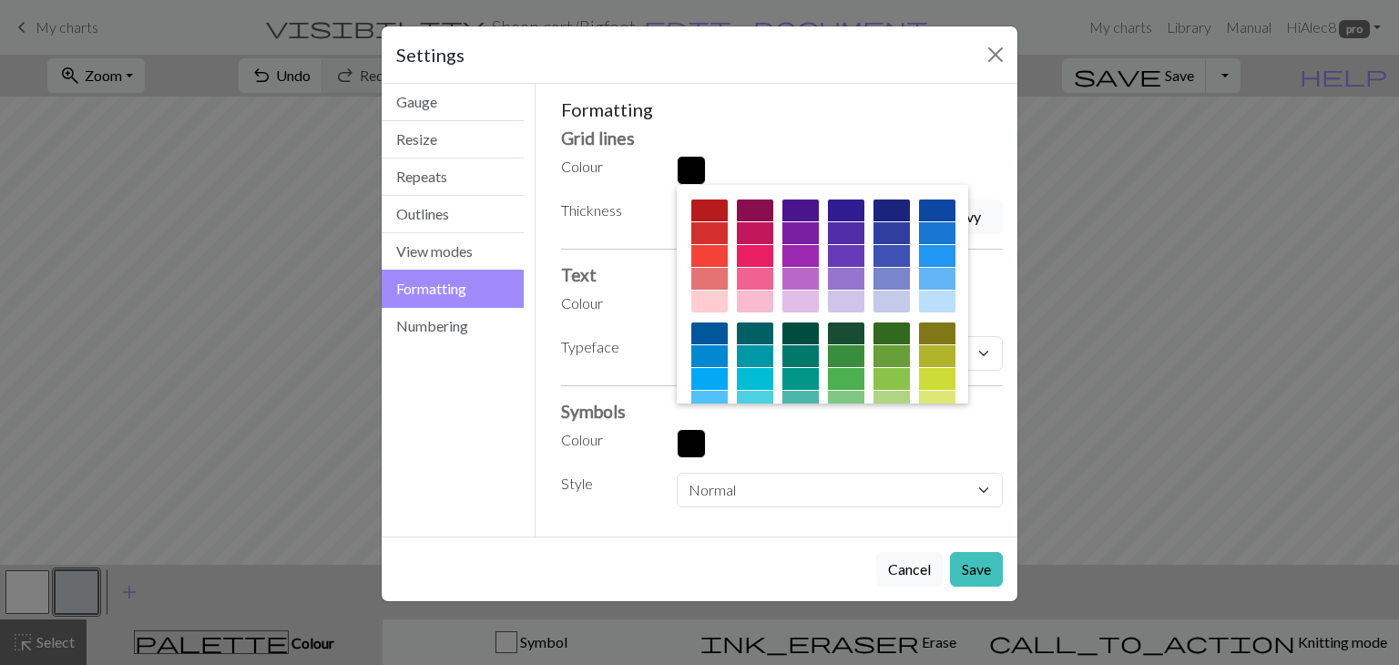
scroll to position [293, 0]
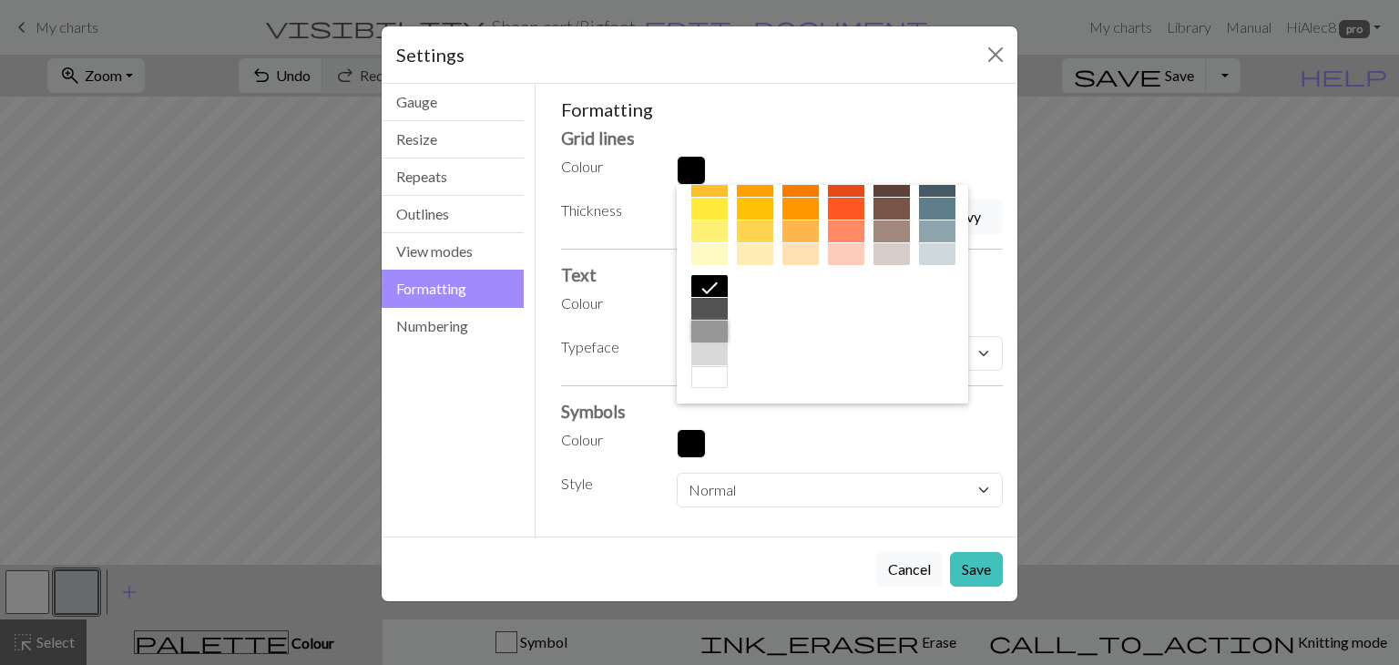
click at [728, 325] on div at bounding box center [710, 332] width 36 height 22
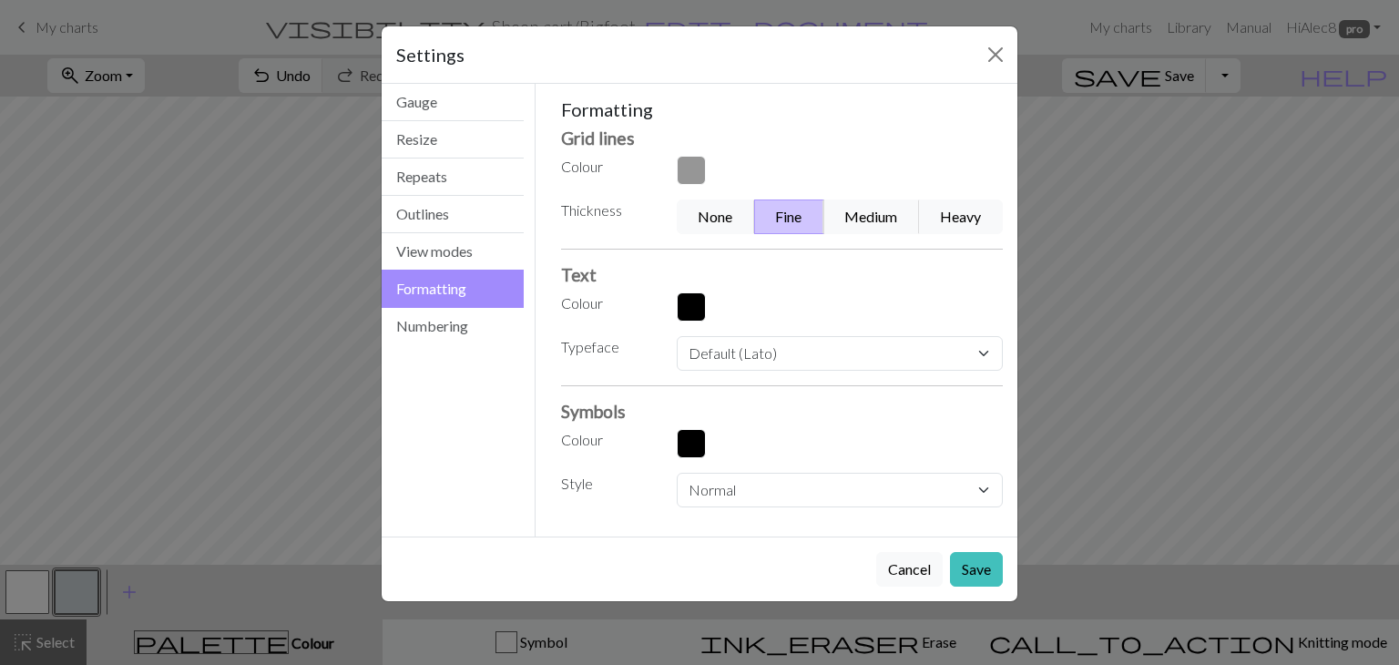
click at [691, 313] on button "button" at bounding box center [691, 306] width 29 height 29
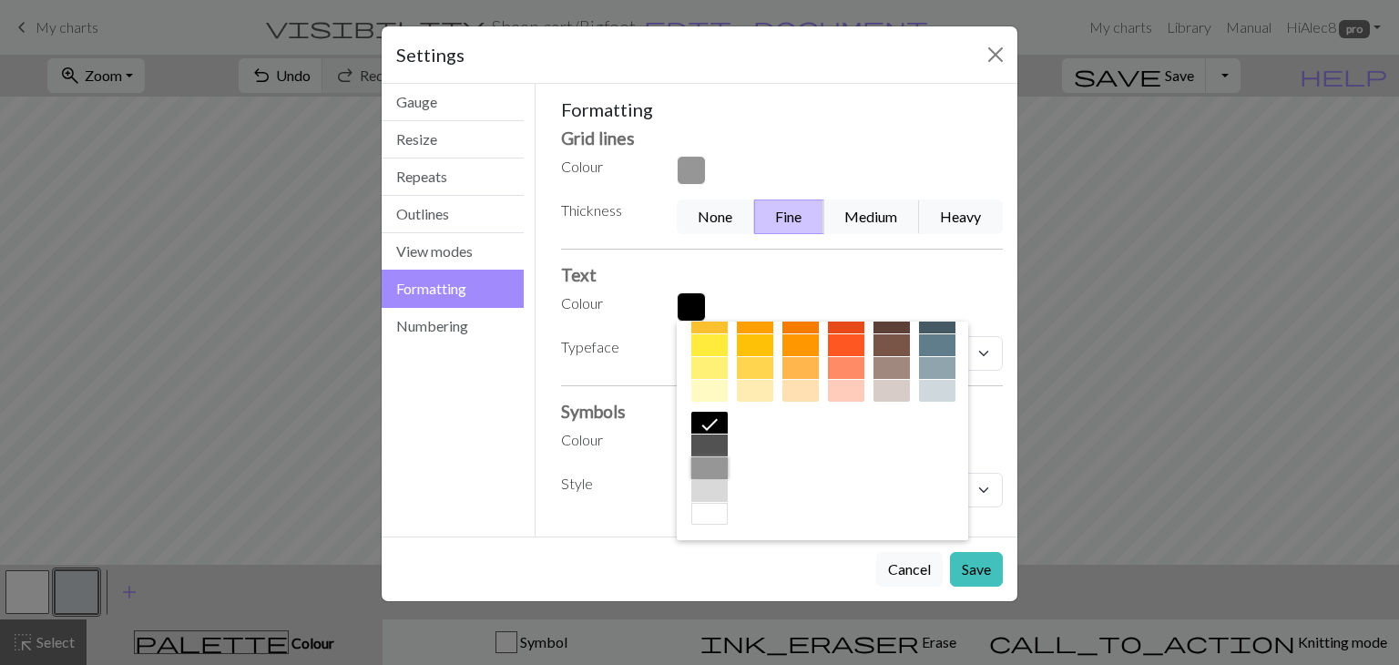
click at [728, 473] on div at bounding box center [710, 468] width 36 height 22
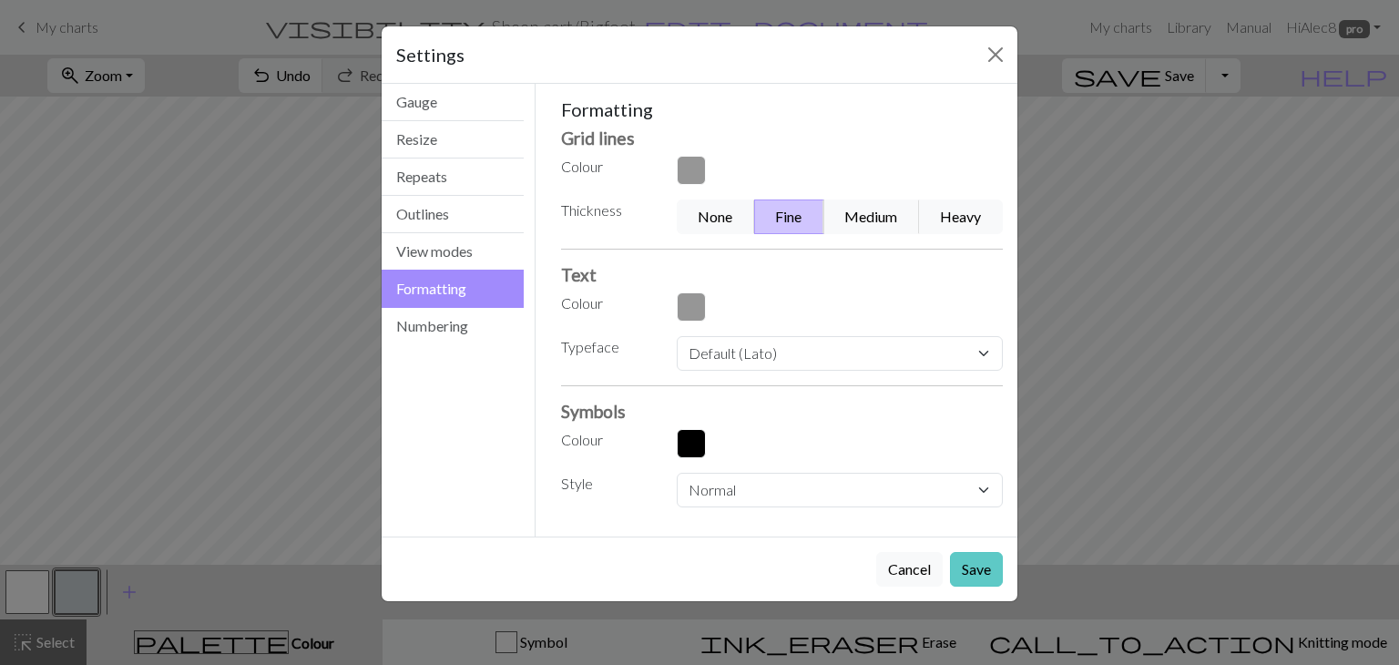
click at [987, 575] on button "Save" at bounding box center [976, 569] width 53 height 35
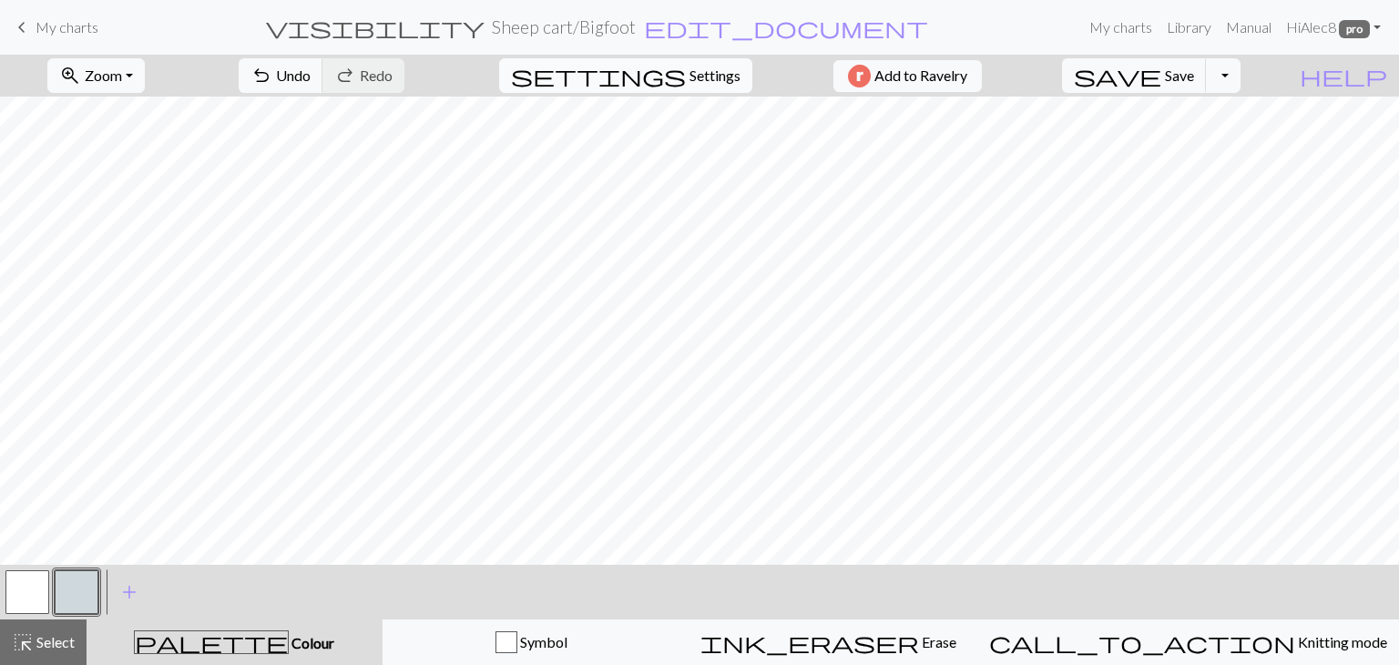
click at [661, 80] on span "settings" at bounding box center [598, 76] width 175 height 26
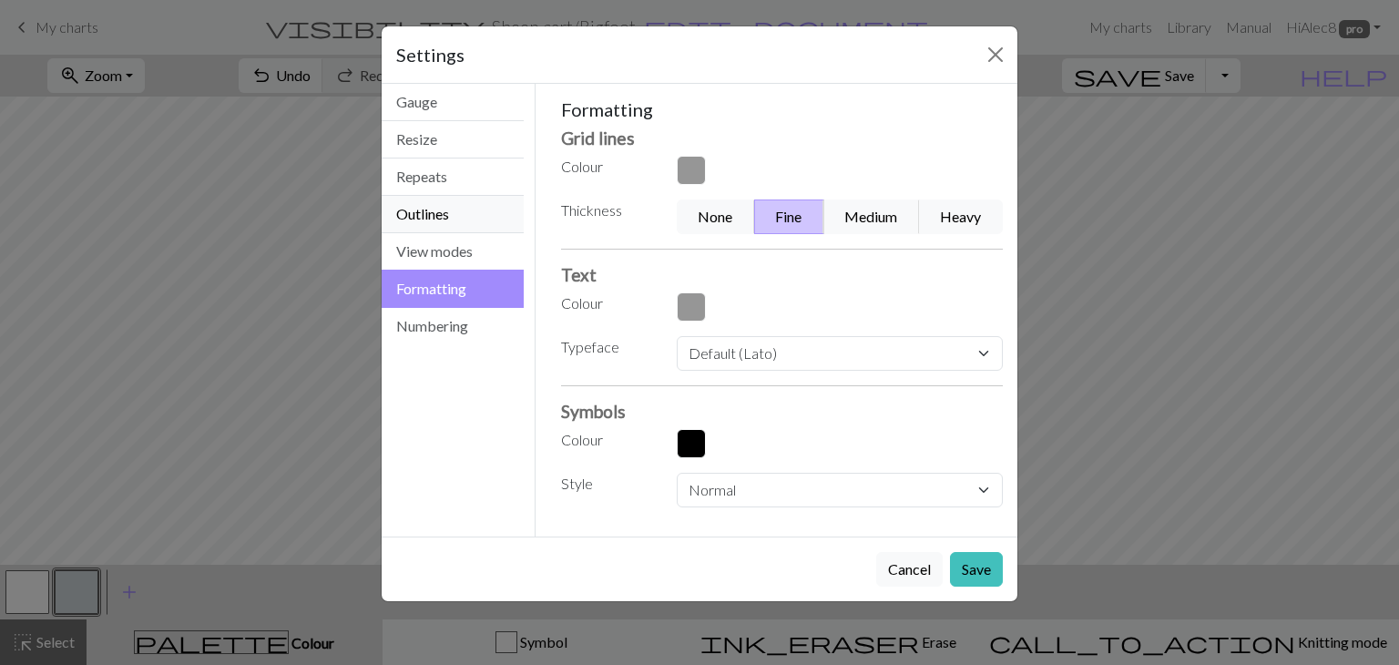
click at [472, 229] on button "Outlines" at bounding box center [453, 214] width 142 height 37
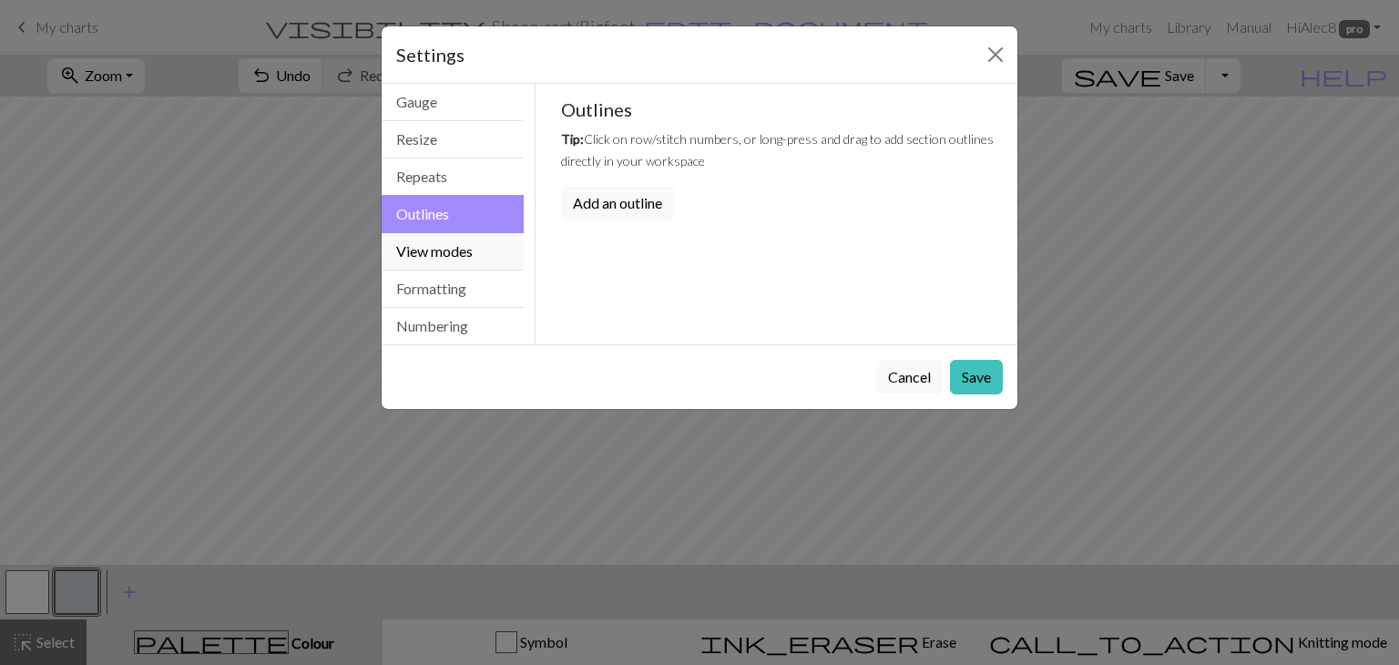
click at [467, 246] on button "View modes" at bounding box center [453, 251] width 142 height 37
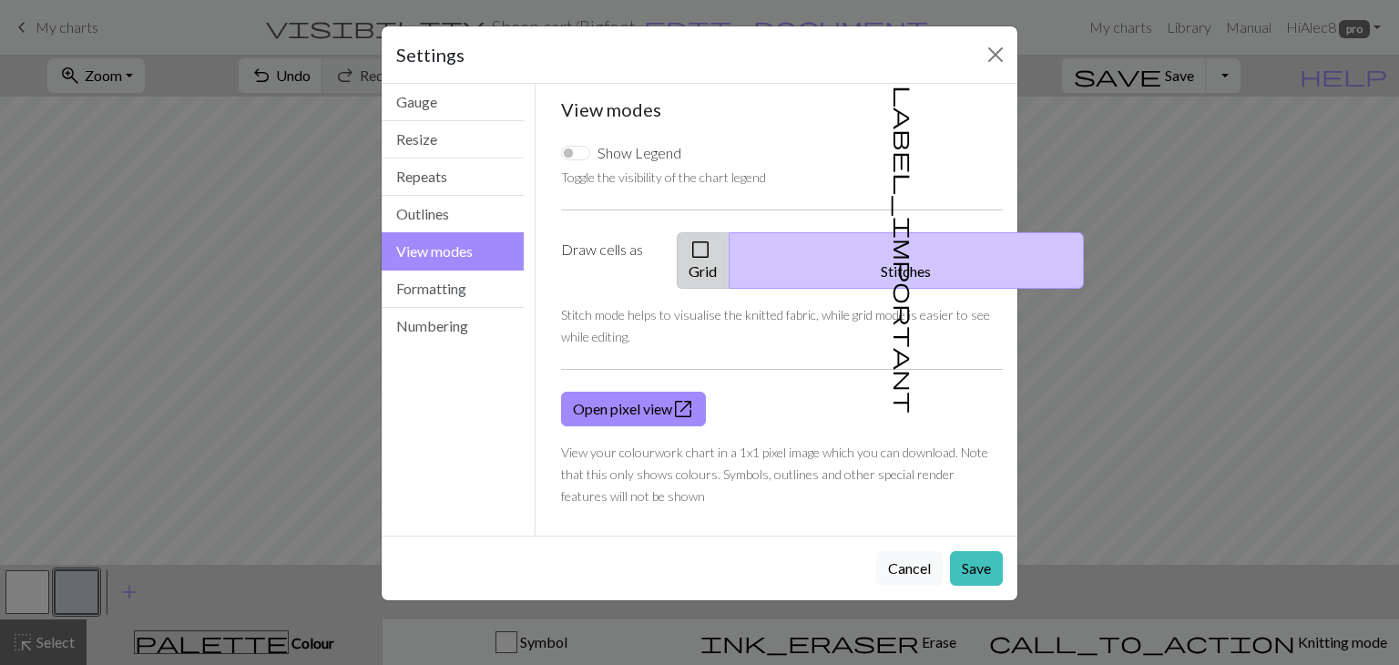
click at [730, 249] on button "check_box_outline_blank Grid" at bounding box center [703, 260] width 53 height 56
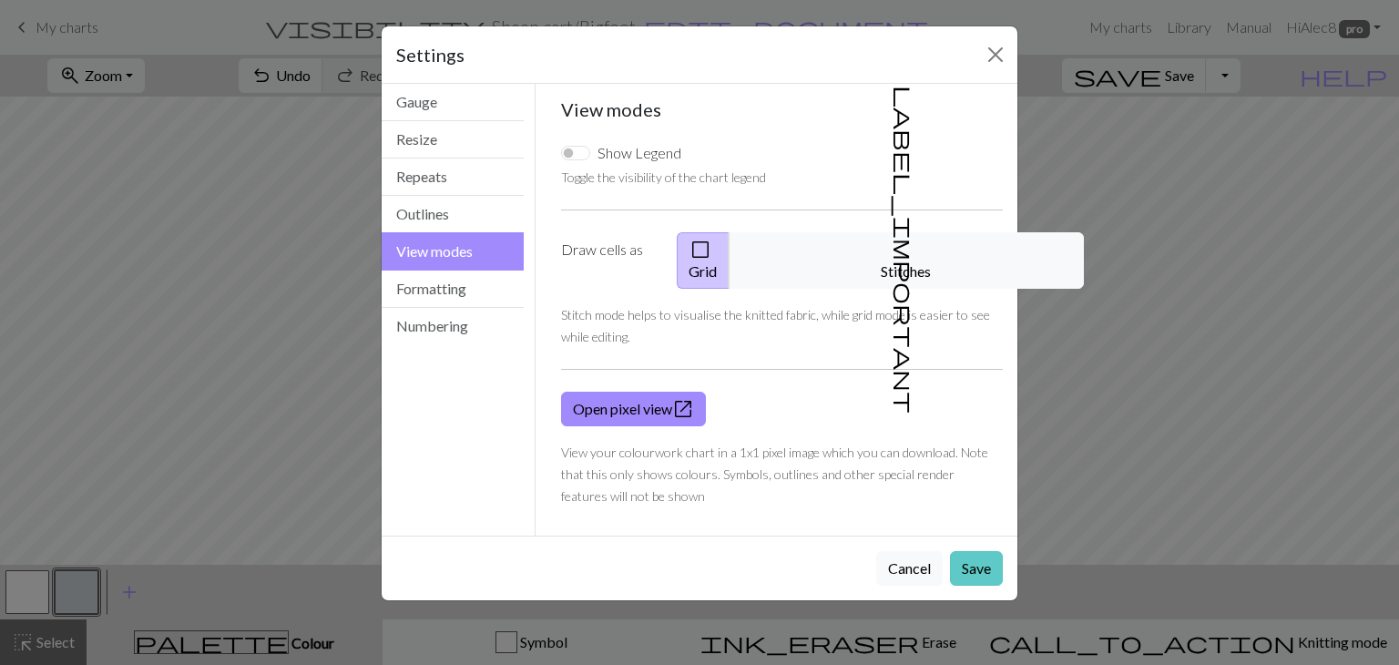
click at [970, 551] on button "Save" at bounding box center [976, 568] width 53 height 35
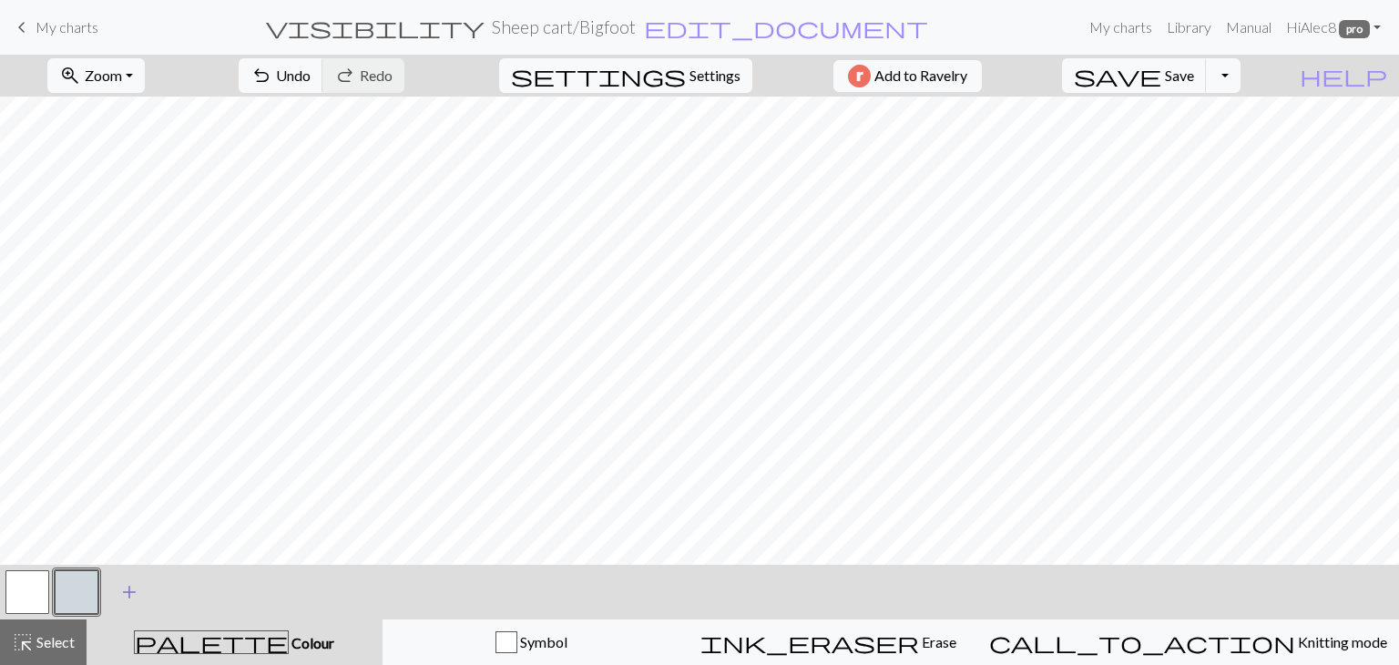
click at [130, 592] on span "add" at bounding box center [129, 592] width 22 height 26
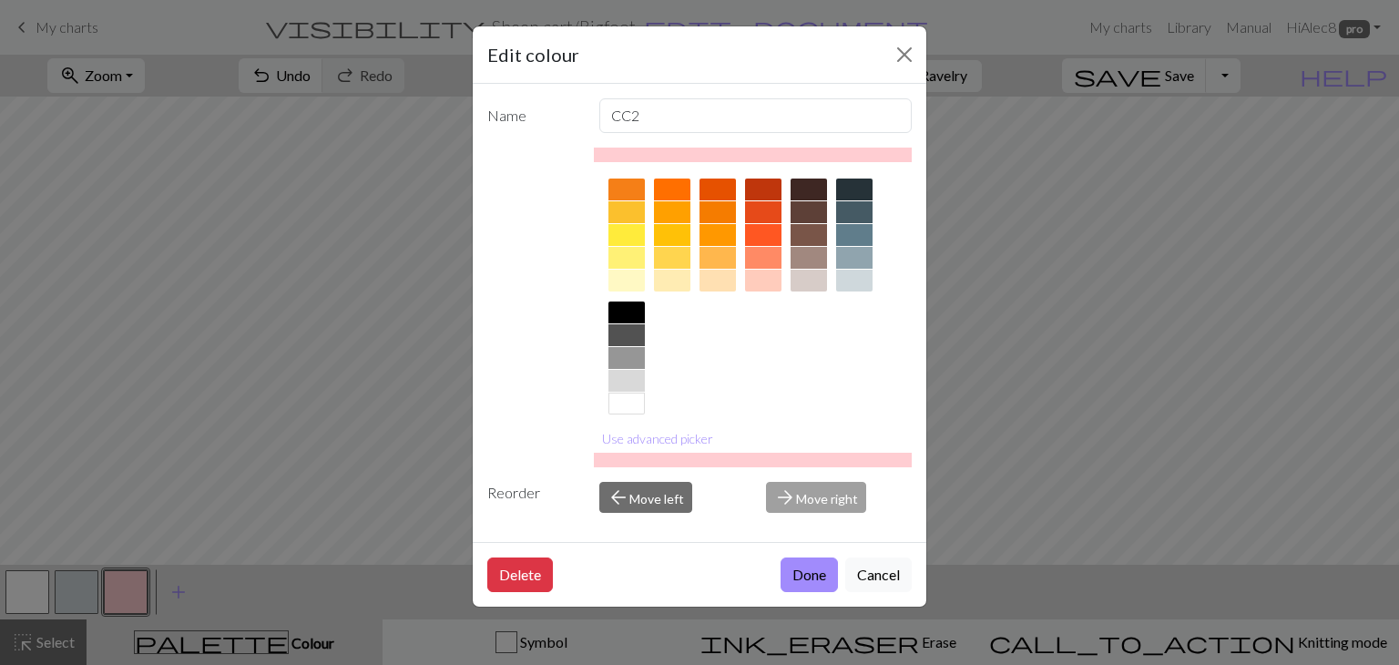
scroll to position [262, 0]
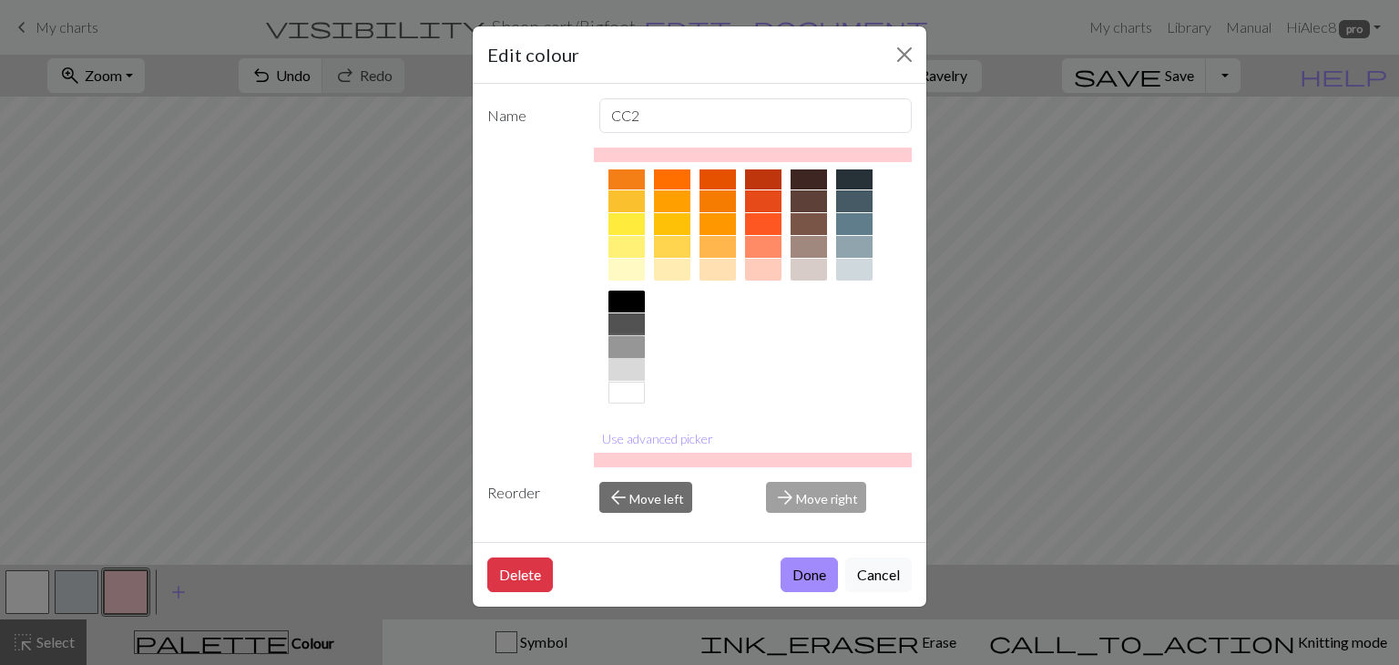
click at [638, 345] on div at bounding box center [627, 347] width 36 height 22
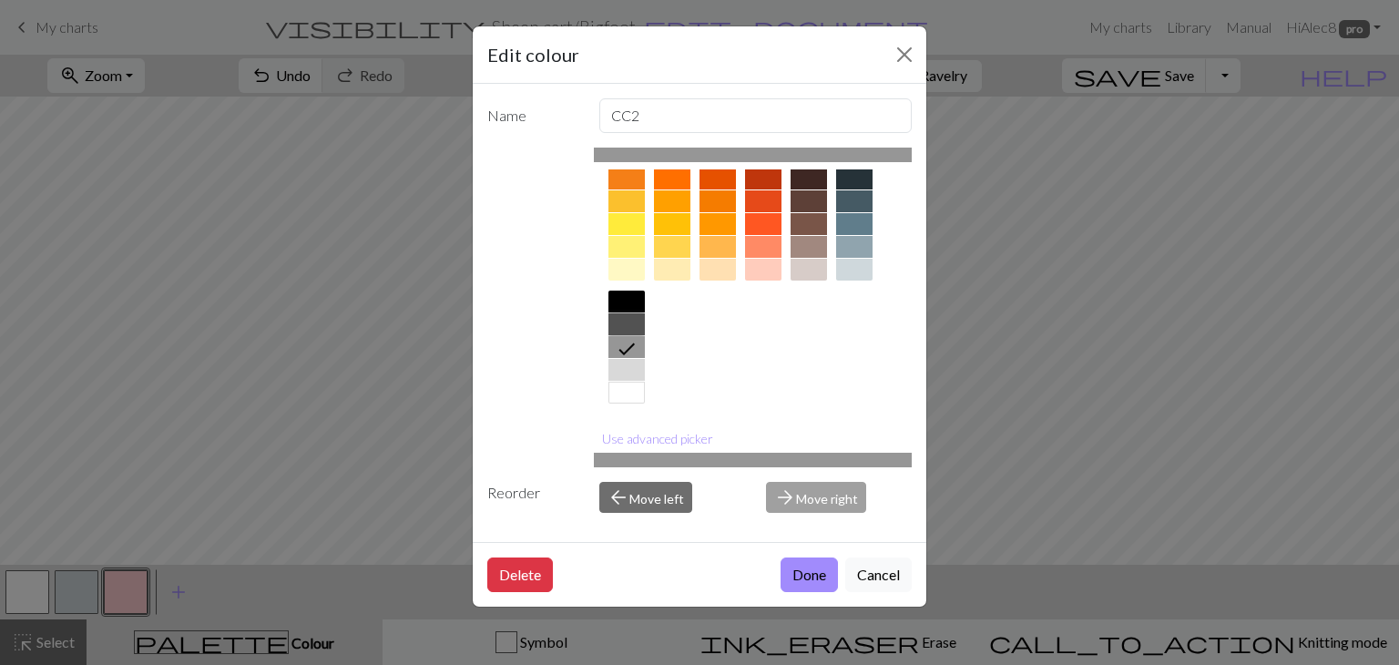
click at [633, 324] on div at bounding box center [627, 324] width 36 height 22
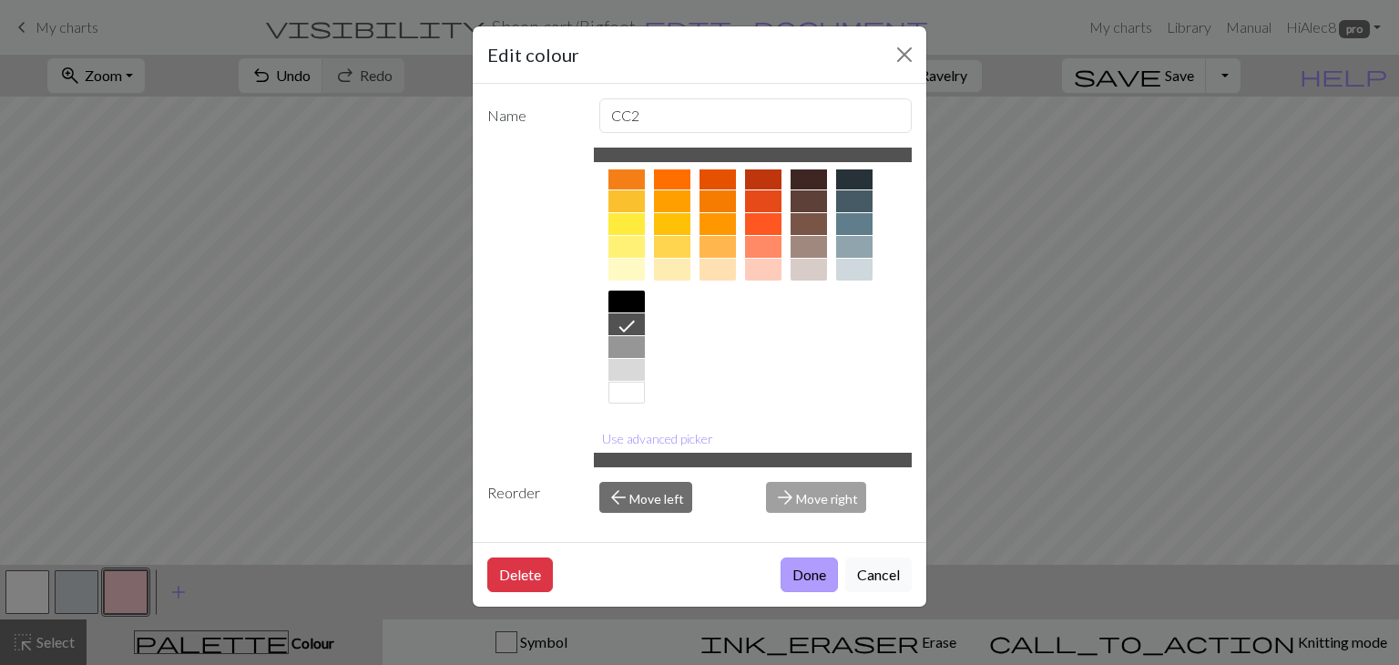
click at [809, 569] on button "Done" at bounding box center [809, 575] width 57 height 35
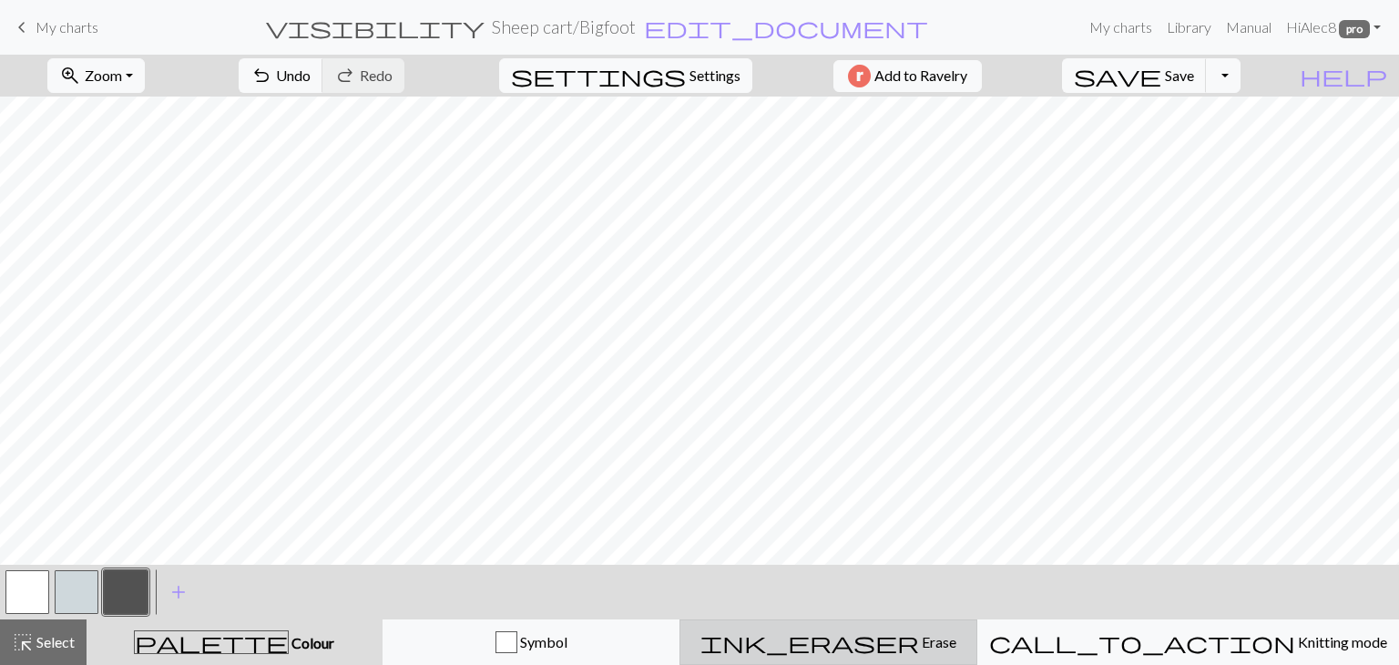
click at [948, 641] on div "ink_eraser Erase Erase" at bounding box center [829, 642] width 274 height 22
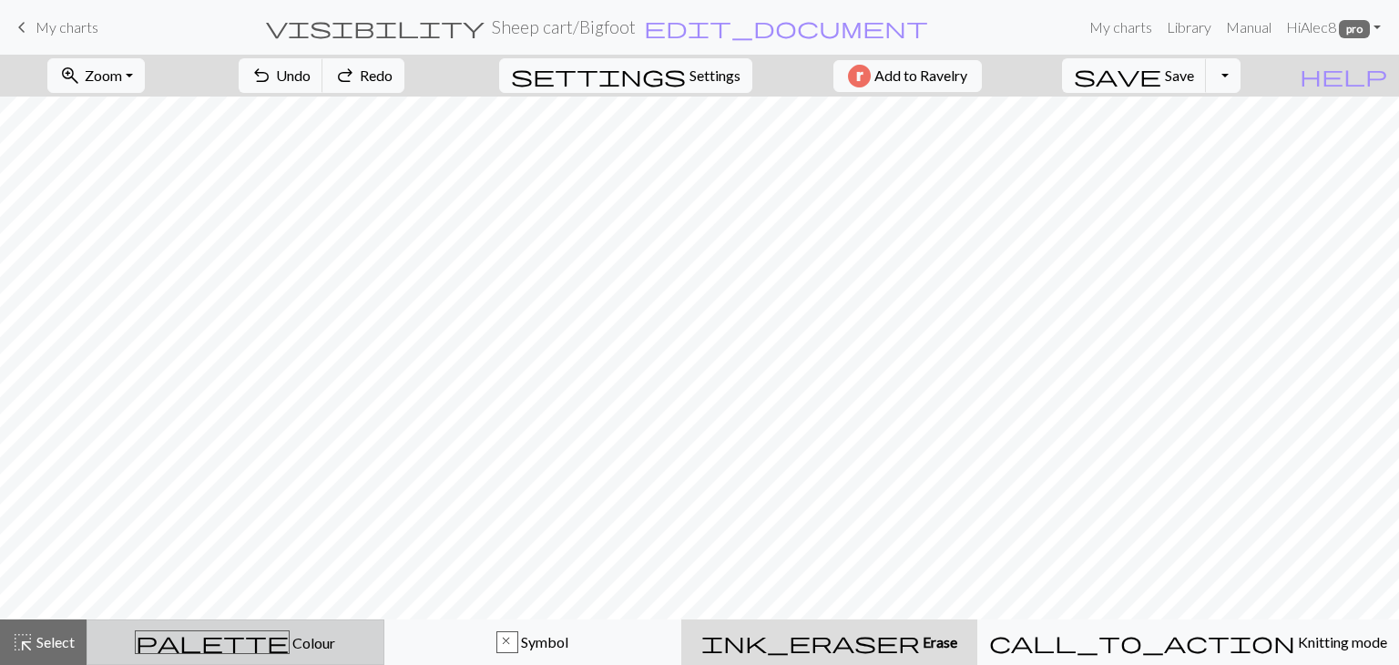
click at [290, 642] on span "Colour" at bounding box center [313, 642] width 46 height 17
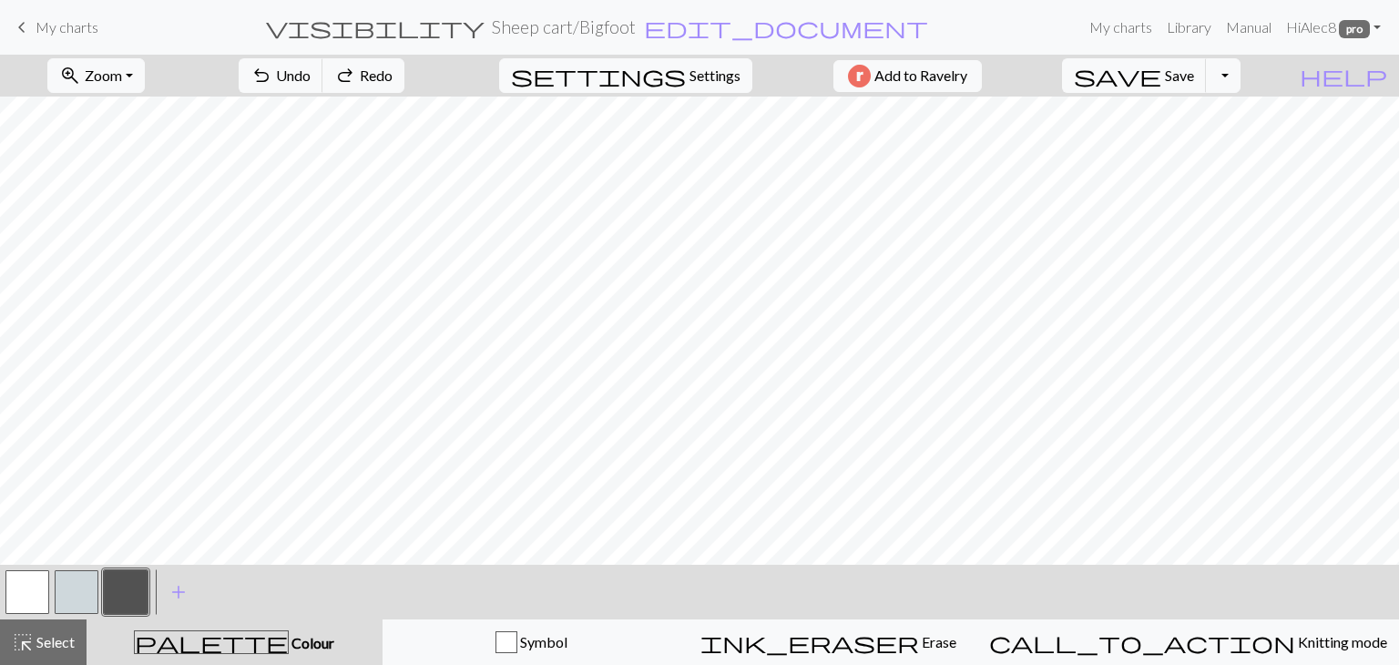
click at [72, 588] on button "button" at bounding box center [77, 592] width 44 height 44
click at [175, 597] on span "add" at bounding box center [179, 592] width 22 height 26
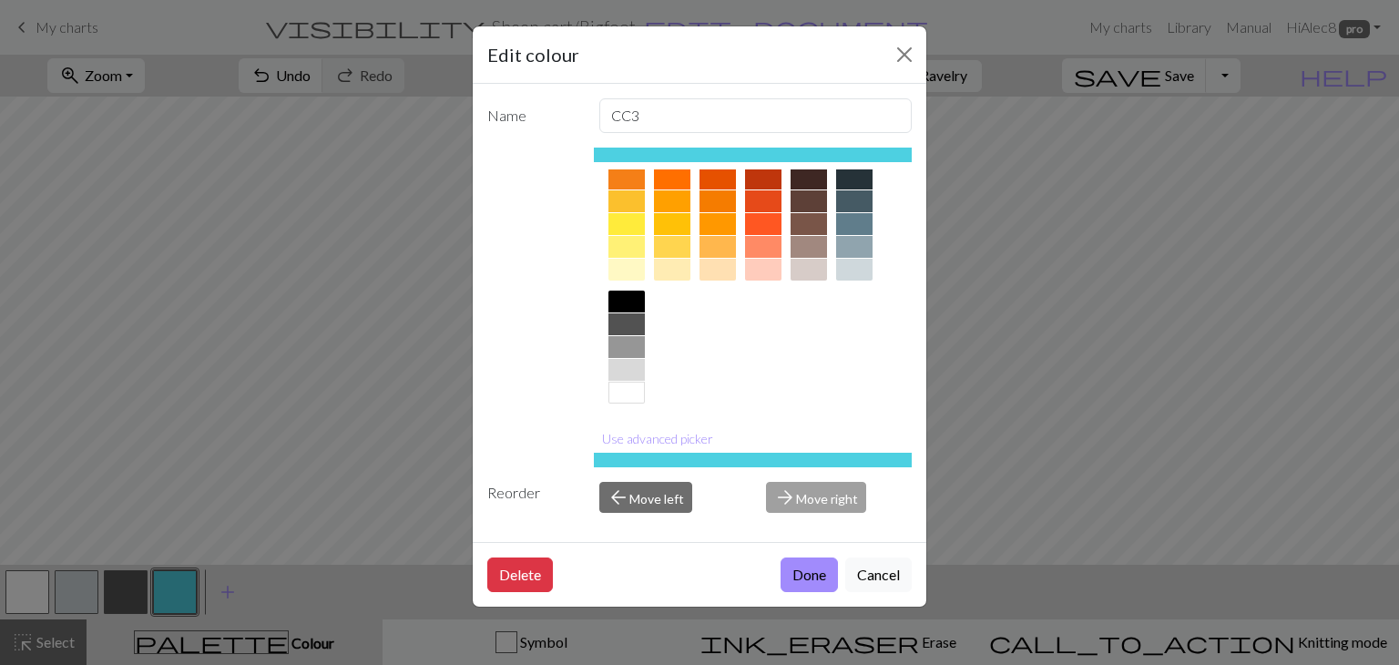
click at [632, 365] on div at bounding box center [627, 370] width 36 height 22
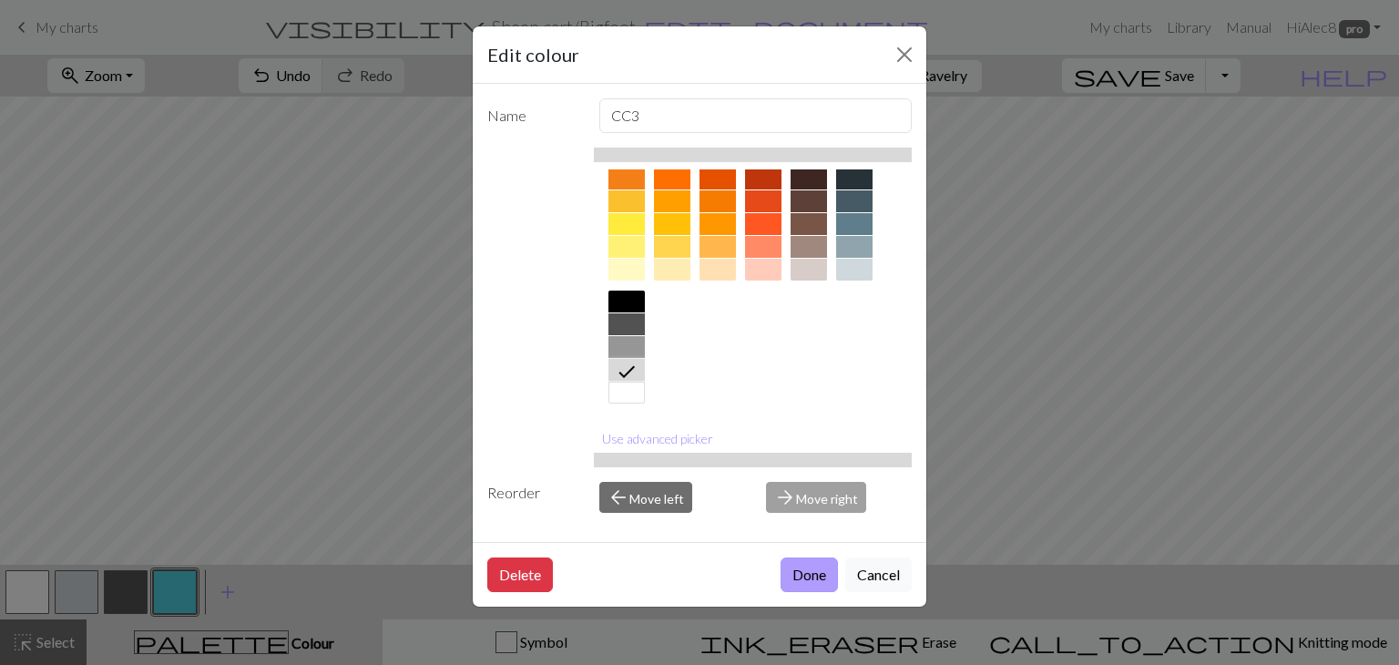
click at [820, 584] on button "Done" at bounding box center [809, 575] width 57 height 35
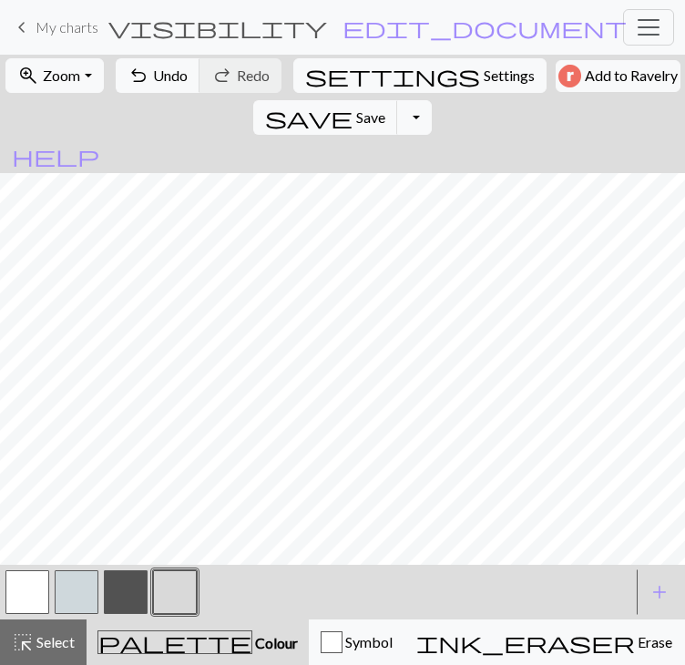
click at [36, 614] on button "button" at bounding box center [27, 592] width 44 height 44
click at [130, 614] on button "button" at bounding box center [126, 592] width 44 height 44
click at [34, 614] on button "button" at bounding box center [27, 592] width 44 height 44
click at [128, 614] on button "button" at bounding box center [126, 592] width 44 height 44
click at [34, 614] on button "button" at bounding box center [27, 592] width 44 height 44
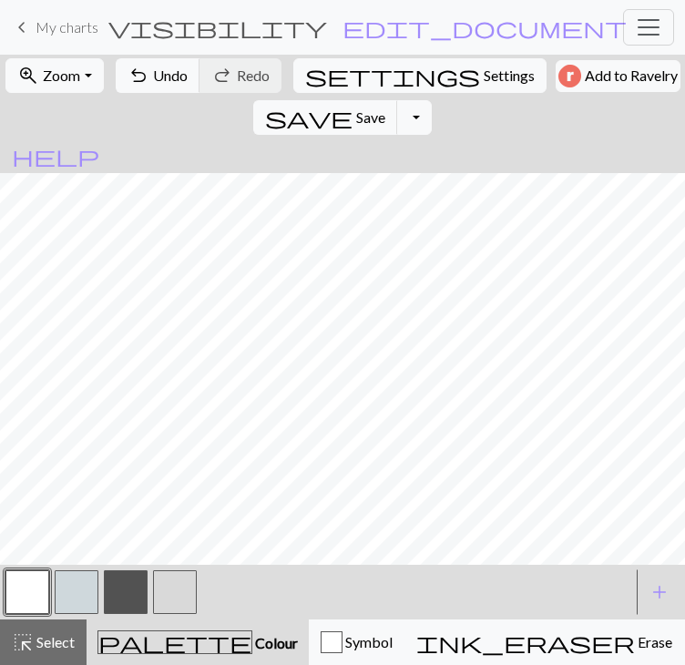
click at [178, 614] on button "button" at bounding box center [175, 592] width 44 height 44
click at [220, 617] on div at bounding box center [317, 592] width 629 height 49
click at [179, 614] on button "button" at bounding box center [175, 592] width 44 height 44
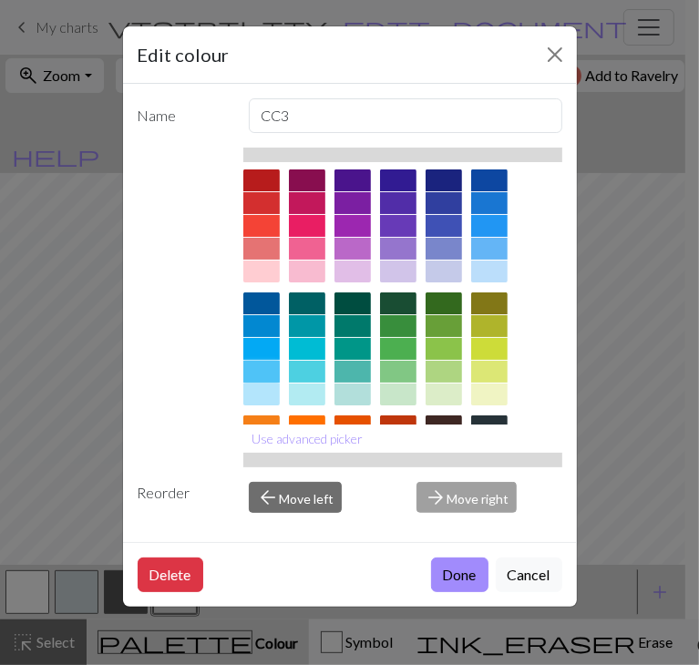
click at [280, 383] on div at bounding box center [261, 372] width 36 height 22
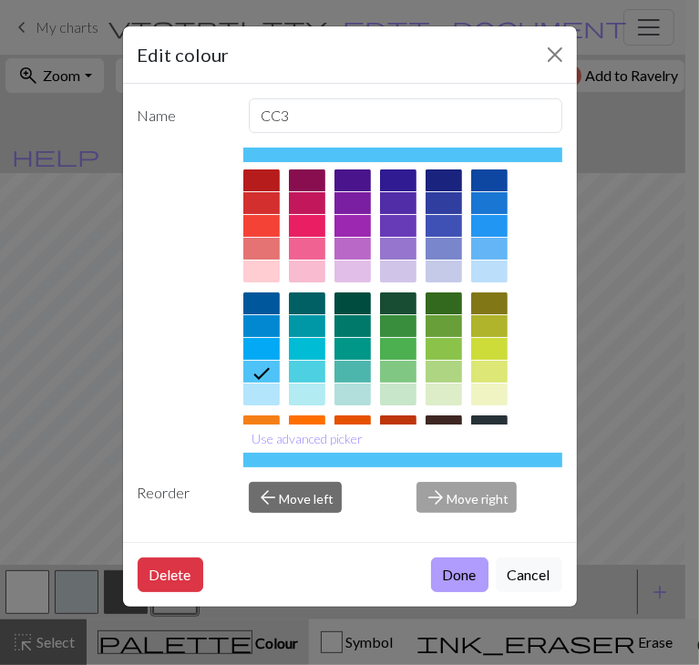
click at [441, 569] on button "Done" at bounding box center [459, 575] width 57 height 35
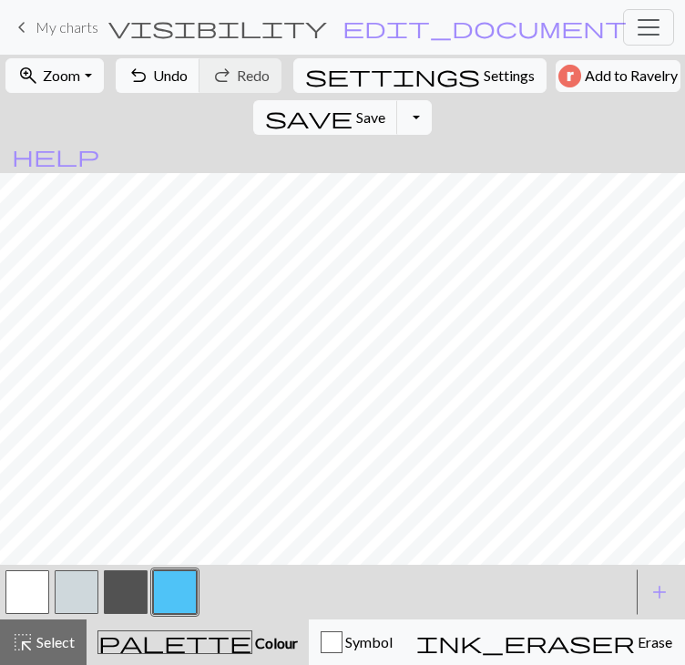
click at [130, 614] on button "button" at bounding box center [126, 592] width 44 height 44
click at [33, 614] on button "button" at bounding box center [27, 592] width 44 height 44
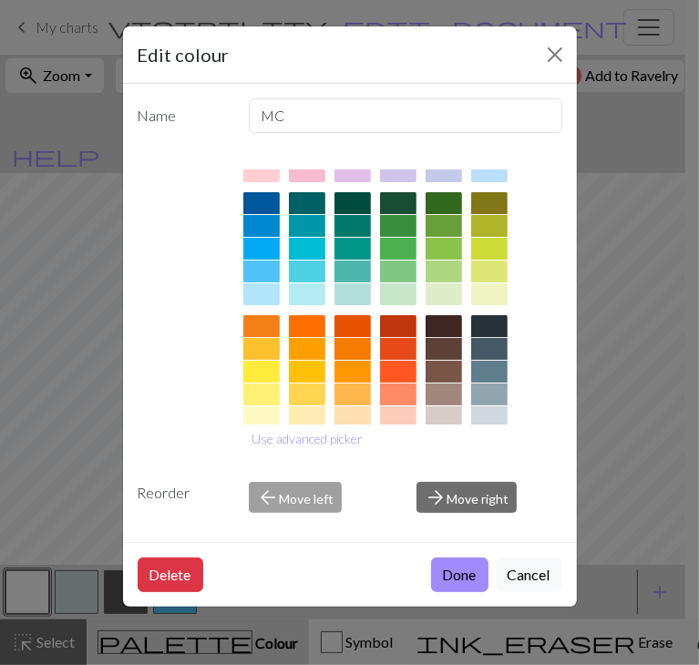
scroll to position [262, 0]
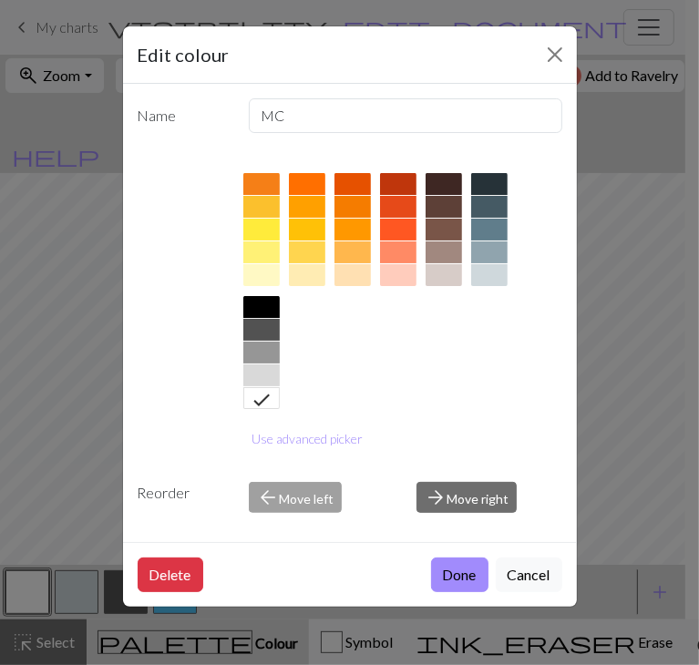
click at [273, 347] on div at bounding box center [261, 353] width 36 height 22
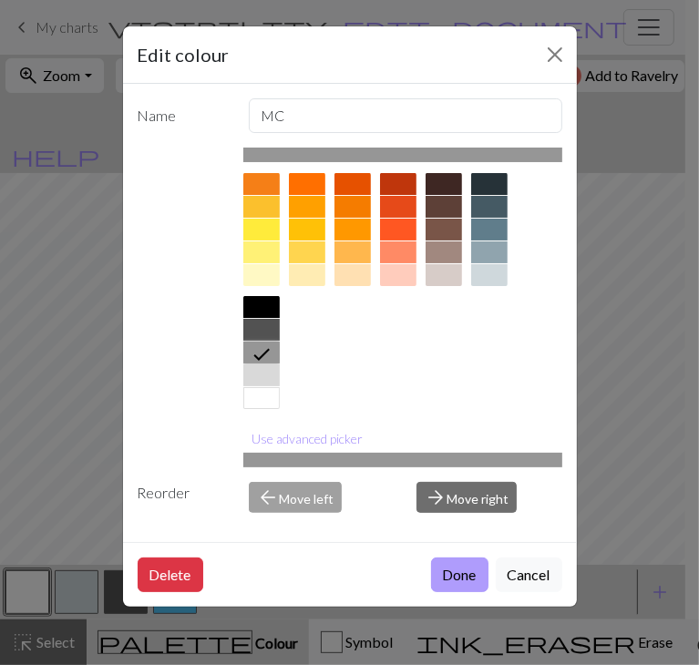
click at [466, 565] on button "Done" at bounding box center [459, 575] width 57 height 35
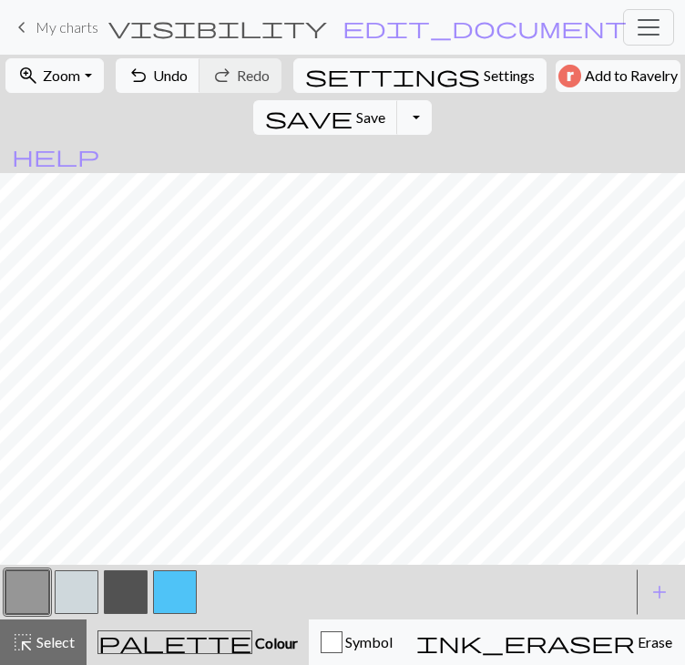
click at [120, 614] on button "button" at bounding box center [126, 592] width 44 height 44
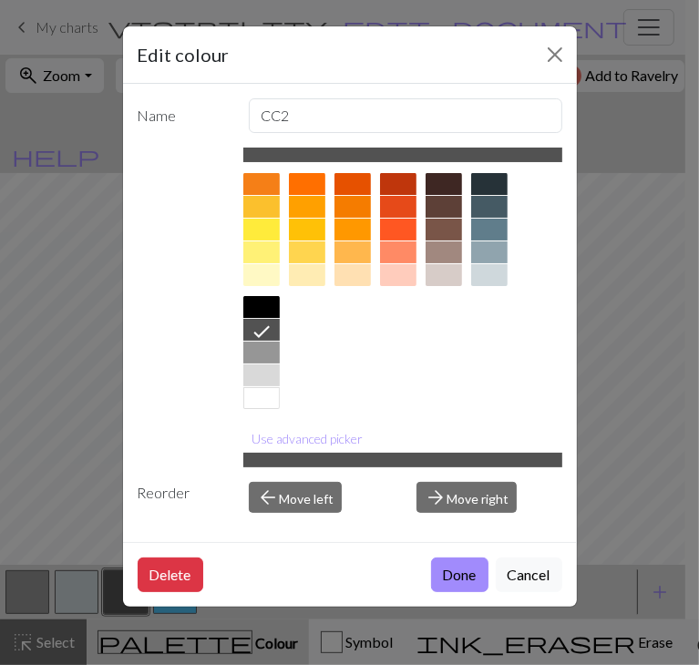
click at [279, 391] on div at bounding box center [261, 398] width 36 height 22
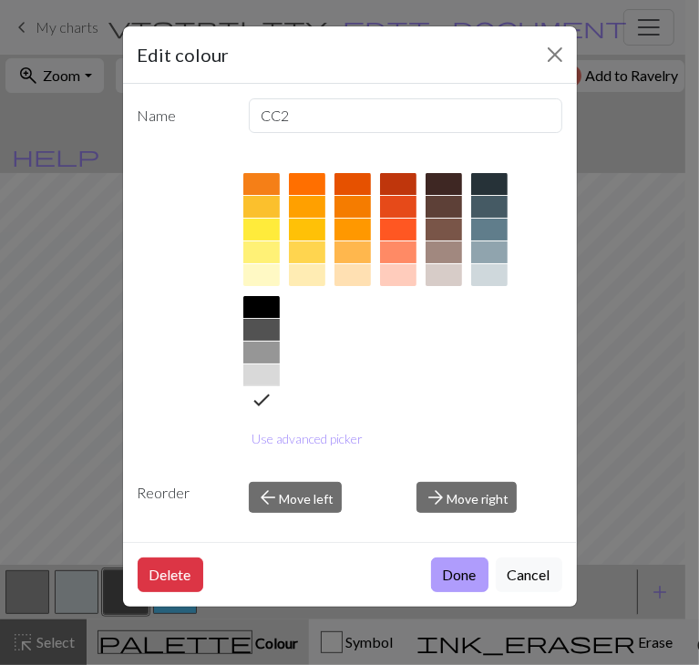
click at [449, 565] on button "Done" at bounding box center [459, 575] width 57 height 35
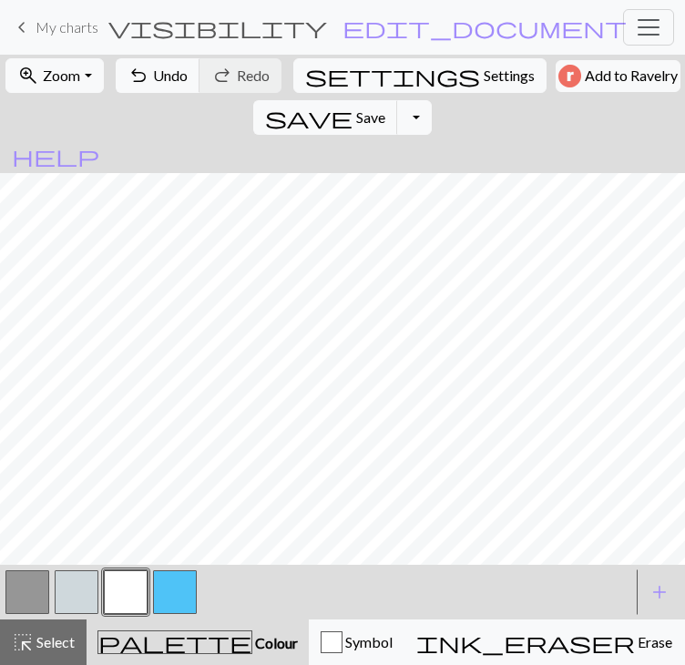
click at [182, 614] on button "button" at bounding box center [175, 592] width 44 height 44
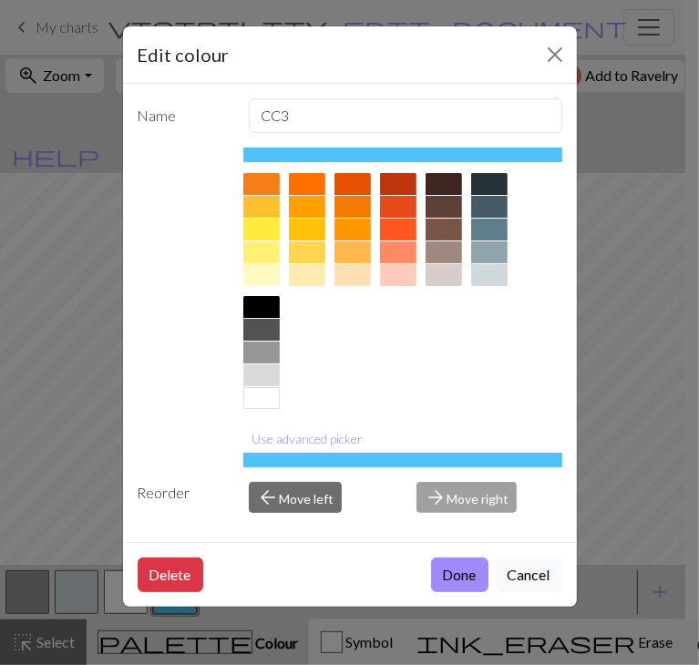
click at [272, 371] on div at bounding box center [261, 375] width 36 height 22
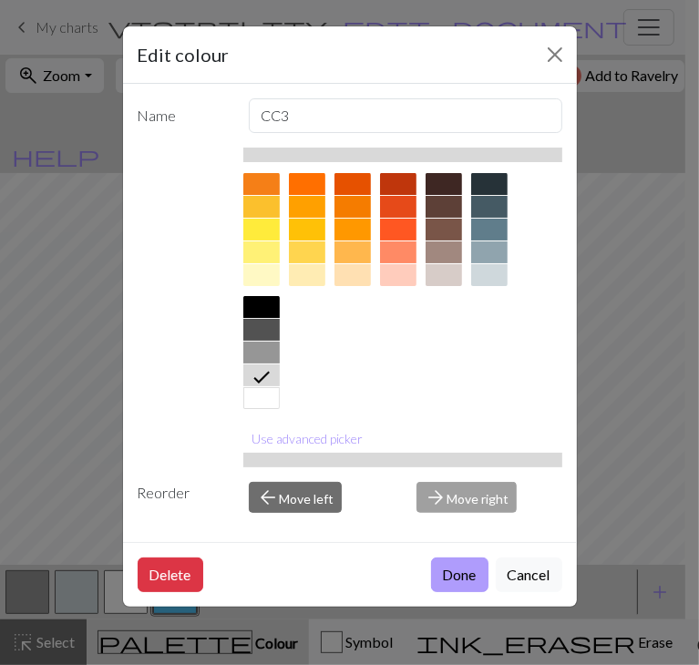
click at [458, 569] on button "Done" at bounding box center [459, 575] width 57 height 35
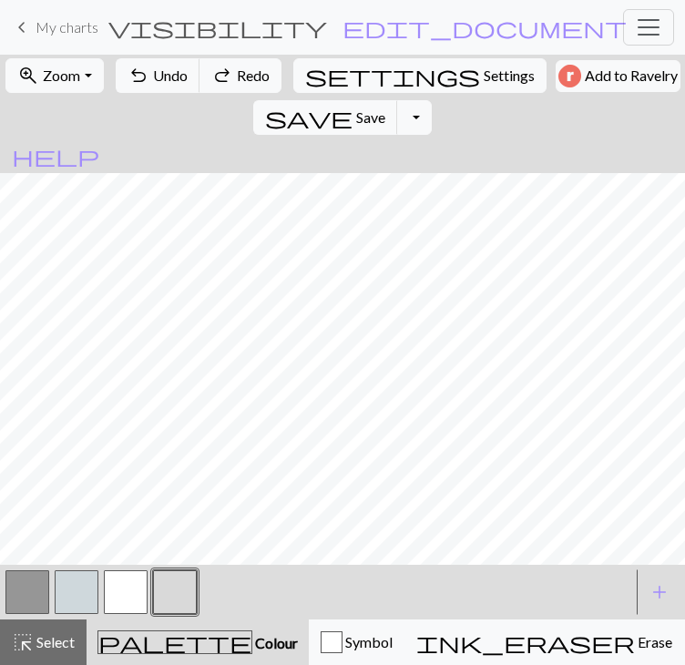
scroll to position [62, 0]
click at [17, 639] on span "highlight_alt" at bounding box center [23, 643] width 22 height 26
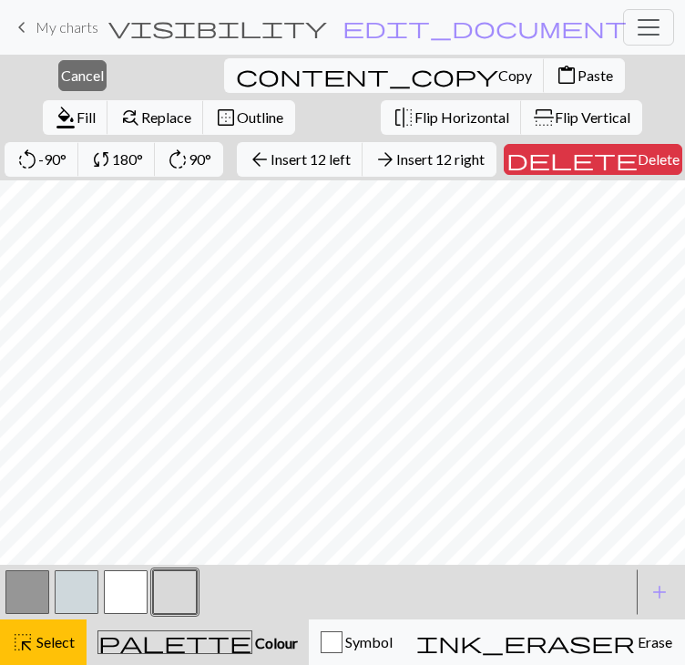
click at [252, 644] on span "Colour" at bounding box center [275, 642] width 46 height 17
click at [36, 650] on span "Select" at bounding box center [54, 641] width 41 height 17
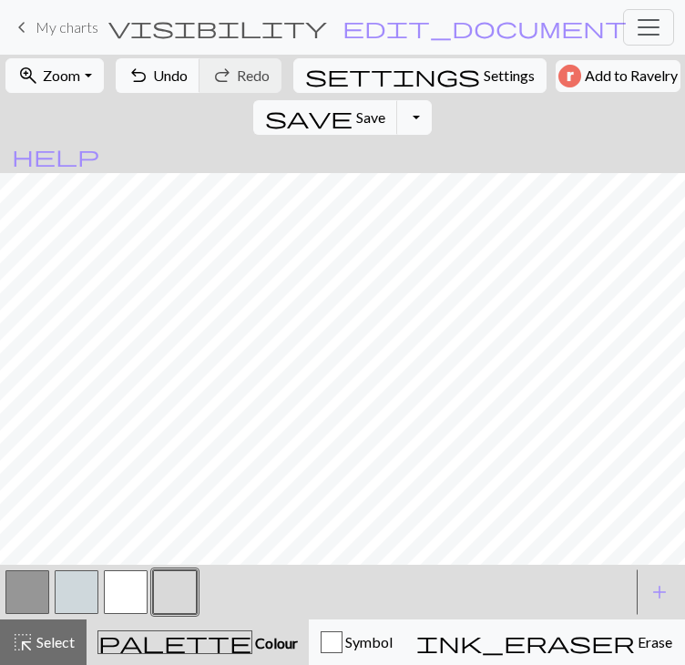
click at [74, 602] on button "button" at bounding box center [77, 592] width 44 height 44
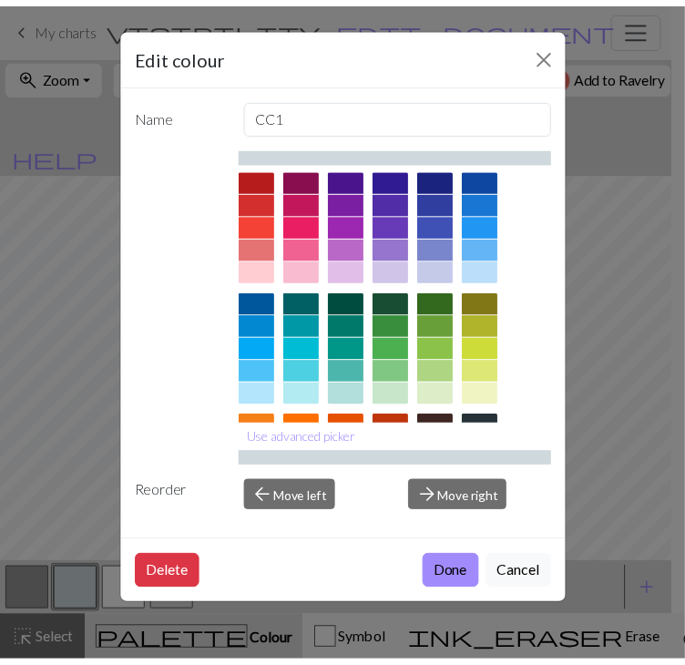
scroll to position [262, 0]
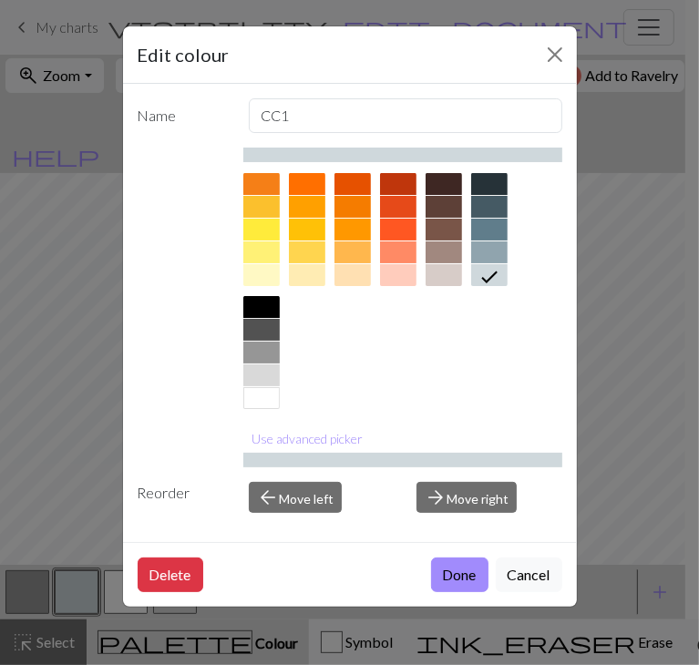
click at [280, 301] on div at bounding box center [261, 307] width 36 height 22
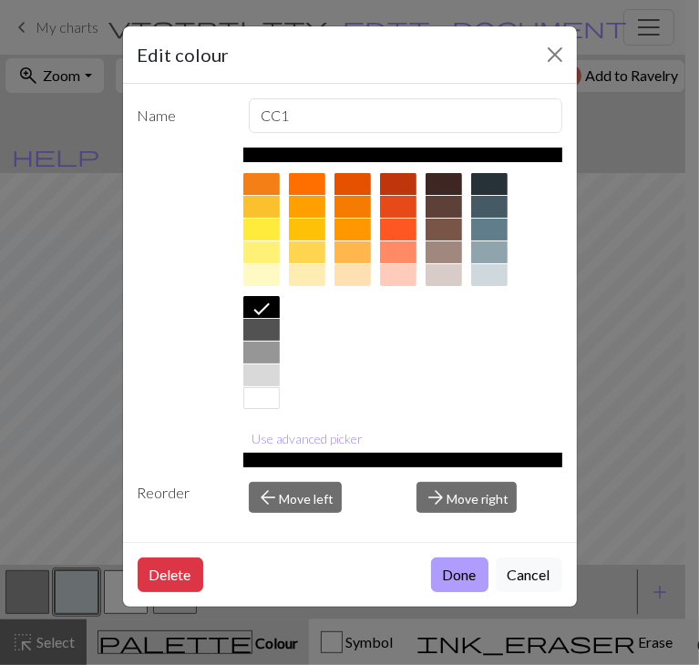
click at [447, 566] on button "Done" at bounding box center [459, 575] width 57 height 35
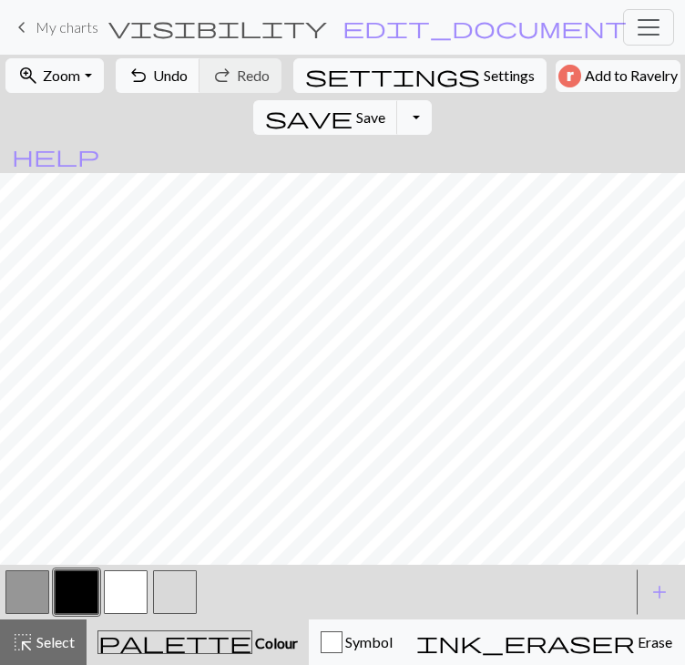
click at [125, 605] on button "button" at bounding box center [126, 592] width 44 height 44
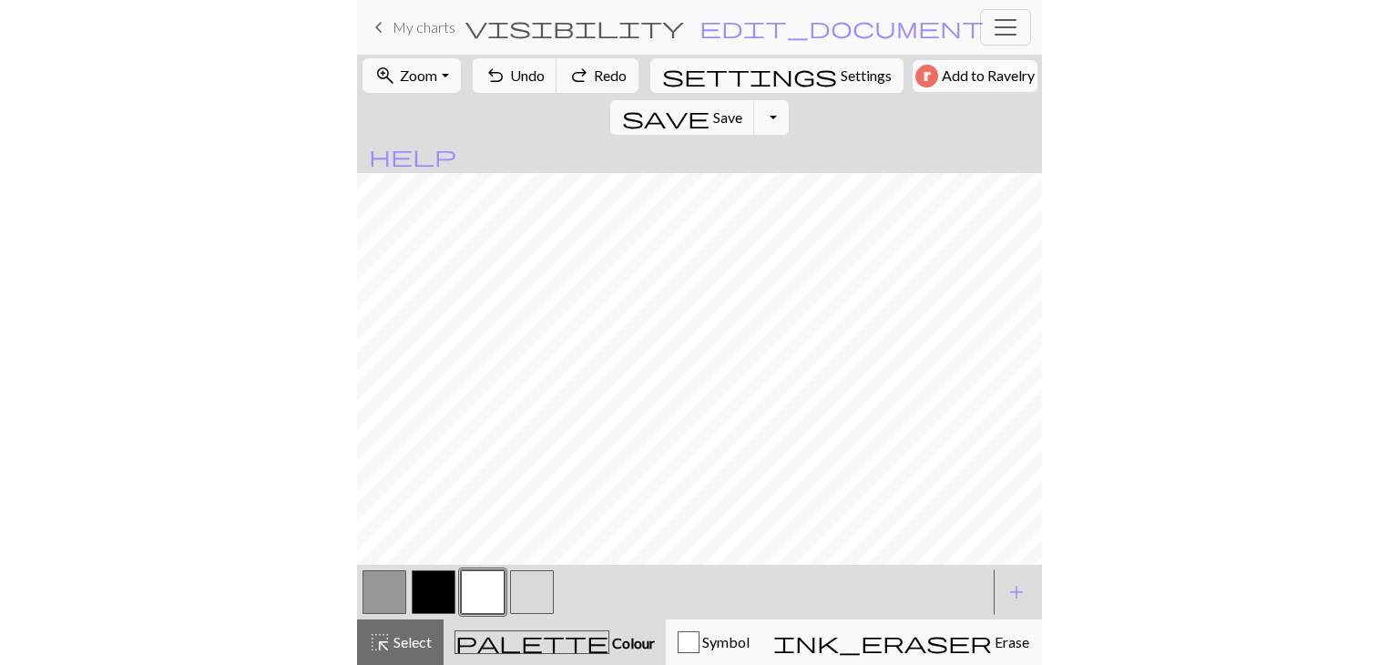
scroll to position [0, 0]
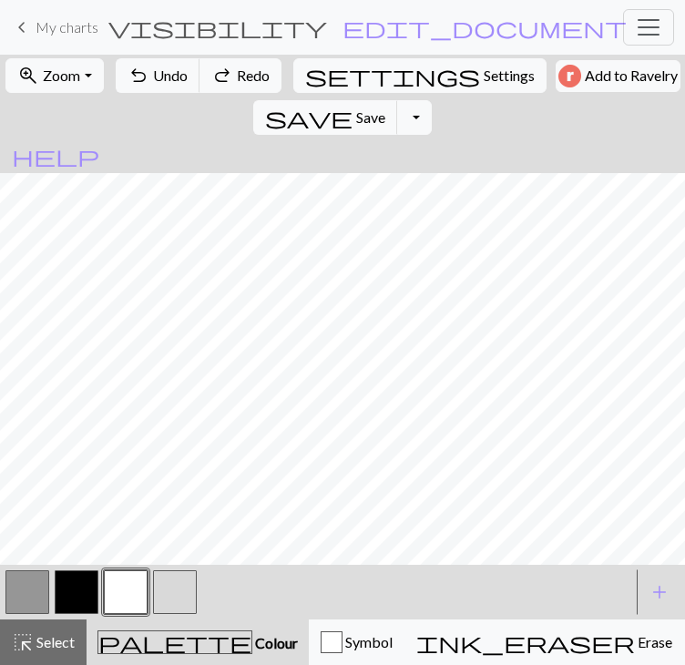
click at [380, 46] on div "keyboard_arrow_left My charts visibility Sheep cart / Bigfoot edit_document Edi…" at bounding box center [342, 27] width 685 height 36
click at [169, 37] on form "visibility Sheep cart / Bigfoot edit_document Edit settings" at bounding box center [368, 27] width 398 height 32
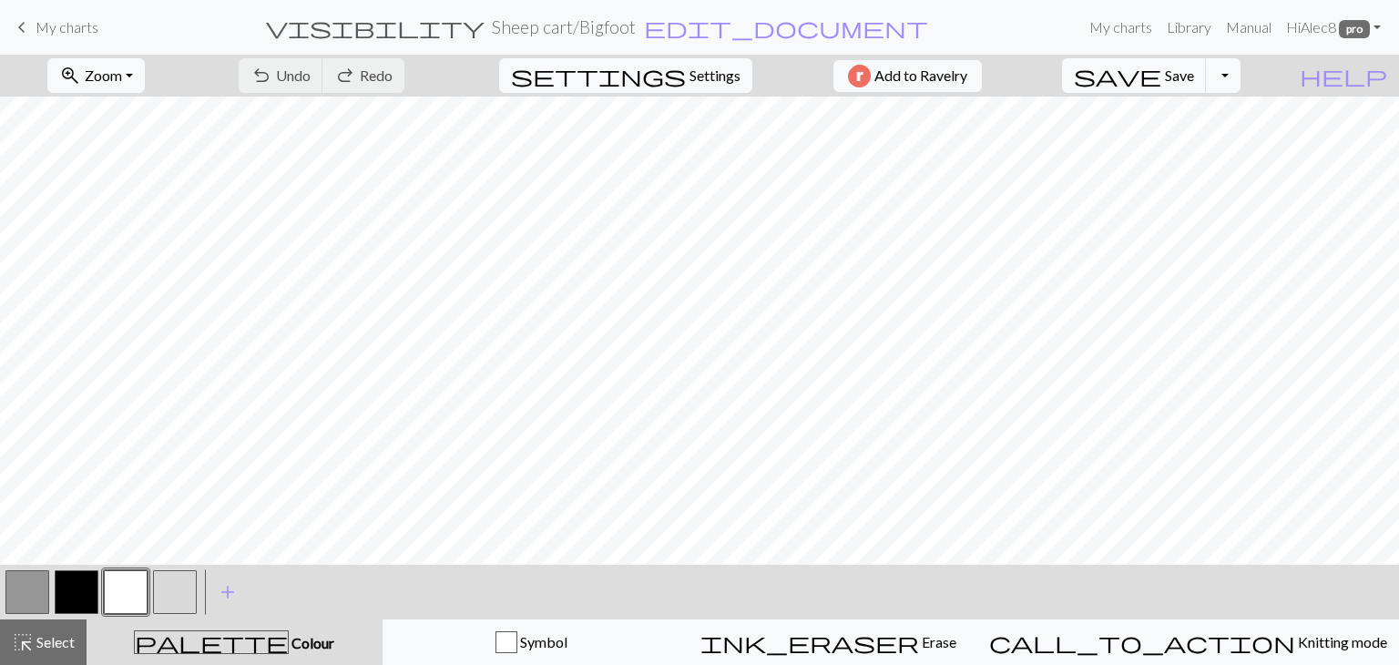
click at [78, 27] on span "My charts" at bounding box center [67, 26] width 63 height 17
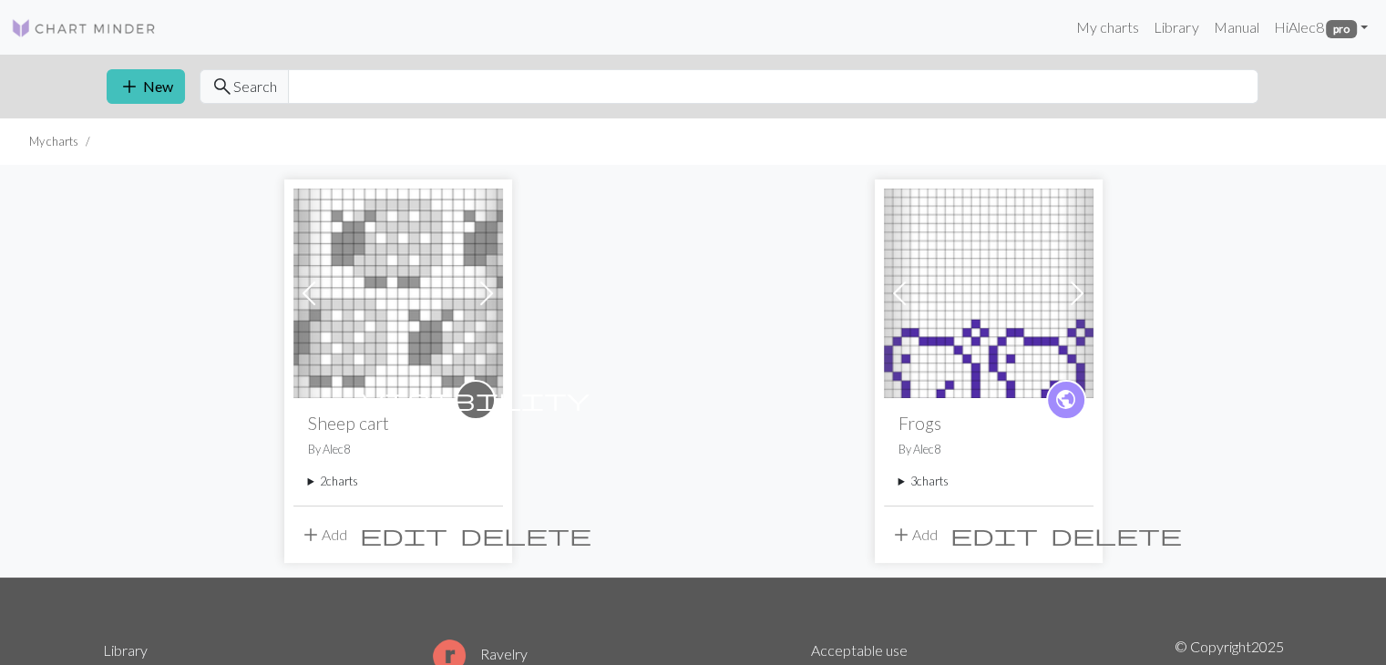
drag, startPoint x: 441, startPoint y: 544, endPoint x: 509, endPoint y: 606, distance: 92.2
click at [447, 542] on span "edit" at bounding box center [403, 535] width 87 height 26
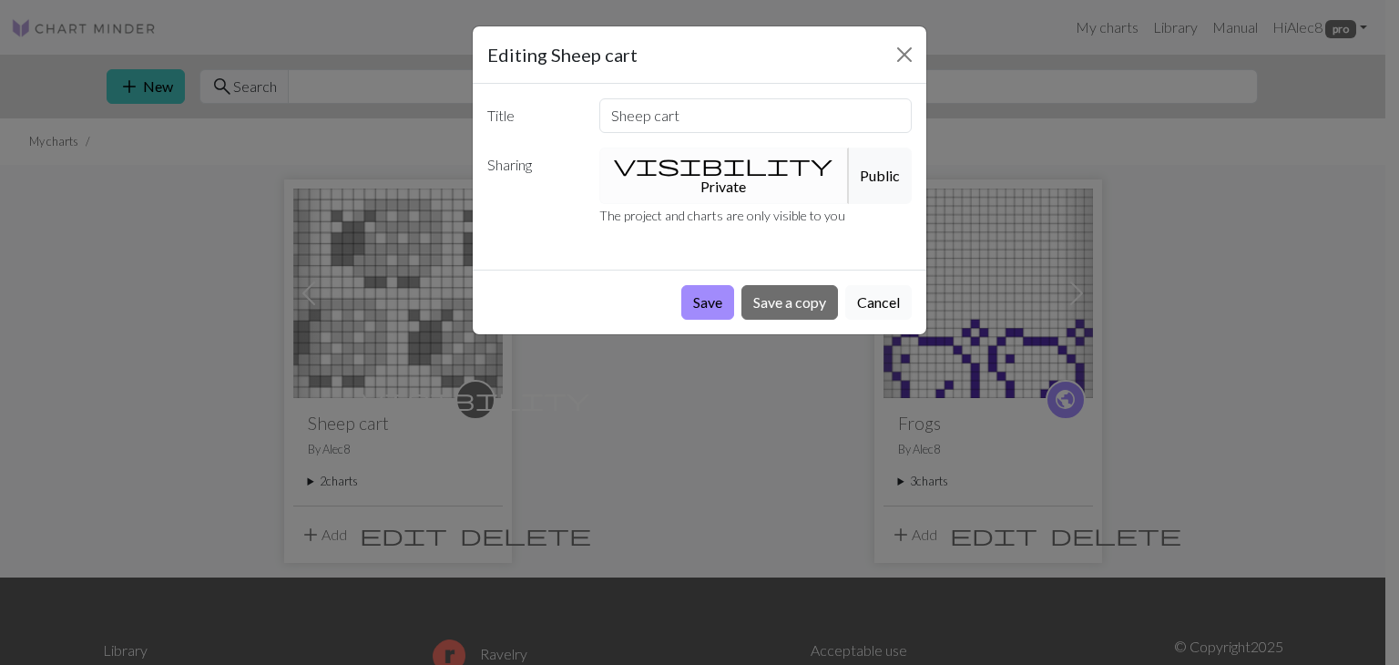
click at [890, 285] on button "Cancel" at bounding box center [879, 302] width 67 height 35
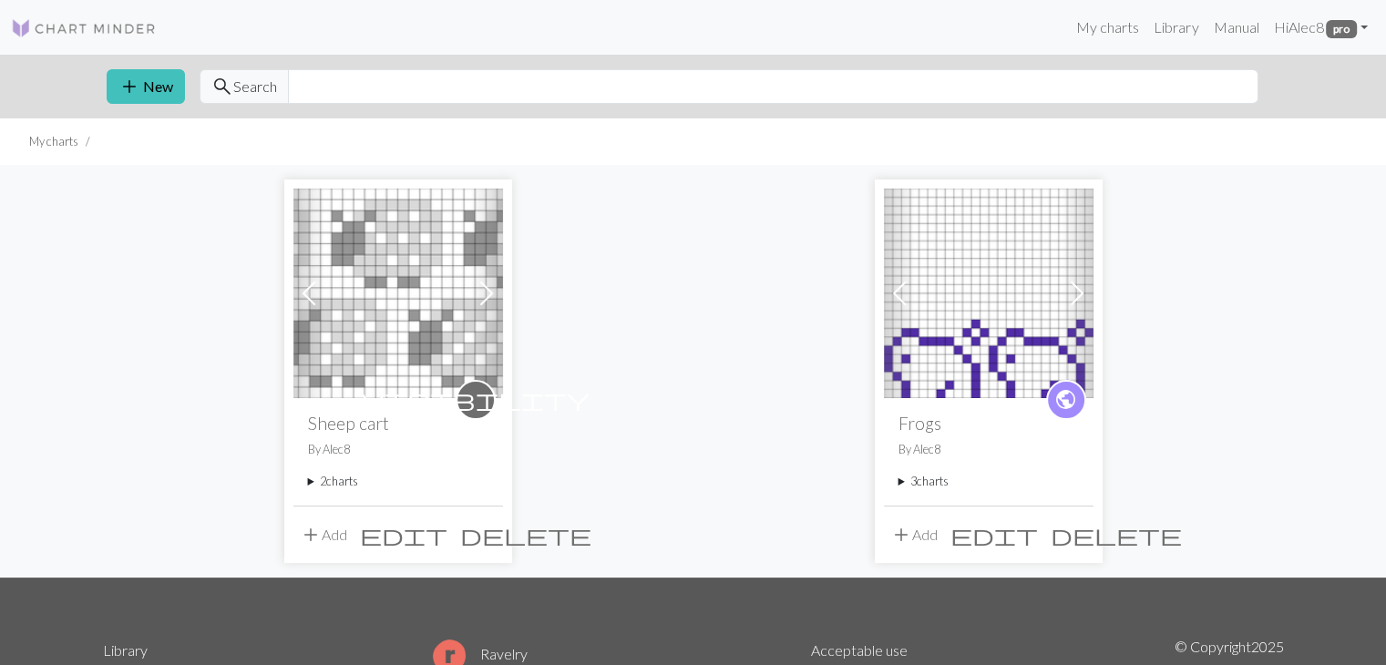
click at [641, 364] on div "Previous Next visibility Sheep cart By Alec8 2 charts Sheep cart delete Bigfoot…" at bounding box center [693, 371] width 1203 height 412
click at [481, 299] on span at bounding box center [486, 293] width 29 height 29
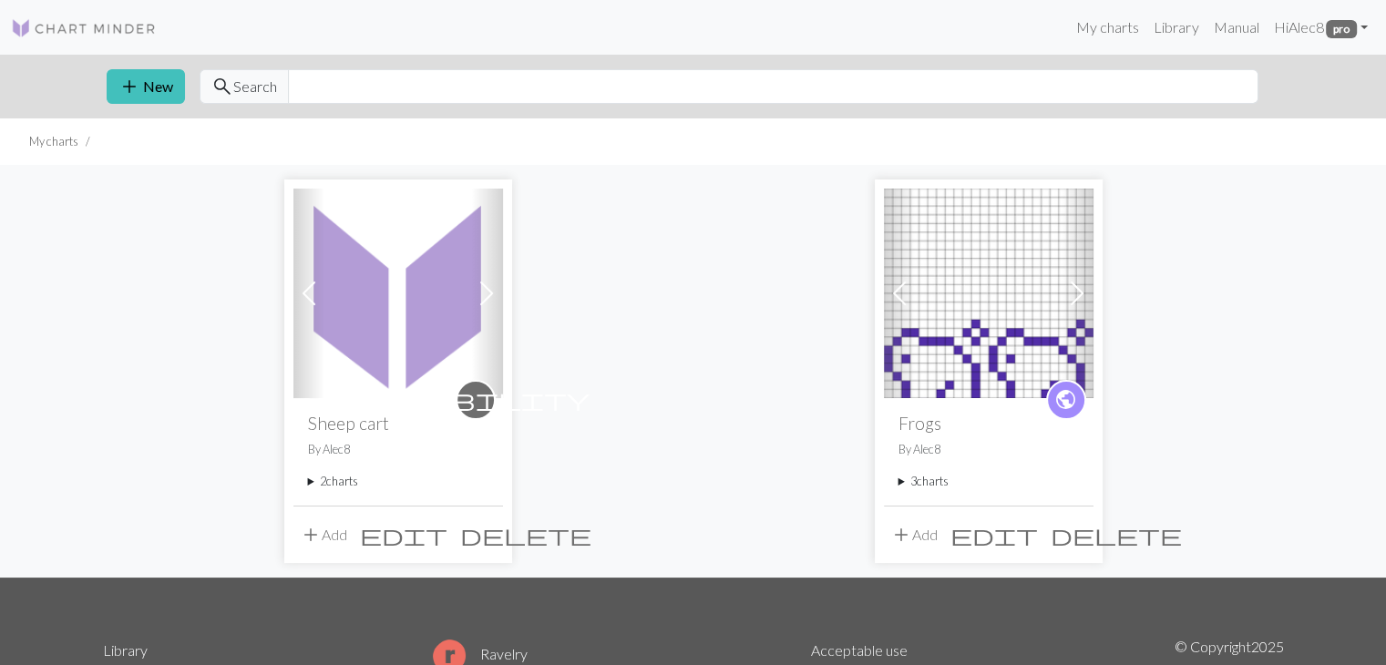
click at [298, 293] on span at bounding box center [308, 293] width 29 height 29
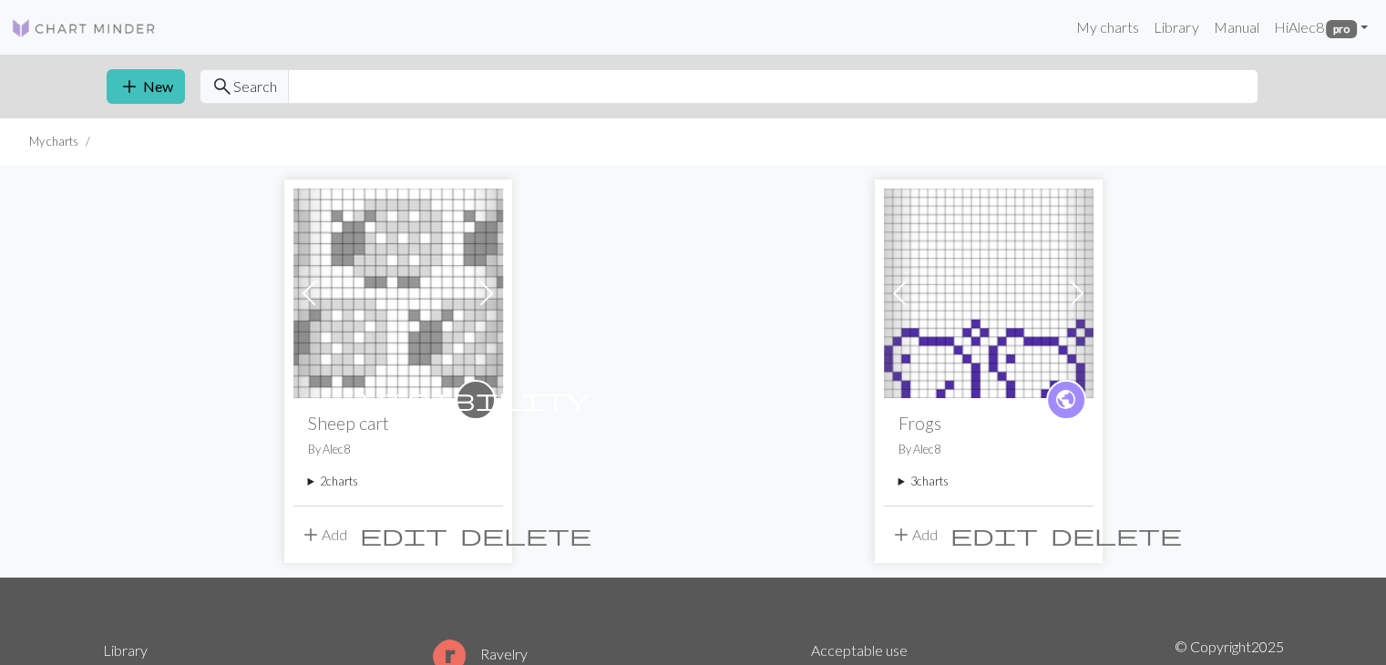
click at [314, 343] on link "Previous" at bounding box center [309, 294] width 32 height 210
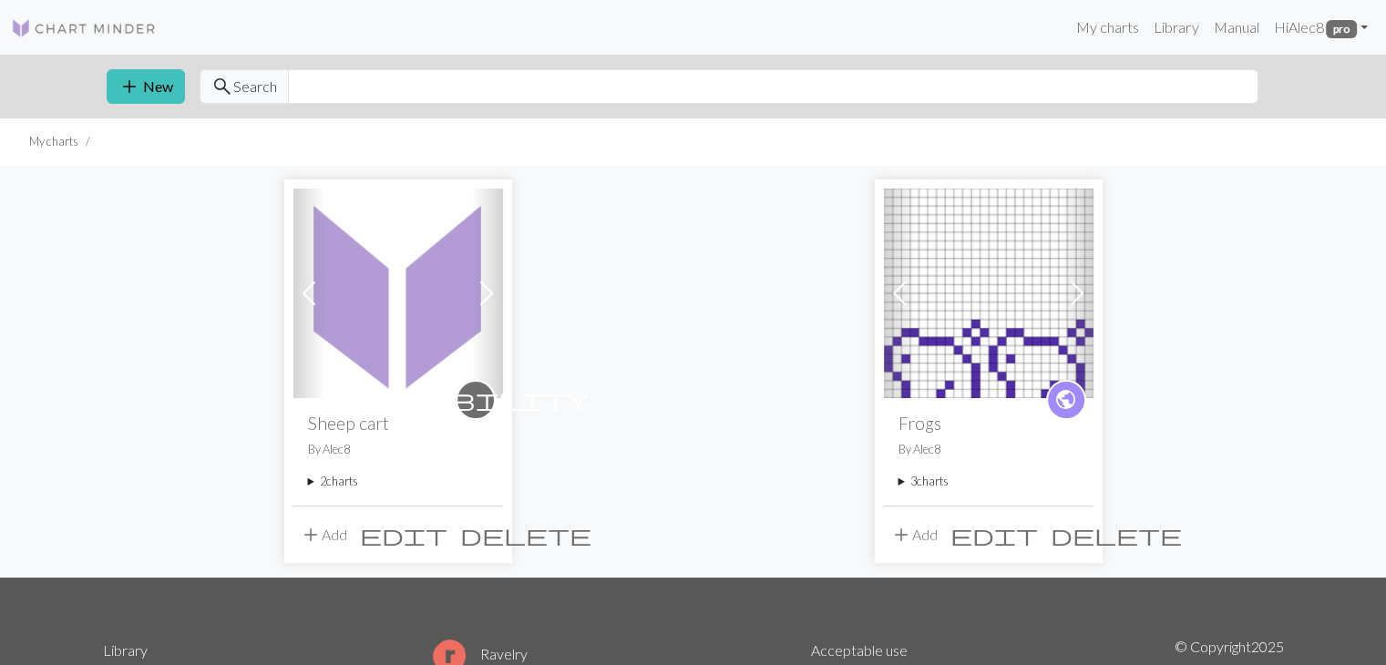
click at [314, 343] on link "Previous" at bounding box center [309, 294] width 32 height 210
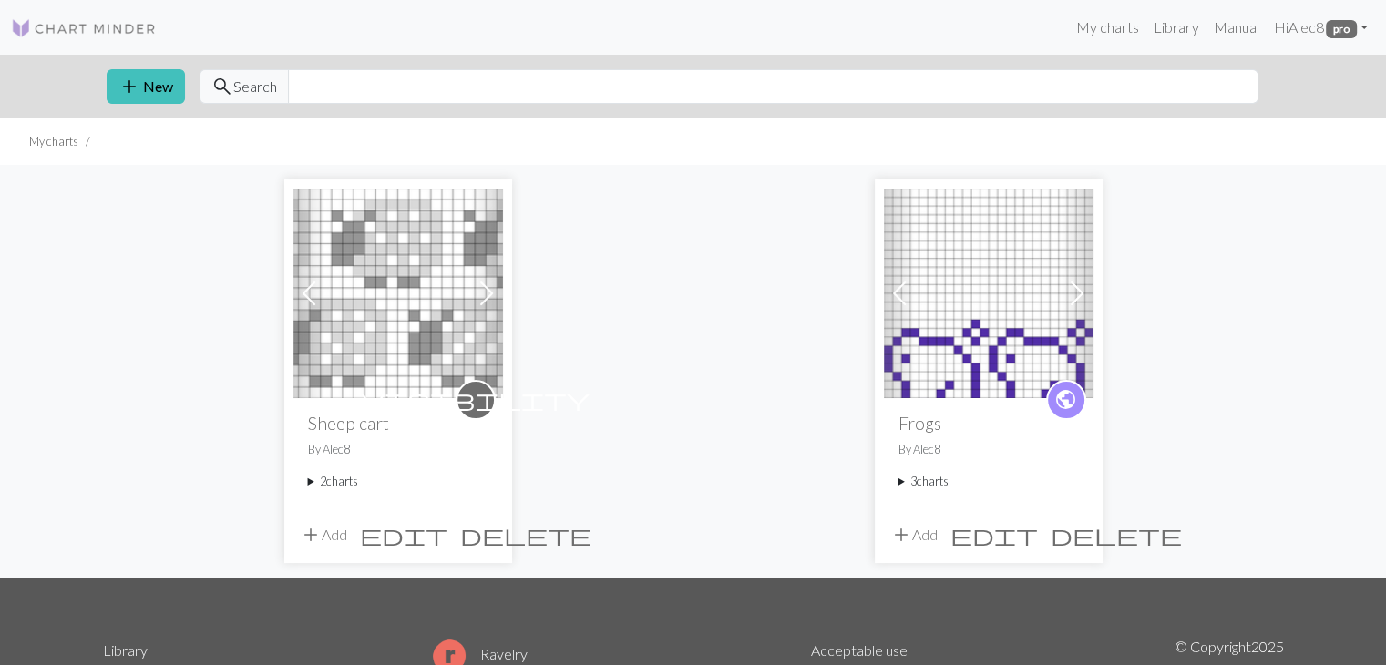
click at [483, 399] on span "visibility" at bounding box center [476, 399] width 228 height 28
click at [447, 545] on span "edit" at bounding box center [403, 535] width 87 height 26
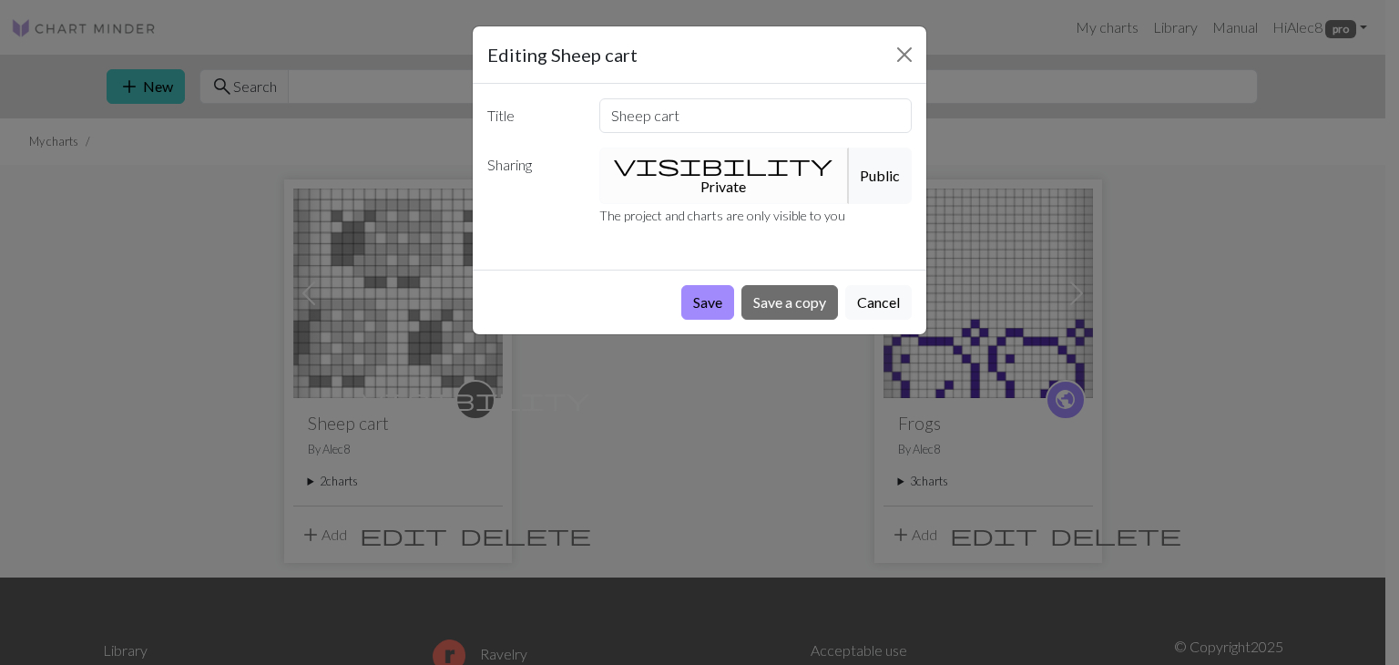
click at [688, 158] on button "visibility Private" at bounding box center [725, 176] width 251 height 56
click at [903, 46] on button "Close" at bounding box center [904, 54] width 29 height 29
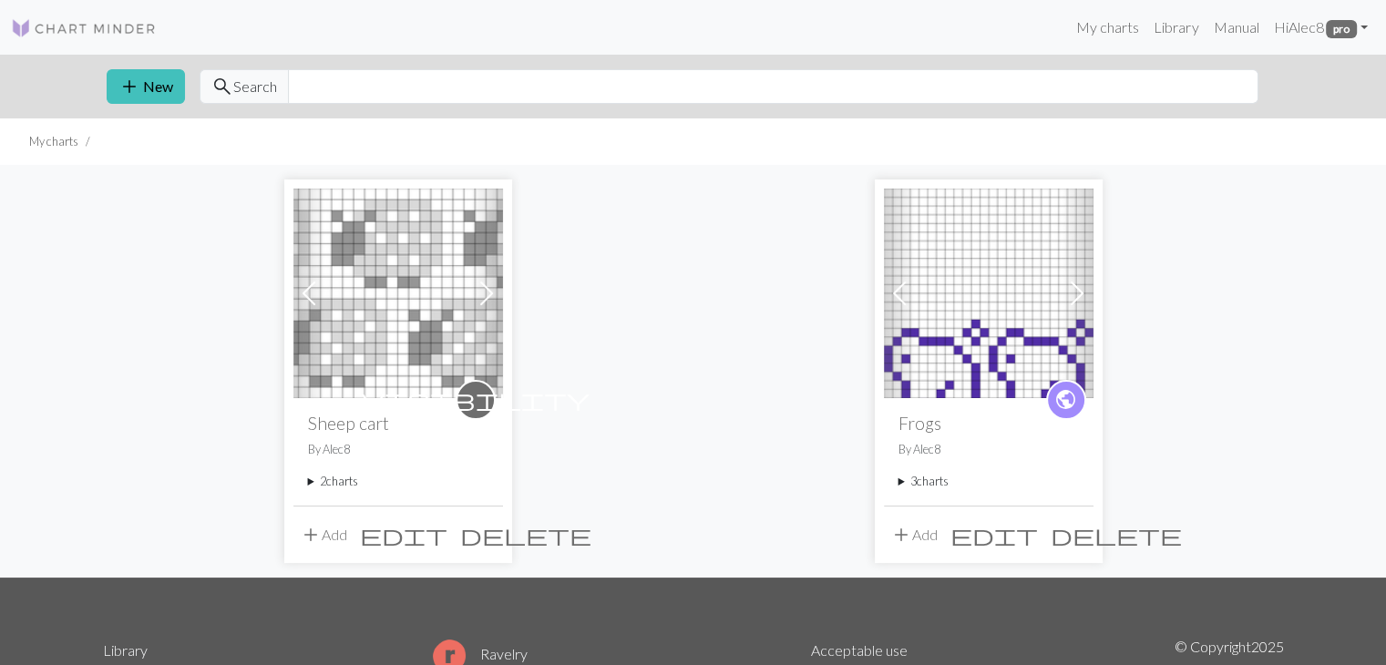
click at [685, 253] on div "Previous Next visibility Sheep cart By Alec8 2 charts Sheep cart delete Bigfoot…" at bounding box center [693, 371] width 1203 height 412
click at [480, 293] on span at bounding box center [486, 293] width 29 height 29
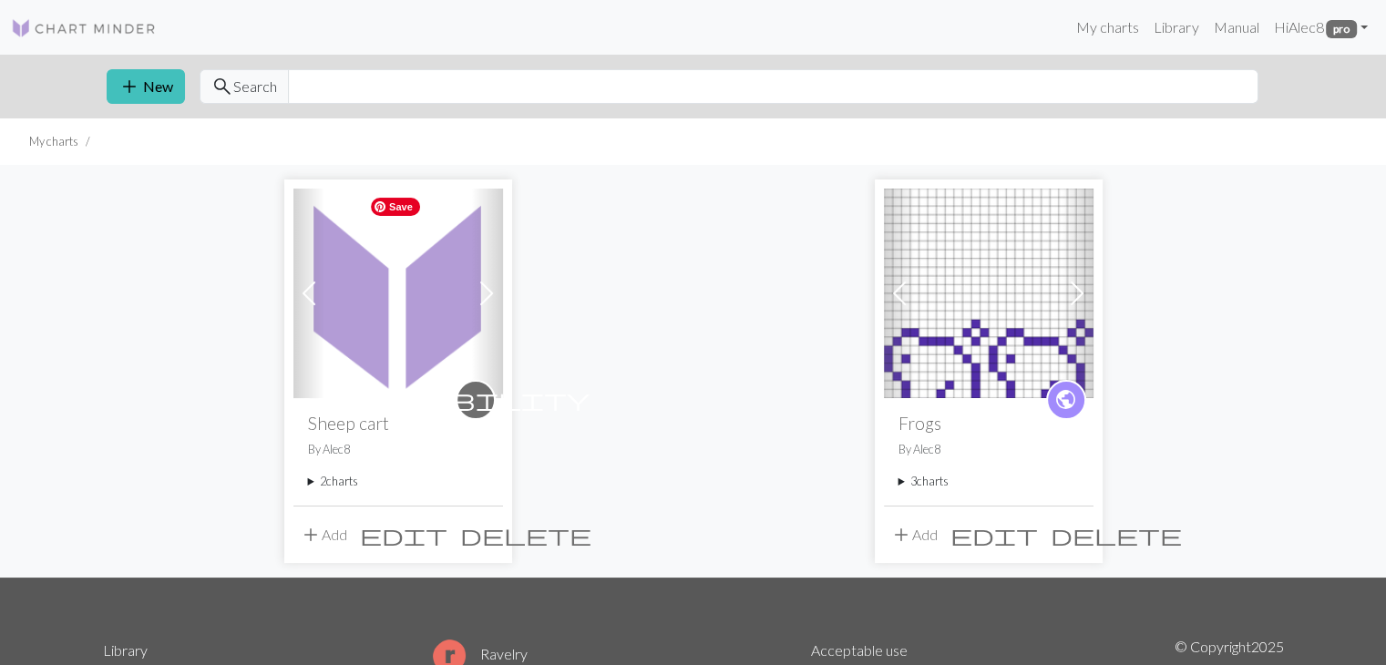
click at [375, 288] on img at bounding box center [398, 294] width 210 height 210
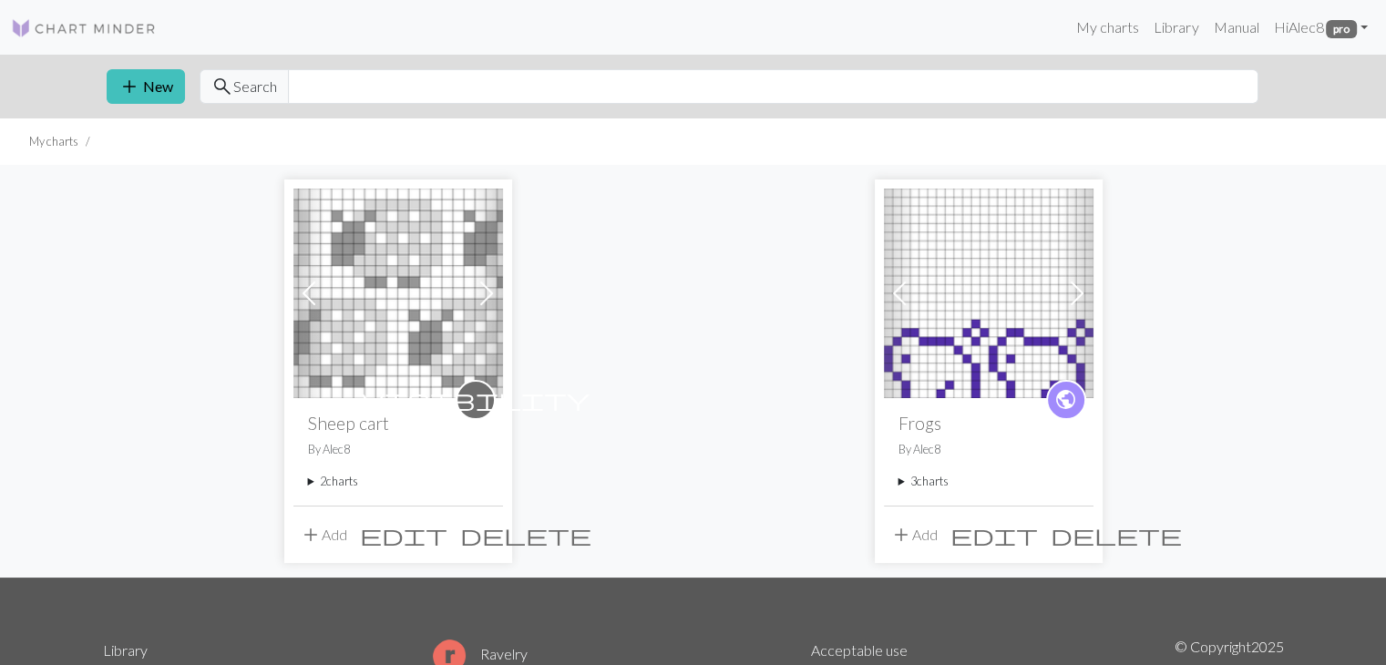
click at [481, 292] on span at bounding box center [486, 293] width 29 height 29
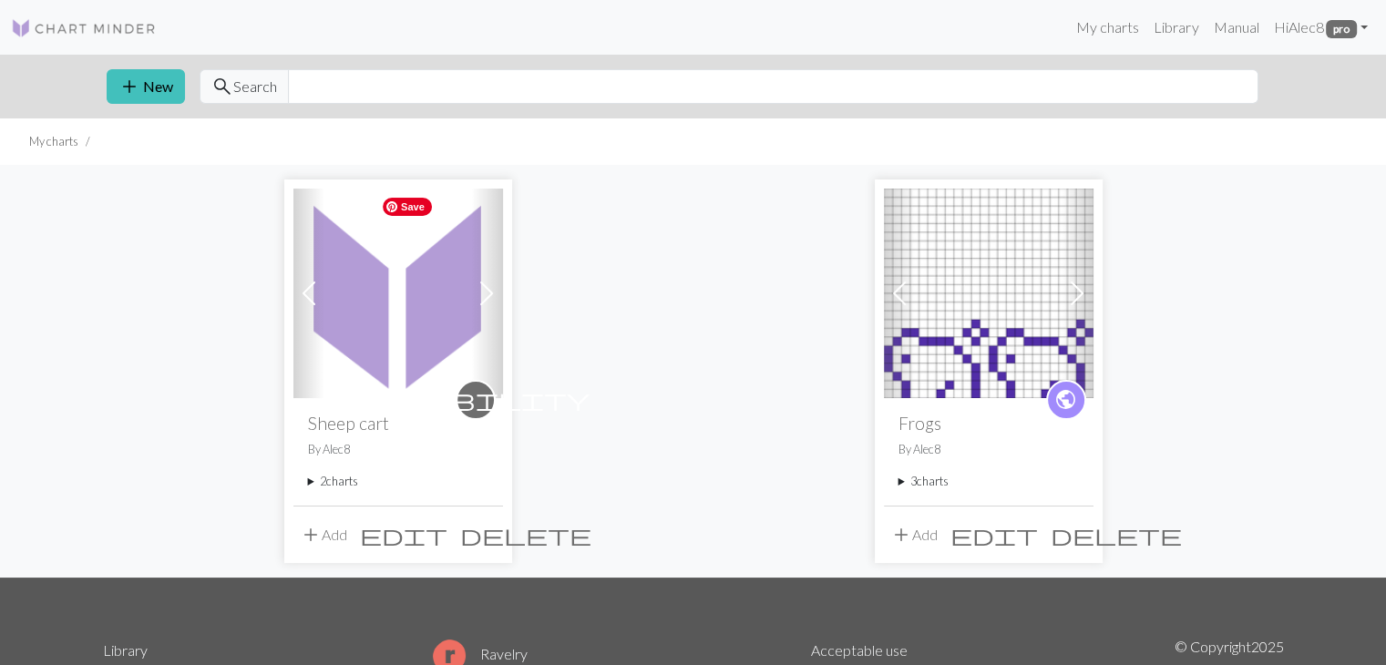
click at [368, 296] on img at bounding box center [398, 294] width 210 height 210
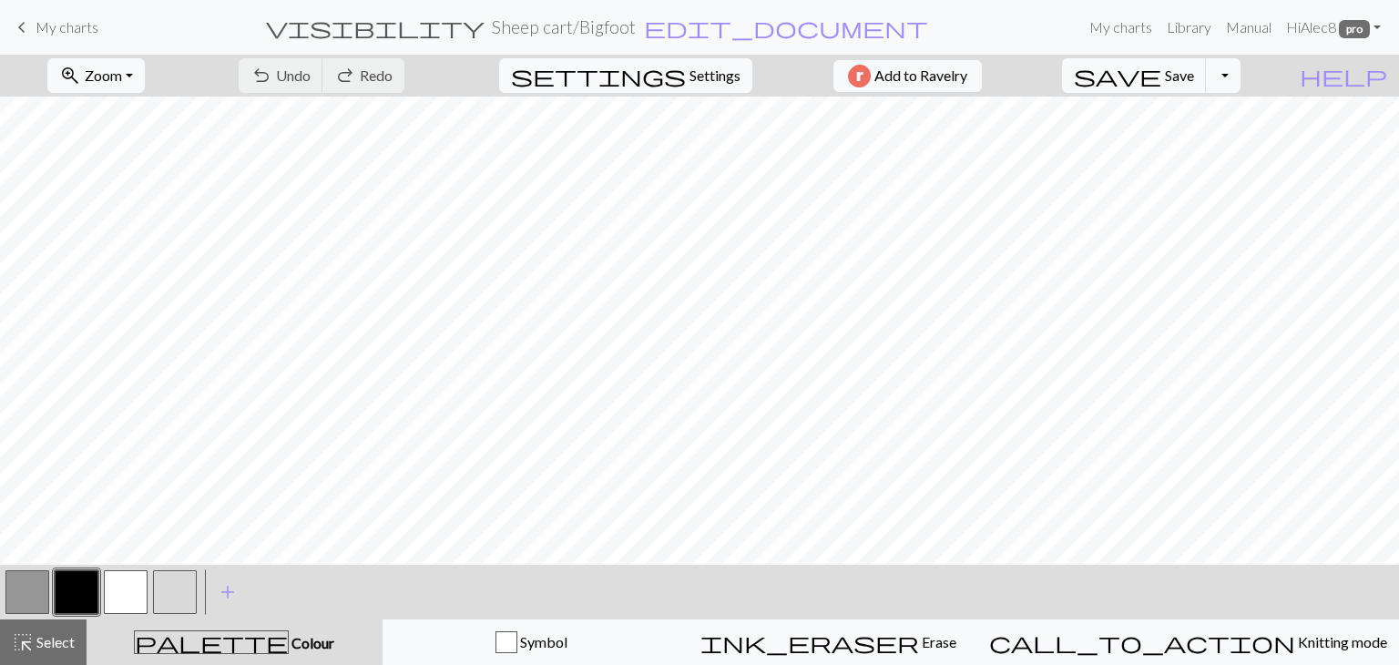
click at [175, 595] on button "button" at bounding box center [175, 592] width 44 height 44
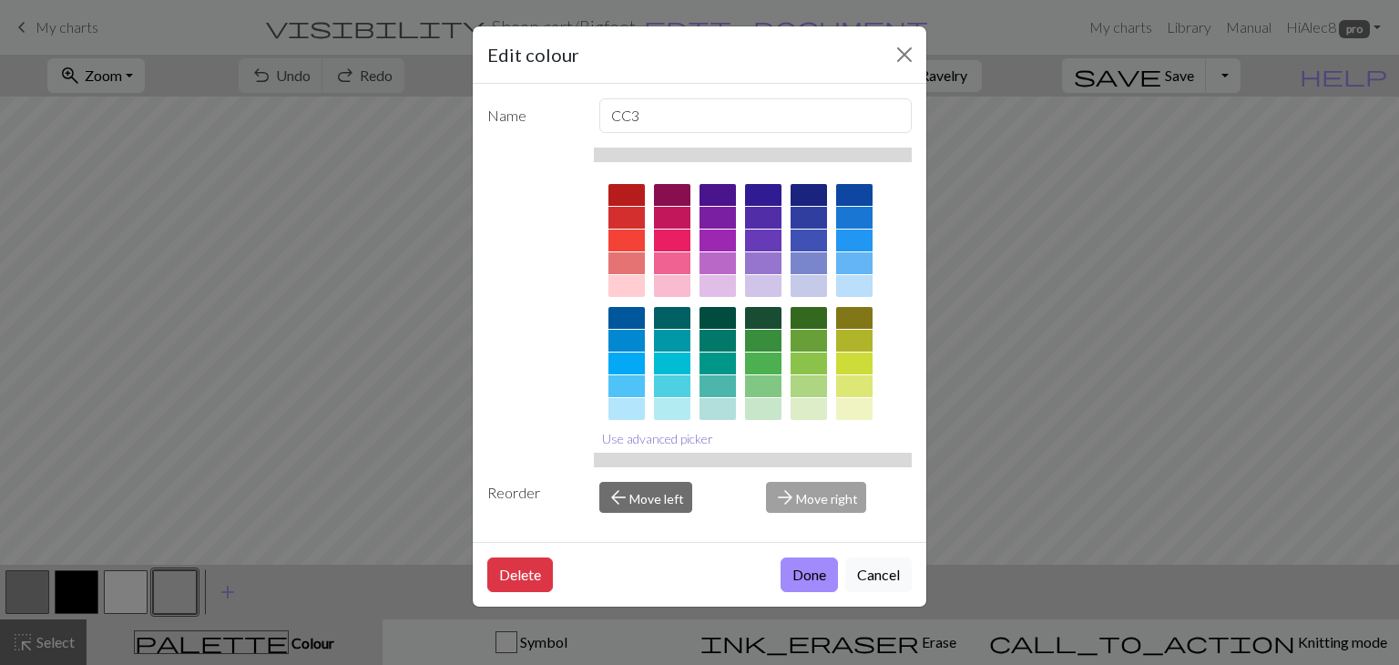
click at [641, 438] on button "Use advanced picker" at bounding box center [658, 439] width 128 height 28
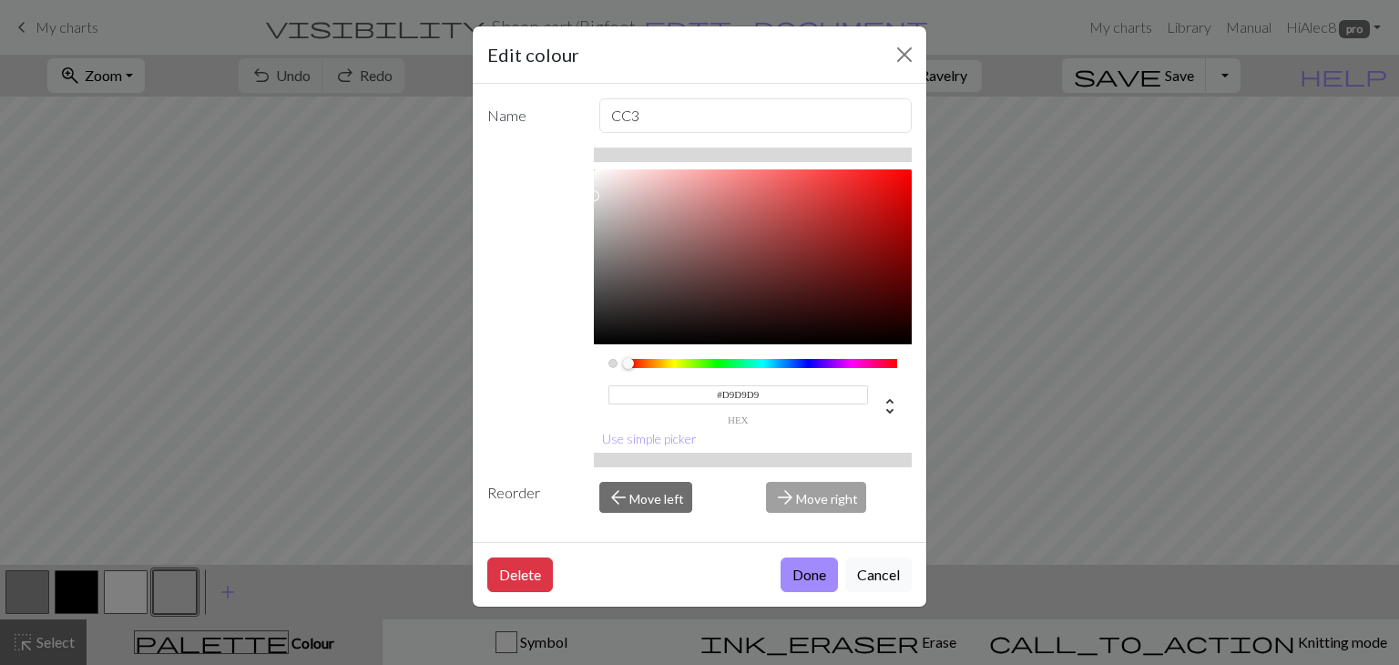
drag, startPoint x: 768, startPoint y: 383, endPoint x: 720, endPoint y: 386, distance: 48.4
click at [720, 386] on input "#D9D9D9" at bounding box center [739, 394] width 261 height 19
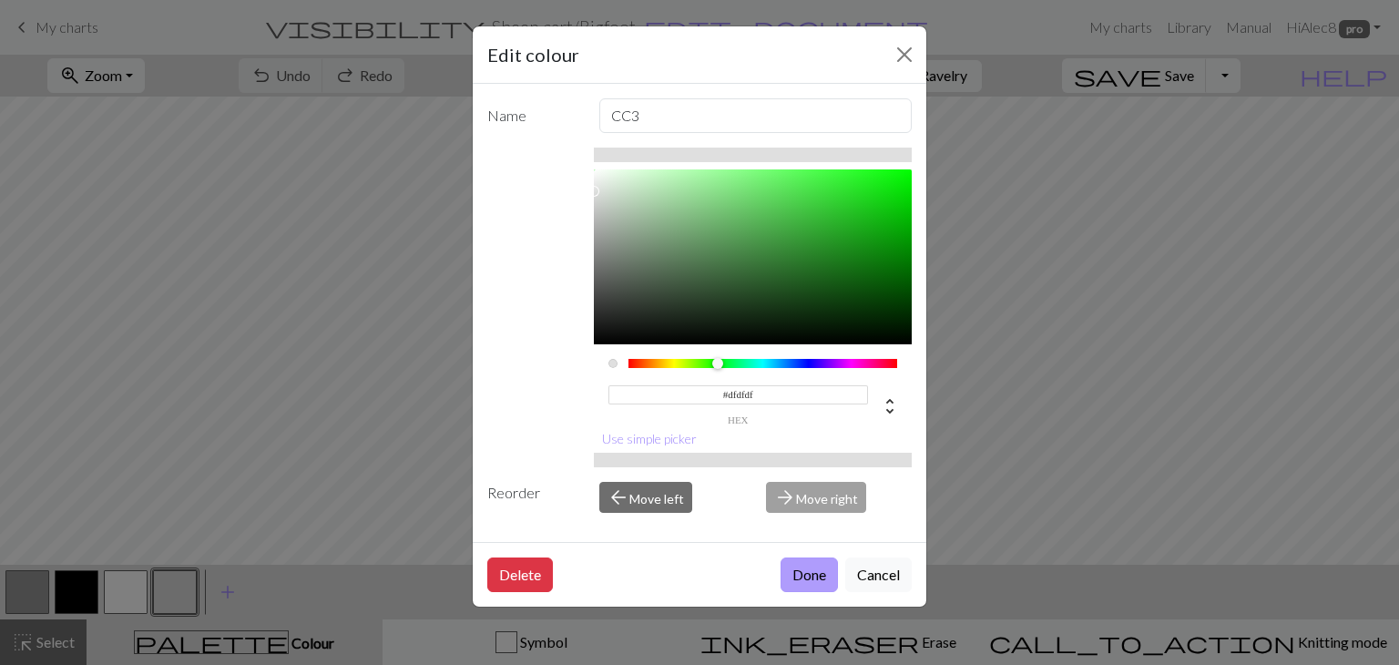
type input "#DFDFDF"
click at [809, 585] on button "Done" at bounding box center [809, 575] width 57 height 35
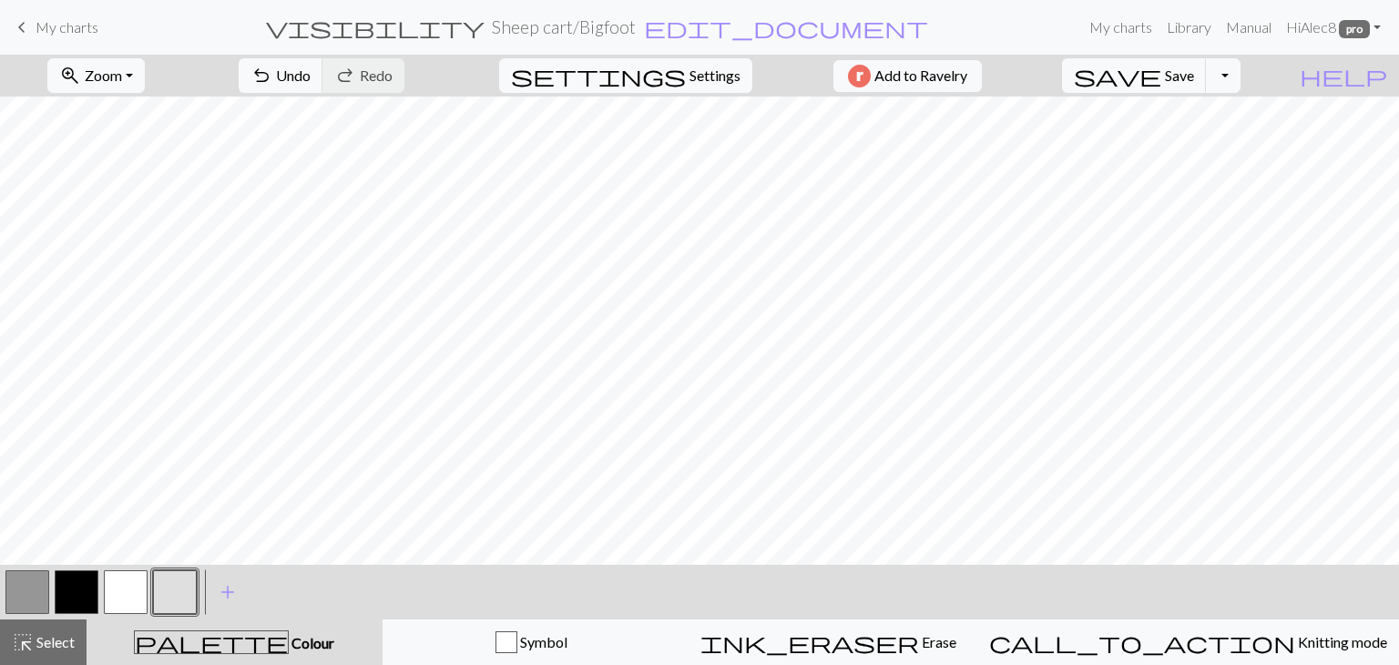
click at [33, 600] on button "button" at bounding box center [27, 592] width 44 height 44
click at [36, 602] on button "button" at bounding box center [27, 592] width 44 height 44
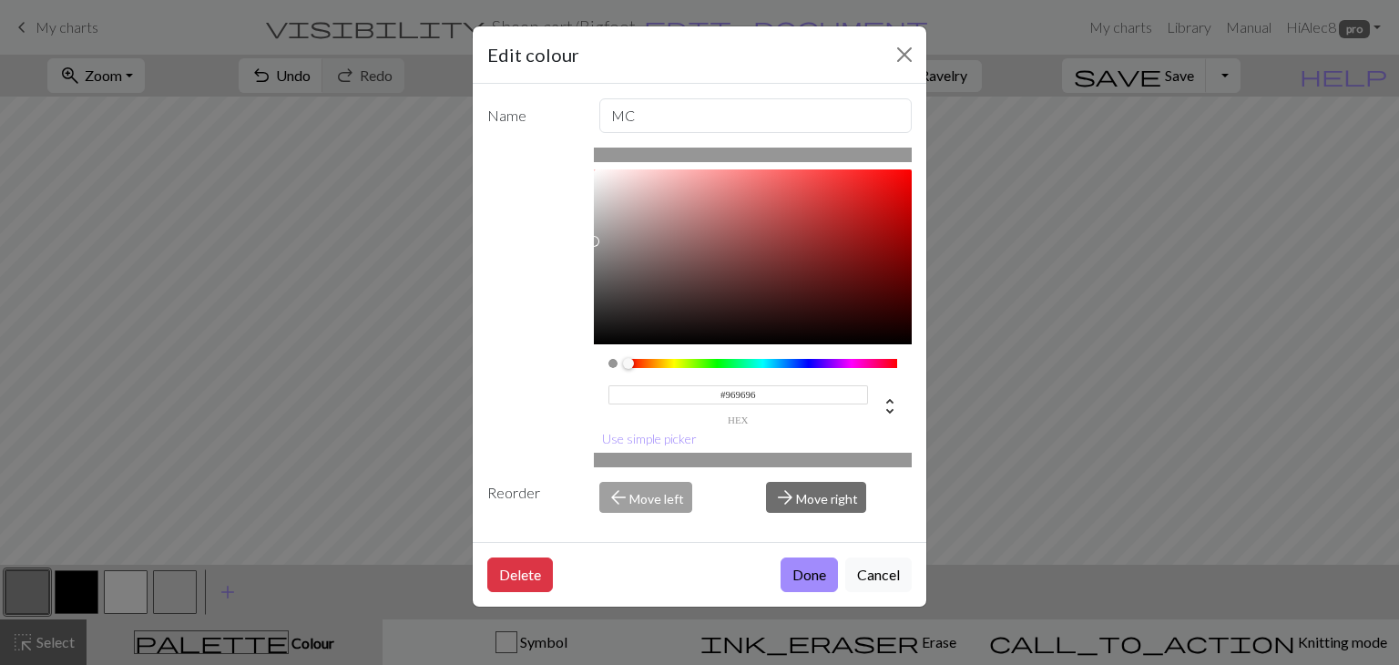
click at [765, 391] on input "#969696" at bounding box center [739, 394] width 261 height 19
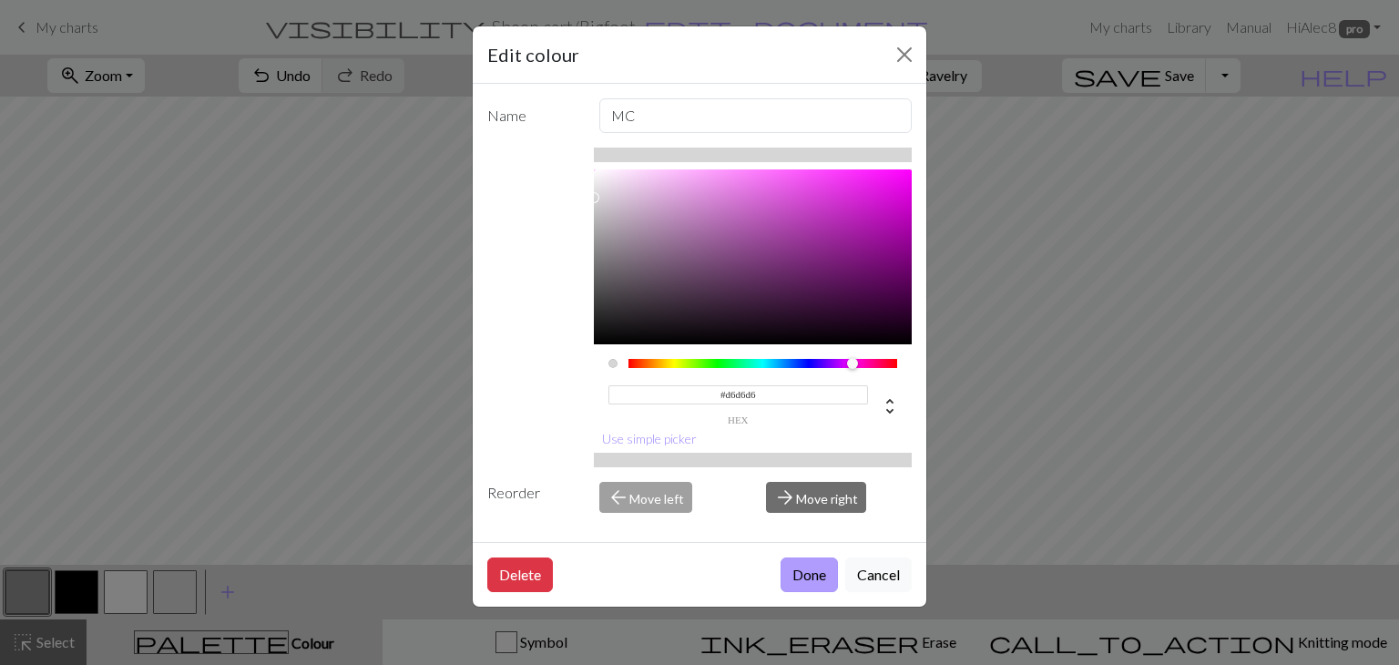
type input "#D6D6D6"
click at [825, 577] on button "Done" at bounding box center [809, 575] width 57 height 35
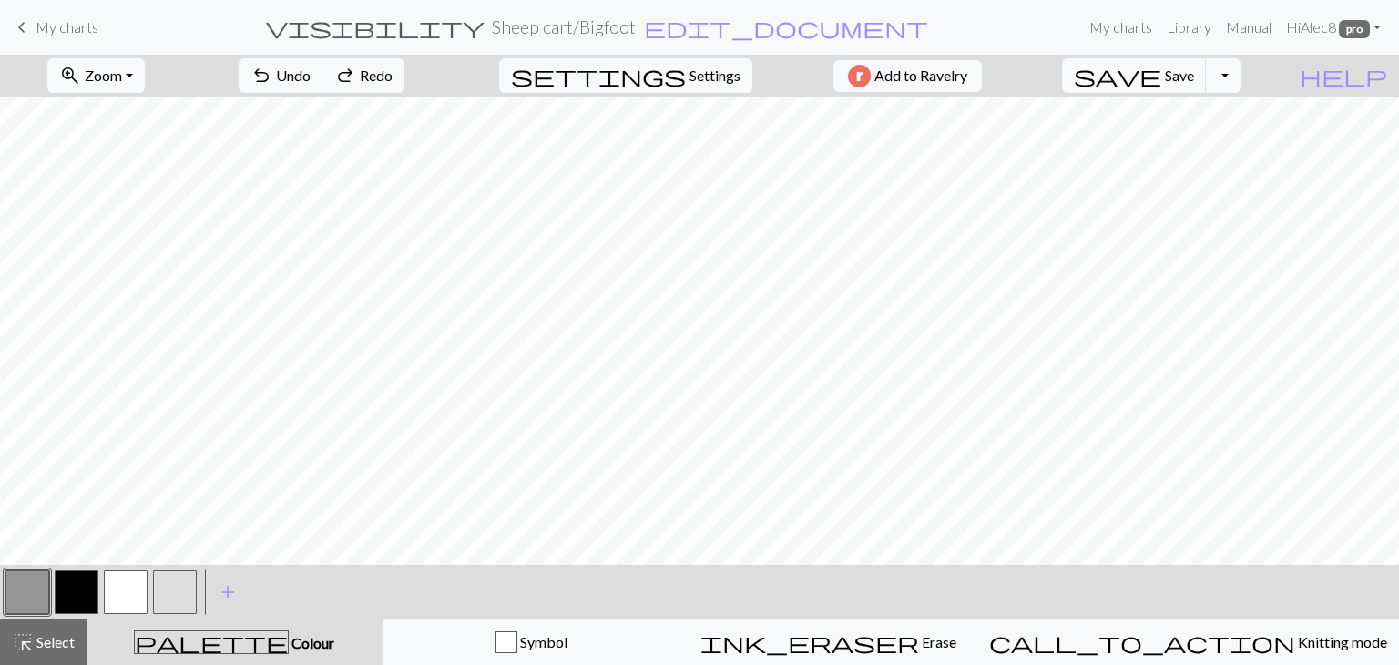
click at [20, 578] on button "button" at bounding box center [27, 592] width 44 height 44
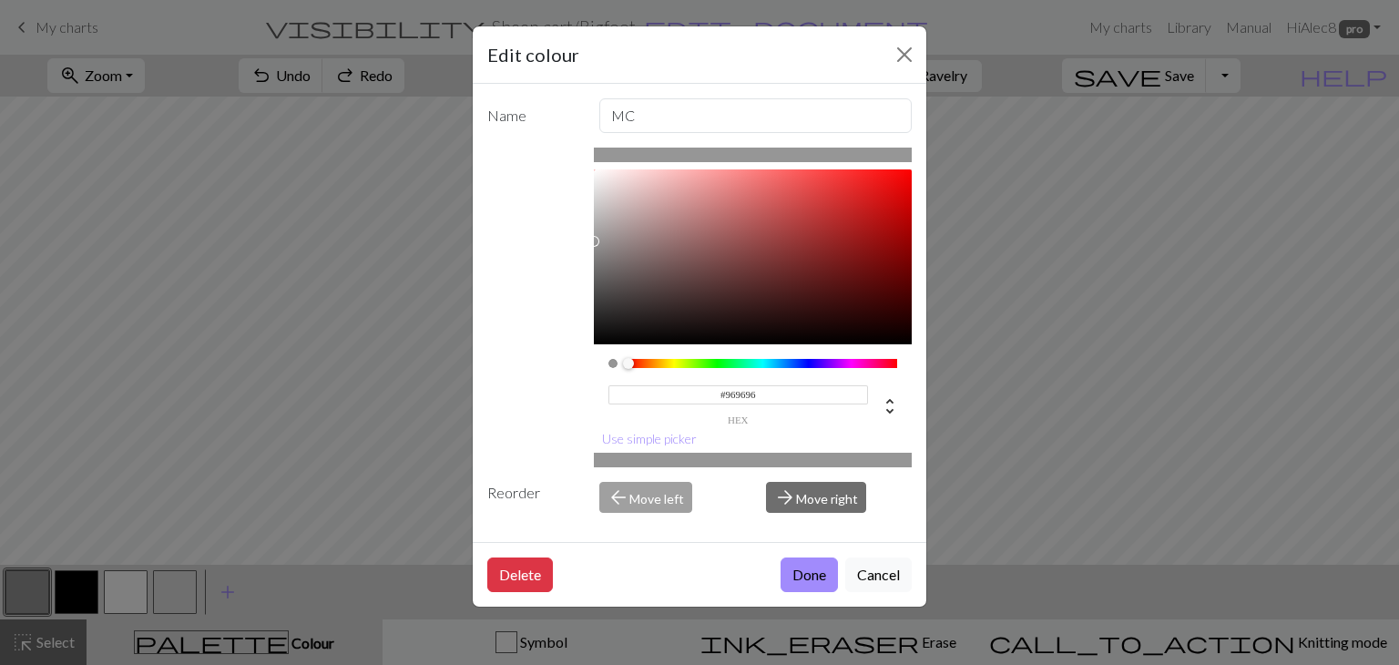
click at [773, 385] on input "#969696" at bounding box center [739, 394] width 261 height 19
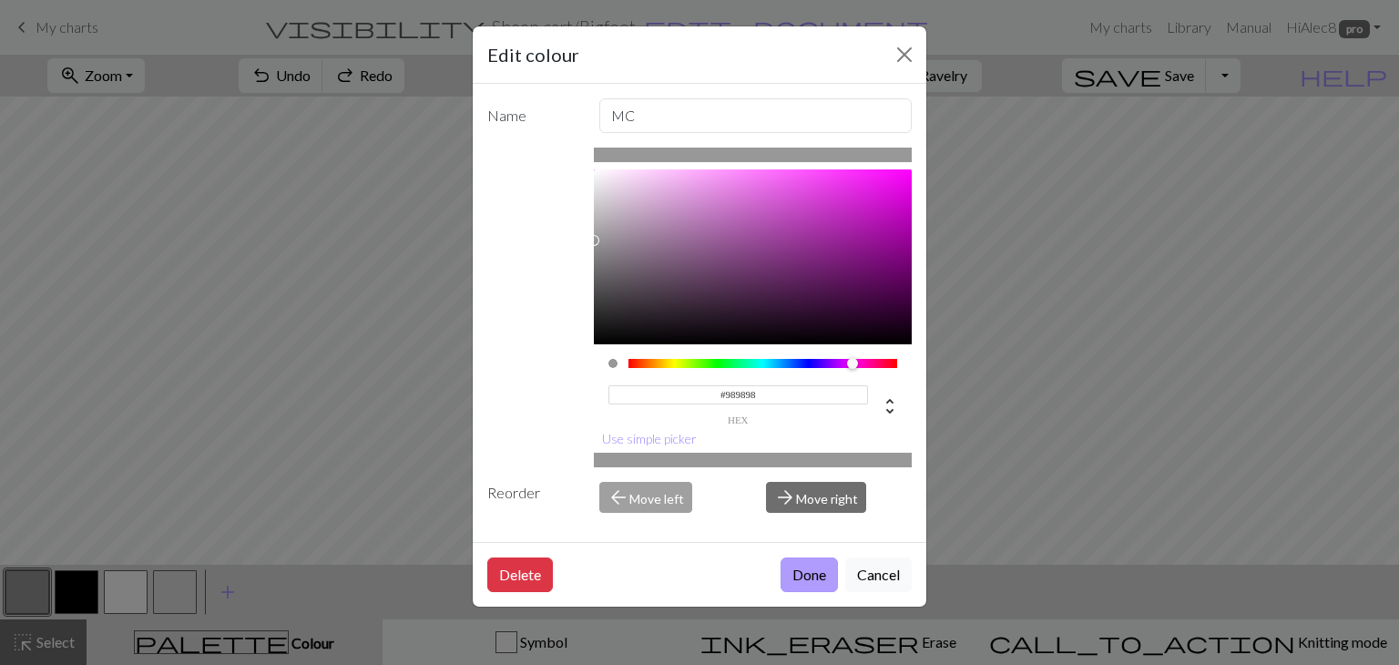
type input "#989898"
click at [800, 575] on button "Done" at bounding box center [809, 575] width 57 height 35
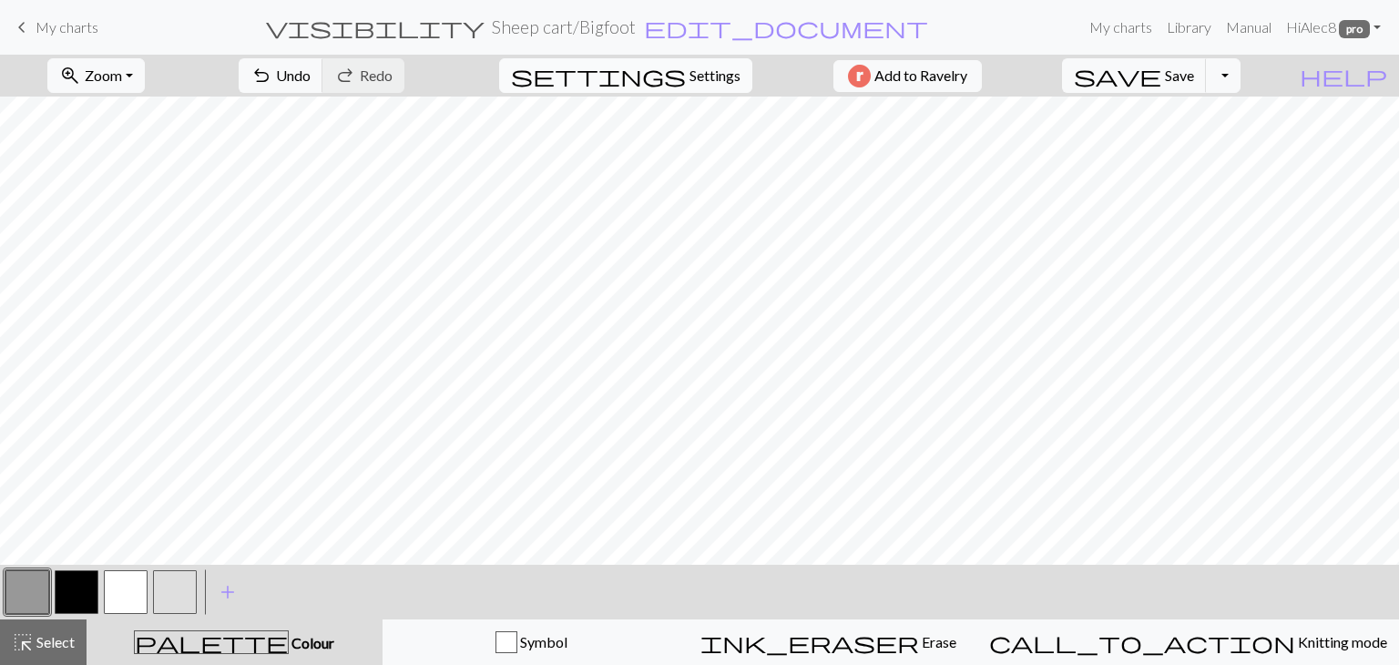
click at [699, 72] on span "Settings" at bounding box center [715, 76] width 51 height 22
select select "aran"
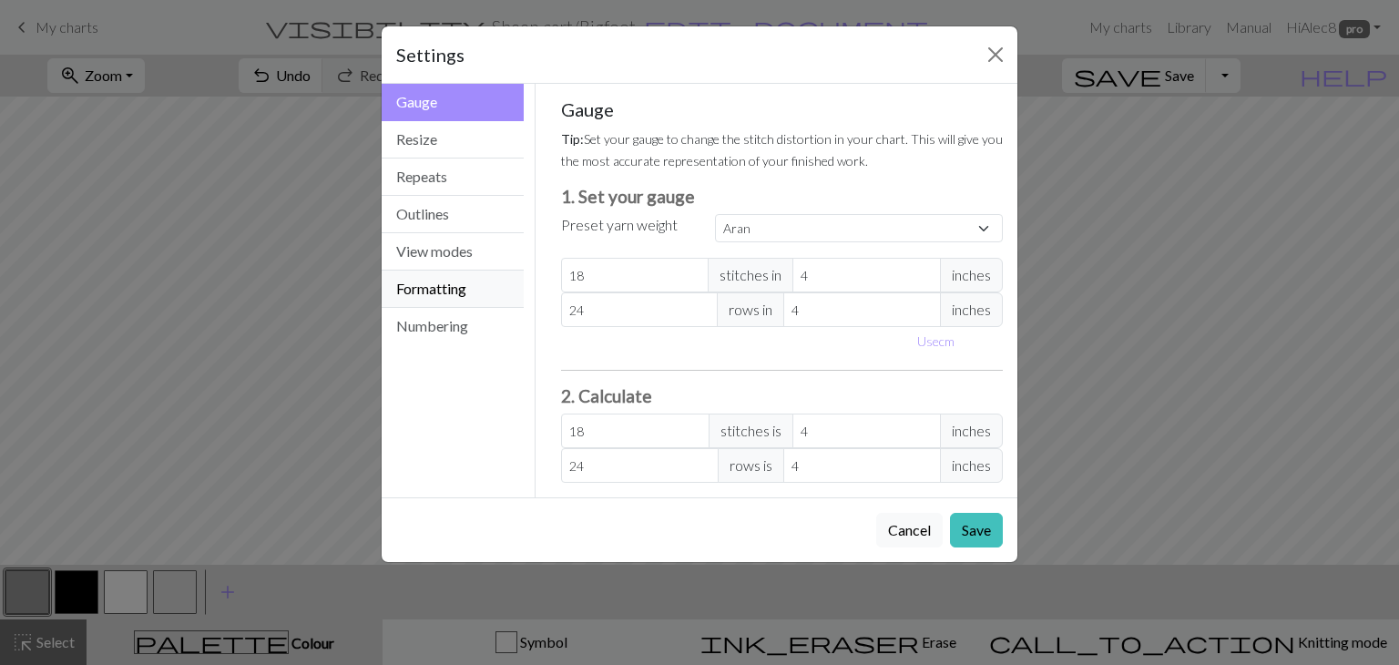
click at [481, 292] on button "Formatting" at bounding box center [453, 289] width 142 height 37
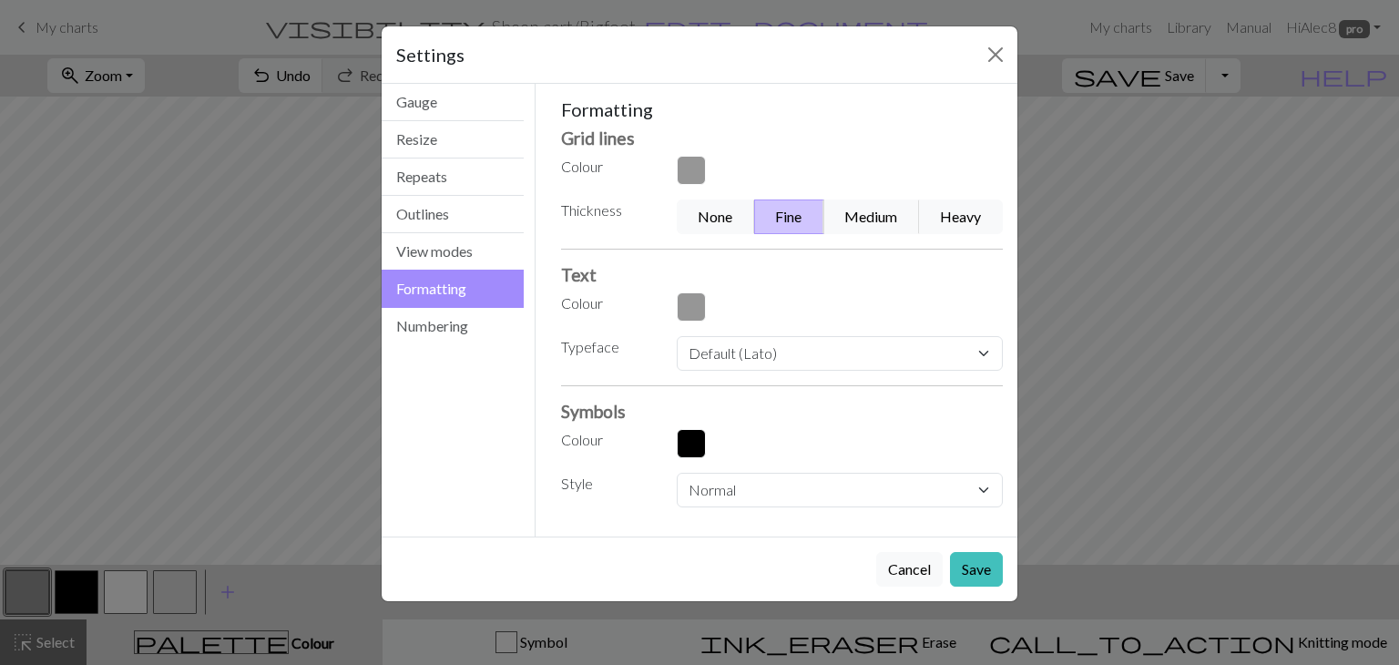
click at [692, 170] on button "button" at bounding box center [691, 170] width 29 height 29
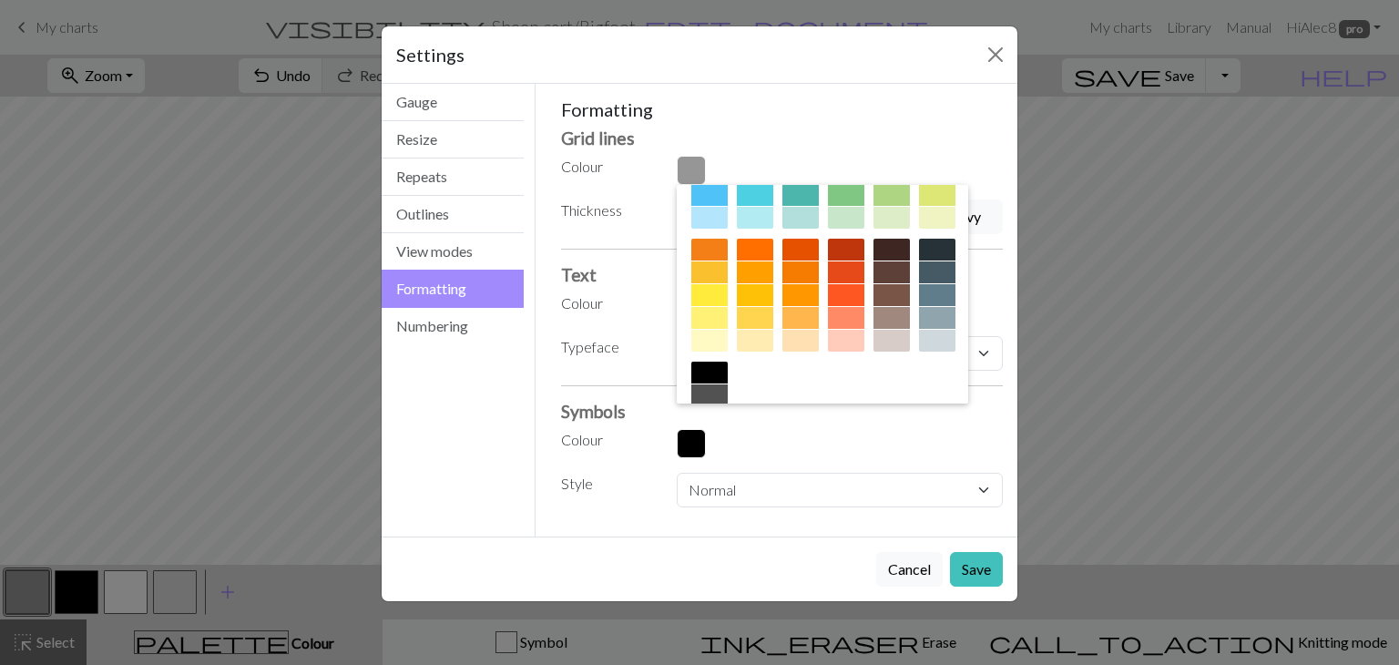
scroll to position [293, 0]
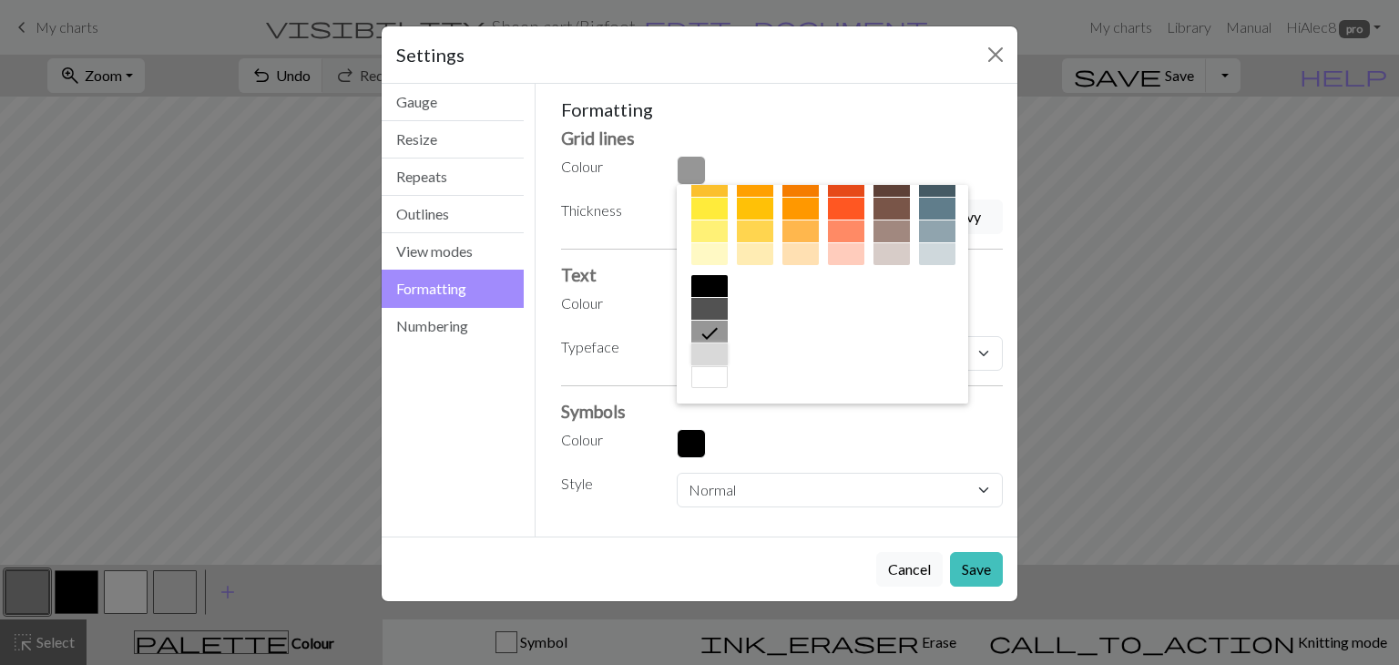
click at [728, 351] on div at bounding box center [710, 354] width 36 height 22
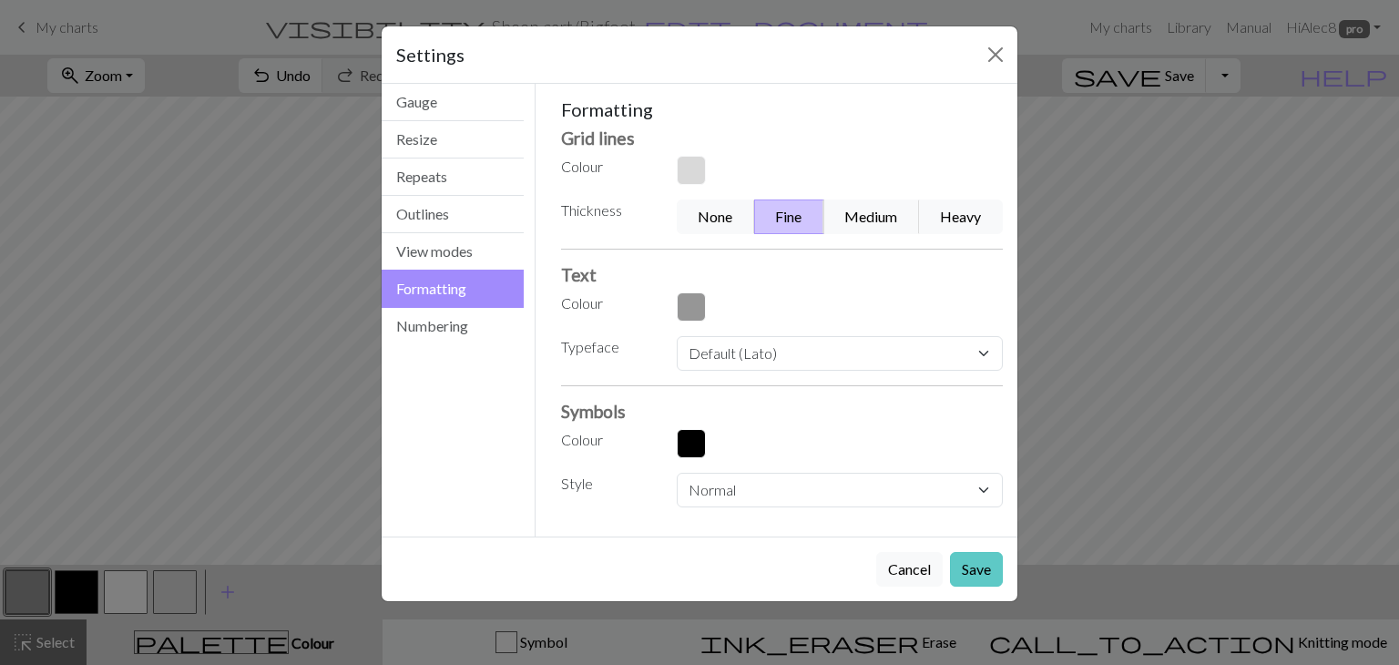
click at [969, 577] on button "Save" at bounding box center [976, 569] width 53 height 35
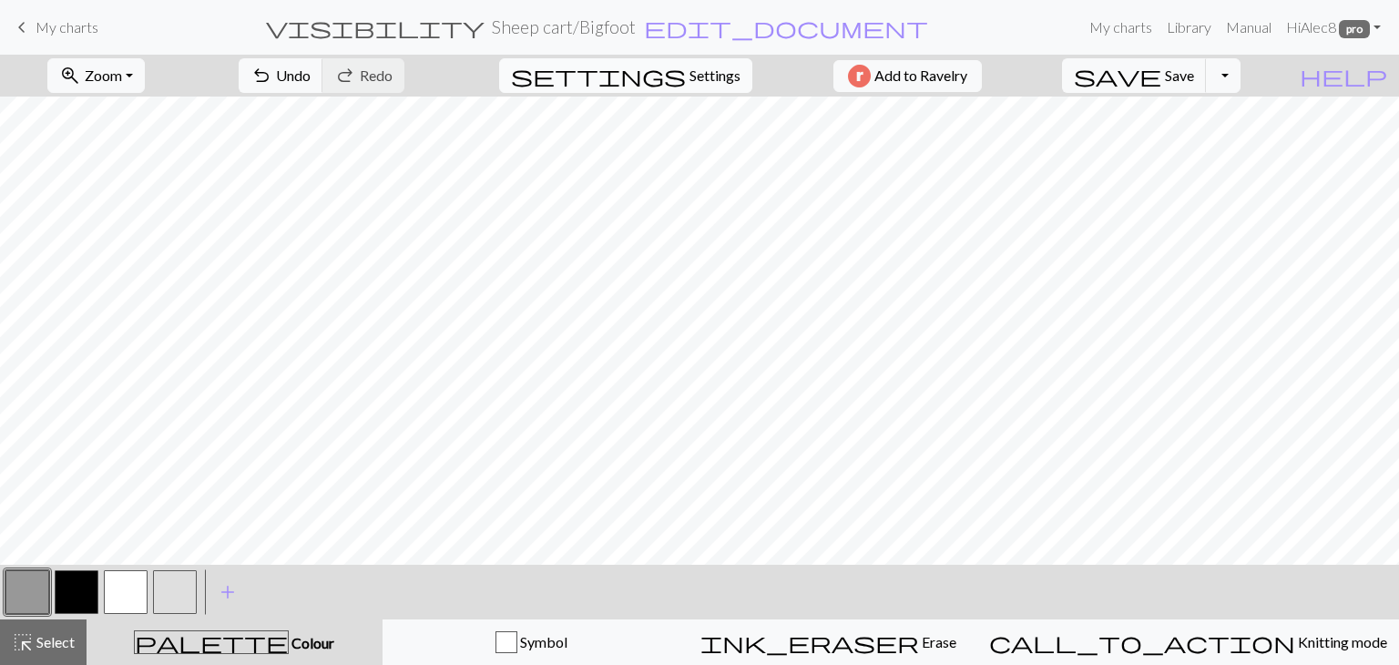
click at [670, 79] on span "settings" at bounding box center [598, 76] width 175 height 26
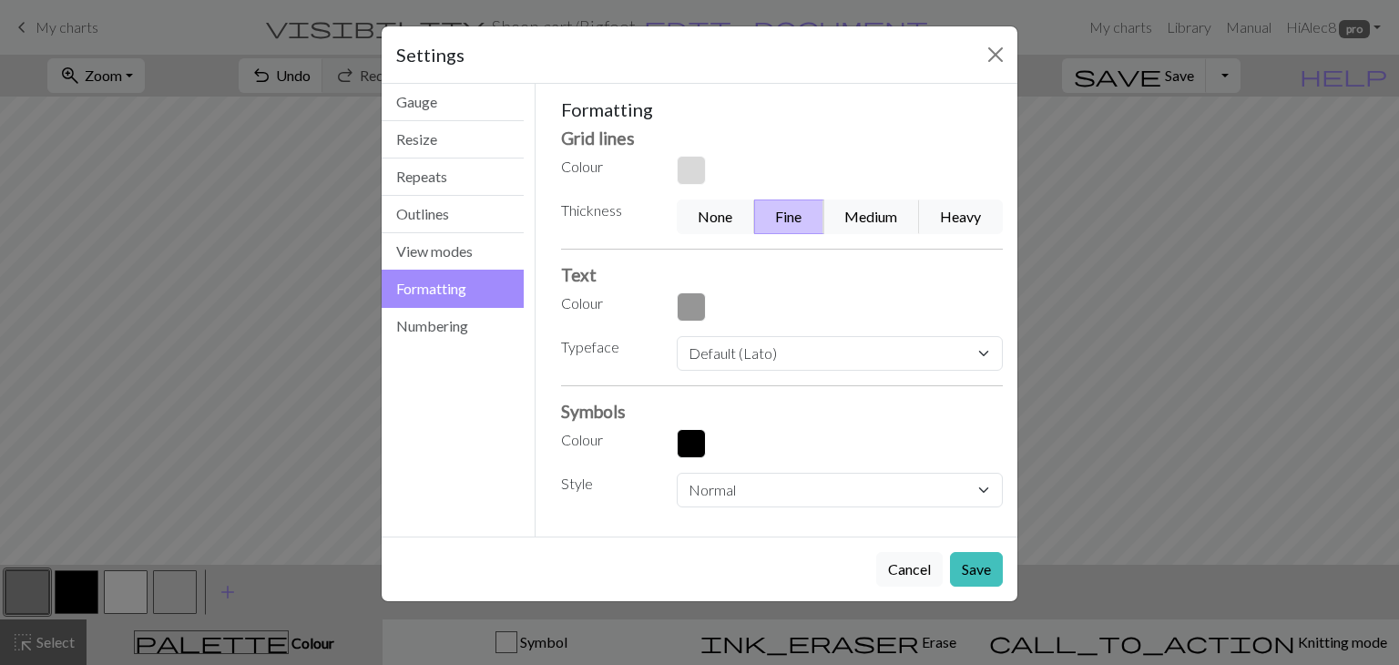
click at [696, 183] on button "button" at bounding box center [691, 170] width 29 height 29
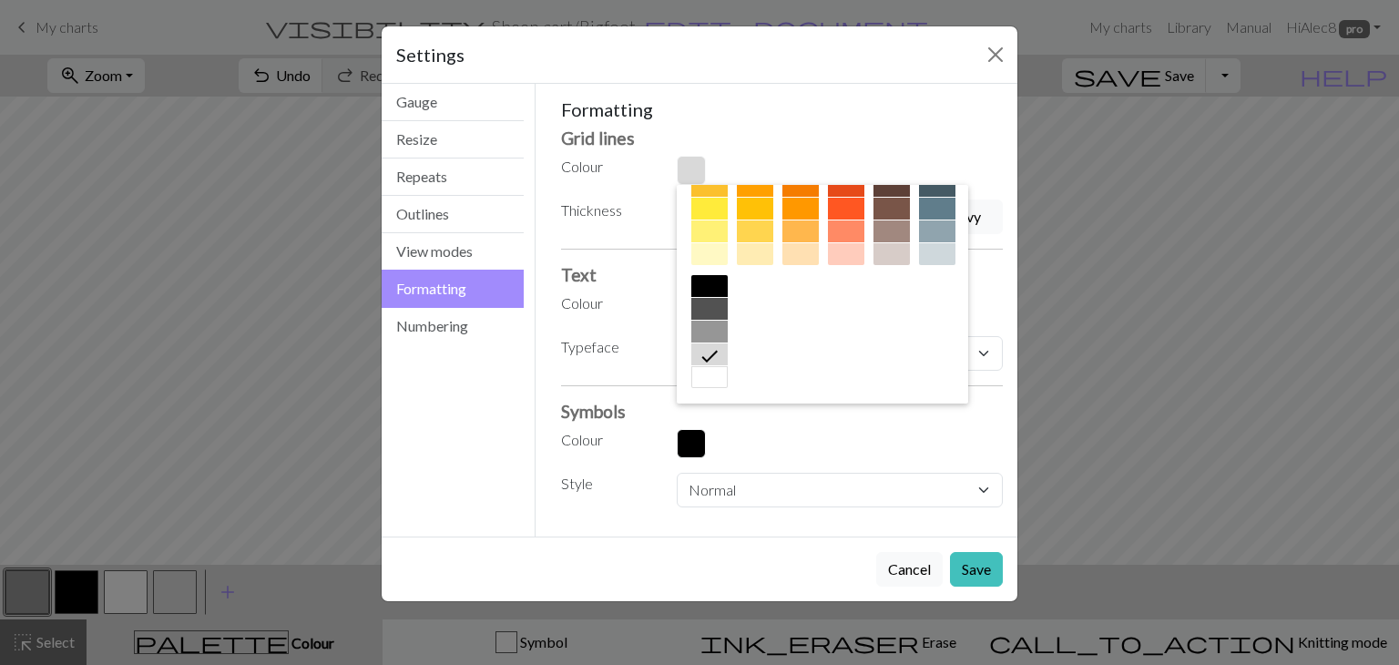
click at [728, 329] on div at bounding box center [710, 332] width 36 height 22
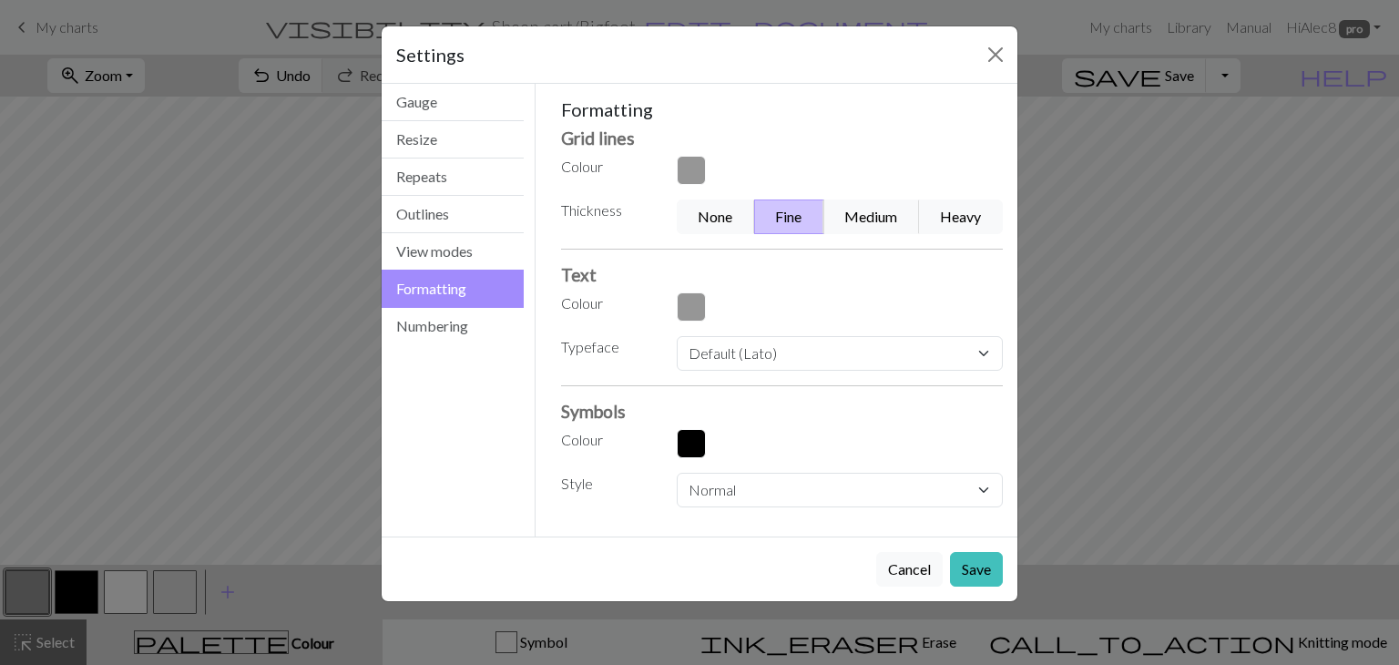
click at [685, 175] on button "button" at bounding box center [691, 170] width 29 height 29
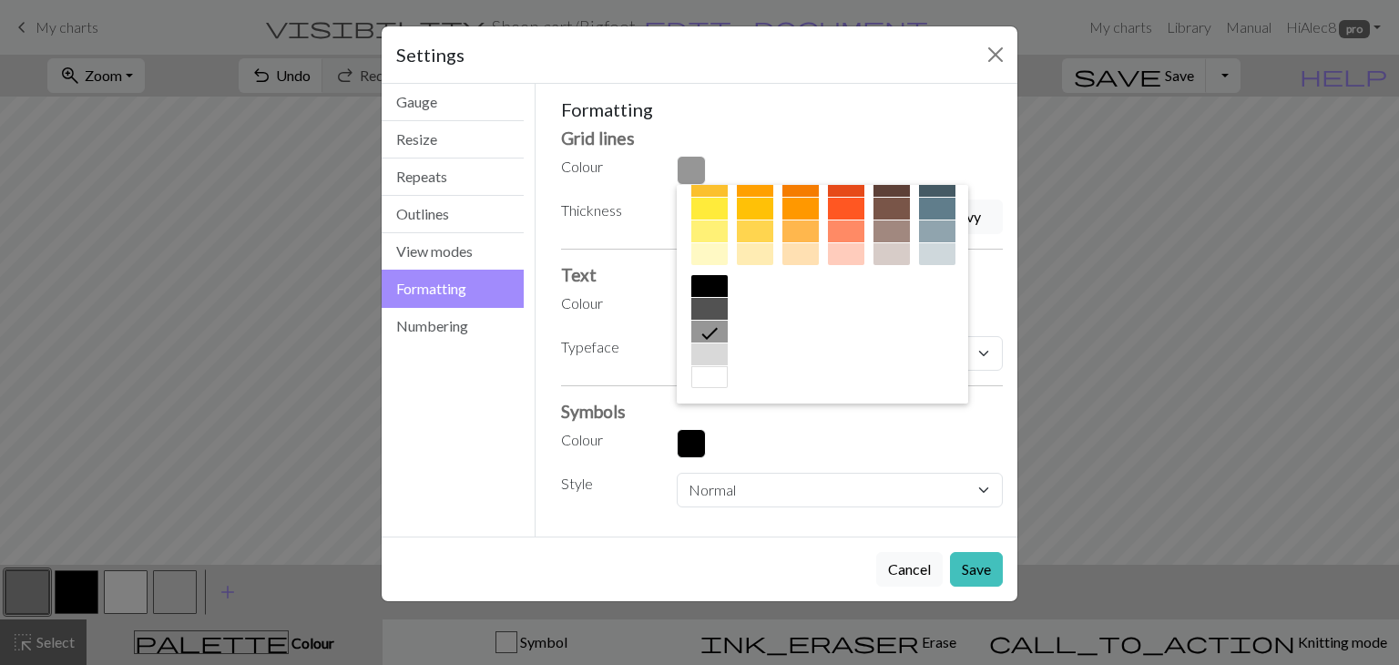
click at [728, 311] on div at bounding box center [710, 309] width 36 height 22
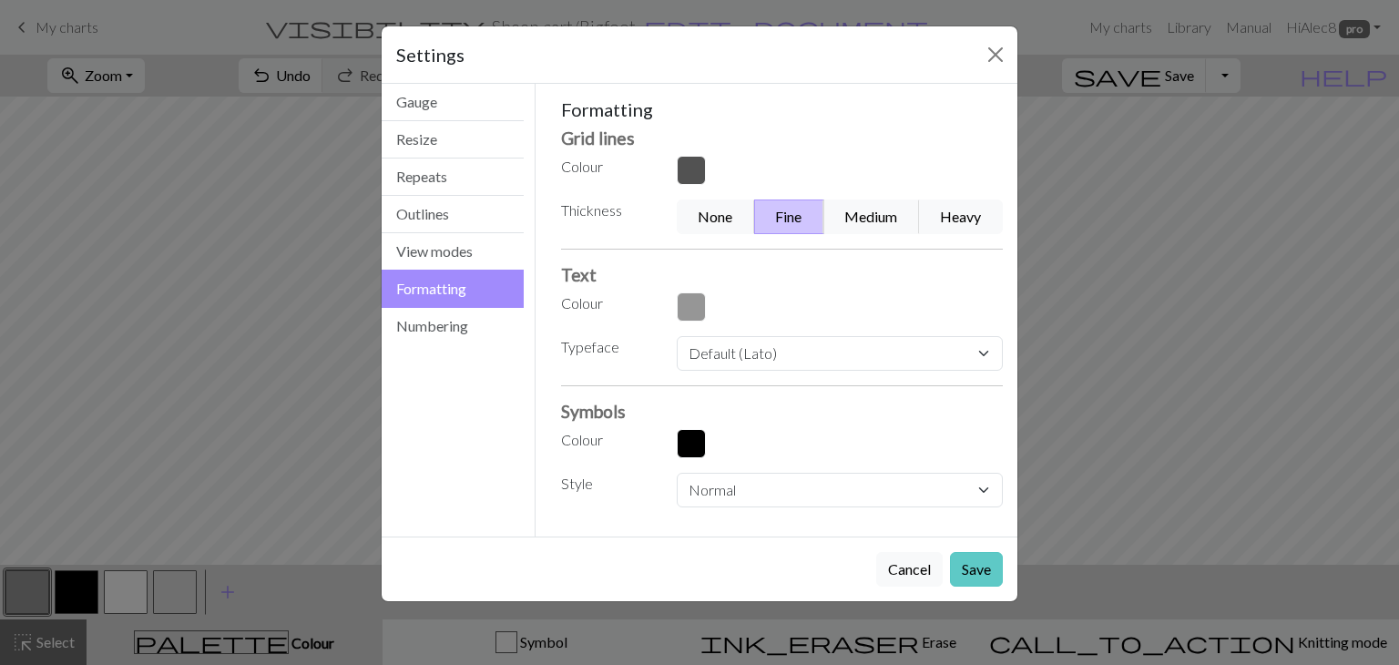
click at [975, 555] on button "Save" at bounding box center [976, 569] width 53 height 35
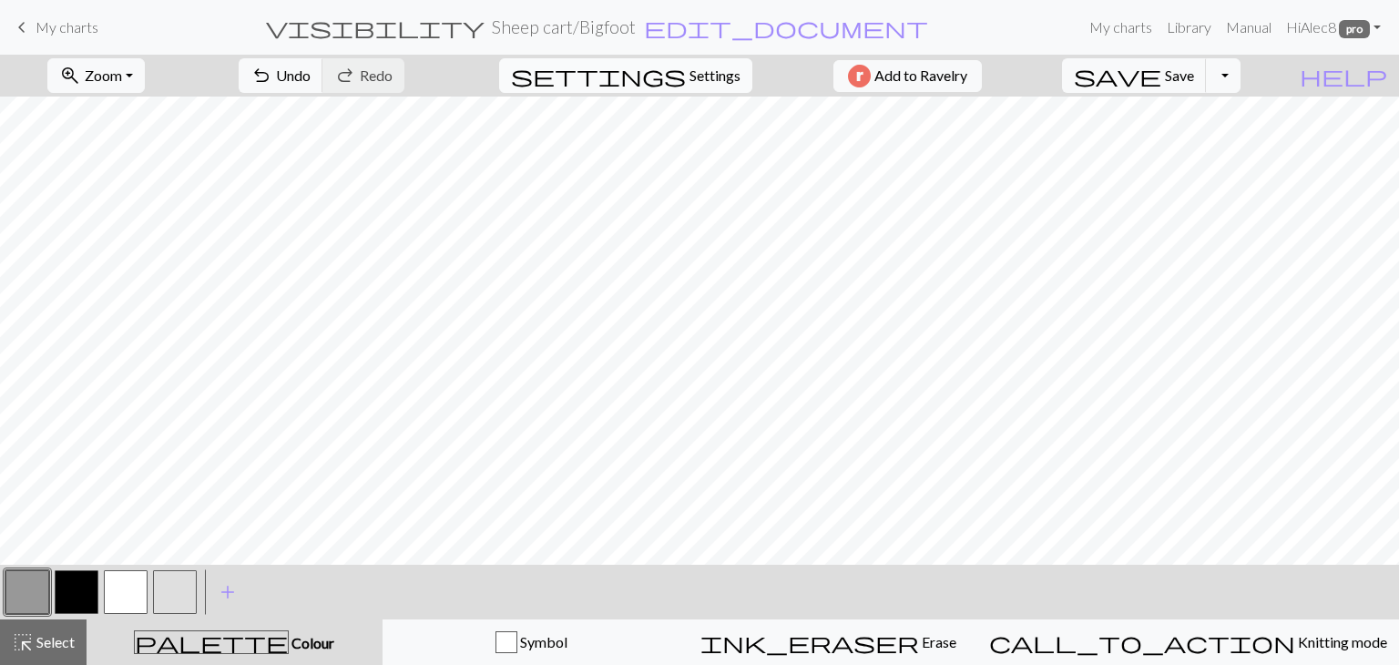
click at [710, 77] on span "Settings" at bounding box center [715, 76] width 51 height 22
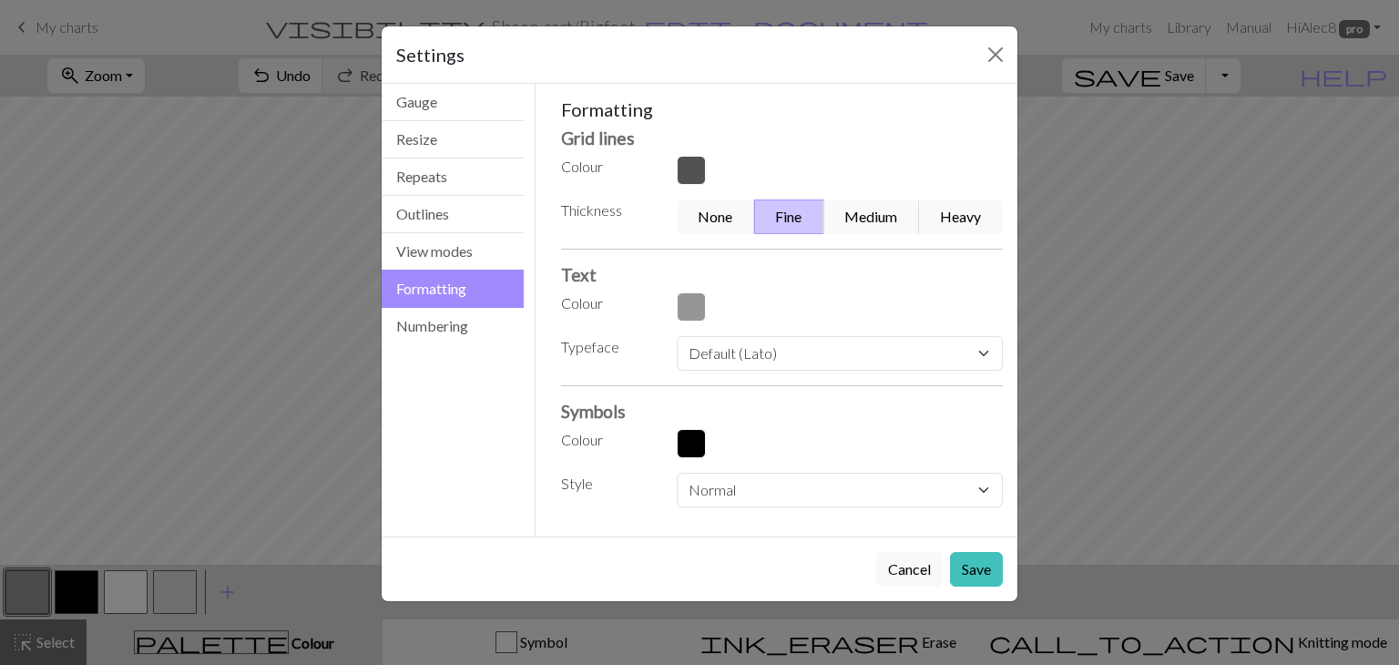
click at [697, 169] on button "button" at bounding box center [691, 170] width 29 height 29
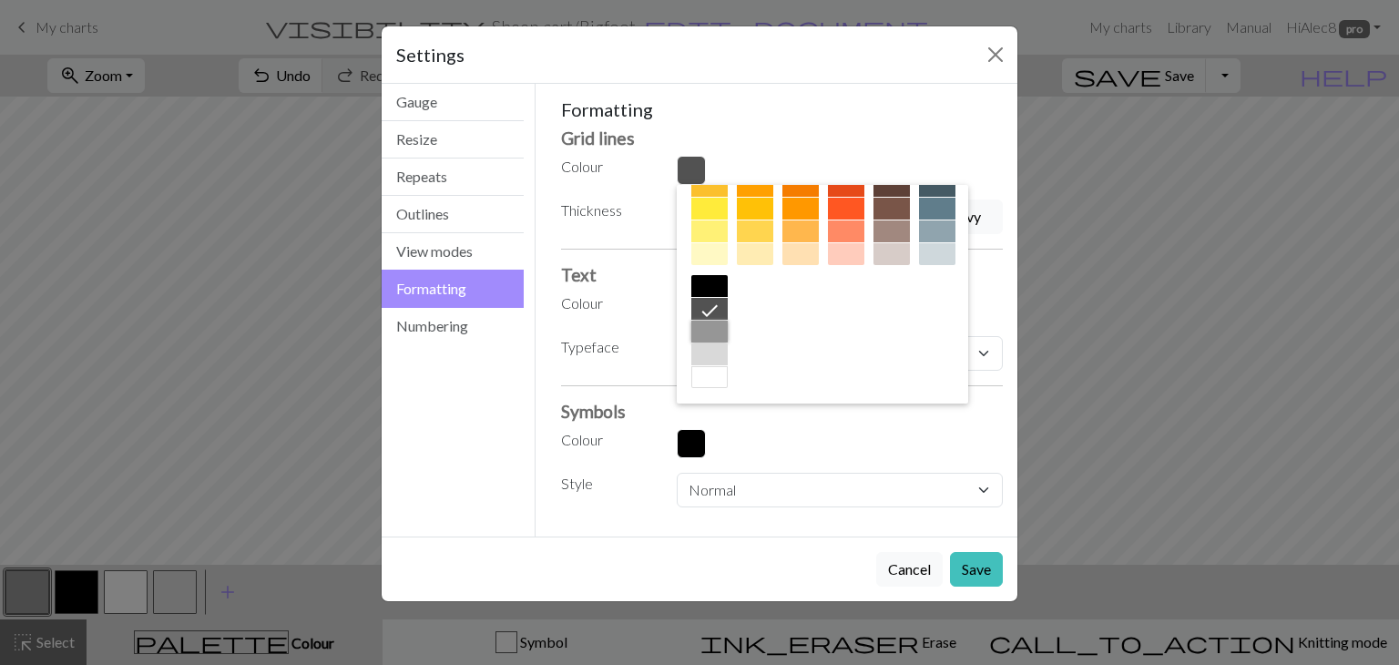
click at [728, 334] on div at bounding box center [710, 332] width 36 height 22
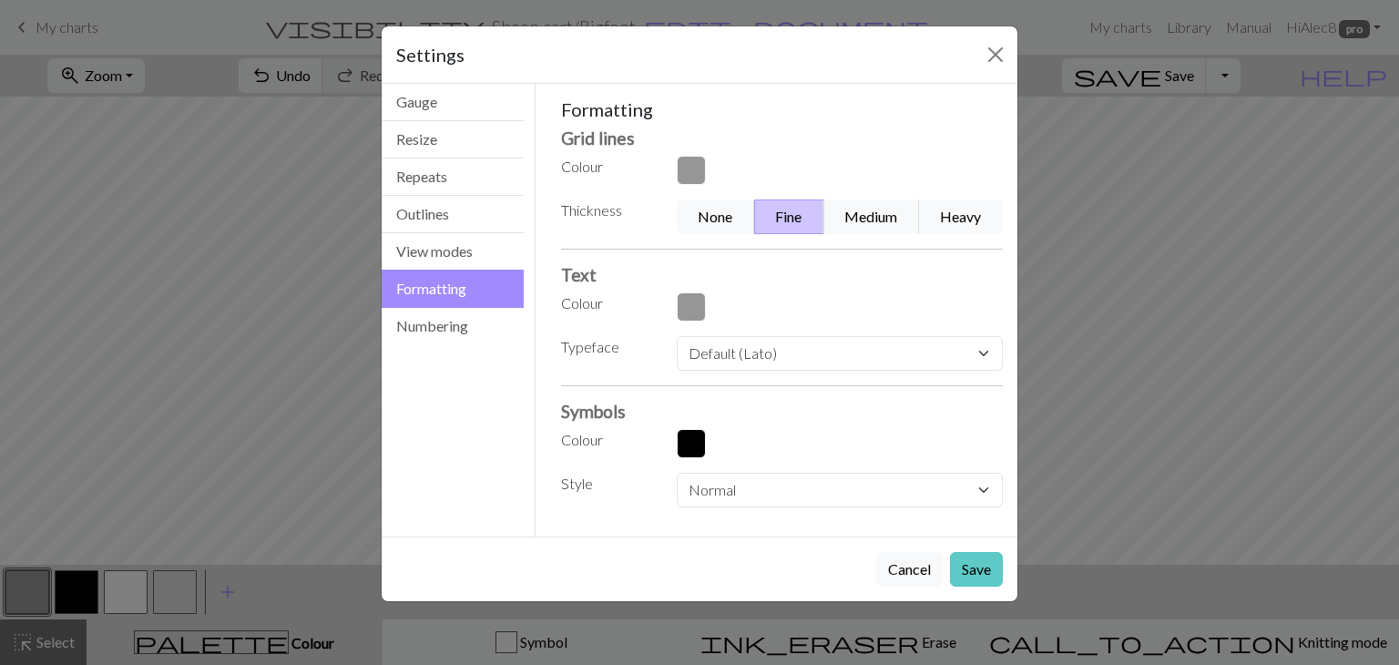
click at [977, 576] on button "Save" at bounding box center [976, 569] width 53 height 35
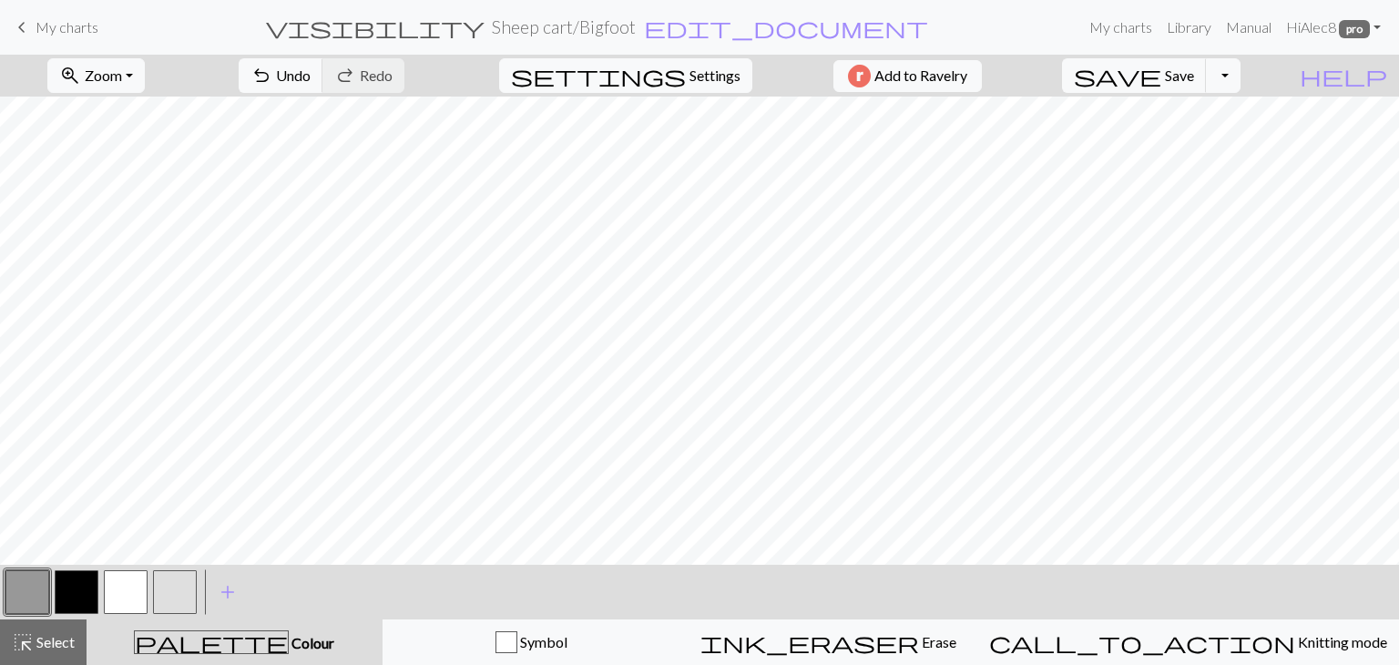
click at [171, 601] on button "button" at bounding box center [175, 592] width 44 height 44
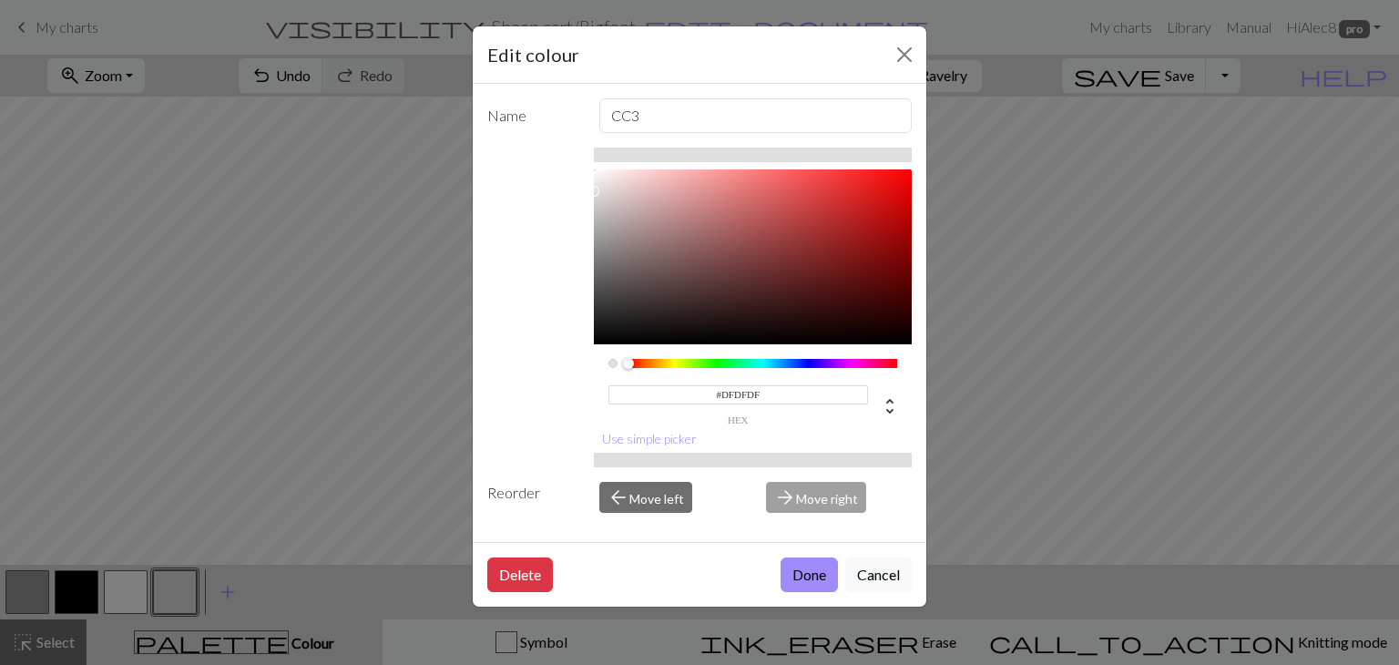
drag, startPoint x: 776, startPoint y: 392, endPoint x: 714, endPoint y: 390, distance: 62.0
click at [714, 390] on input "#DFDFDF" at bounding box center [739, 394] width 261 height 19
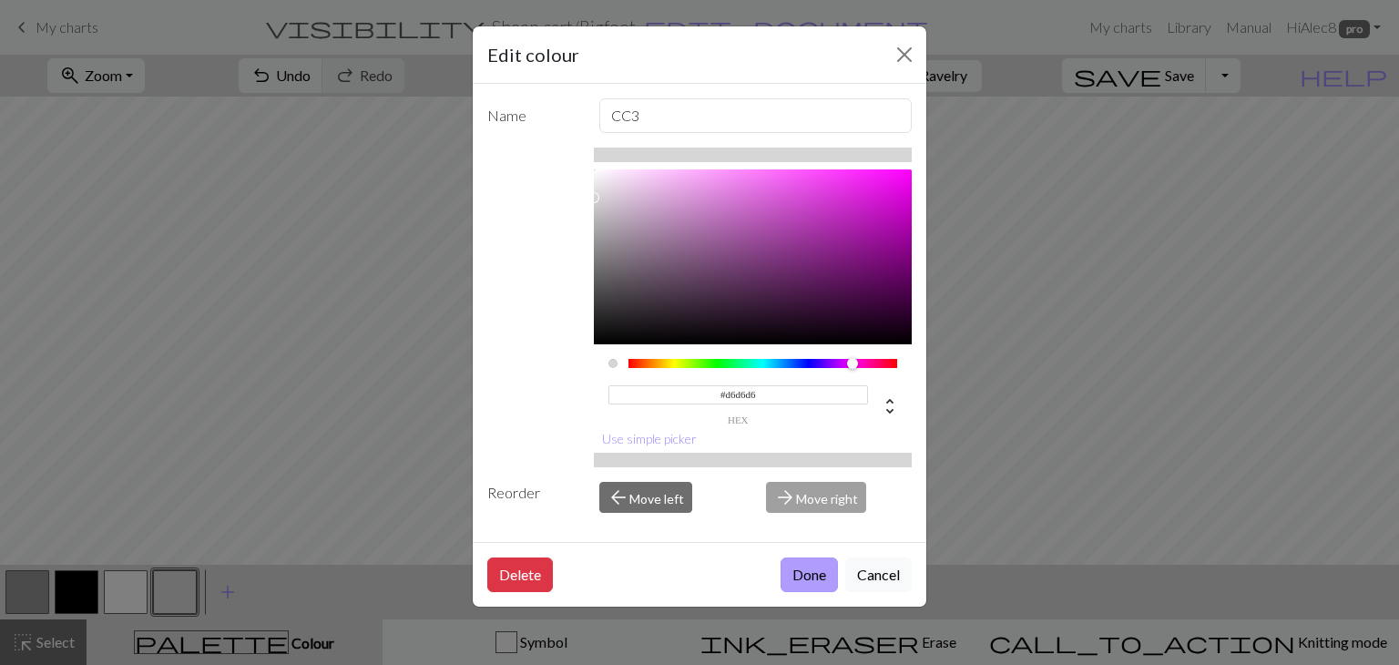
type input "#D6D6D6"
click at [809, 572] on button "Done" at bounding box center [809, 575] width 57 height 35
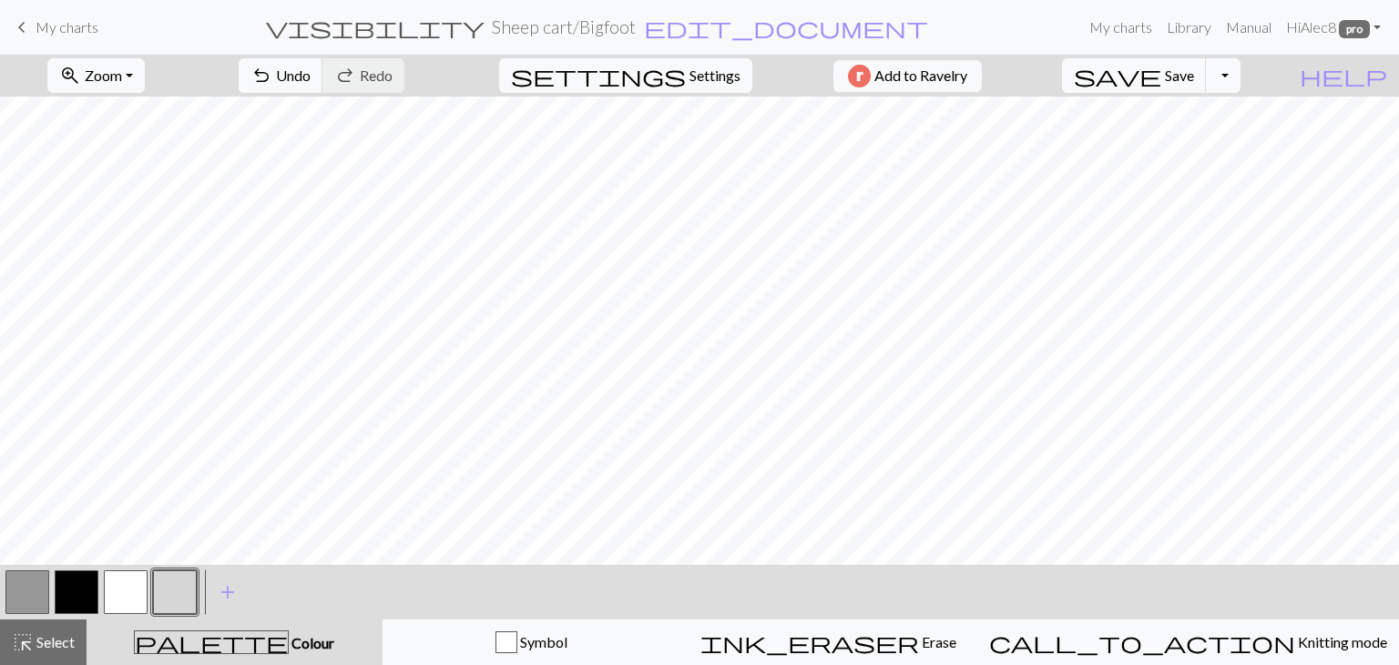
click at [28, 599] on button "button" at bounding box center [27, 592] width 44 height 44
click at [23, 599] on button "button" at bounding box center [27, 592] width 44 height 44
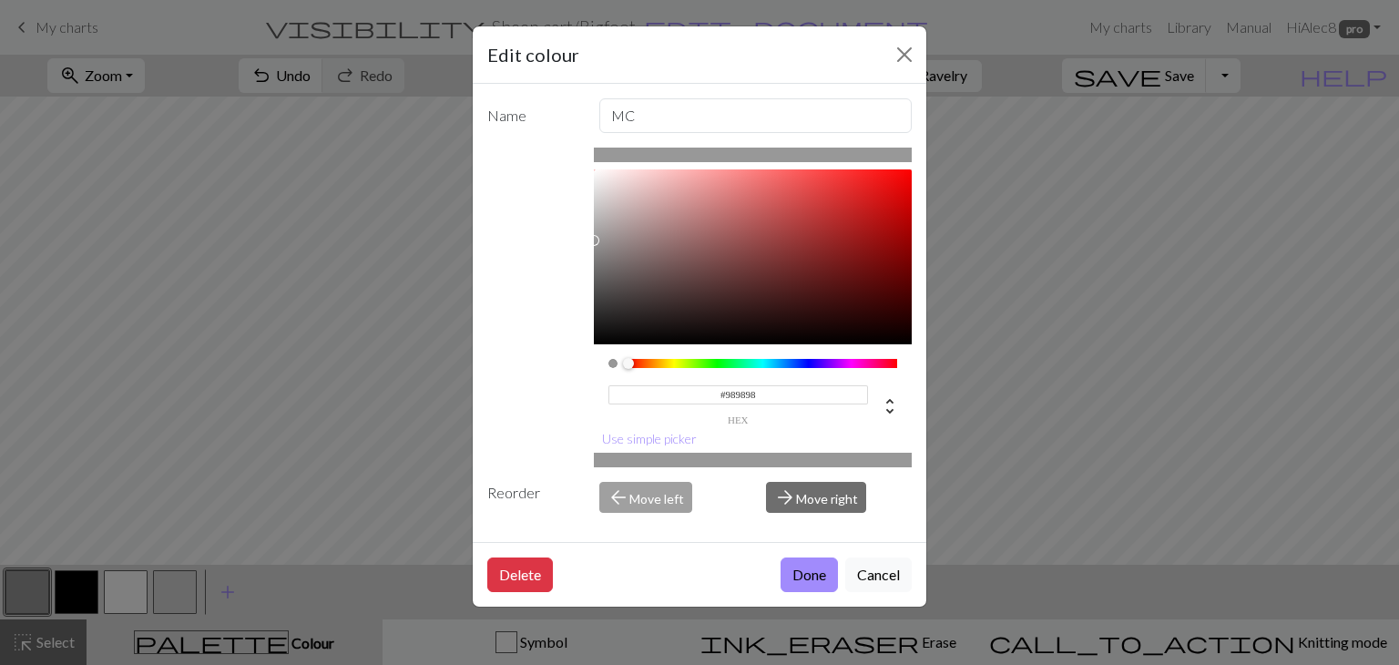
click at [776, 385] on input "#989898" at bounding box center [739, 394] width 261 height 19
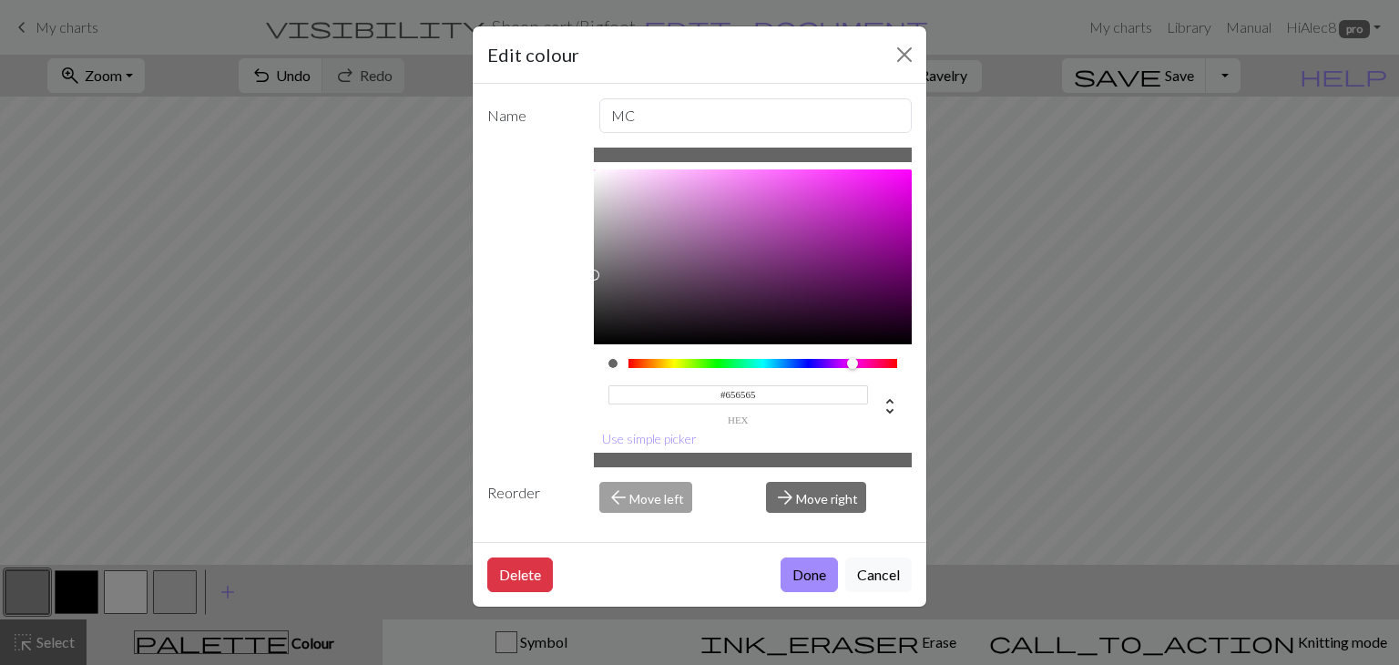
type input "#656565"
click at [897, 429] on div "#656565 hex Use simple picker" at bounding box center [753, 308] width 319 height 320
click at [809, 572] on button "Done" at bounding box center [809, 575] width 57 height 35
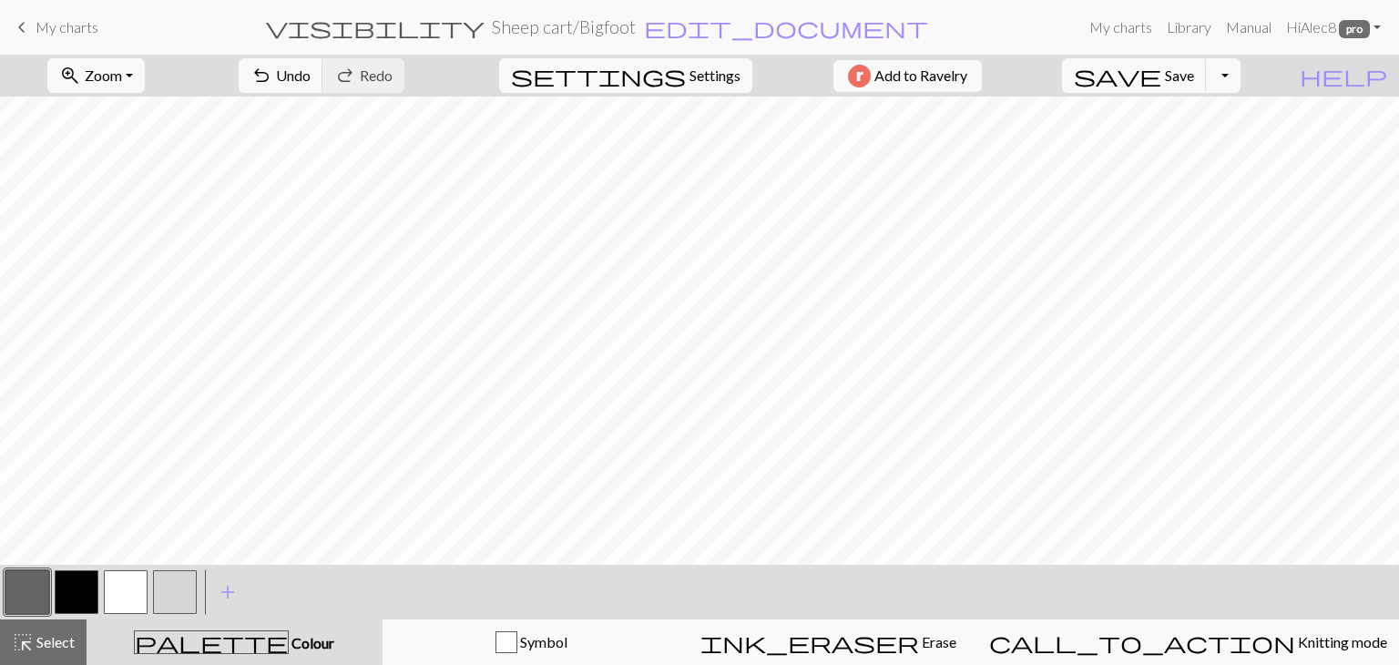
click at [188, 583] on button "button" at bounding box center [175, 592] width 44 height 44
click at [179, 602] on button "button" at bounding box center [175, 592] width 44 height 44
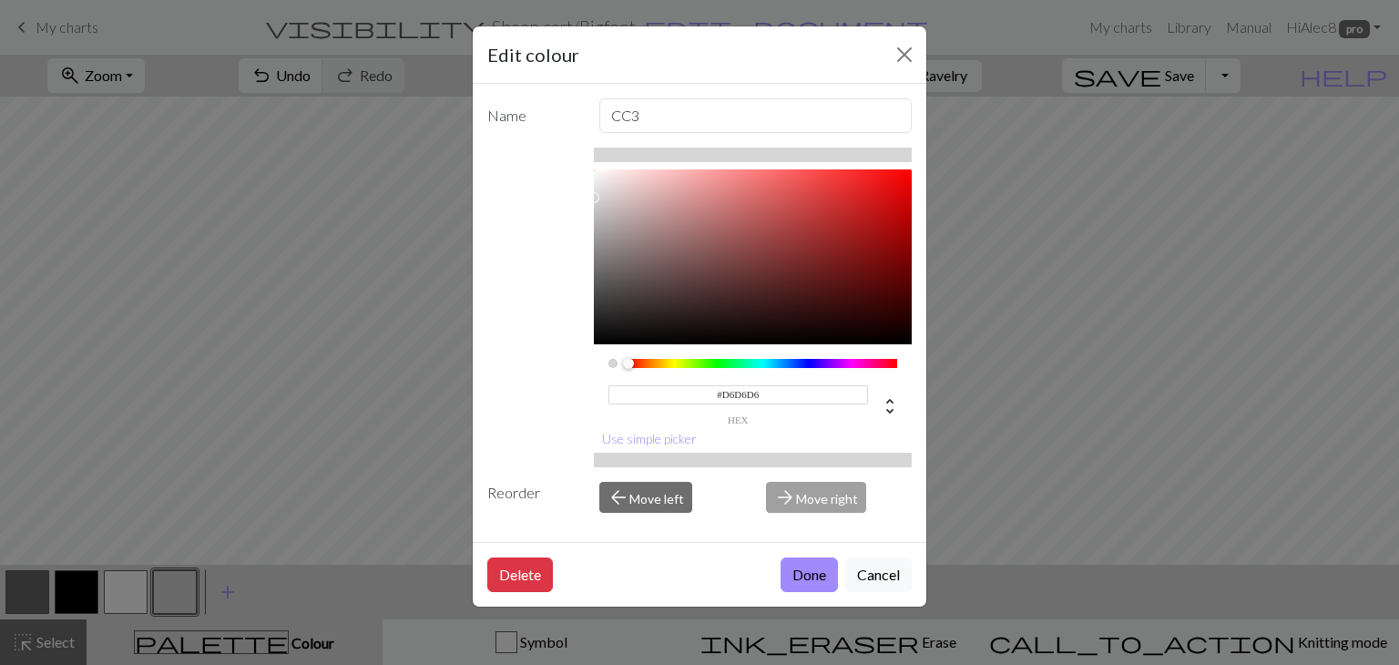
click at [769, 385] on input "#D6D6D6" at bounding box center [739, 394] width 261 height 19
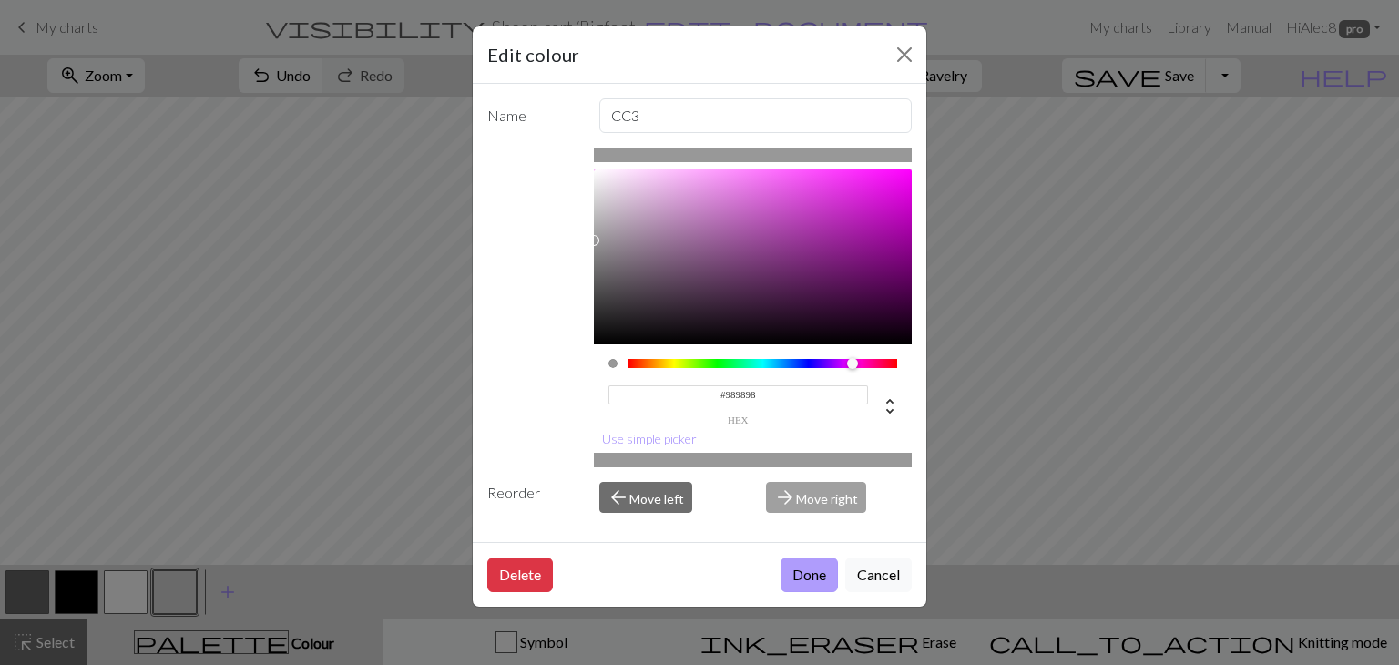
type input "#989898"
click at [801, 582] on button "Done" at bounding box center [809, 575] width 57 height 35
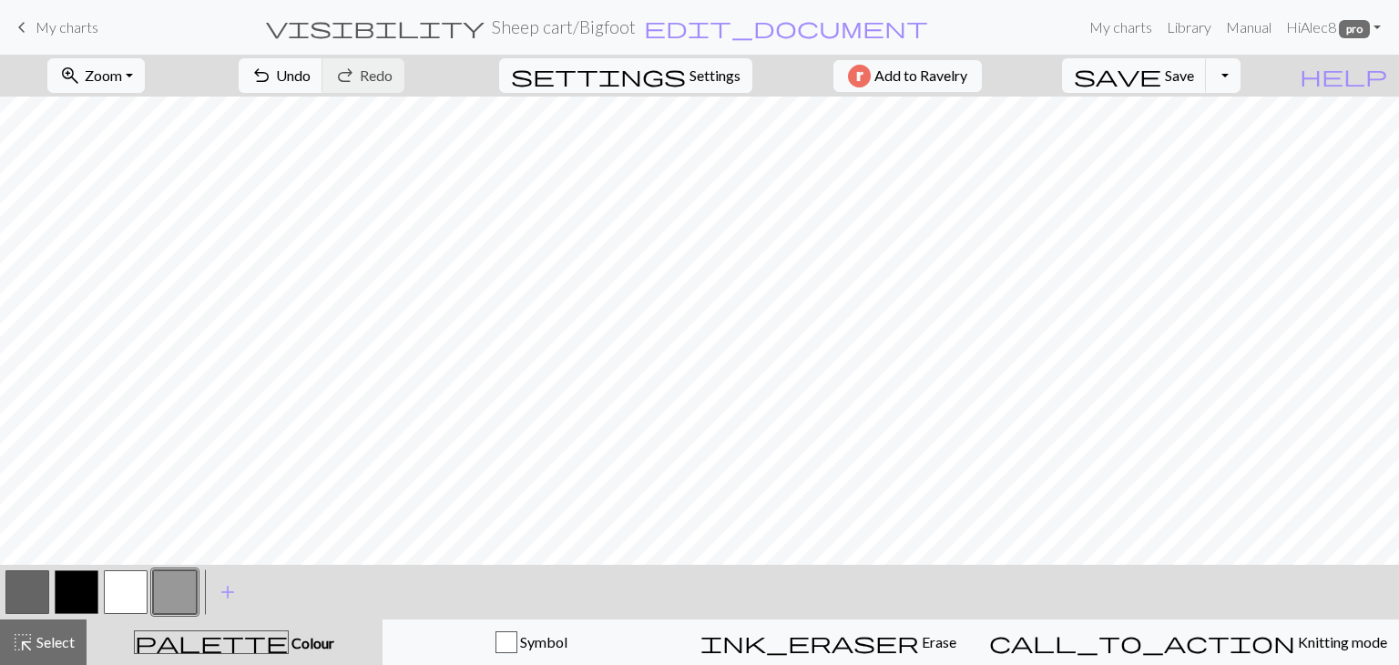
click at [34, 602] on button "button" at bounding box center [27, 592] width 44 height 44
click at [9, 595] on button "button" at bounding box center [27, 592] width 44 height 44
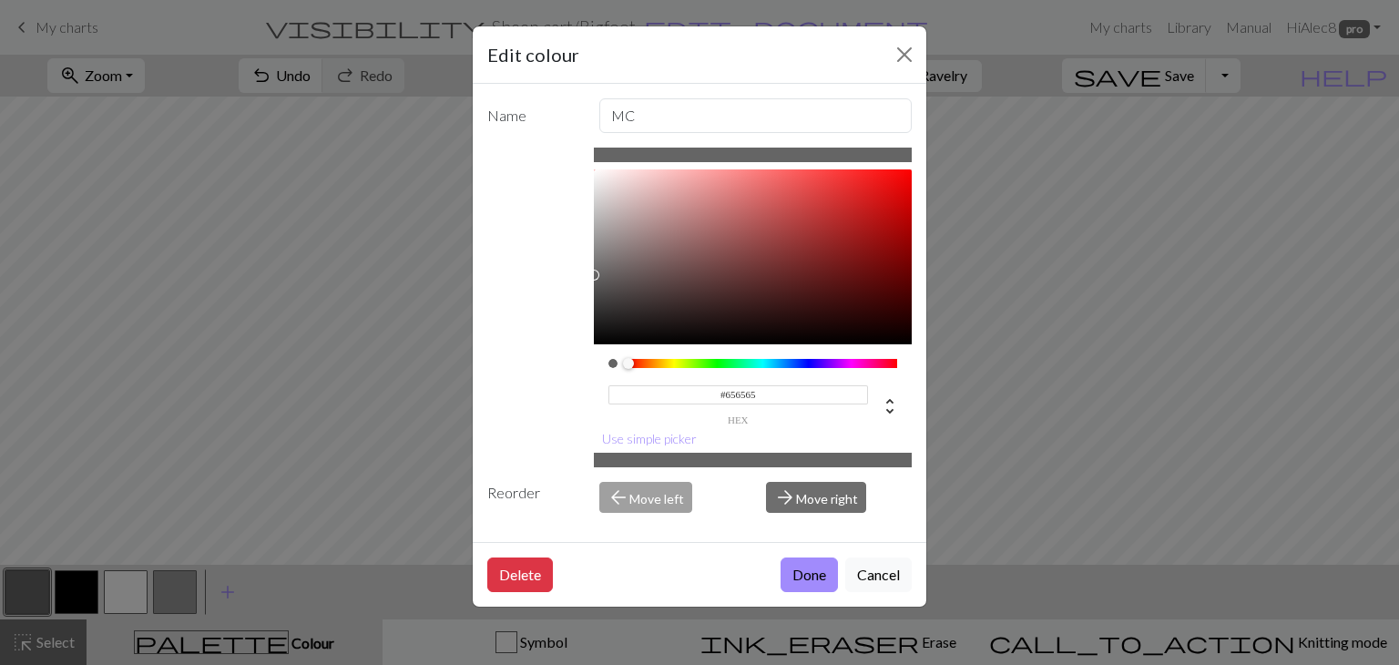
drag, startPoint x: 776, startPoint y: 396, endPoint x: 712, endPoint y: 403, distance: 65.0
click at [712, 403] on div "#656565 hex" at bounding box center [739, 404] width 261 height 43
click at [767, 385] on input "#656565" at bounding box center [739, 394] width 261 height 19
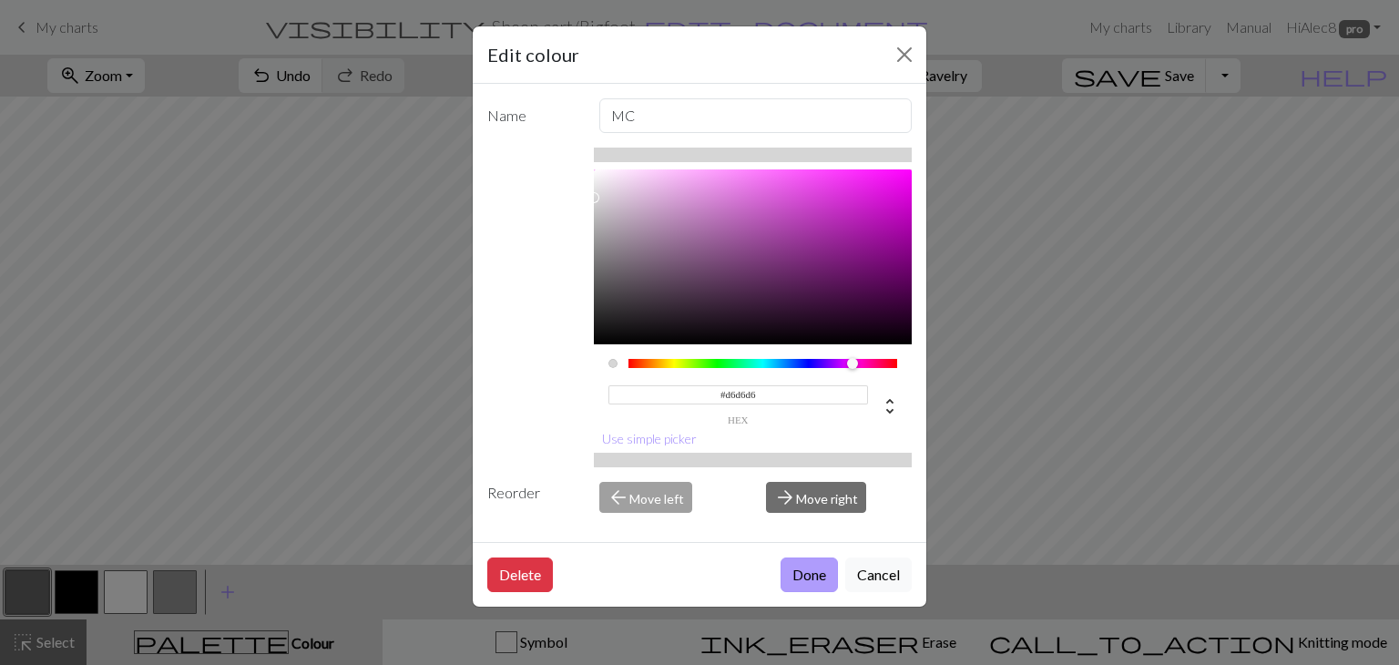
type input "#D6D6D6"
click at [804, 587] on button "Done" at bounding box center [809, 575] width 57 height 35
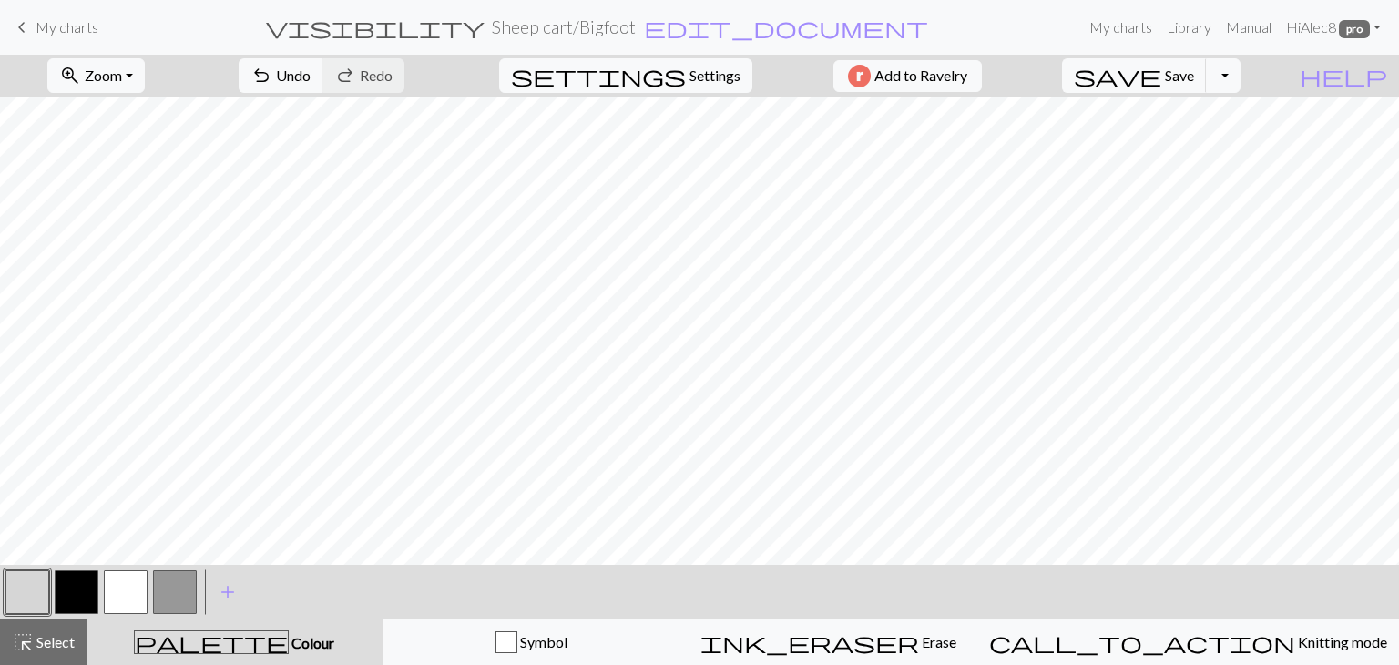
click at [182, 575] on button "button" at bounding box center [175, 592] width 44 height 44
click at [168, 597] on button "button" at bounding box center [175, 592] width 44 height 44
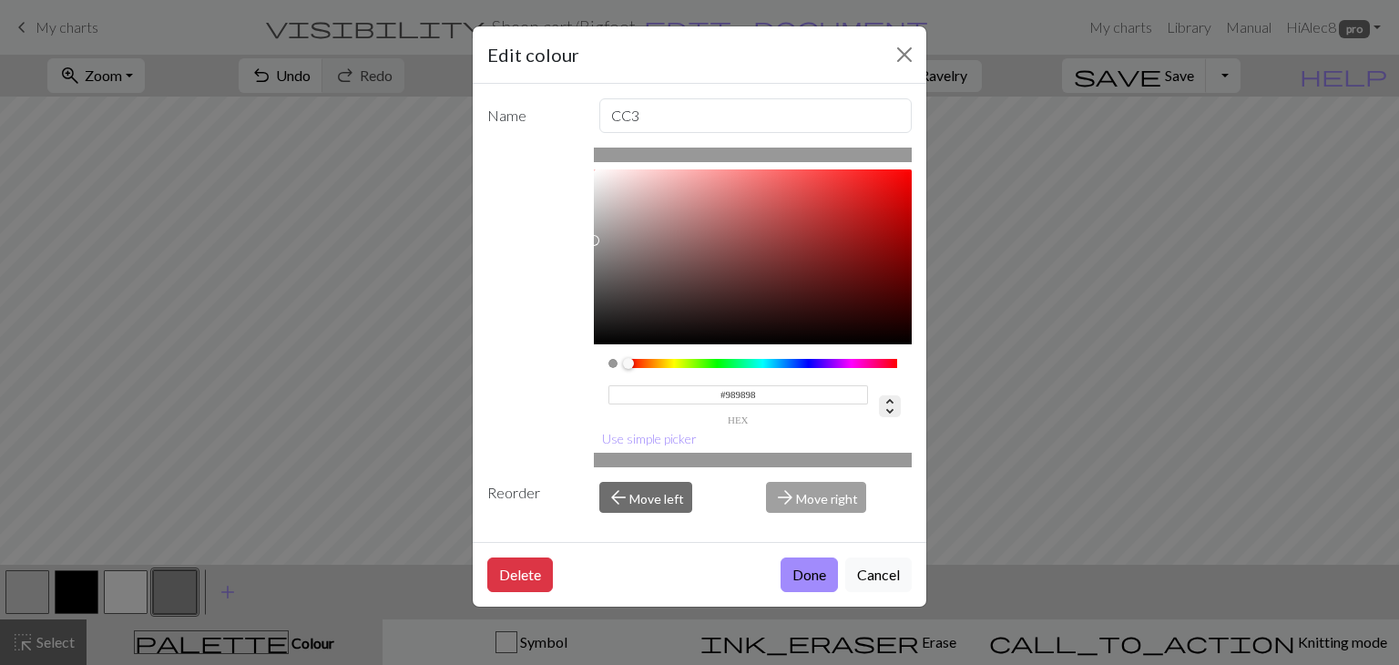
click at [879, 396] on icon at bounding box center [890, 406] width 22 height 22
click at [879, 400] on icon at bounding box center [890, 406] width 22 height 22
type input "0"
type input "0%"
type input "60%"
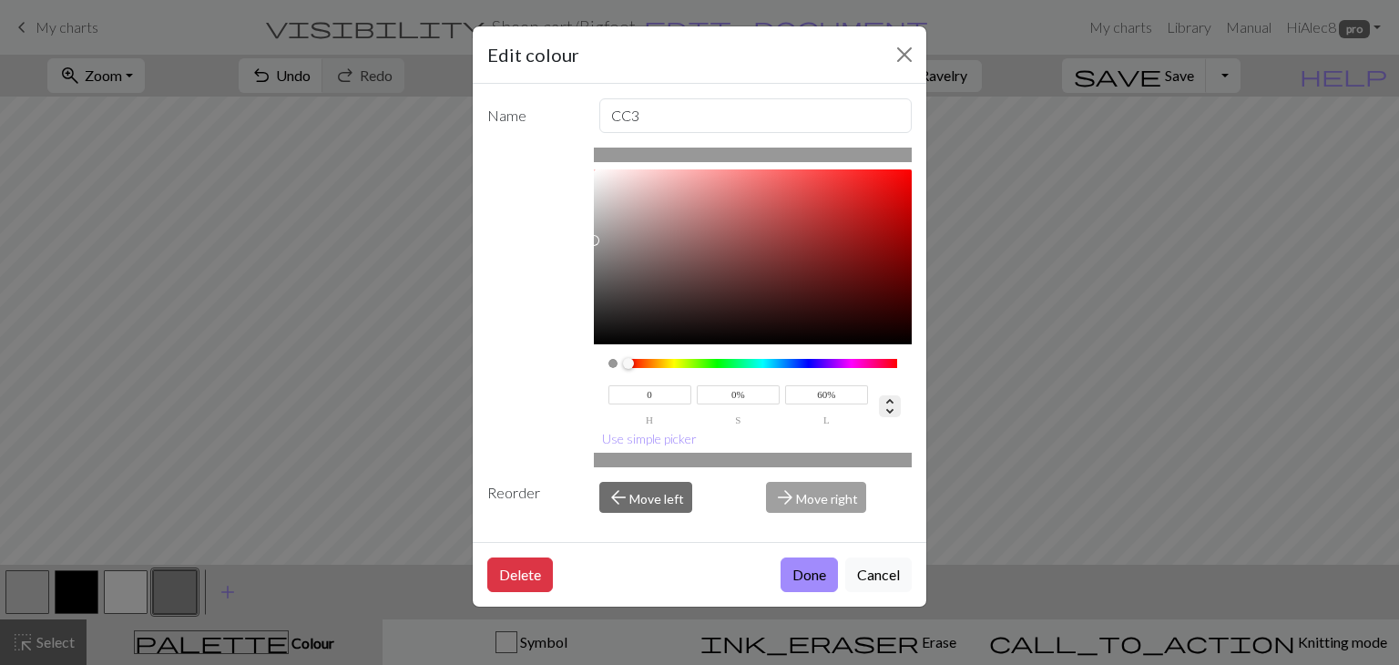
click at [879, 396] on icon at bounding box center [890, 406] width 22 height 22
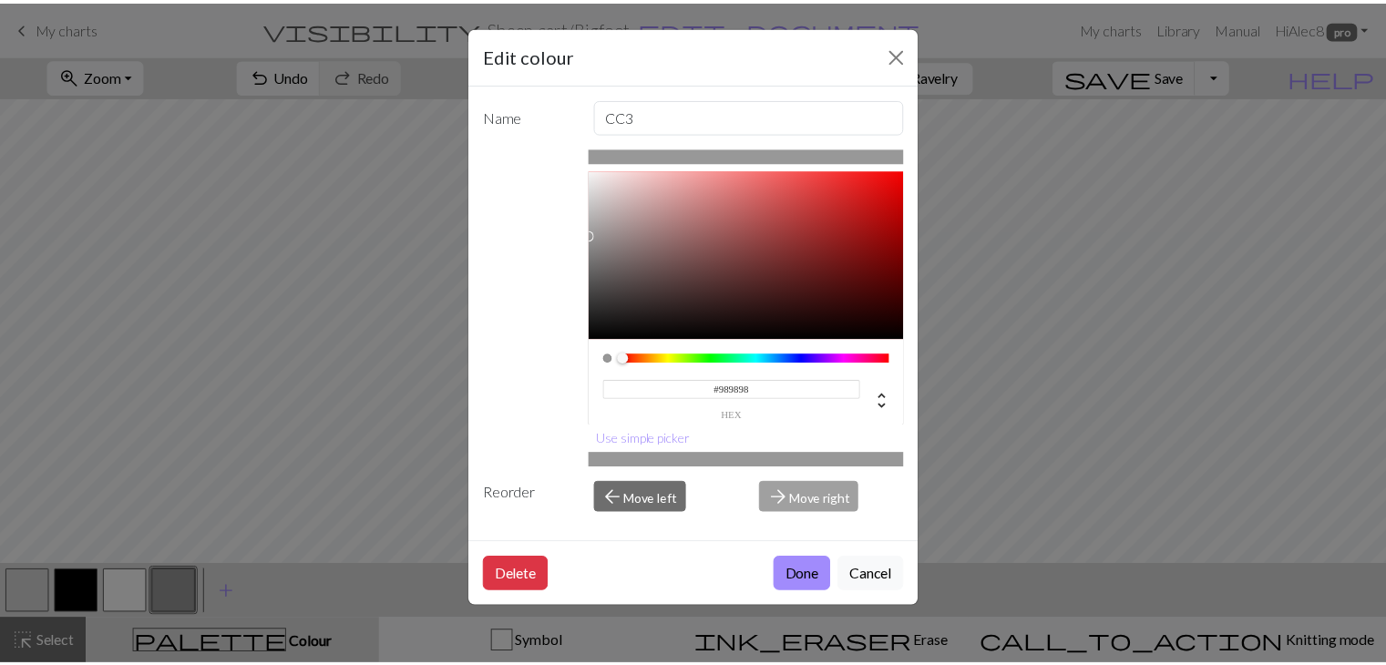
scroll to position [0, 0]
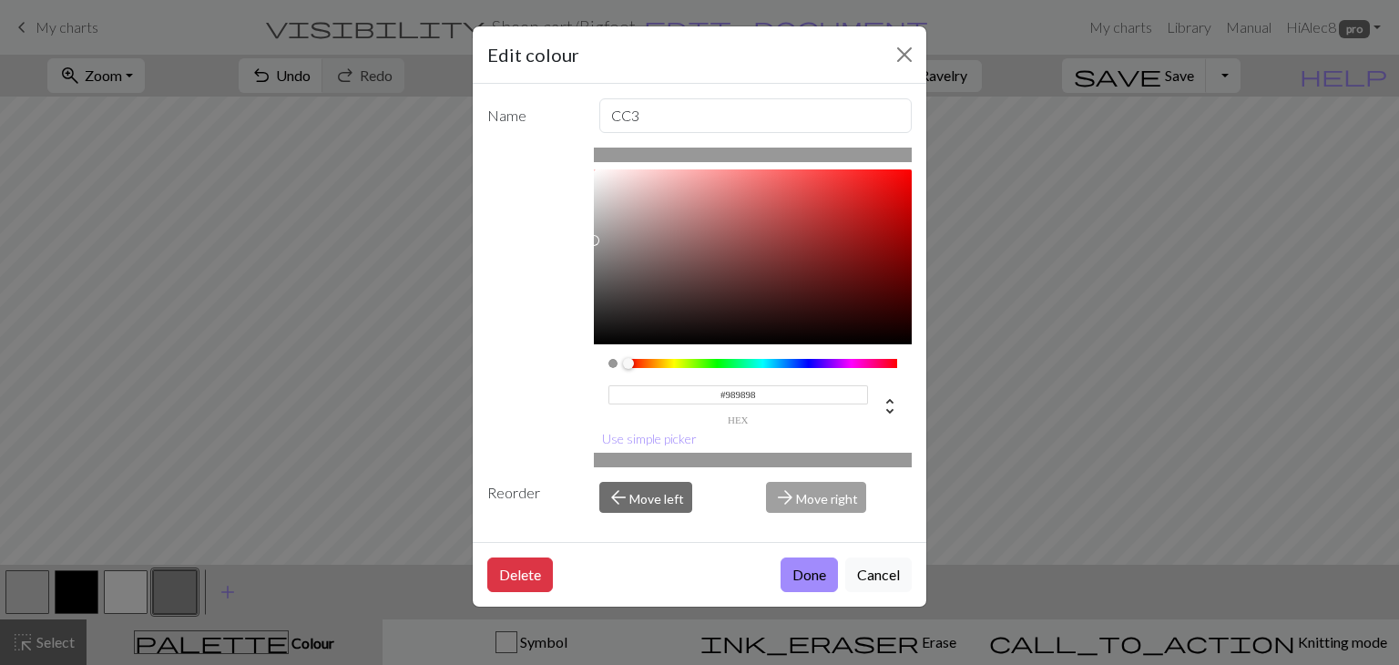
type input "#A7A7A7"
click at [594, 227] on div at bounding box center [753, 256] width 319 height 175
click at [812, 572] on button "Done" at bounding box center [809, 575] width 57 height 35
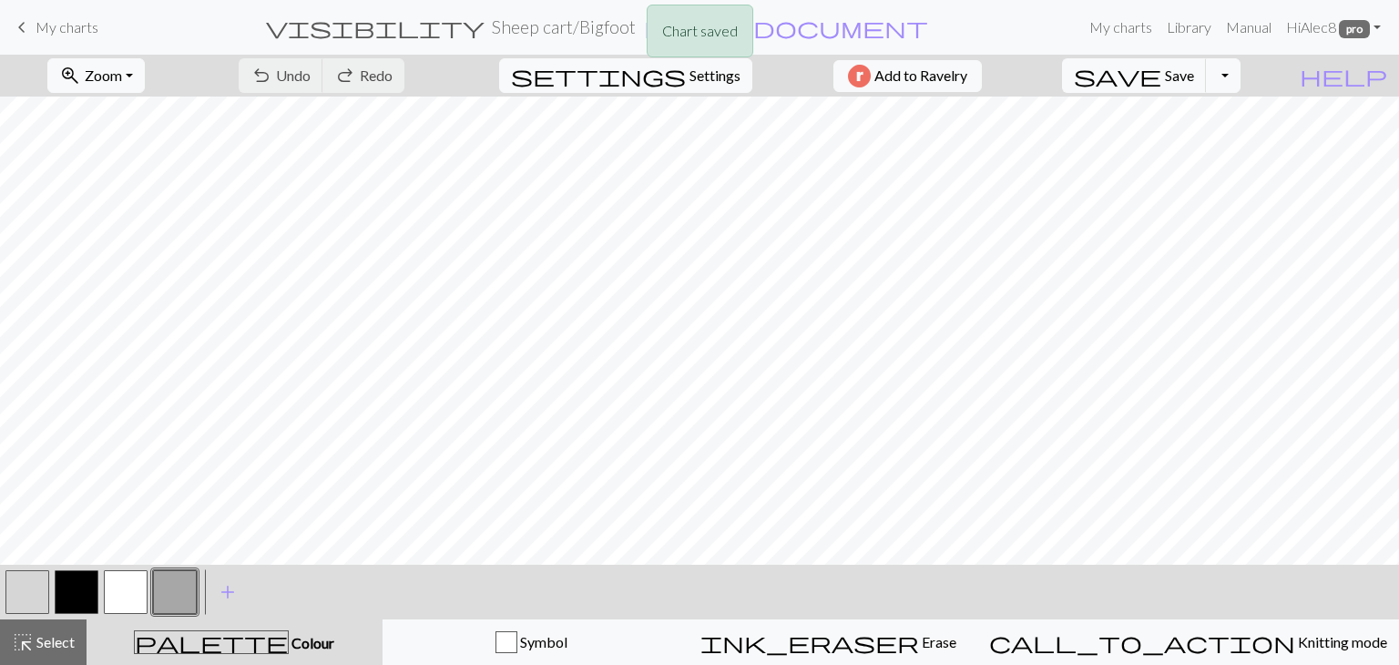
click at [1098, 32] on div "Chart saved" at bounding box center [699, 36] width 1399 height 72
click at [1102, 20] on link "My charts" at bounding box center [1120, 27] width 77 height 36
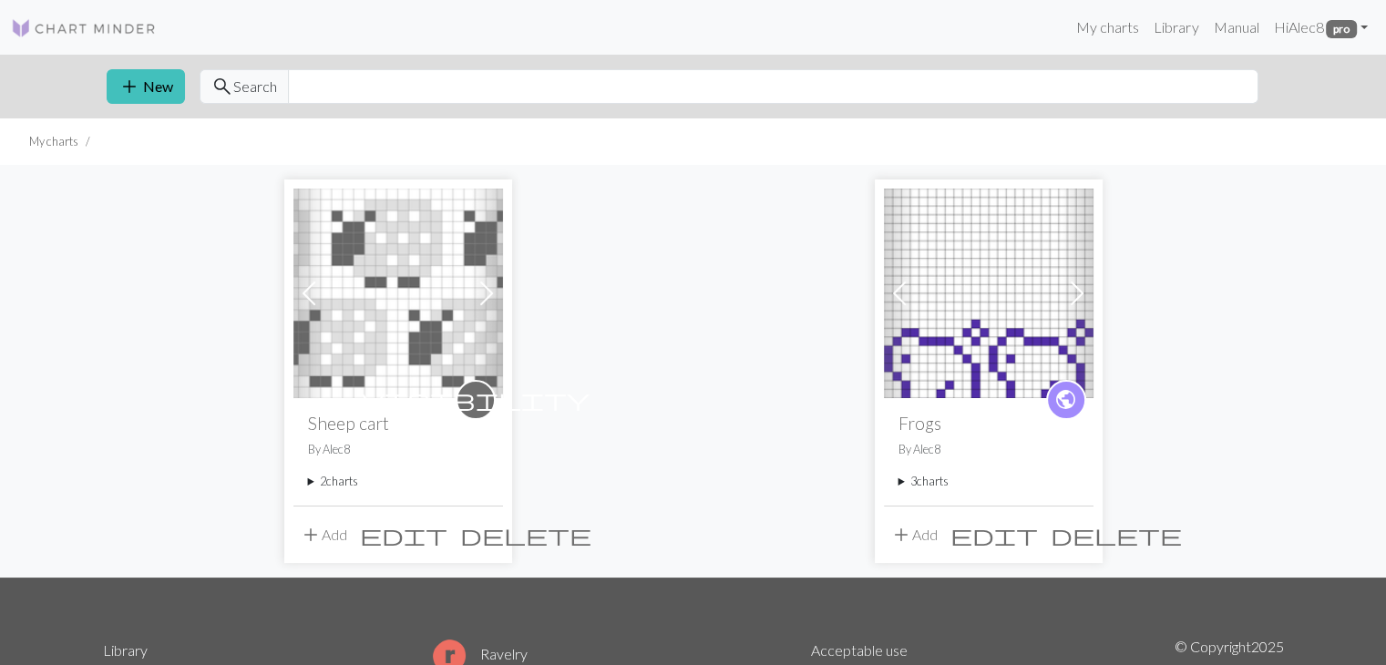
click at [730, 367] on div "Previous Next visibility Sheep cart By Alec8 2 charts Sheep cart delete Bigfoot…" at bounding box center [693, 371] width 1203 height 412
click at [300, 526] on span "add" at bounding box center [311, 535] width 22 height 26
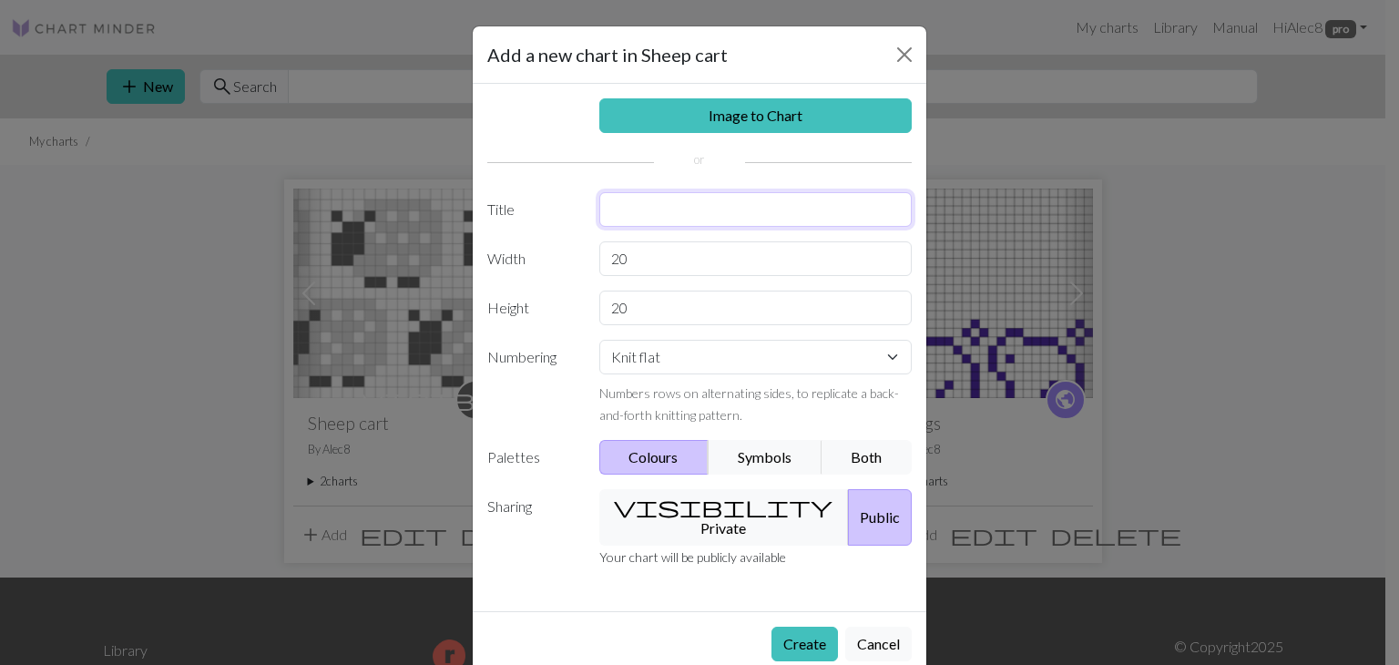
click at [647, 220] on input "text" at bounding box center [756, 209] width 313 height 35
type input "Frog"
click at [646, 245] on input "20" at bounding box center [756, 258] width 313 height 35
type input "24"
click at [650, 312] on input "20" at bounding box center [756, 308] width 313 height 35
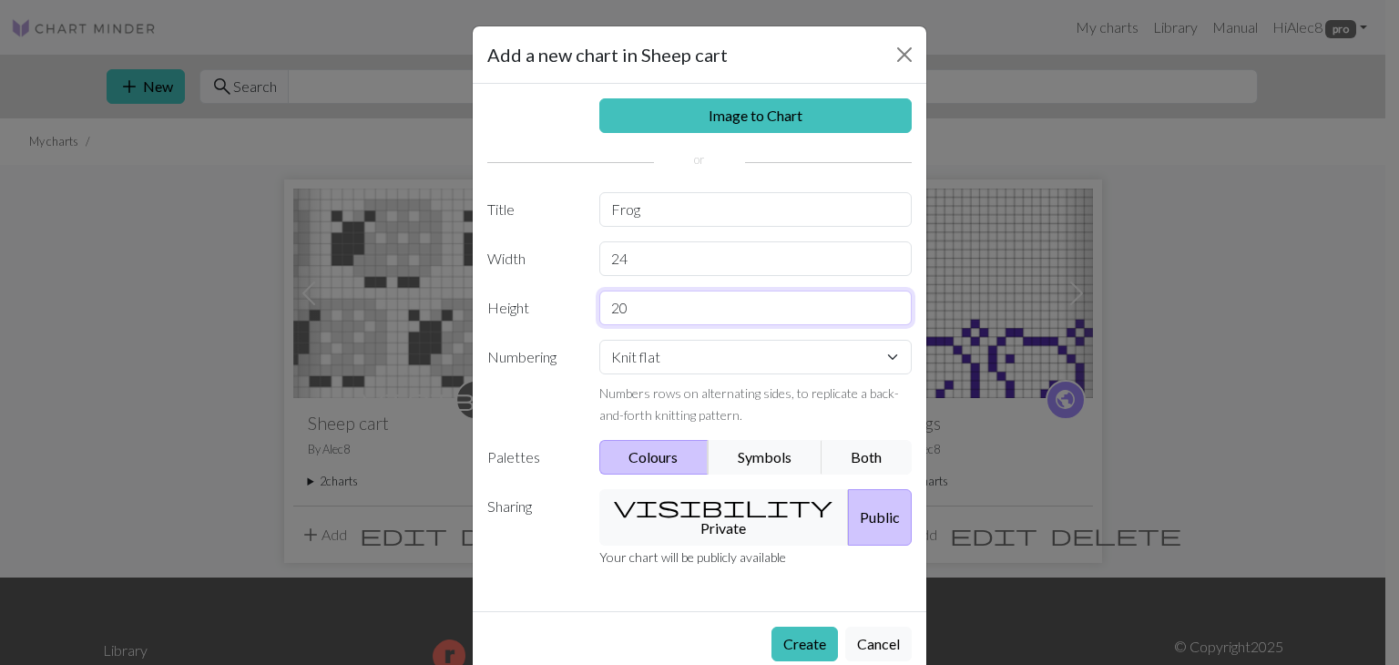
type input "2"
type input "12"
click at [707, 577] on div "Image to Chart Title Frog Width 24 Height 12 Numbering Knit flat Knit in the ro…" at bounding box center [700, 348] width 454 height 528
click at [764, 117] on link "Image to Chart" at bounding box center [756, 115] width 313 height 35
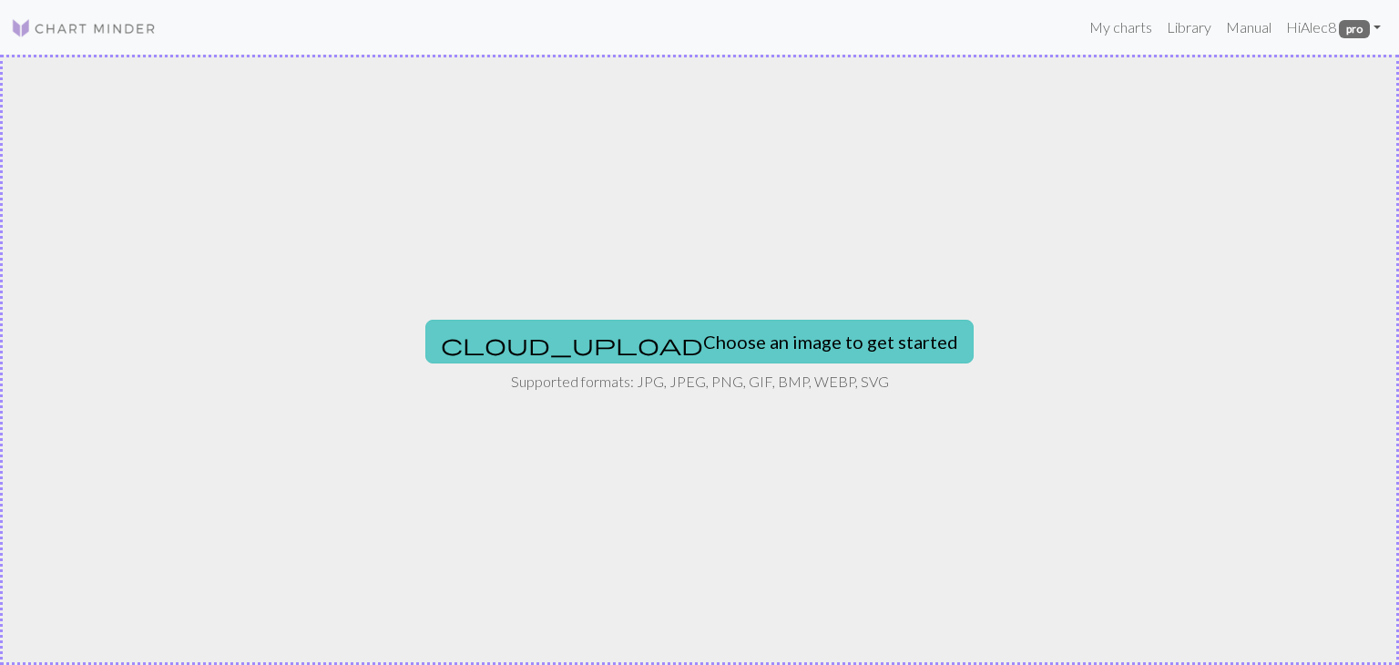
click at [716, 326] on button "cloud_upload Choose an image to get started" at bounding box center [699, 342] width 548 height 44
click at [696, 340] on button "cloud_upload Choose an image to get started" at bounding box center [699, 342] width 548 height 44
type input "C:\fakepath\unnamed.png"
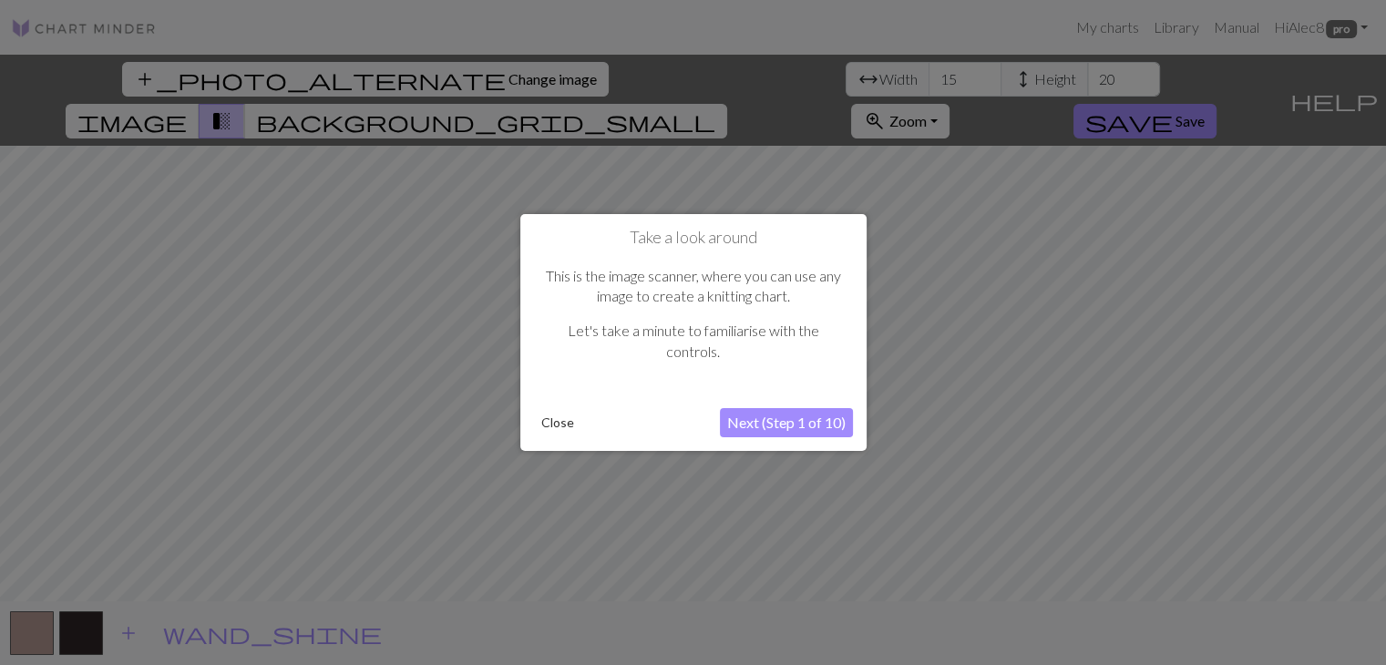
click at [771, 427] on button "Next (Step 1 of 10)" at bounding box center [786, 422] width 133 height 29
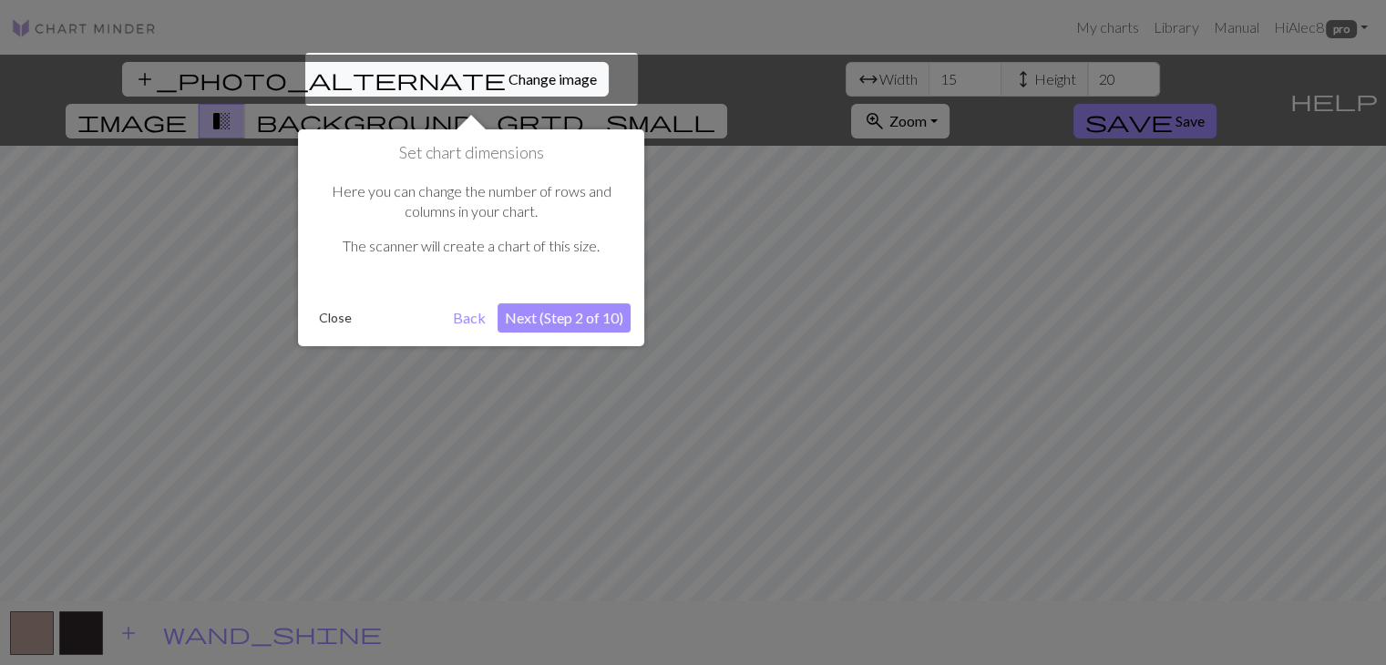
click at [606, 324] on button "Next (Step 2 of 10)" at bounding box center [563, 317] width 133 height 29
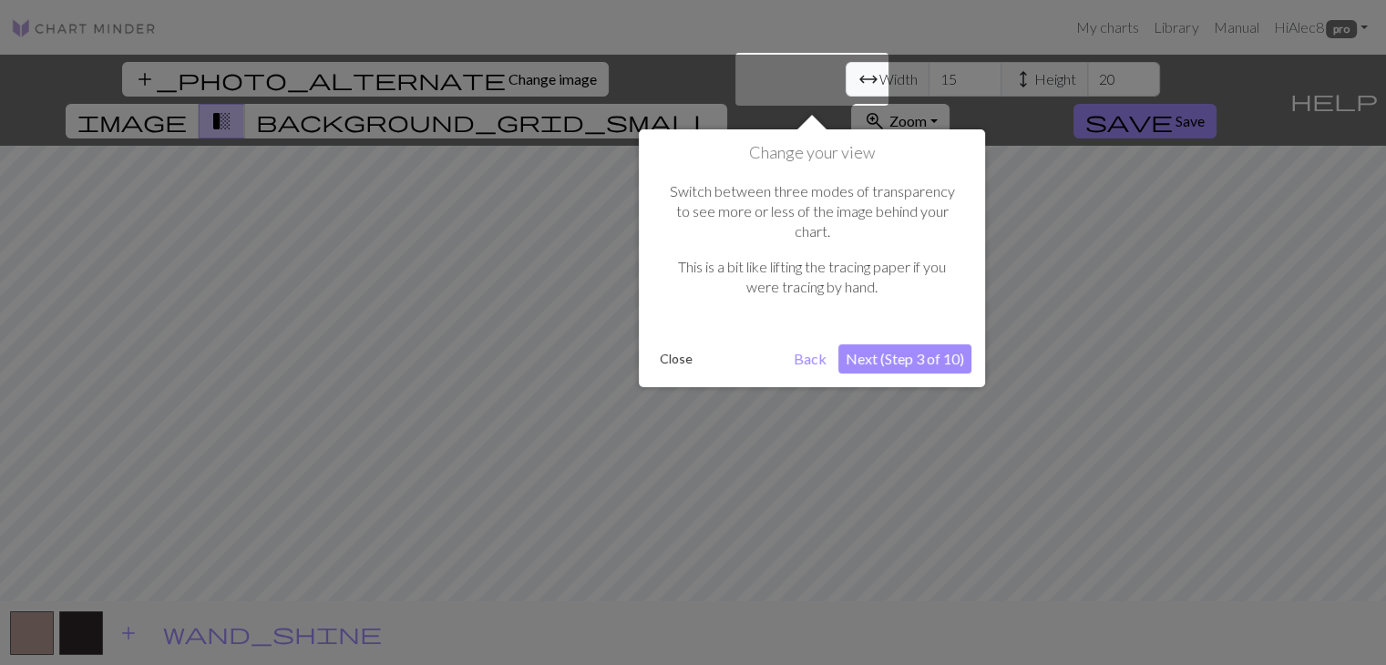
click at [876, 344] on button "Next (Step 3 of 10)" at bounding box center [904, 358] width 133 height 29
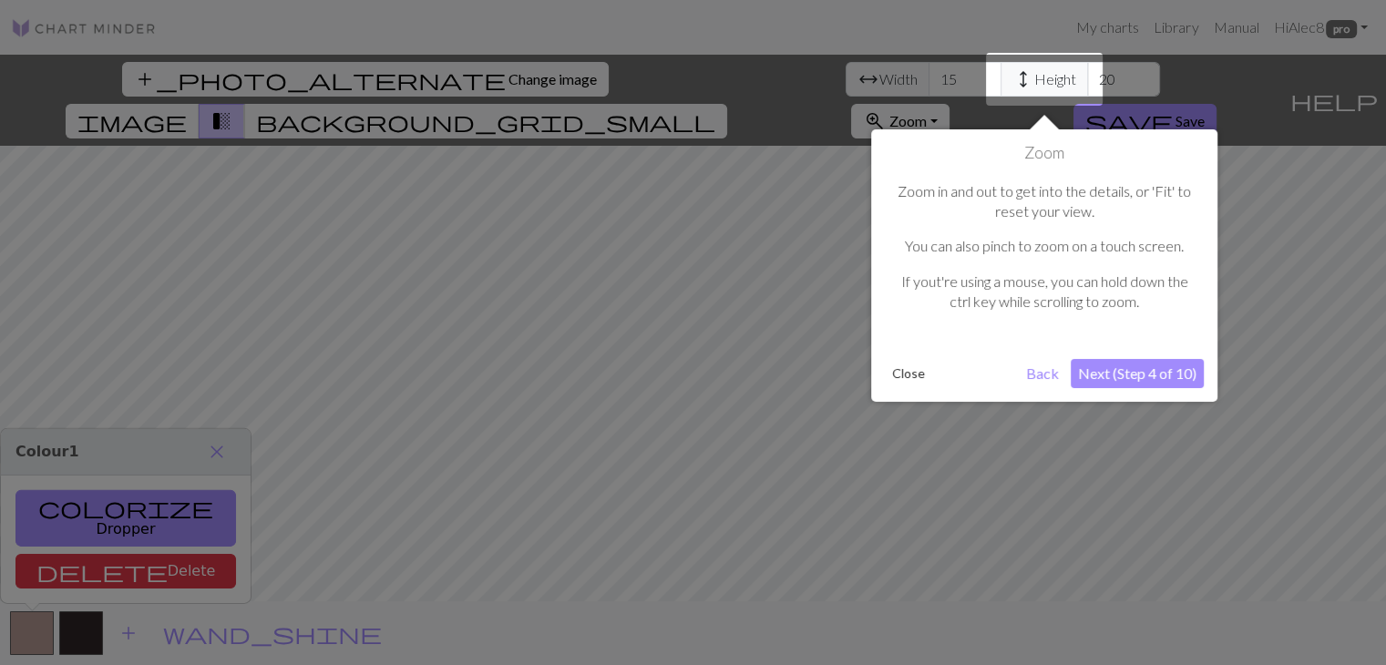
click at [1142, 385] on button "Next (Step 4 of 10)" at bounding box center [1137, 373] width 133 height 29
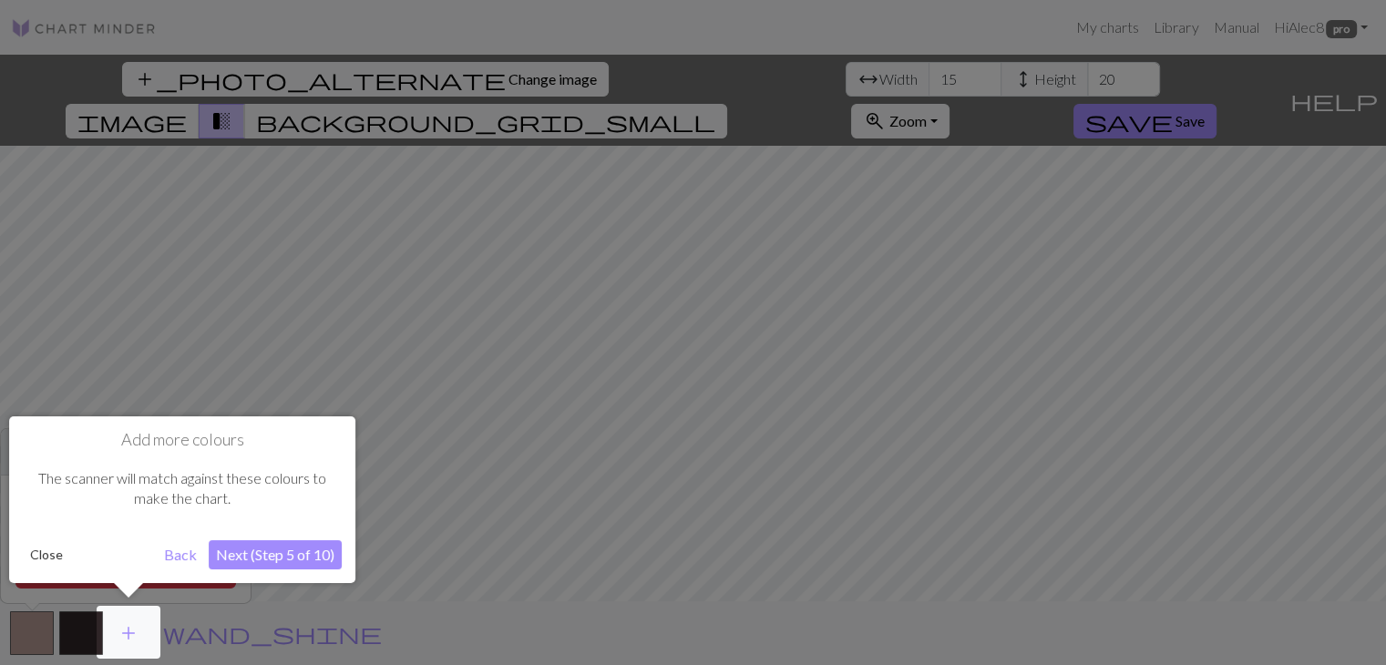
click at [268, 547] on button "Next (Step 5 of 10)" at bounding box center [275, 554] width 133 height 29
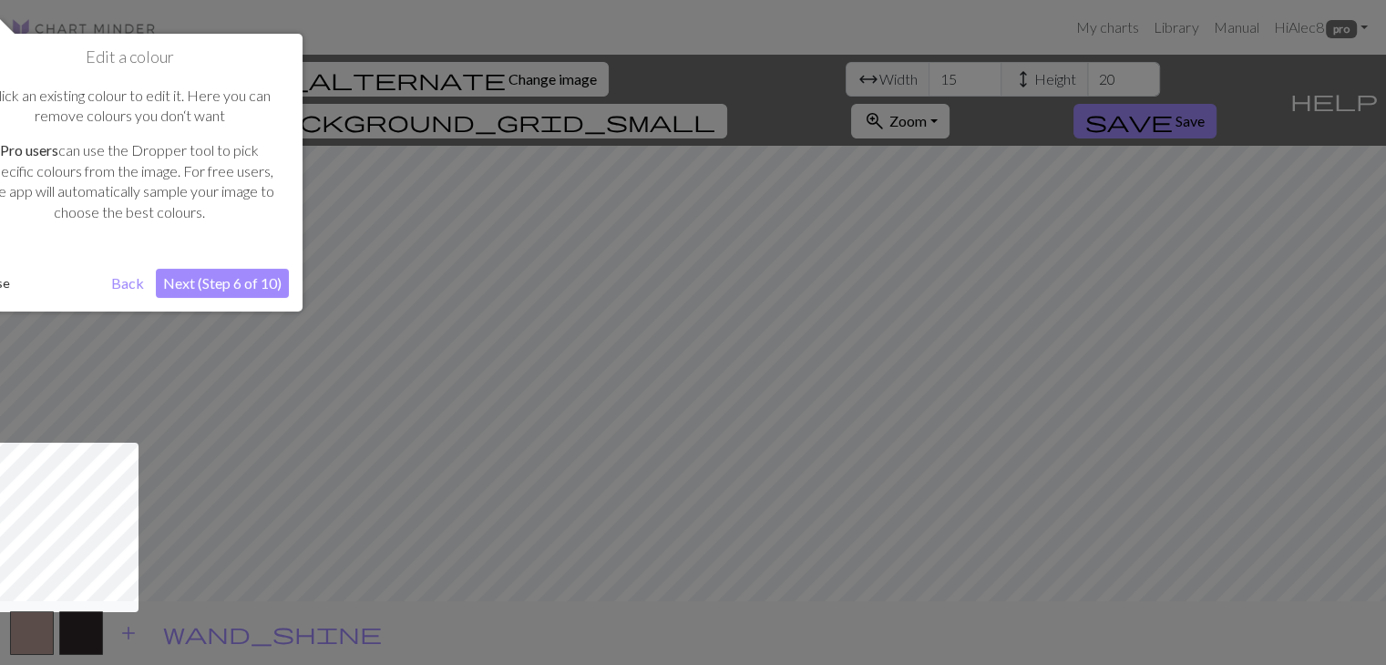
click at [208, 282] on button "Next (Step 6 of 10)" at bounding box center [222, 283] width 133 height 29
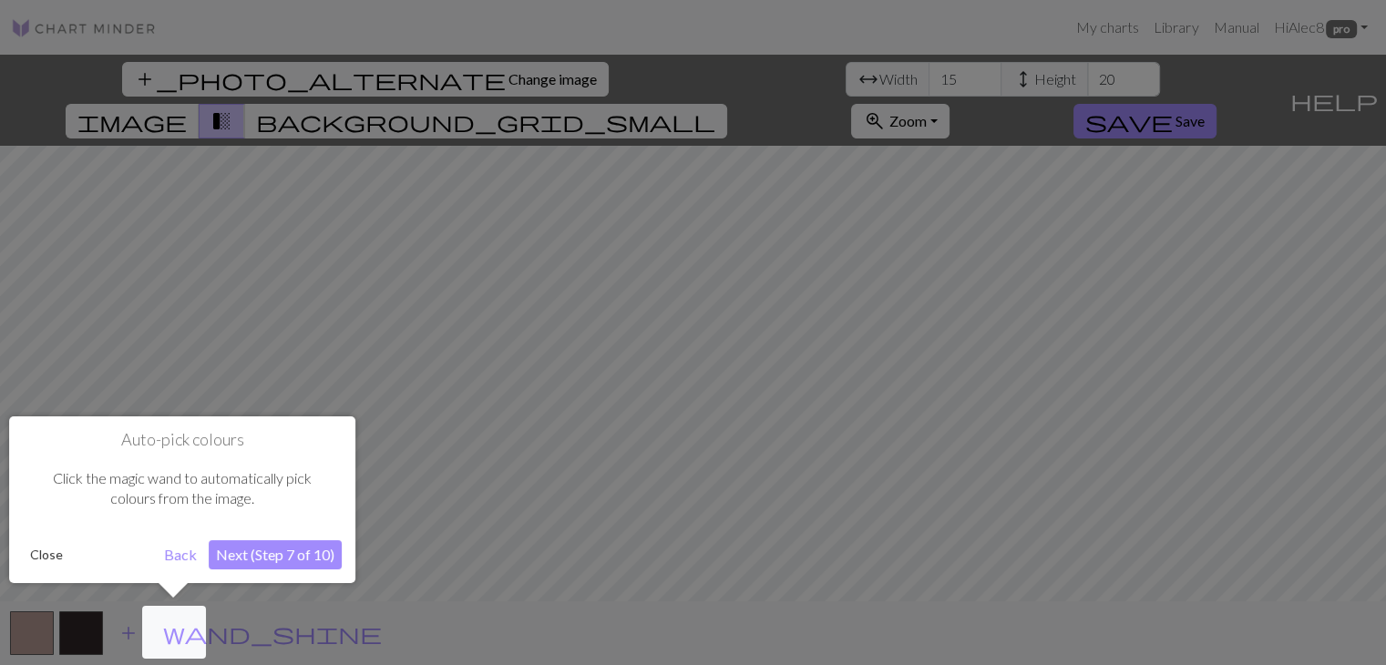
click at [250, 565] on button "Next (Step 7 of 10)" at bounding box center [275, 554] width 133 height 29
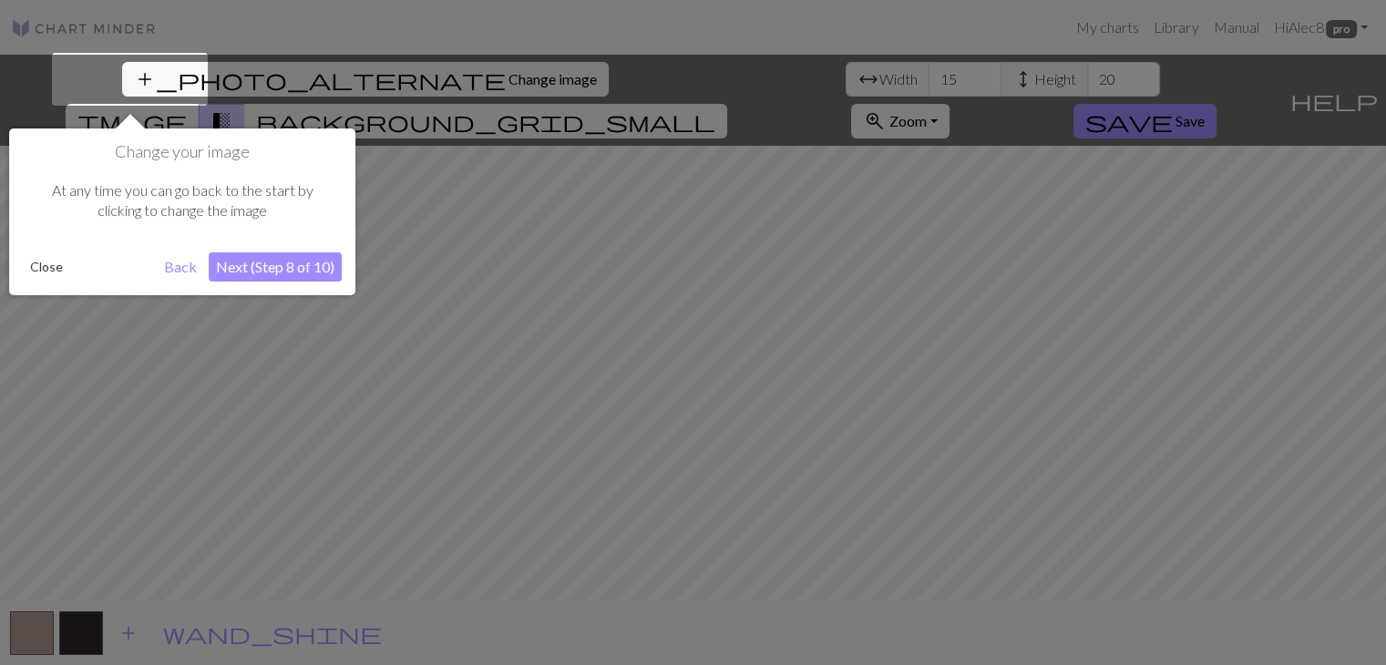
click at [292, 269] on button "Next (Step 8 of 10)" at bounding box center [275, 266] width 133 height 29
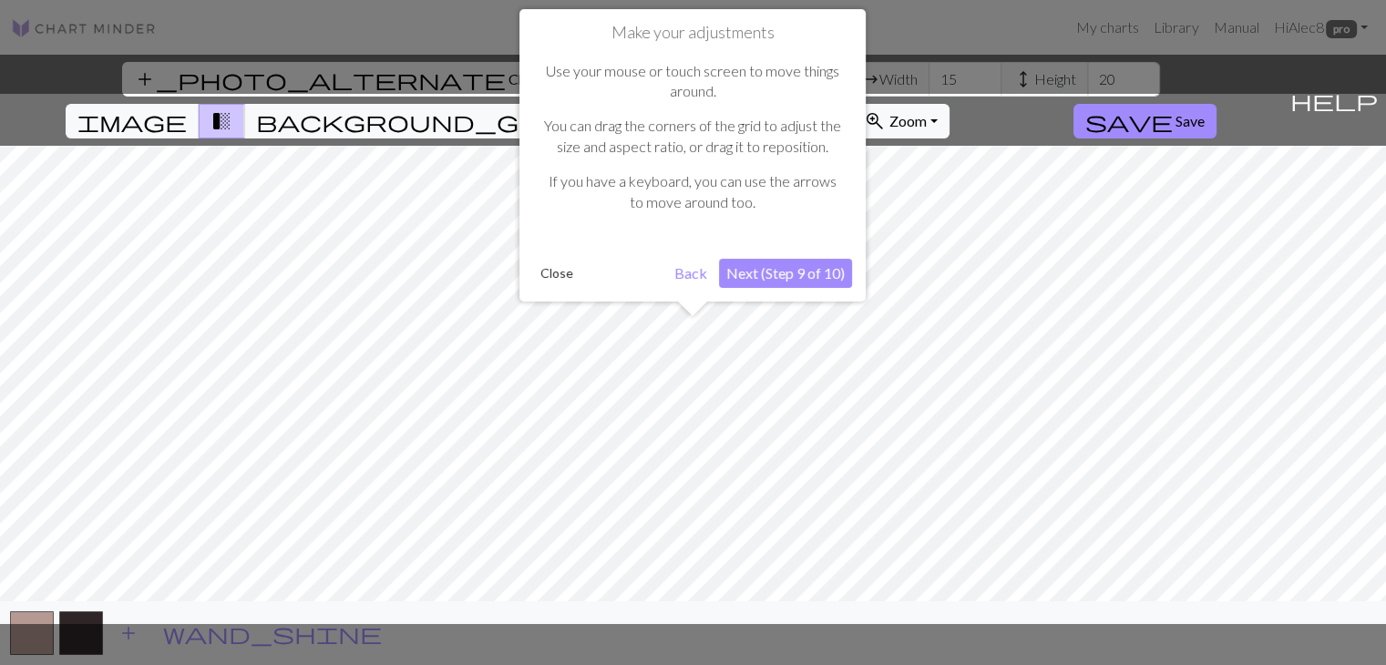
click at [793, 282] on button "Next (Step 9 of 10)" at bounding box center [785, 273] width 133 height 29
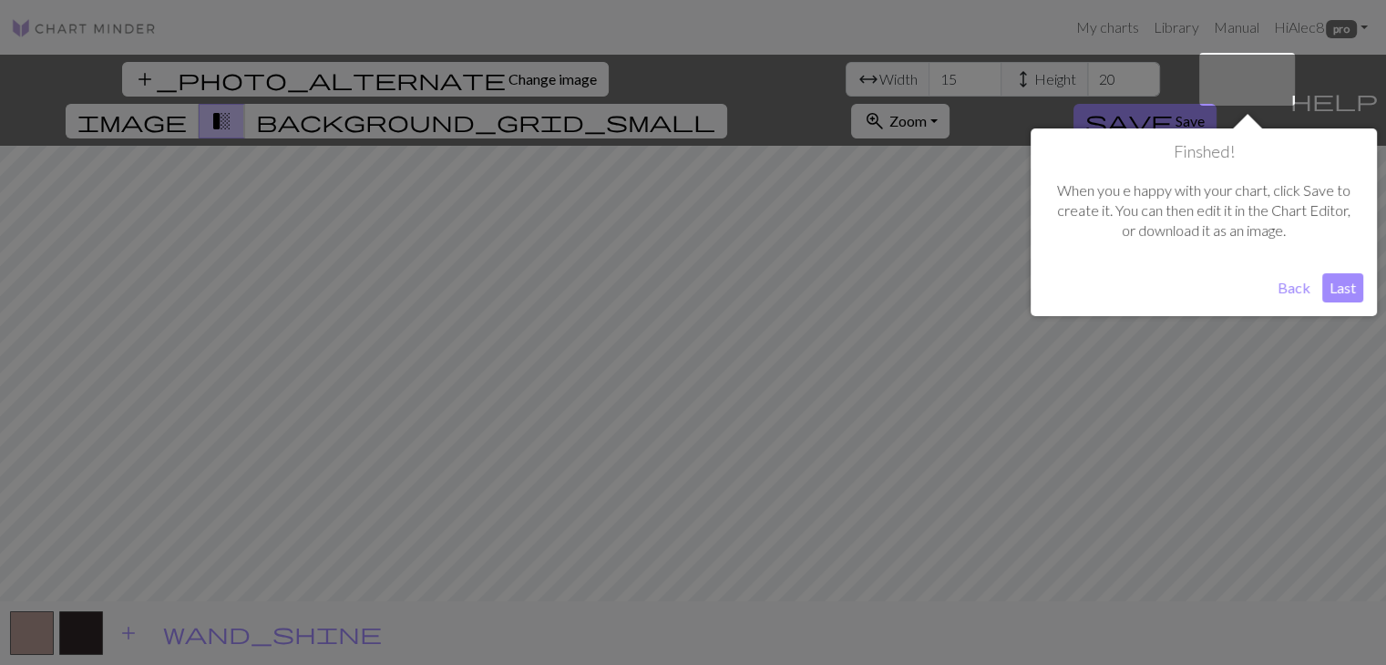
click at [1338, 294] on button "Last" at bounding box center [1342, 287] width 41 height 29
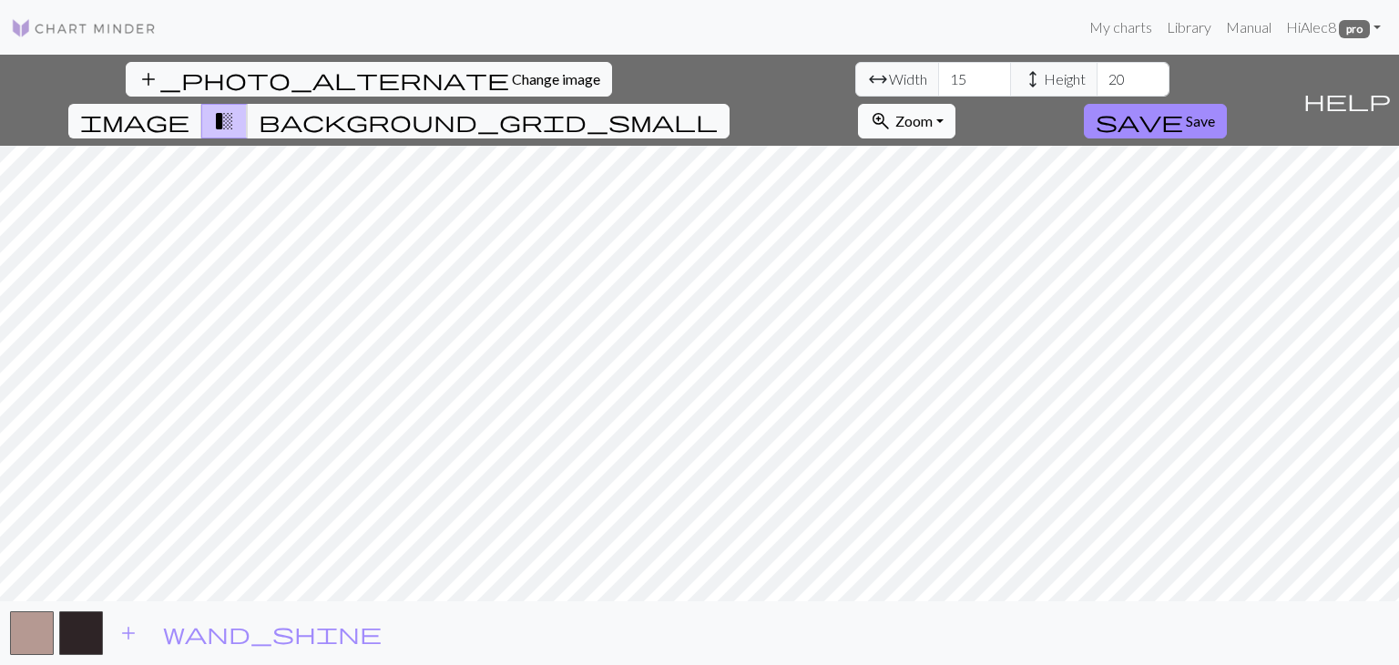
click at [956, 104] on button "zoom_in Zoom Zoom" at bounding box center [906, 121] width 97 height 35
click at [1003, 337] on button "200%" at bounding box center [931, 351] width 144 height 29
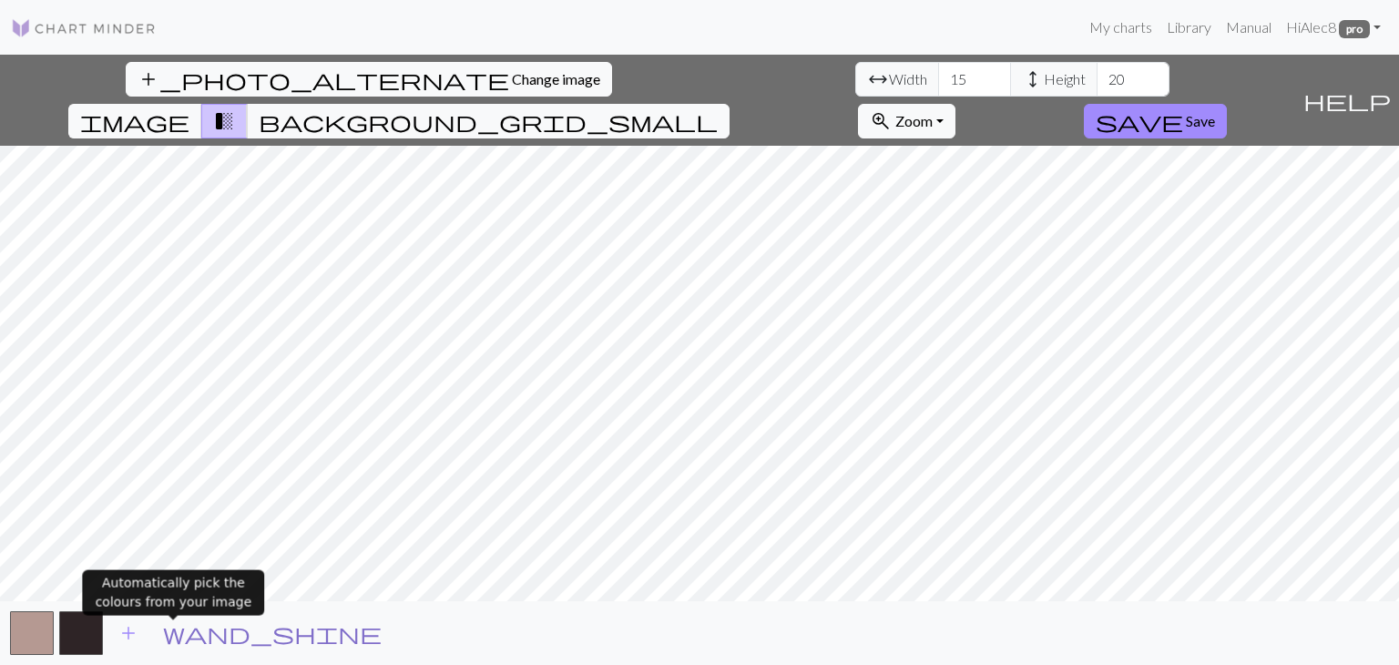
click at [167, 631] on span "wand_shine" at bounding box center [272, 633] width 219 height 26
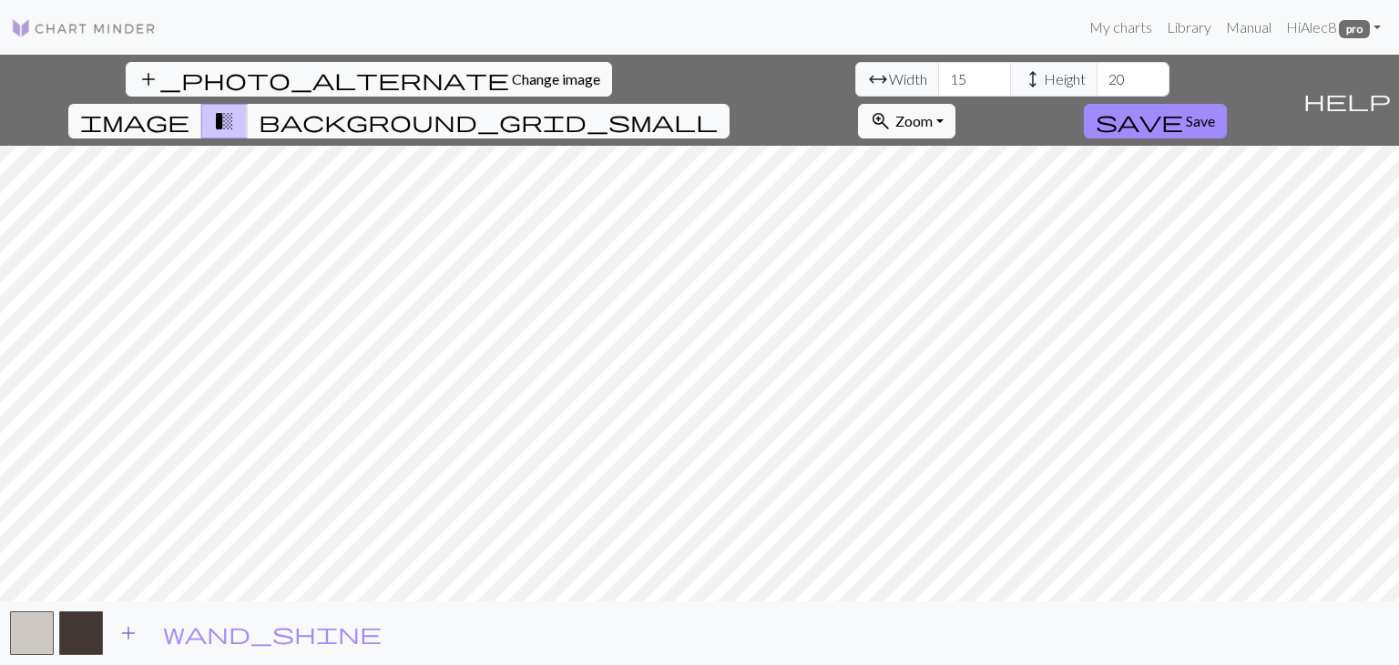
click at [131, 636] on span "add" at bounding box center [129, 633] width 22 height 26
click at [938, 68] on input "16" at bounding box center [974, 79] width 73 height 35
click at [938, 68] on input "17" at bounding box center [974, 79] width 73 height 35
click at [938, 68] on input "18" at bounding box center [974, 79] width 73 height 35
click at [938, 68] on input "19" at bounding box center [974, 79] width 73 height 35
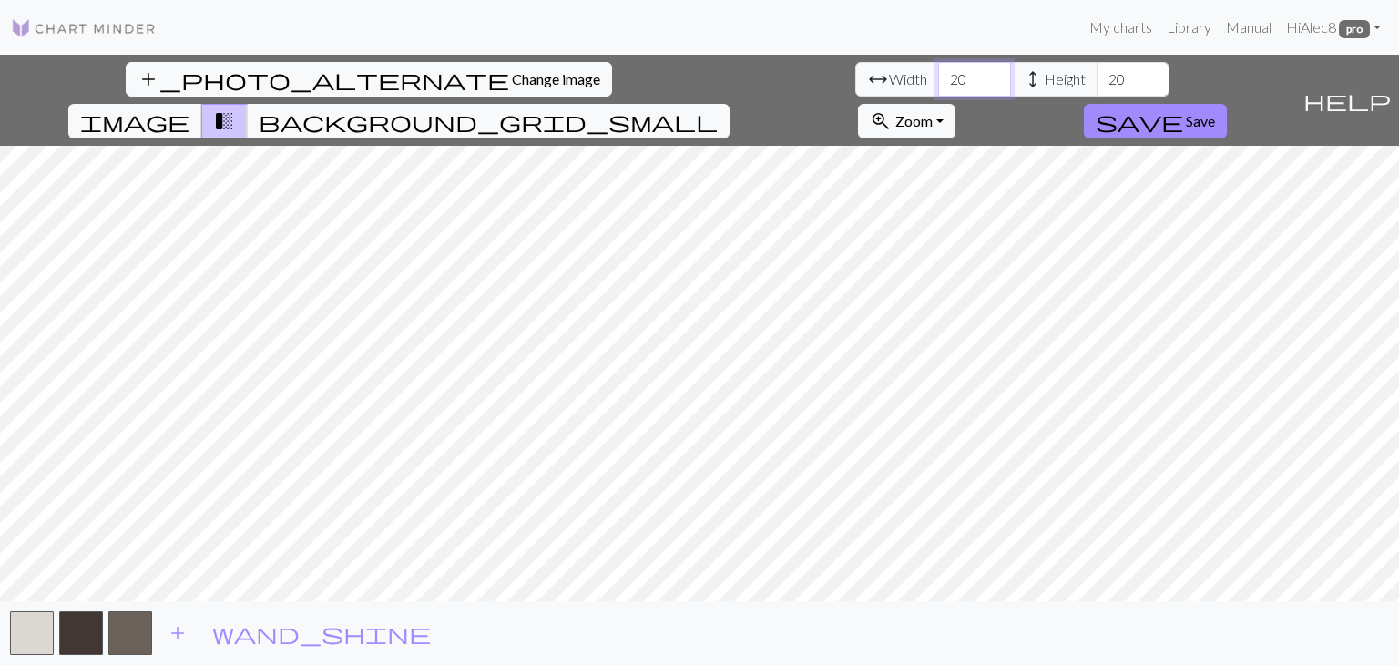
click at [938, 68] on input "20" at bounding box center [974, 79] width 73 height 35
click at [938, 68] on input "21" at bounding box center [974, 79] width 73 height 35
click at [938, 68] on input "22" at bounding box center [974, 79] width 73 height 35
click at [938, 68] on input "23" at bounding box center [974, 79] width 73 height 35
type input "24"
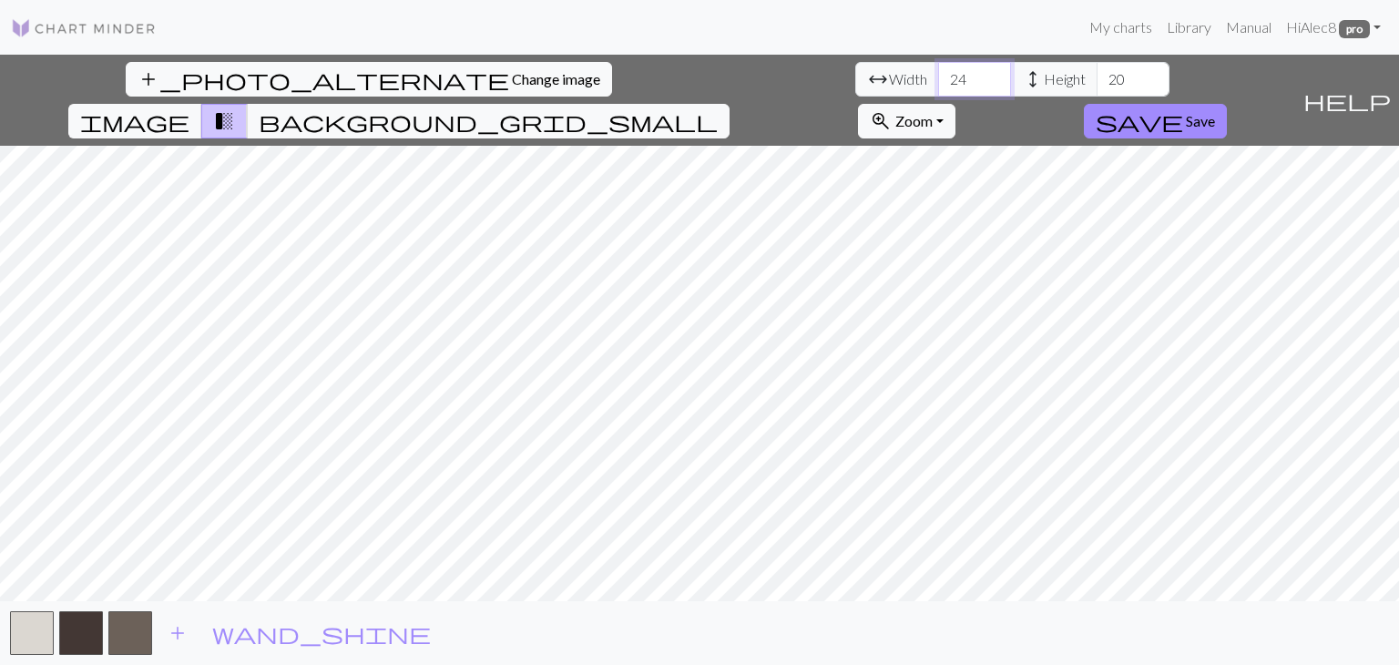
click at [938, 68] on input "24" at bounding box center [974, 79] width 73 height 35
click at [1097, 87] on input "19" at bounding box center [1133, 79] width 73 height 35
click at [1097, 87] on input "18" at bounding box center [1133, 79] width 73 height 35
click at [1097, 87] on input "17" at bounding box center [1133, 79] width 73 height 35
click at [1097, 87] on input "16" at bounding box center [1133, 79] width 73 height 35
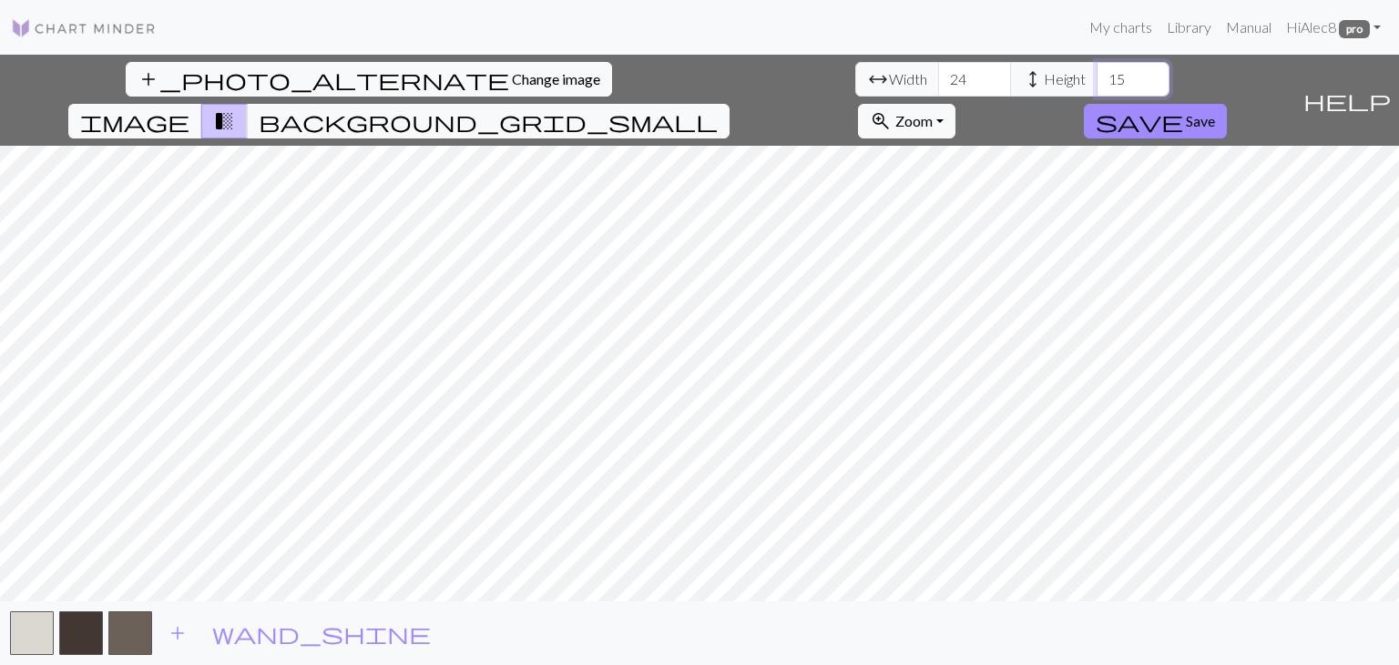
click at [1097, 87] on input "15" at bounding box center [1133, 79] width 73 height 35
click at [1097, 87] on input "14" at bounding box center [1133, 79] width 73 height 35
click at [1097, 87] on input "13" at bounding box center [1133, 79] width 73 height 35
type input "12"
click at [1097, 87] on input "12" at bounding box center [1133, 79] width 73 height 35
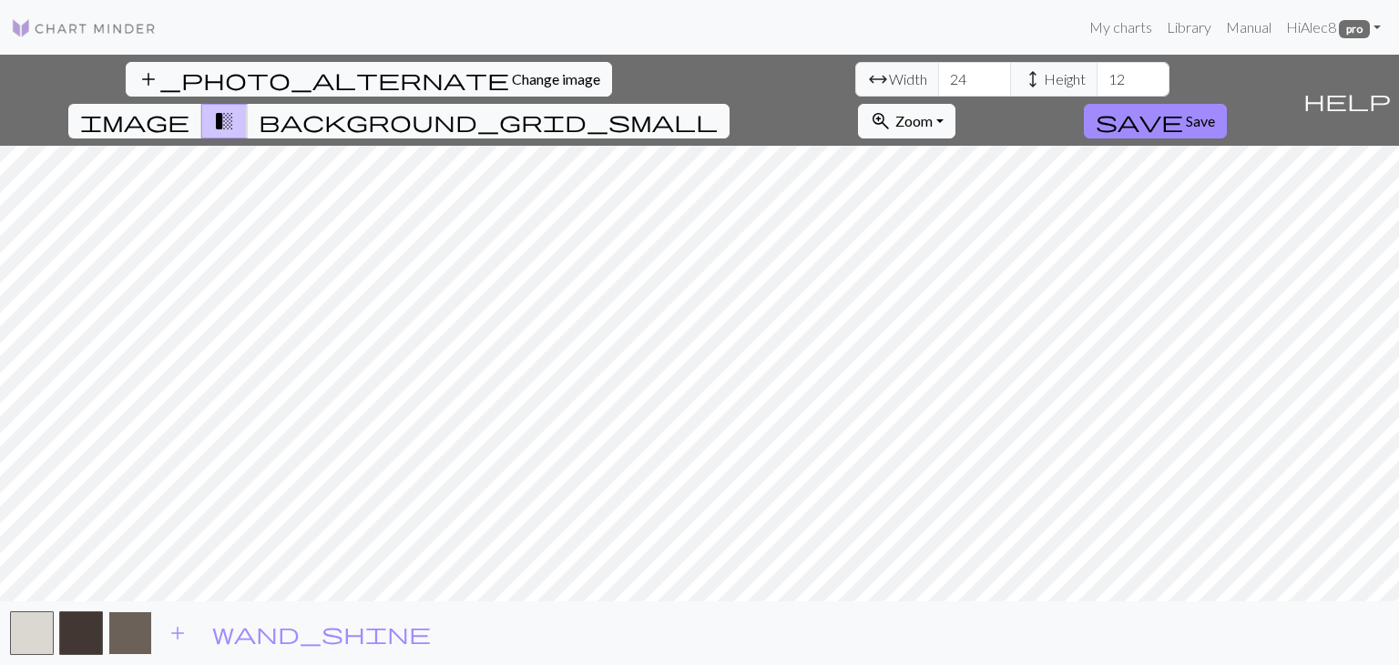
click at [118, 636] on button "button" at bounding box center [130, 633] width 44 height 44
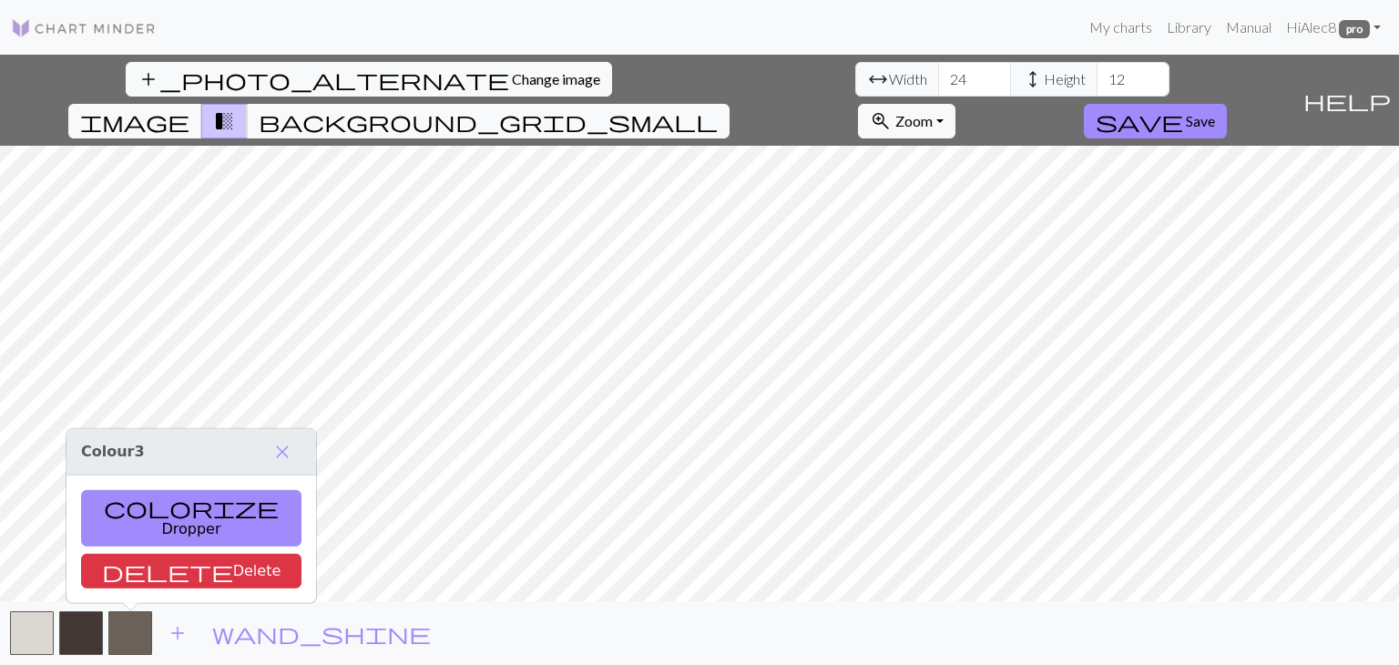
click at [319, 645] on div "add wand_shine" at bounding box center [699, 633] width 1399 height 64
click at [272, 465] on span "close" at bounding box center [283, 452] width 22 height 26
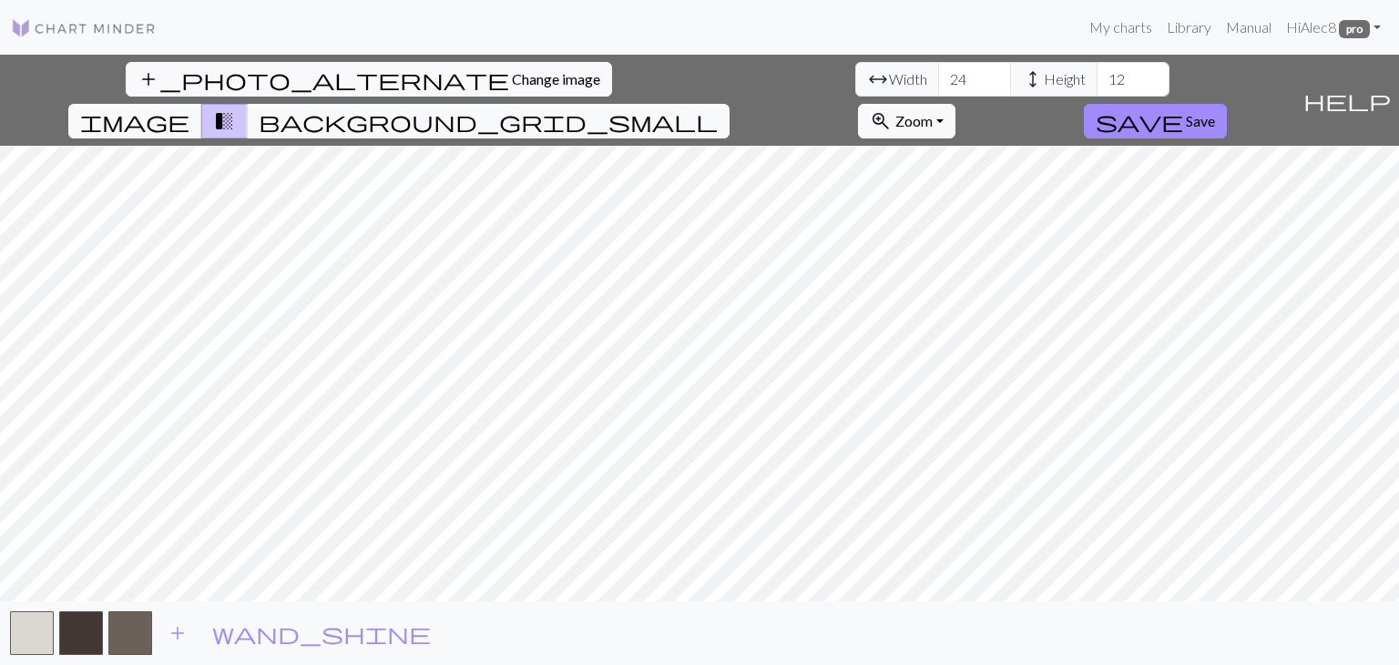
click at [316, 641] on div "add wand_shine" at bounding box center [699, 633] width 1399 height 64
click at [29, 624] on button "button" at bounding box center [32, 633] width 44 height 44
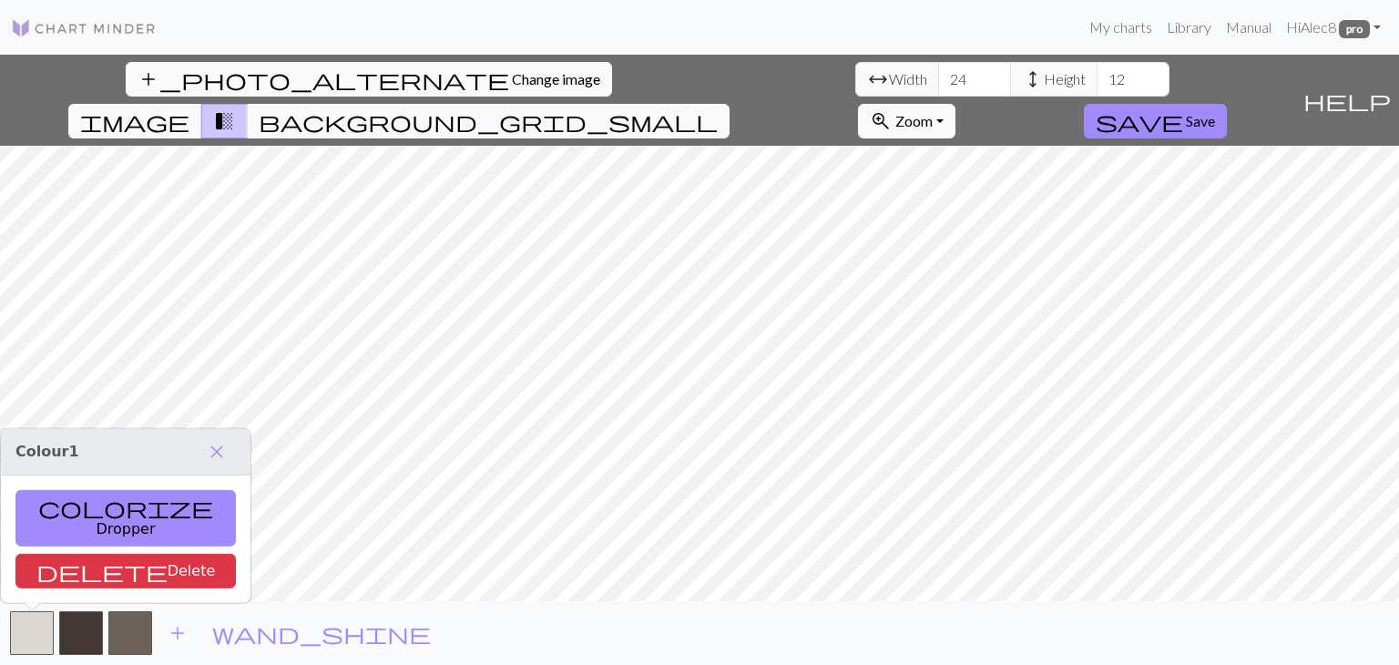
click at [300, 620] on div "add wand_shine" at bounding box center [699, 633] width 1399 height 64
click at [206, 465] on span "close" at bounding box center [217, 452] width 22 height 26
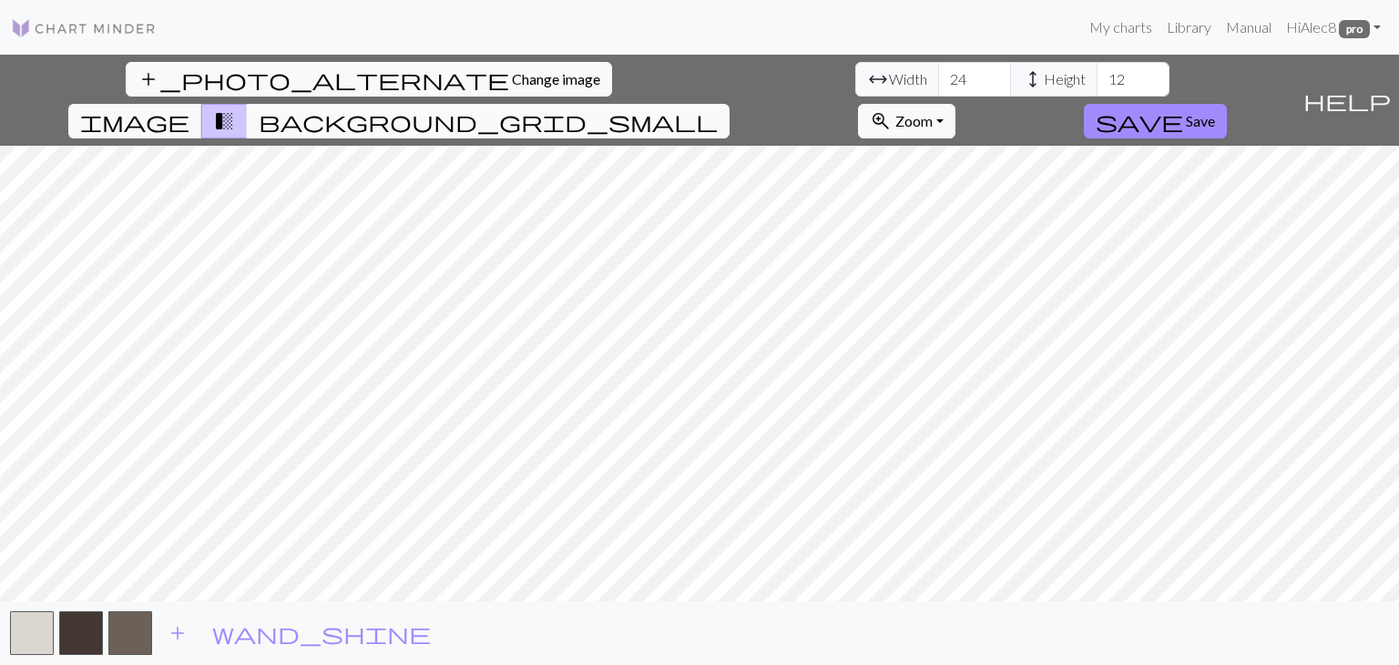
click at [718, 108] on span "background_grid_small" at bounding box center [488, 121] width 459 height 26
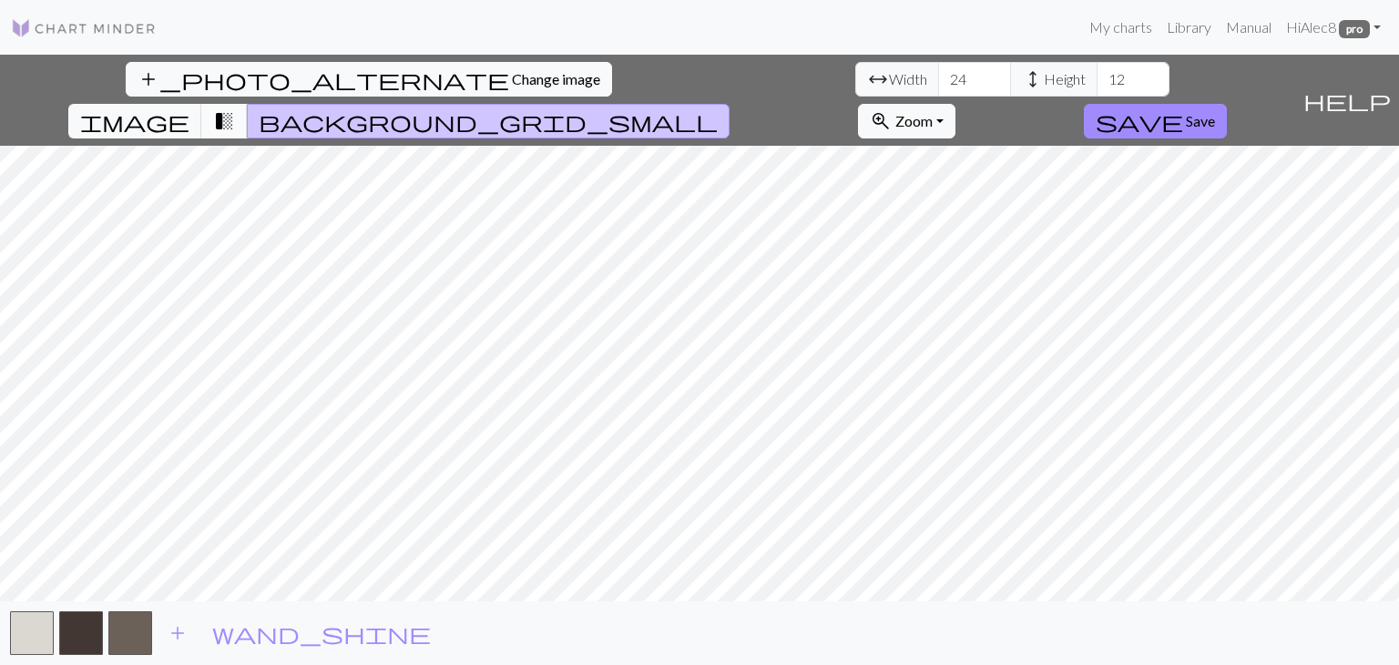
click at [235, 108] on span "transition_fade" at bounding box center [224, 121] width 22 height 26
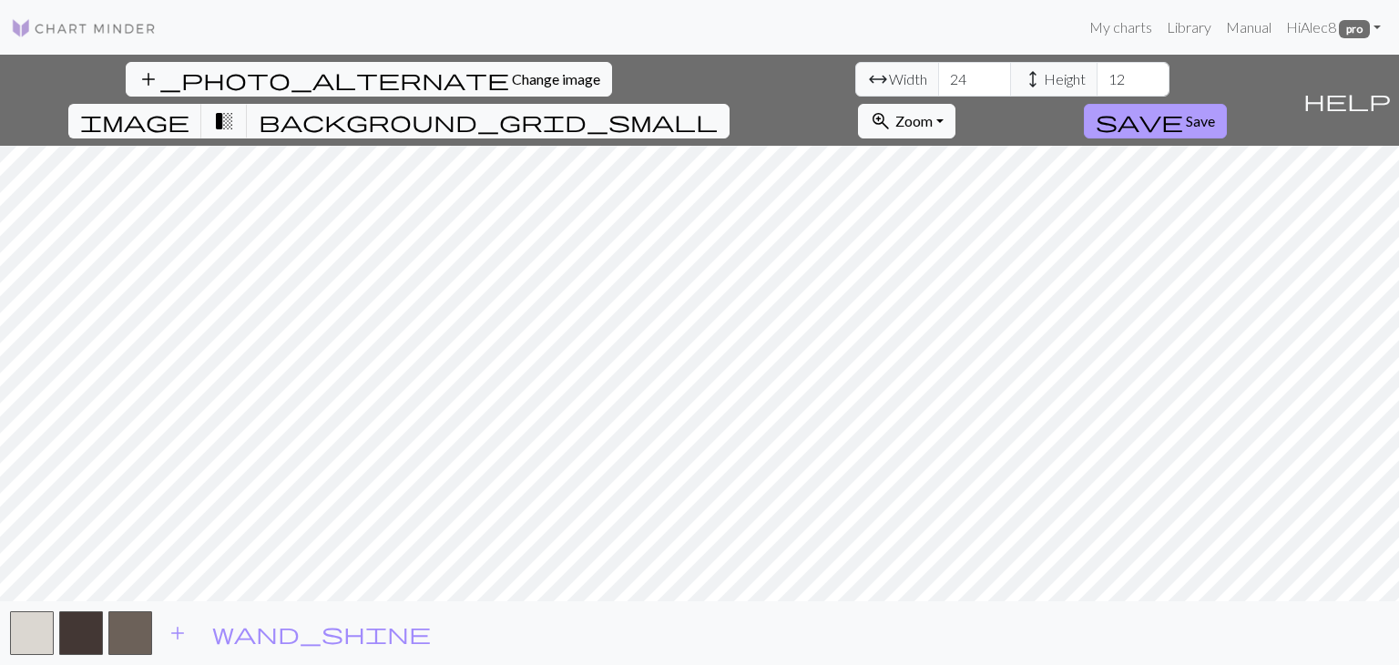
click at [1215, 112] on span "Save" at bounding box center [1200, 120] width 29 height 17
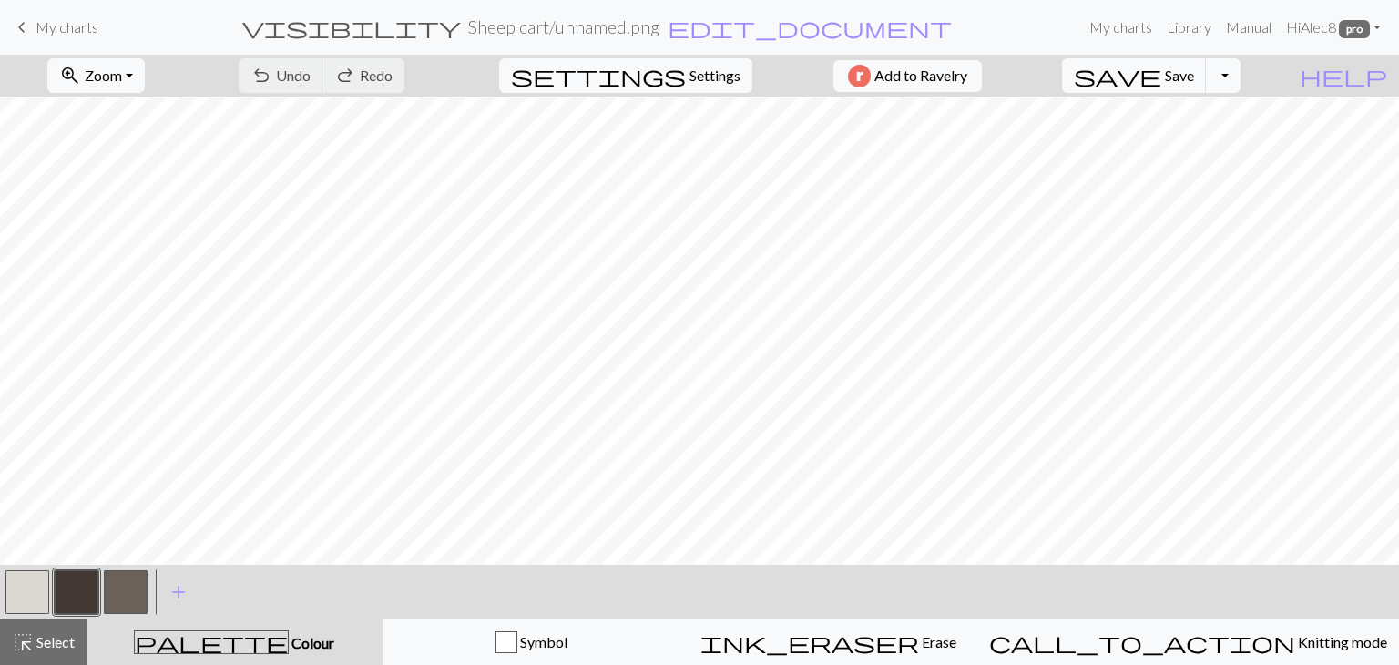
click at [30, 588] on button "button" at bounding box center [27, 592] width 44 height 44
click at [13, 592] on button "button" at bounding box center [27, 592] width 44 height 44
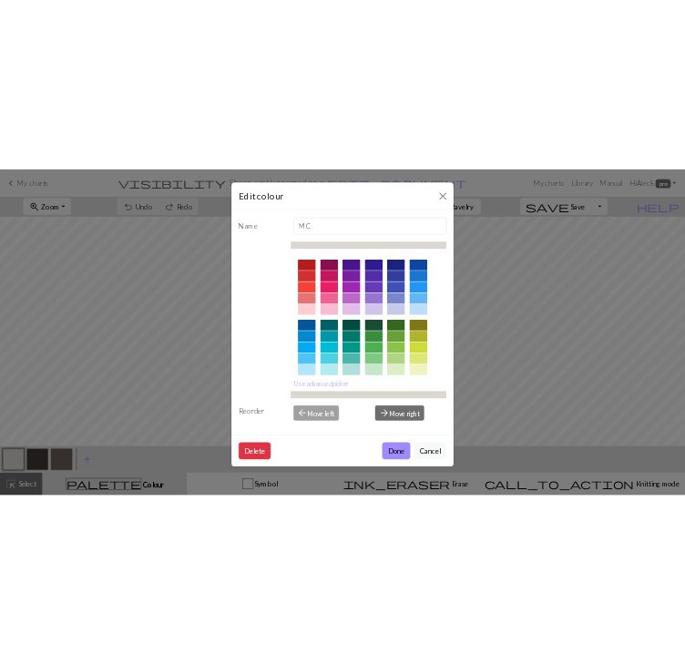
scroll to position [262, 0]
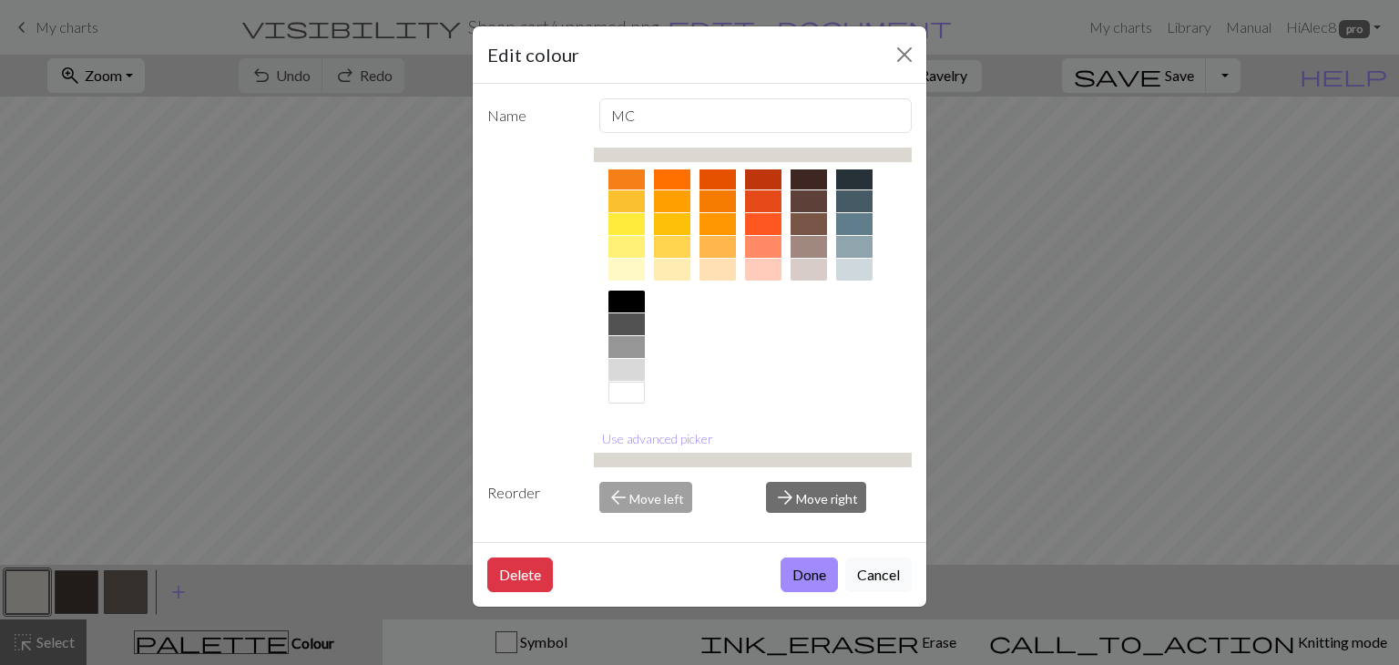
click at [630, 391] on div at bounding box center [627, 393] width 36 height 22
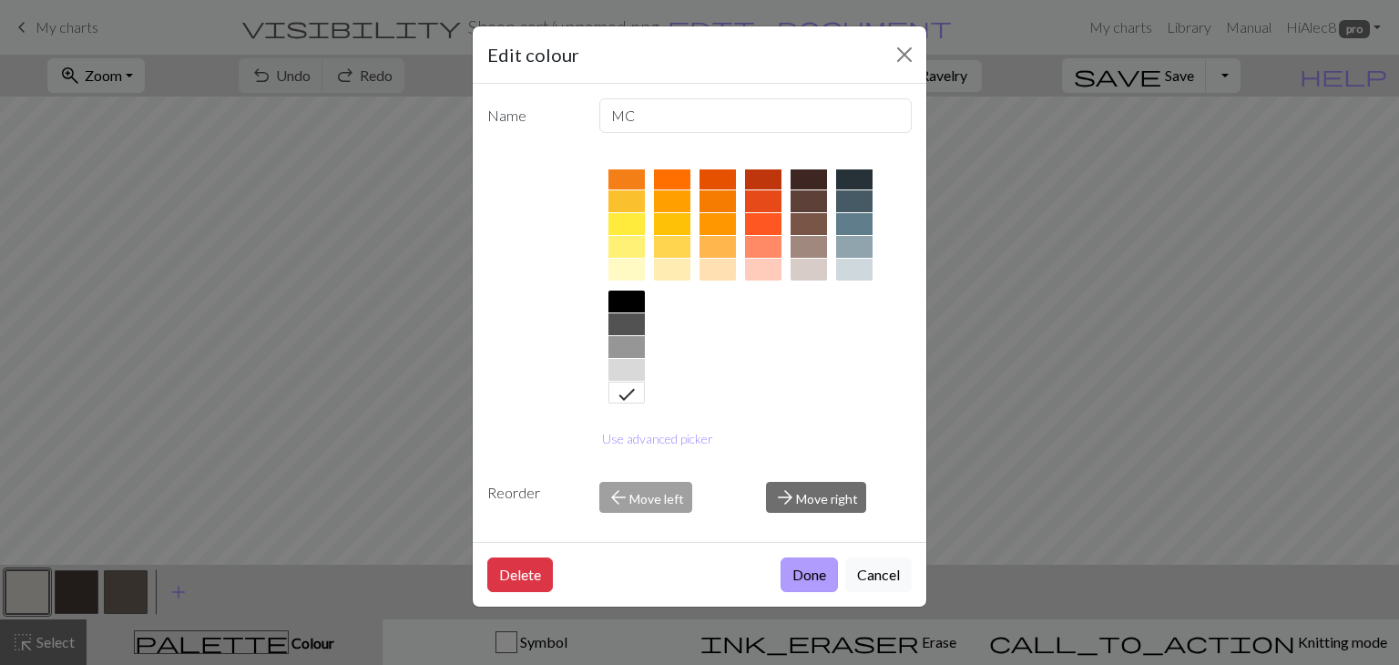
click at [787, 569] on button "Done" at bounding box center [809, 575] width 57 height 35
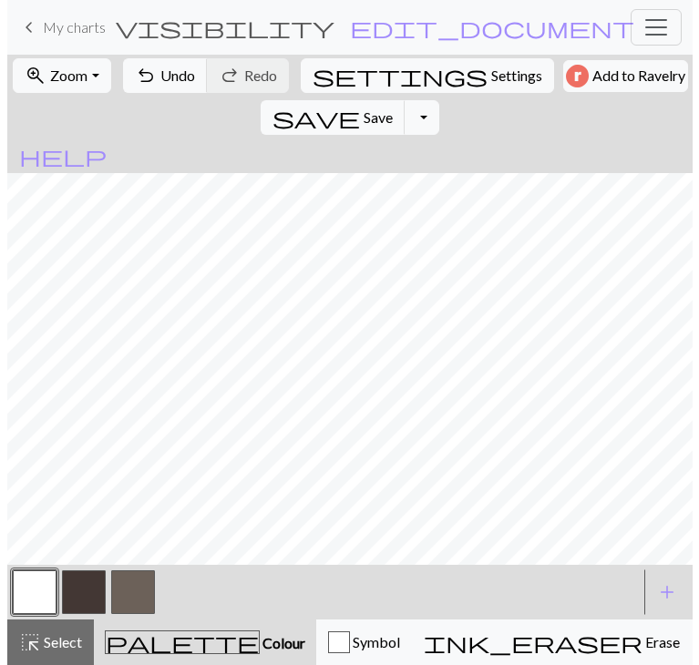
scroll to position [58, 0]
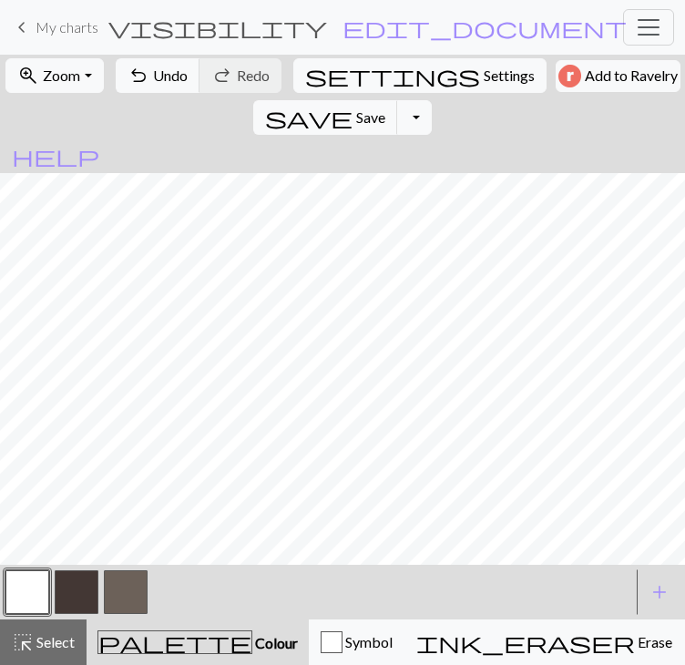
click at [124, 595] on button "button" at bounding box center [126, 592] width 44 height 44
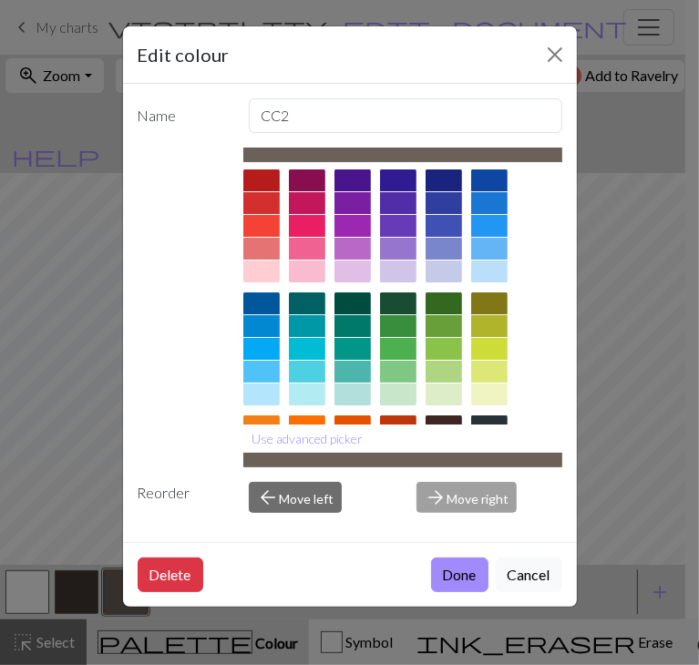
scroll to position [262, 0]
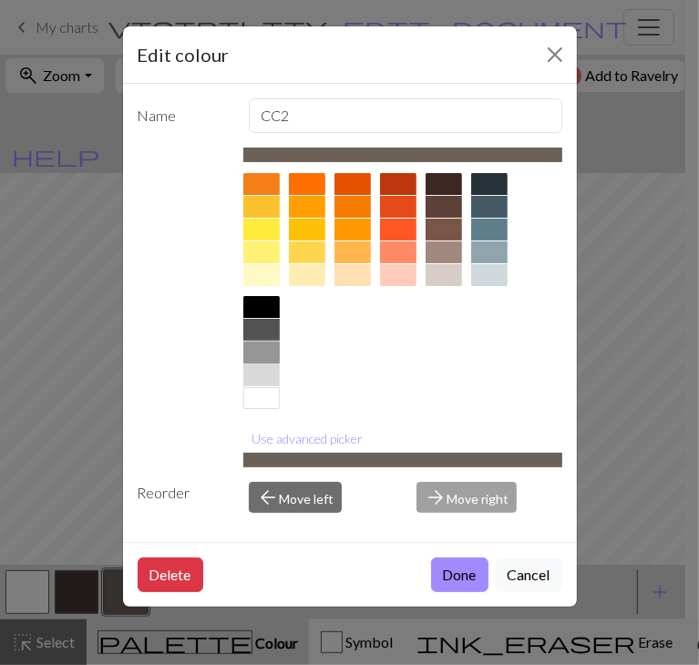
click at [279, 349] on div at bounding box center [261, 353] width 36 height 22
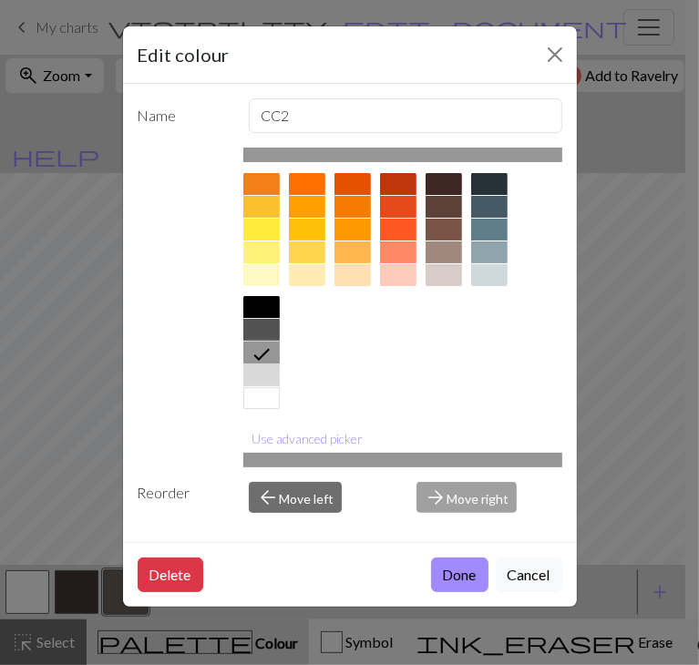
click at [280, 373] on div at bounding box center [261, 375] width 36 height 22
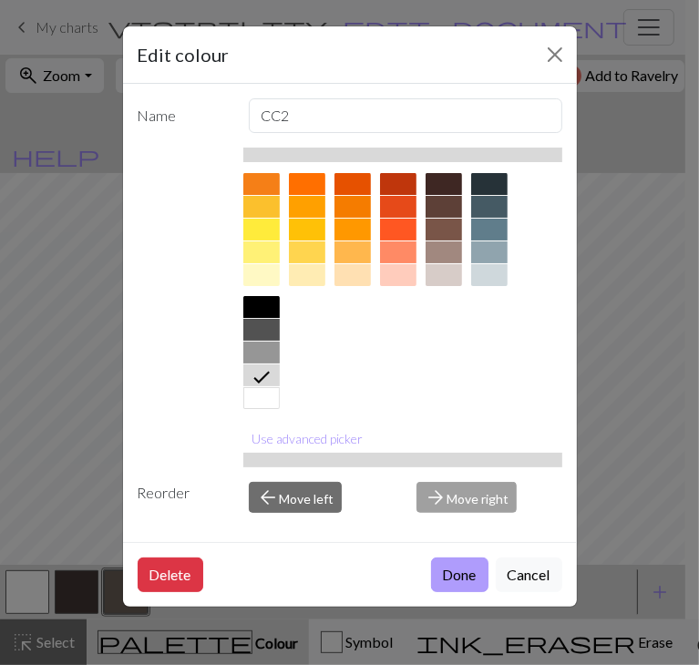
click at [481, 569] on button "Done" at bounding box center [459, 575] width 57 height 35
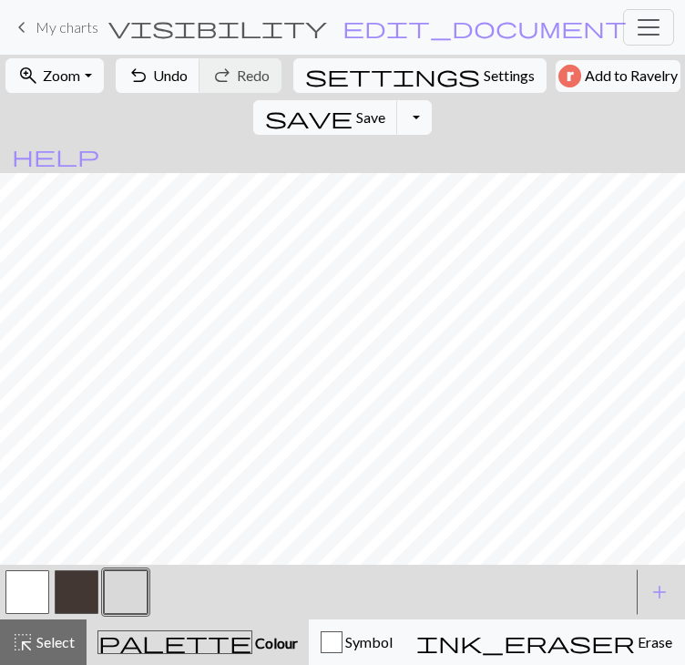
click at [122, 598] on button "button" at bounding box center [126, 592] width 44 height 44
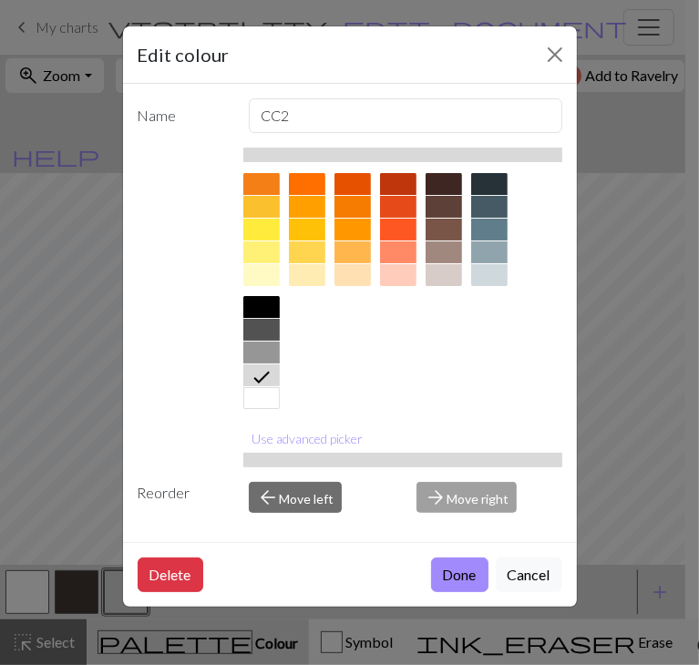
click at [278, 324] on div at bounding box center [261, 330] width 36 height 22
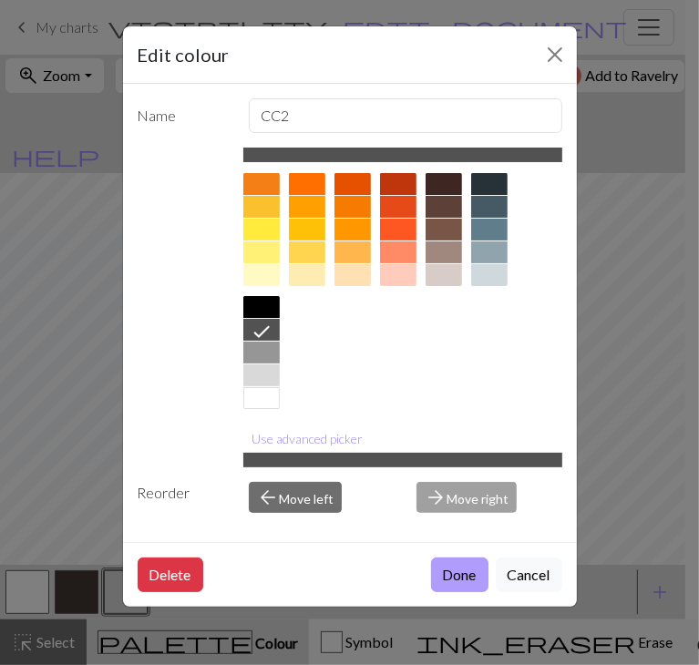
click at [442, 569] on button "Done" at bounding box center [459, 575] width 57 height 35
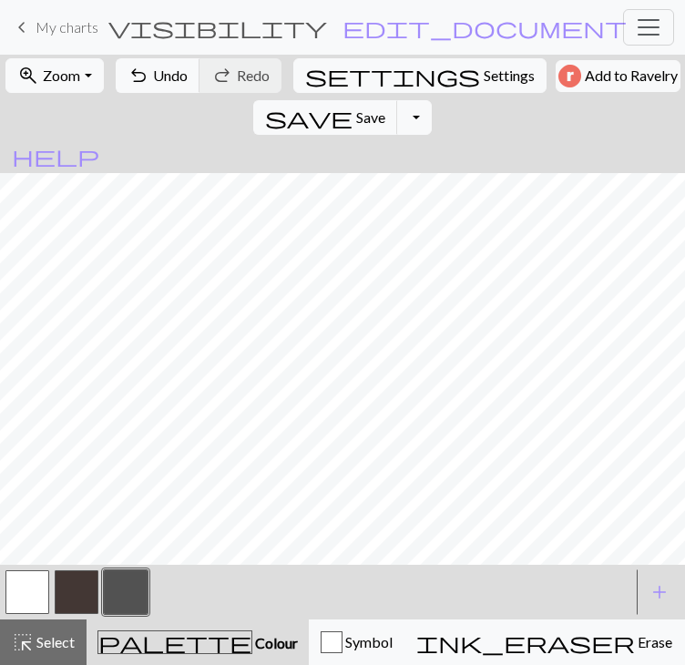
click at [80, 591] on button "button" at bounding box center [77, 592] width 44 height 44
click at [59, 590] on button "button" at bounding box center [77, 592] width 44 height 44
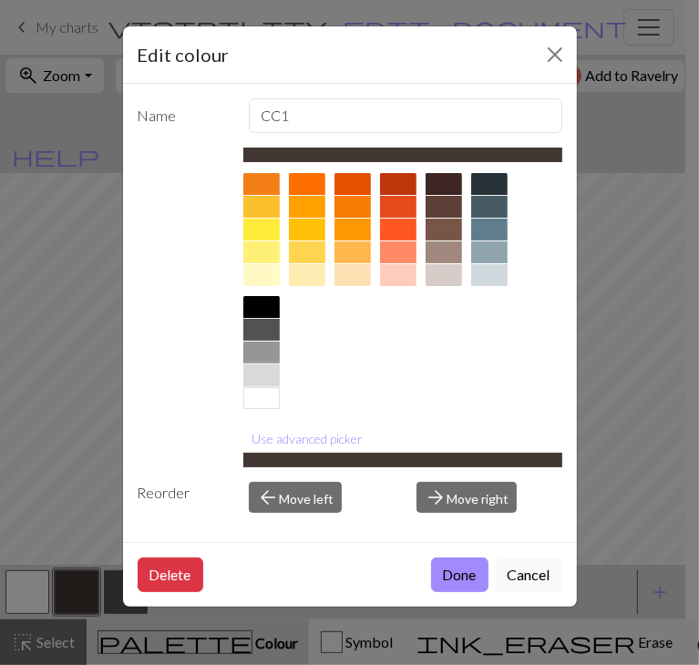
click at [271, 374] on div at bounding box center [261, 375] width 36 height 22
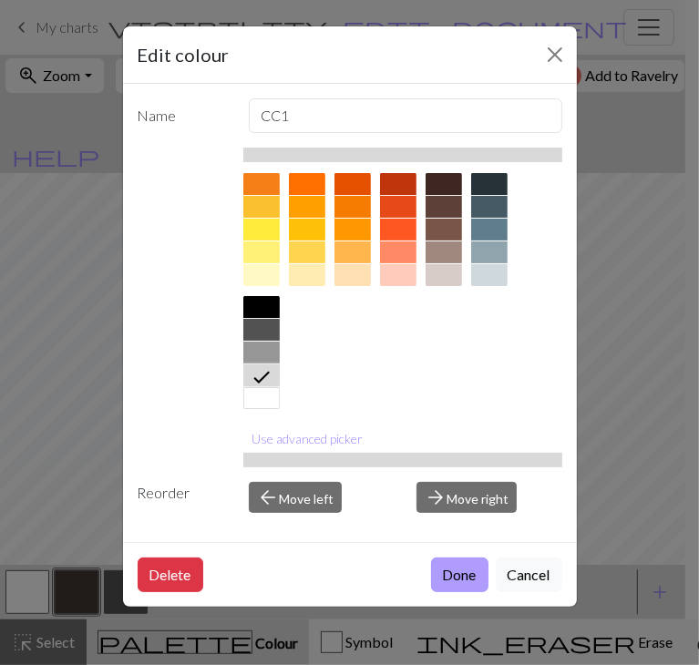
click at [463, 579] on button "Done" at bounding box center [459, 575] width 57 height 35
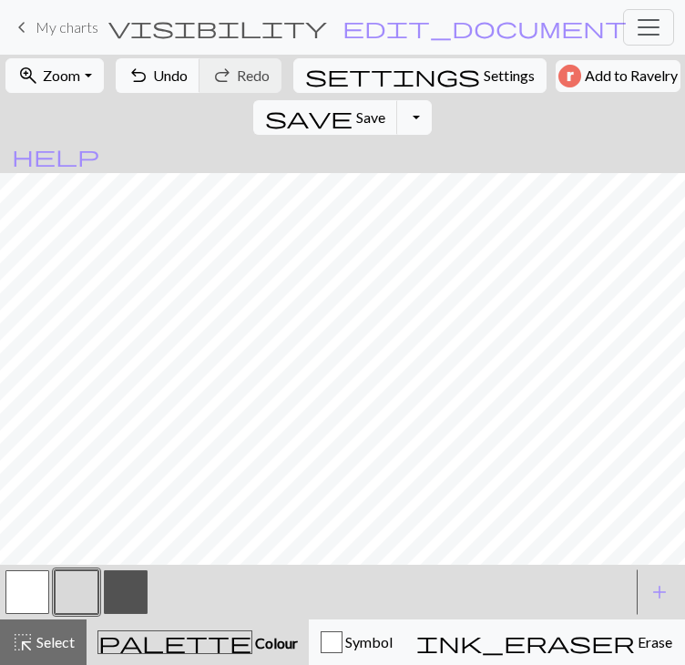
click at [119, 588] on button "button" at bounding box center [126, 592] width 44 height 44
click at [81, 602] on button "button" at bounding box center [77, 592] width 44 height 44
click at [21, 611] on button "button" at bounding box center [27, 592] width 44 height 44
click at [120, 601] on button "button" at bounding box center [126, 592] width 44 height 44
click at [26, 601] on button "button" at bounding box center [27, 592] width 44 height 44
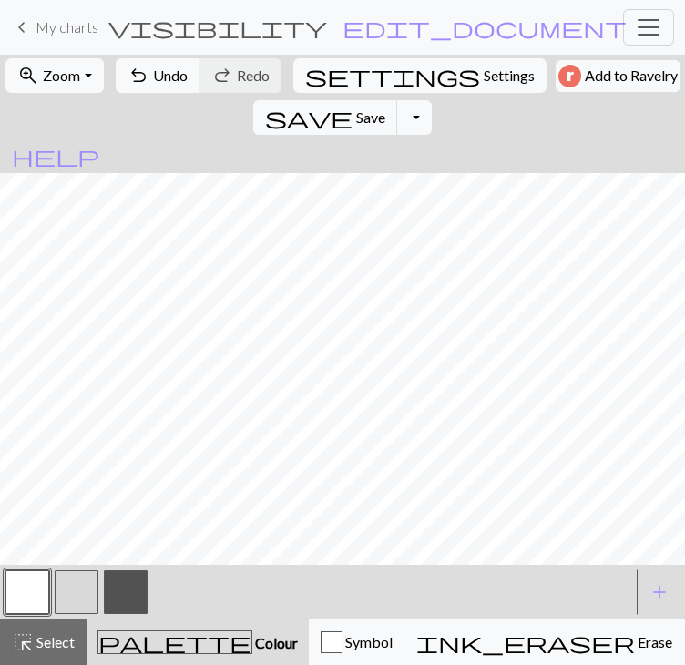
click at [59, 590] on button "button" at bounding box center [77, 592] width 44 height 44
click at [40, 599] on button "button" at bounding box center [27, 592] width 44 height 44
click at [94, 595] on button "button" at bounding box center [77, 592] width 44 height 44
click at [26, 600] on button "button" at bounding box center [27, 592] width 44 height 44
click at [77, 606] on button "button" at bounding box center [77, 592] width 44 height 44
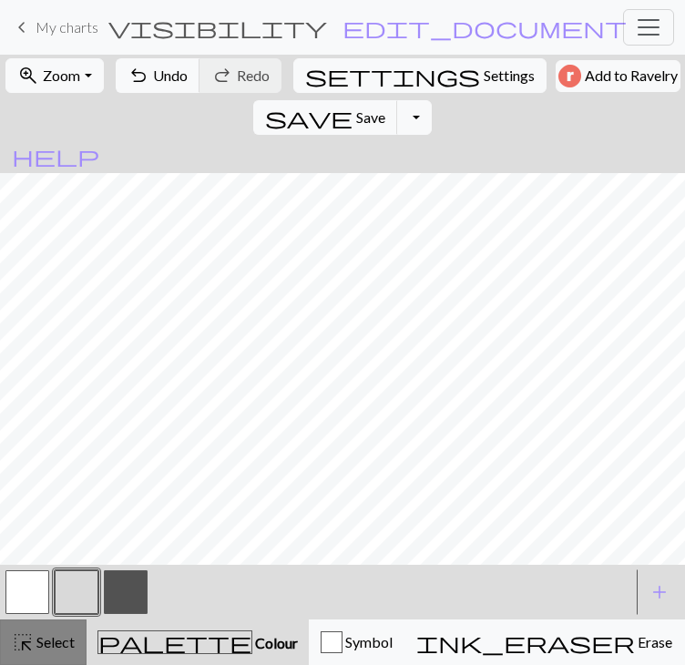
click at [75, 649] on span "Select" at bounding box center [54, 641] width 41 height 17
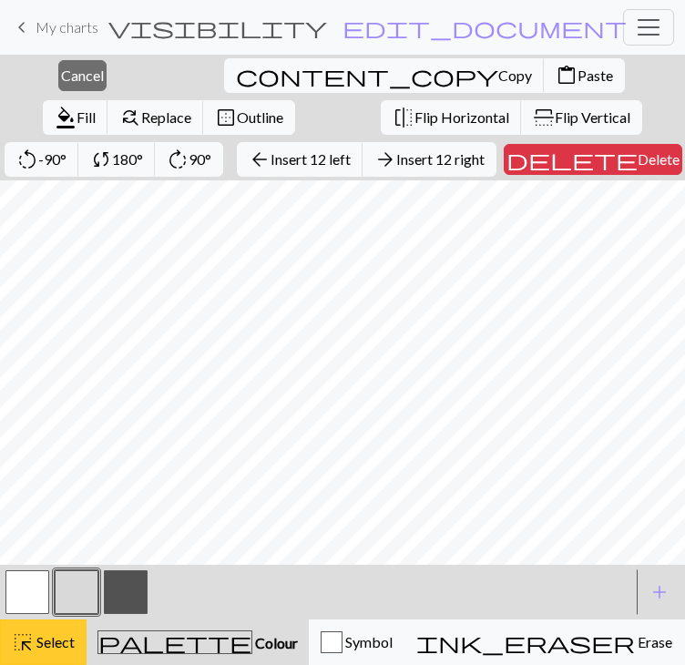
scroll to position [62, 0]
click at [56, 639] on span "Select" at bounding box center [54, 641] width 41 height 17
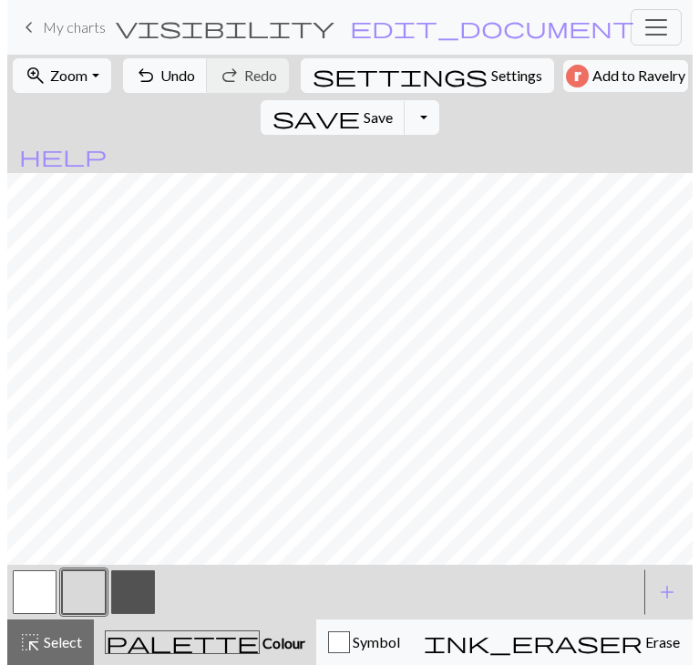
scroll to position [61, 0]
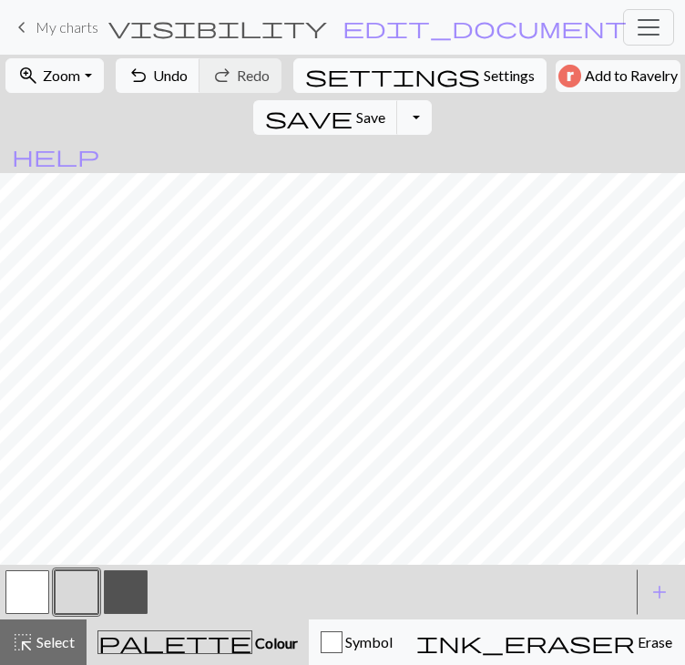
click at [484, 82] on span "Settings" at bounding box center [509, 76] width 51 height 22
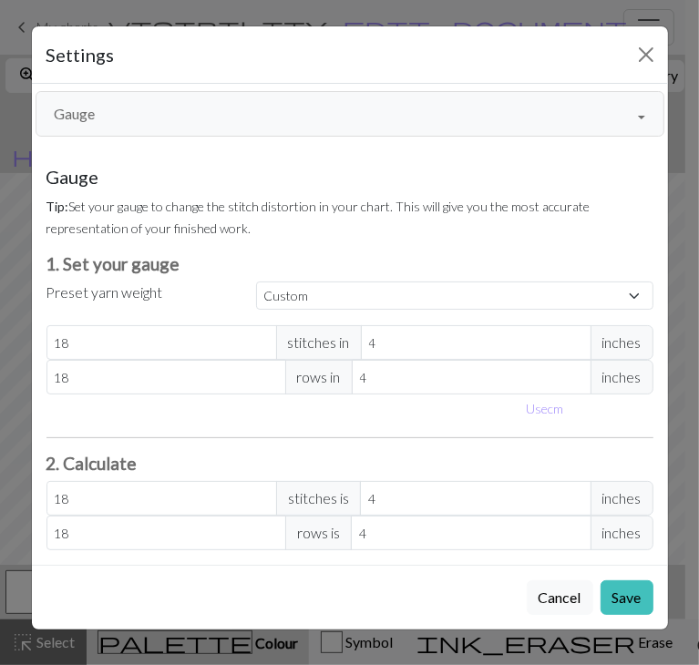
click at [310, 128] on button "Gauge" at bounding box center [350, 114] width 629 height 46
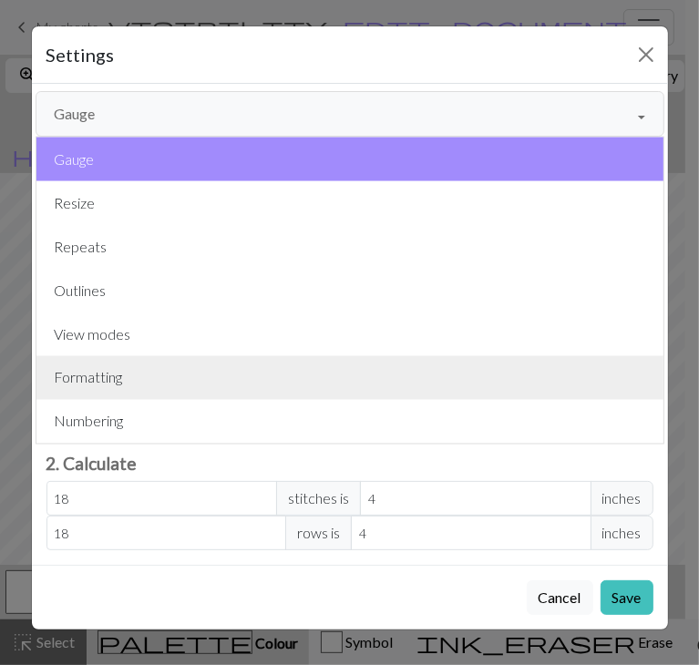
click at [153, 387] on button "Formatting" at bounding box center [349, 378] width 627 height 44
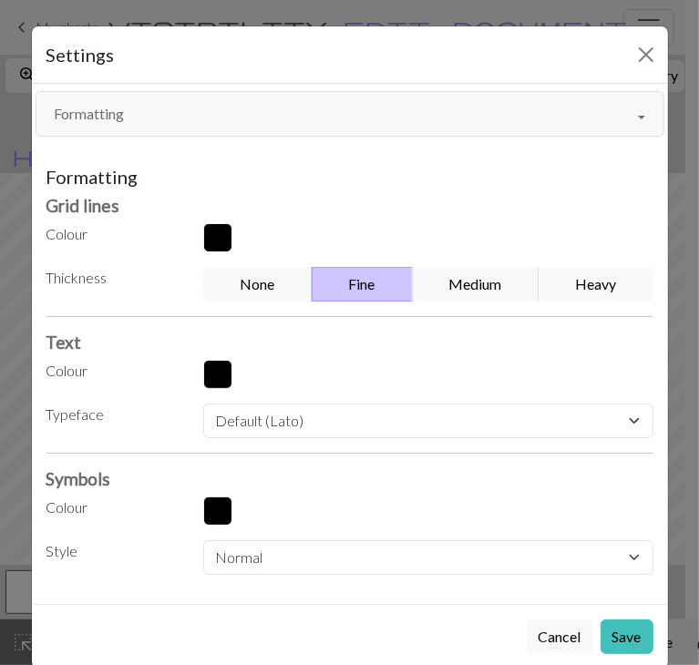
click at [215, 218] on div "Formatting Grid lines Colour Thickness None Fine Medium Heavy Text Colour Typef…" at bounding box center [349, 370] width 607 height 409
click at [211, 229] on button "button" at bounding box center [217, 237] width 29 height 29
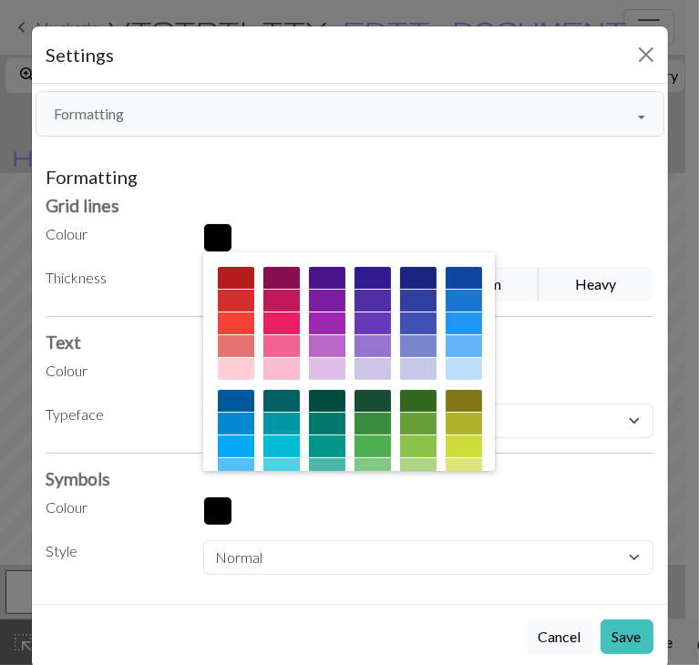
scroll to position [293, 0]
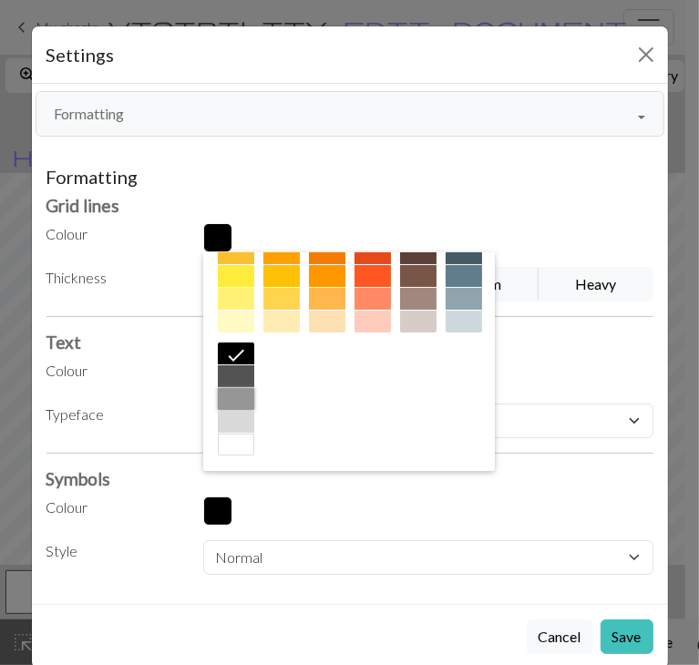
click at [254, 401] on div at bounding box center [236, 399] width 36 height 22
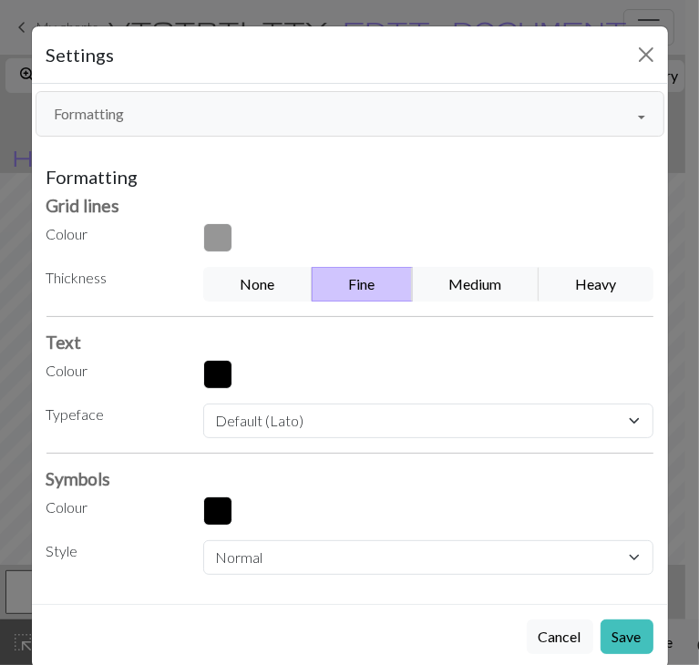
click at [203, 371] on button "button" at bounding box center [217, 374] width 29 height 29
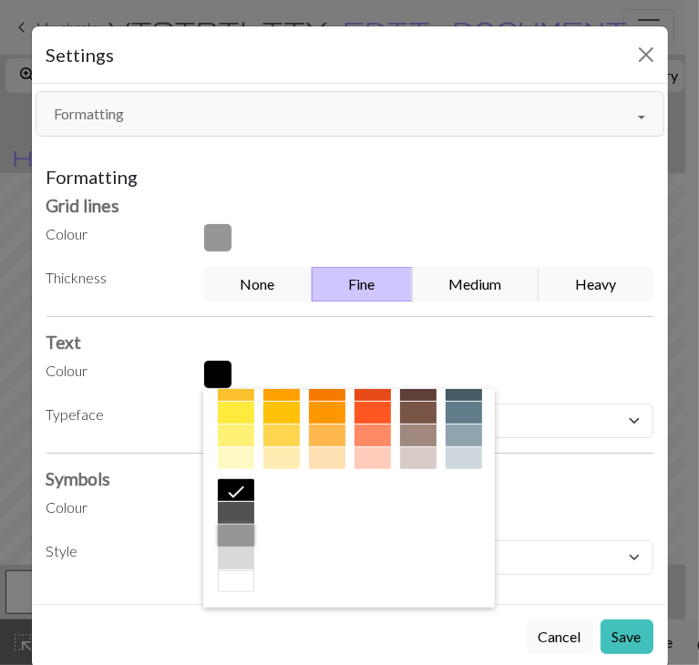
click at [254, 528] on div at bounding box center [236, 536] width 36 height 22
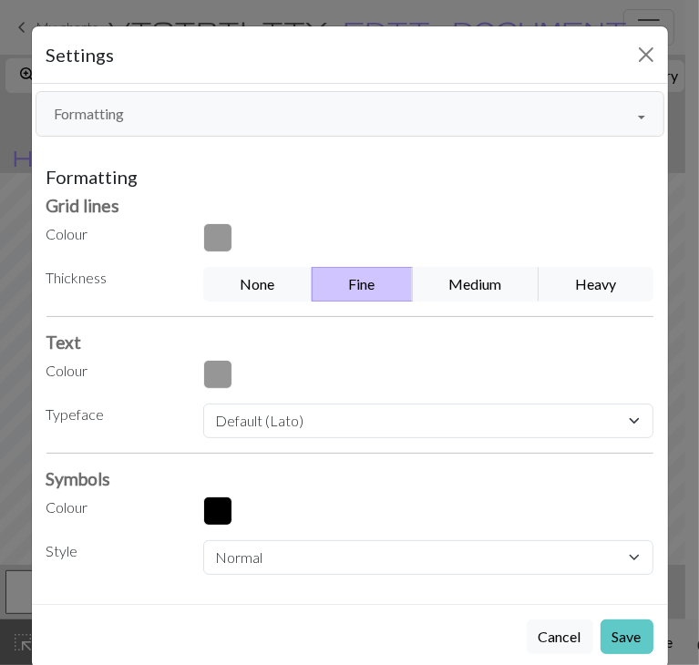
click at [618, 635] on button "Save" at bounding box center [626, 637] width 53 height 35
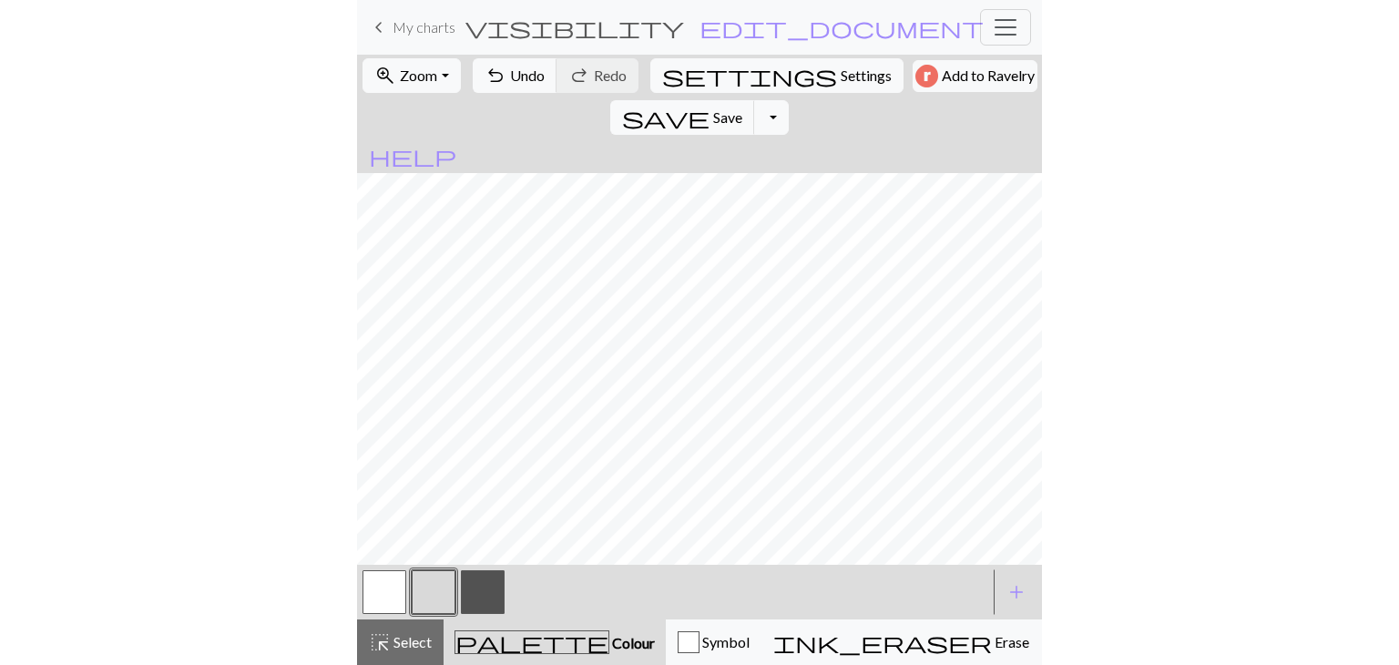
scroll to position [0, 0]
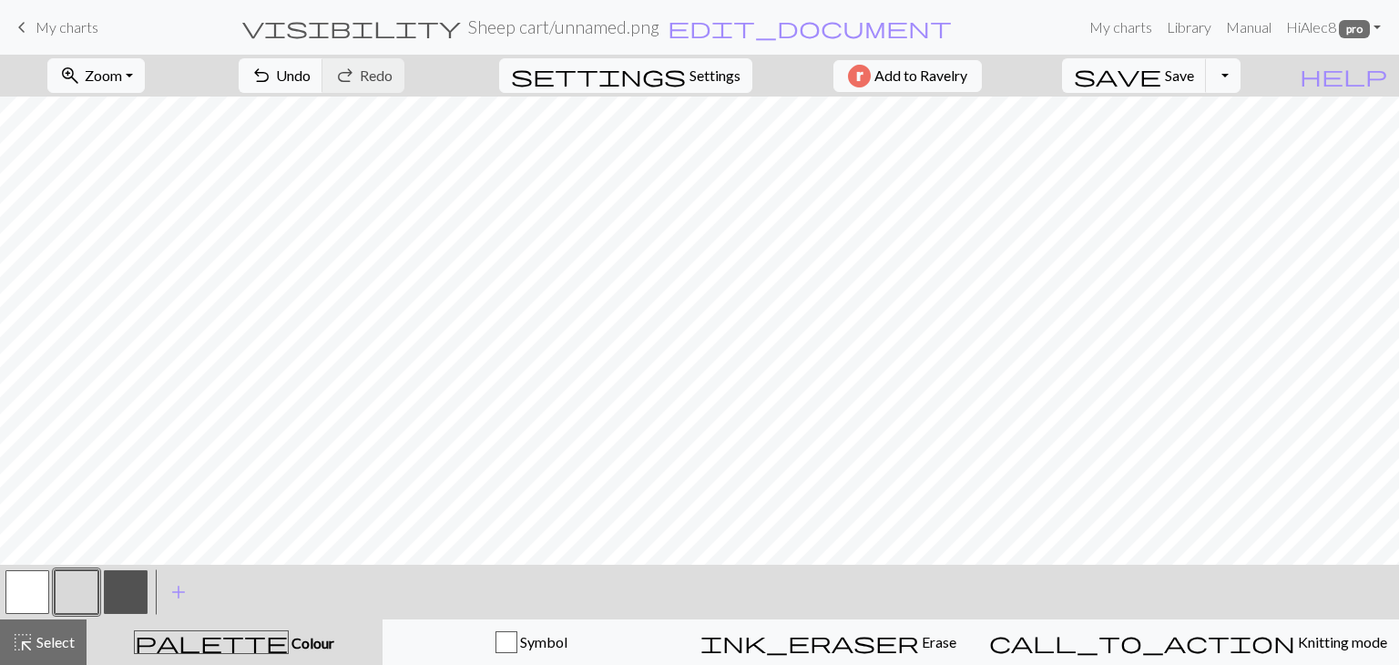
click at [117, 594] on button "button" at bounding box center [126, 592] width 44 height 44
click at [117, 583] on button "button" at bounding box center [126, 592] width 44 height 44
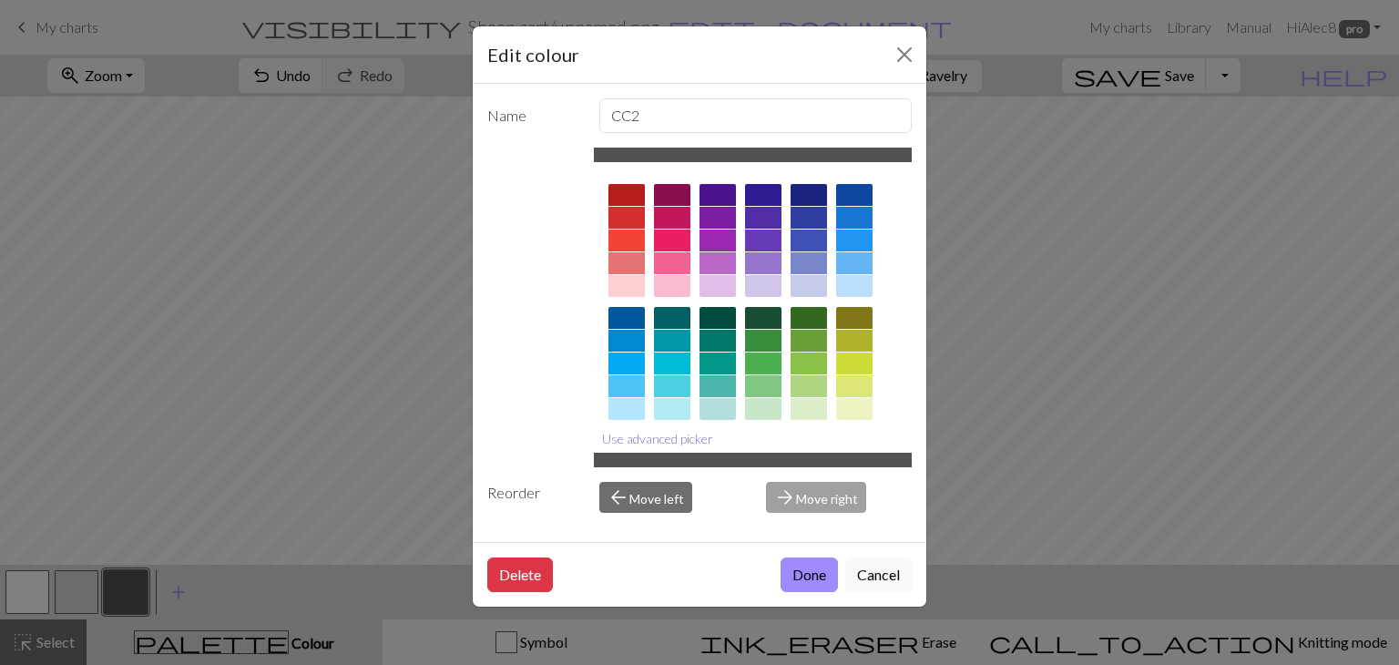
click at [650, 436] on button "Use advanced picker" at bounding box center [658, 439] width 128 height 28
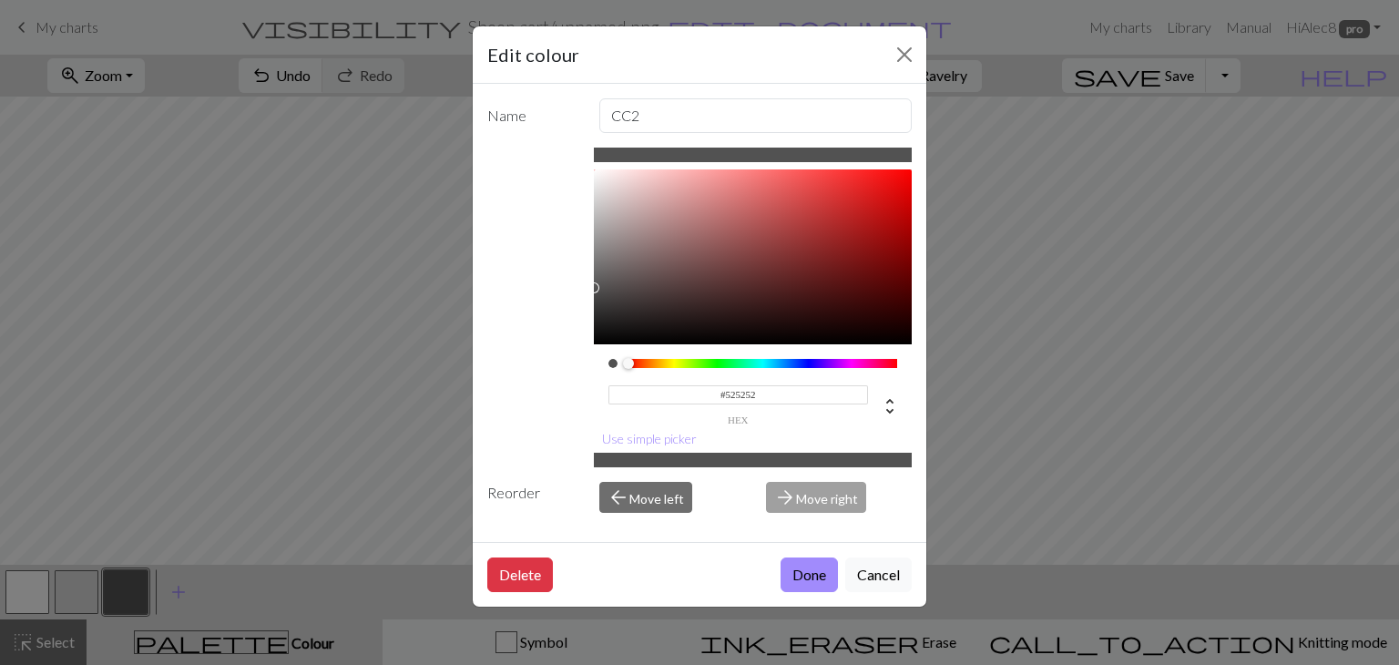
drag, startPoint x: 784, startPoint y: 380, endPoint x: 661, endPoint y: 391, distance: 124.4
click at [661, 391] on input "#525252" at bounding box center [739, 394] width 261 height 19
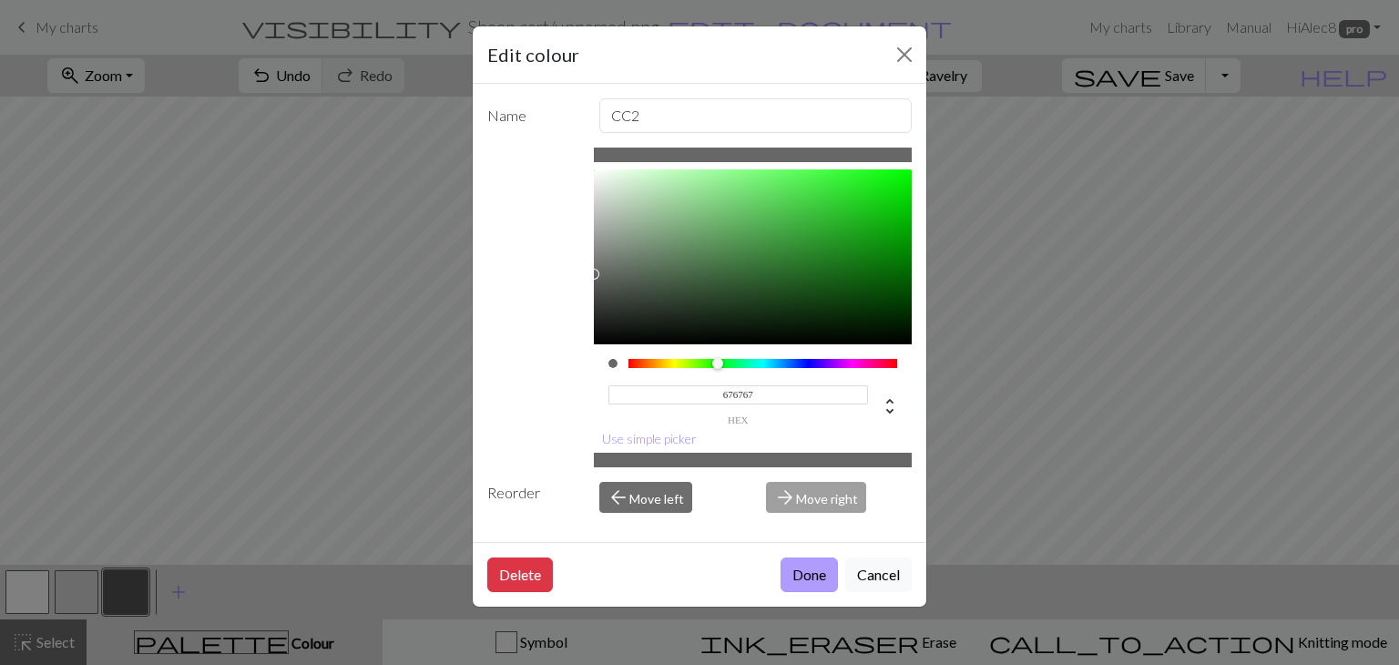
type input "#676767"
click at [810, 581] on button "Done" at bounding box center [809, 575] width 57 height 35
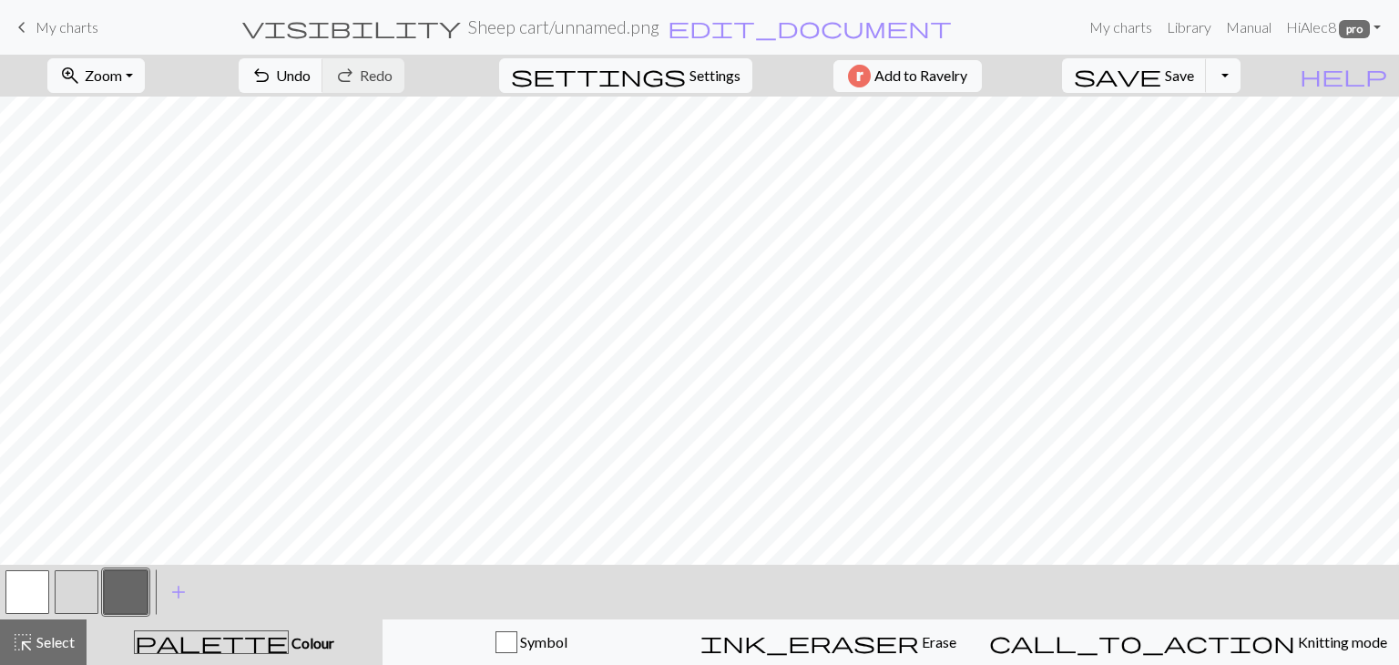
click at [73, 590] on button "button" at bounding box center [77, 592] width 44 height 44
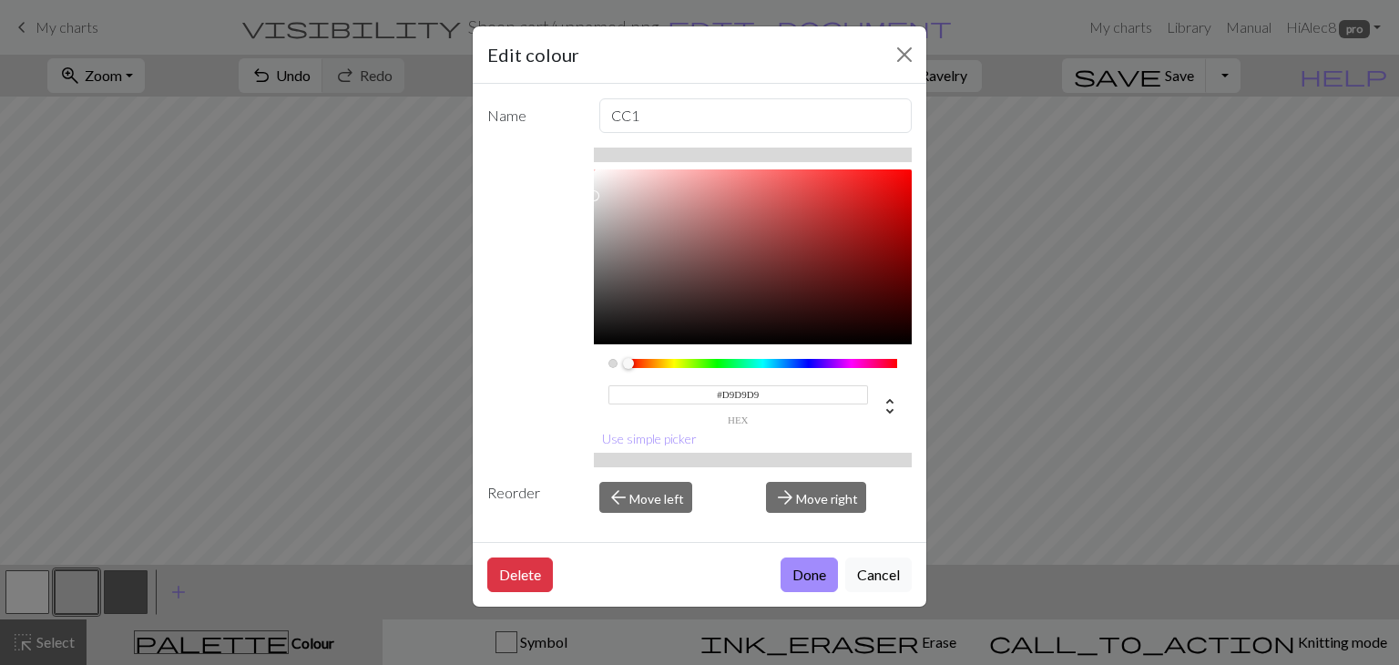
drag, startPoint x: 764, startPoint y: 391, endPoint x: 707, endPoint y: 385, distance: 57.7
click at [707, 385] on input "#D9D9D9" at bounding box center [739, 394] width 261 height 19
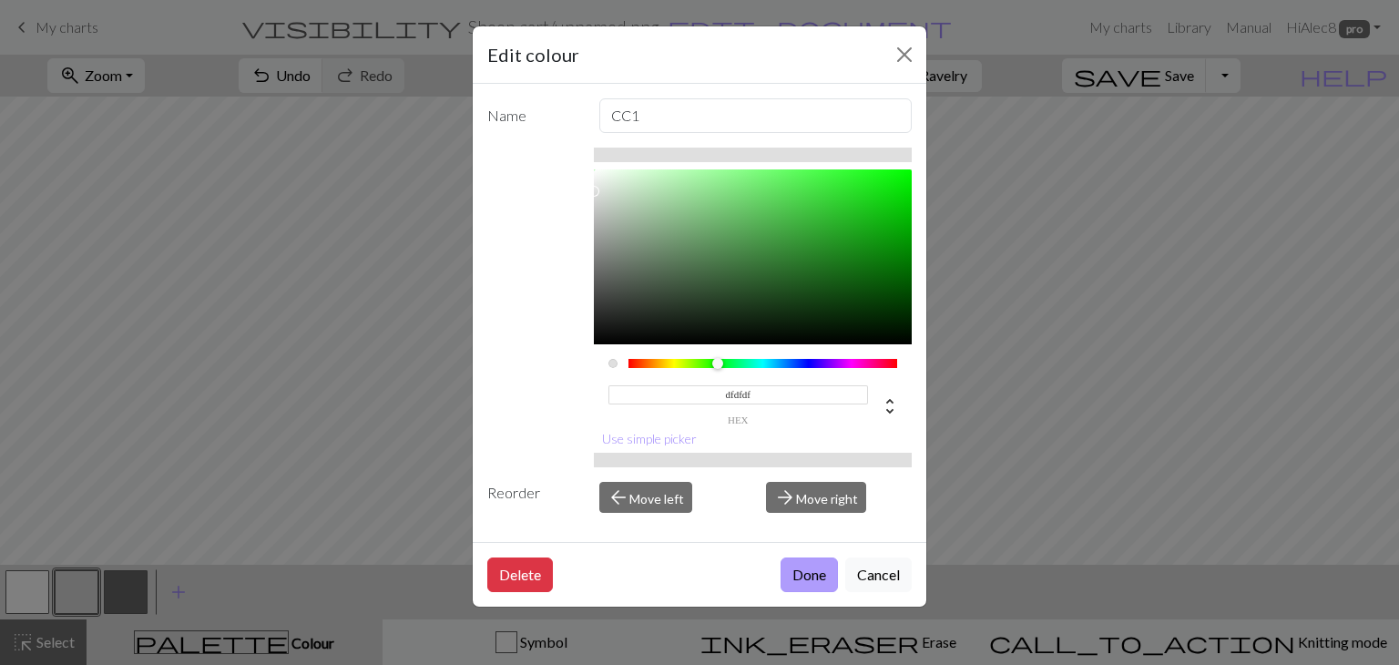
type input "#DFDFDF"
click at [815, 579] on button "Done" at bounding box center [809, 575] width 57 height 35
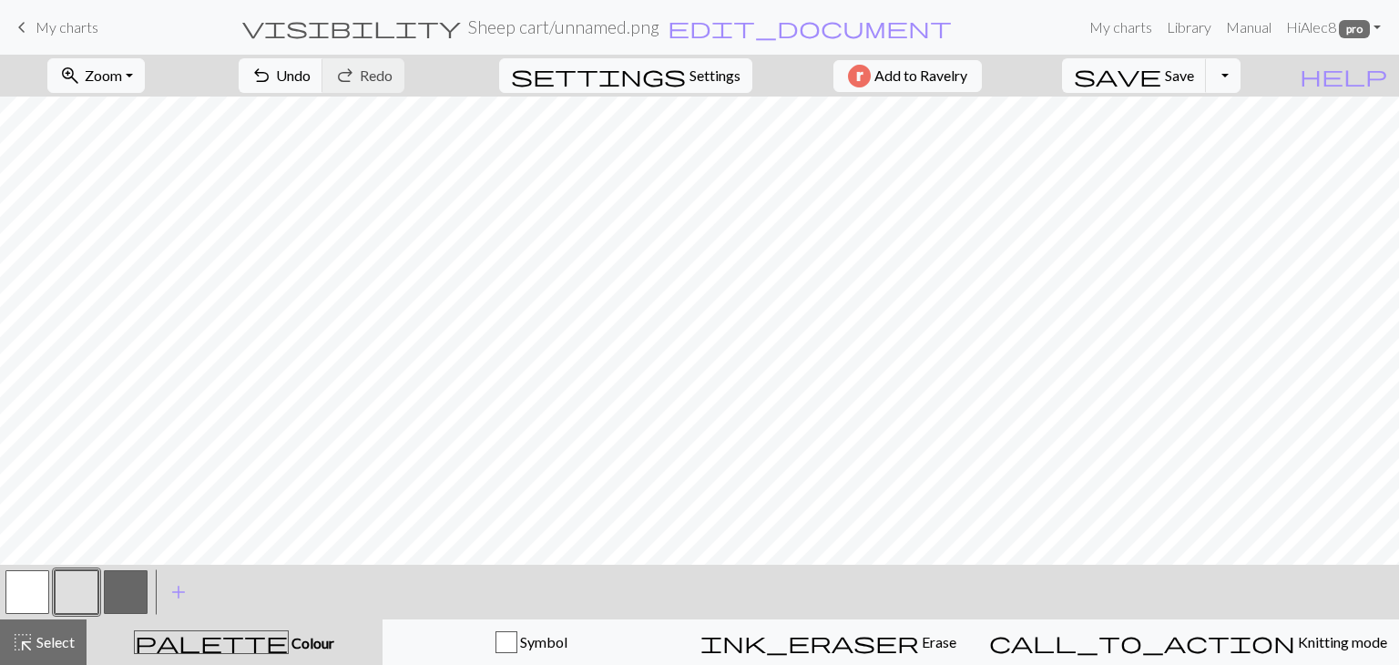
click at [631, 27] on h2 "Sheep cart / unnamed.png" at bounding box center [563, 26] width 191 height 21
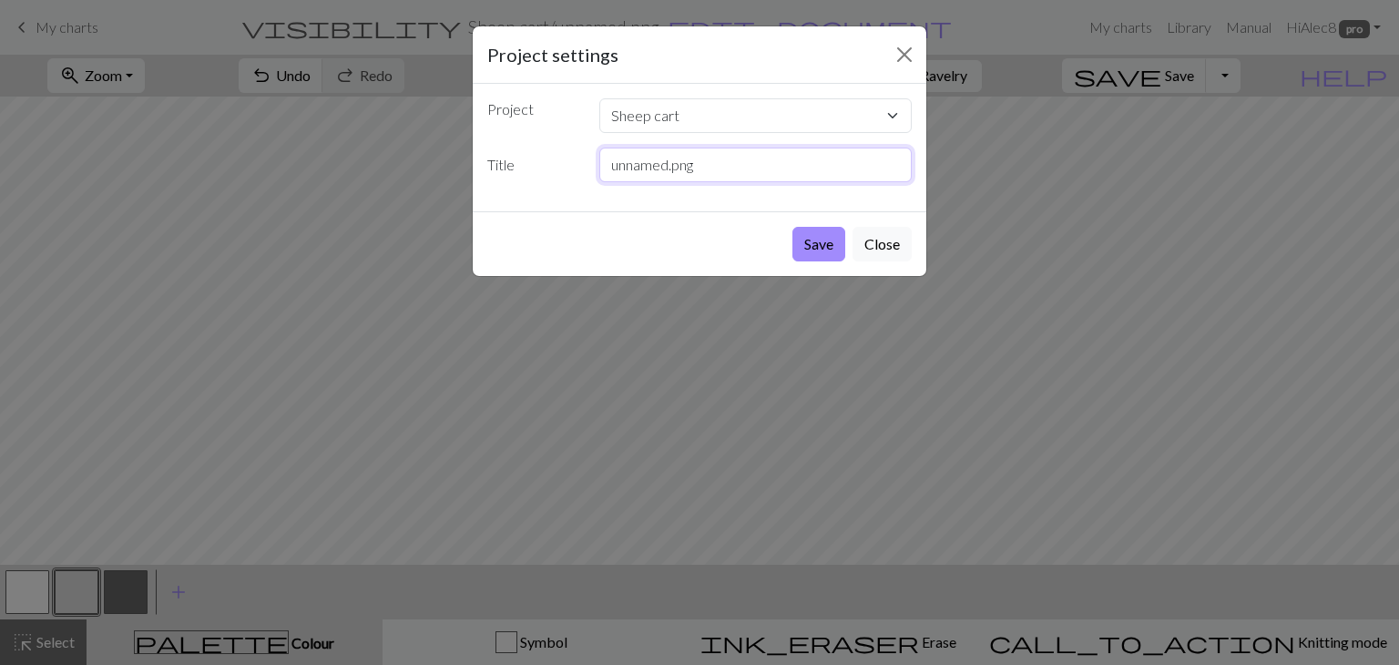
drag, startPoint x: 709, startPoint y: 160, endPoint x: 590, endPoint y: 149, distance: 118.9
click at [590, 149] on div "unnamed.png" at bounding box center [756, 165] width 335 height 35
type input "Frog"
click at [815, 245] on button "Save" at bounding box center [819, 244] width 53 height 35
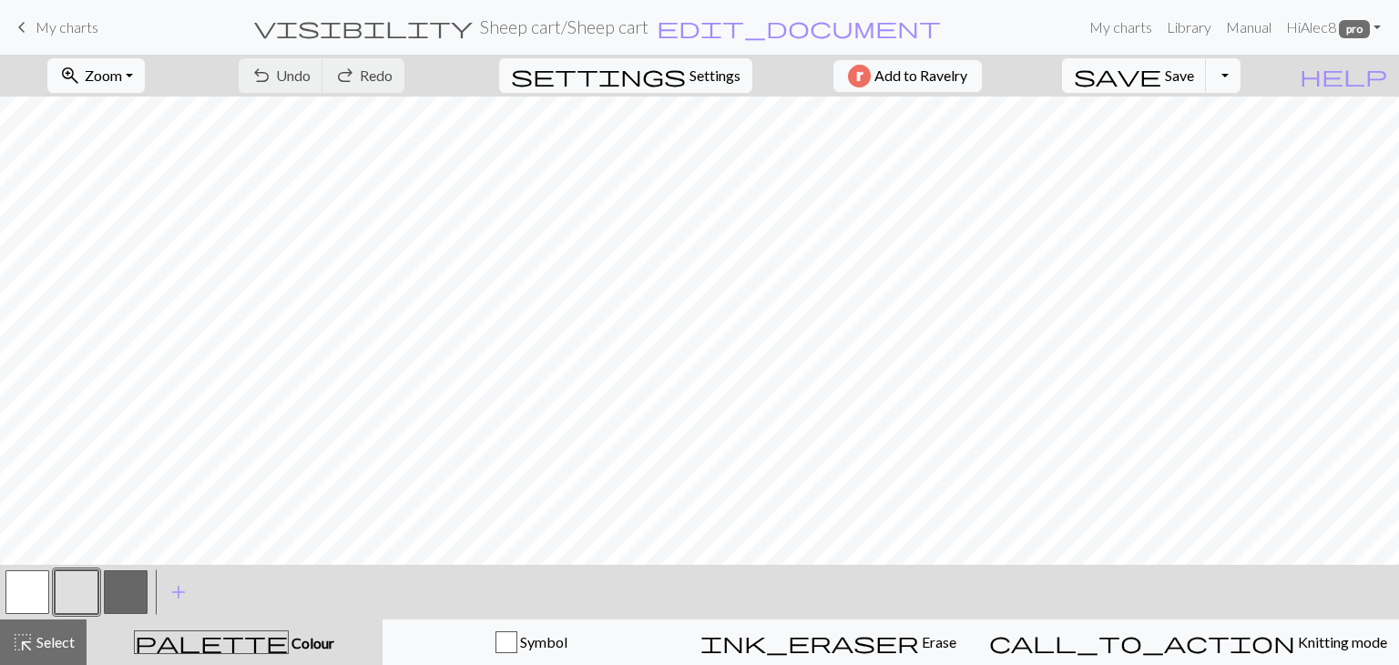
click at [81, 602] on button "button" at bounding box center [77, 592] width 44 height 44
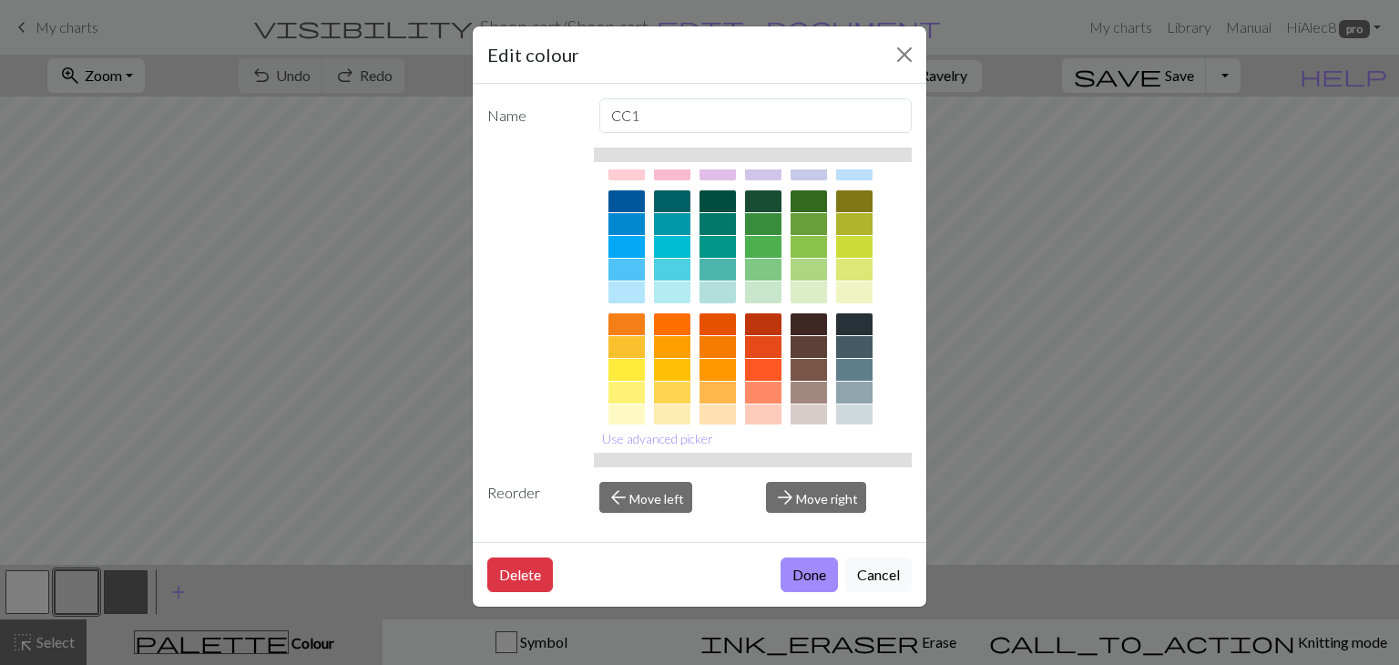
scroll to position [262, 0]
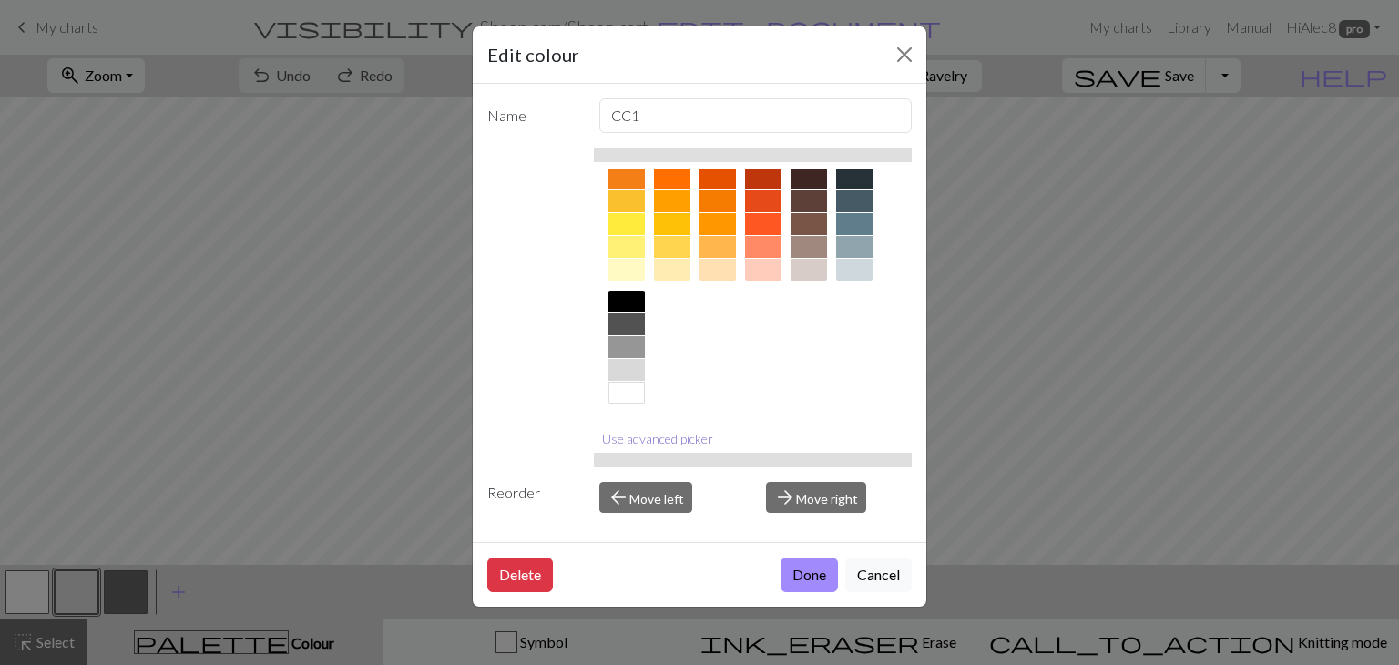
click at [699, 431] on button "Use advanced picker" at bounding box center [658, 439] width 128 height 28
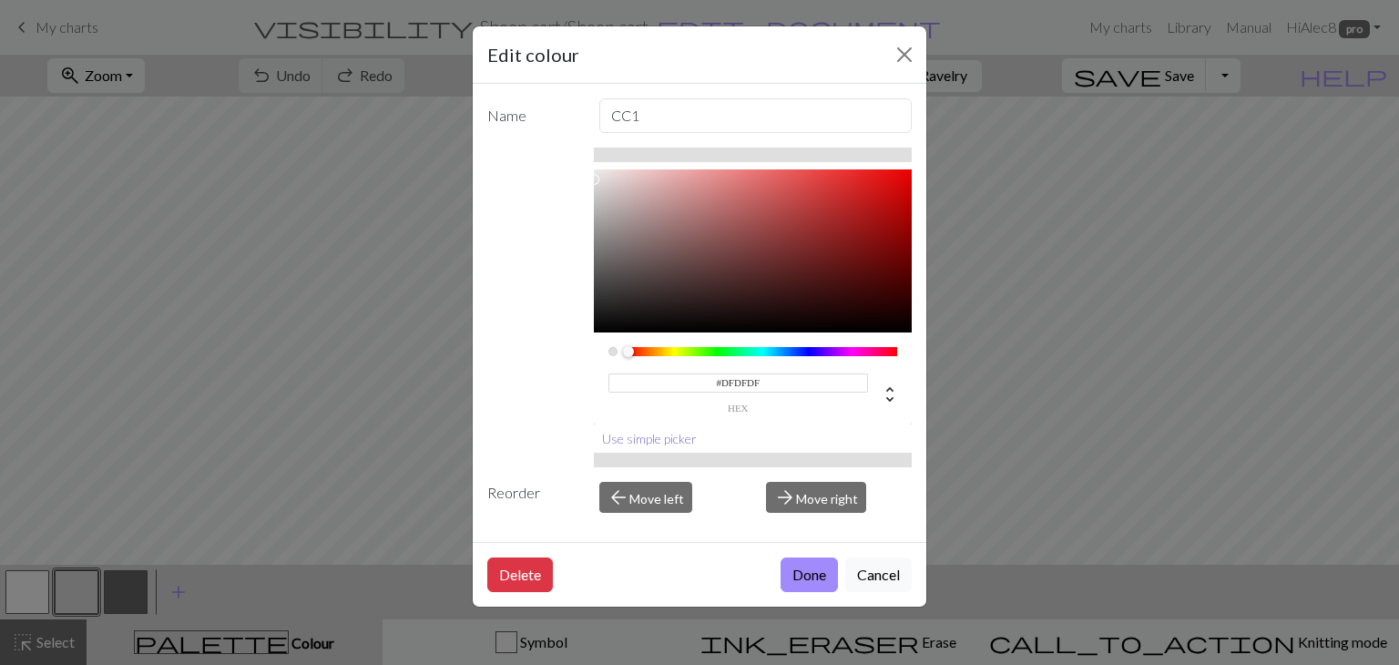
scroll to position [0, 0]
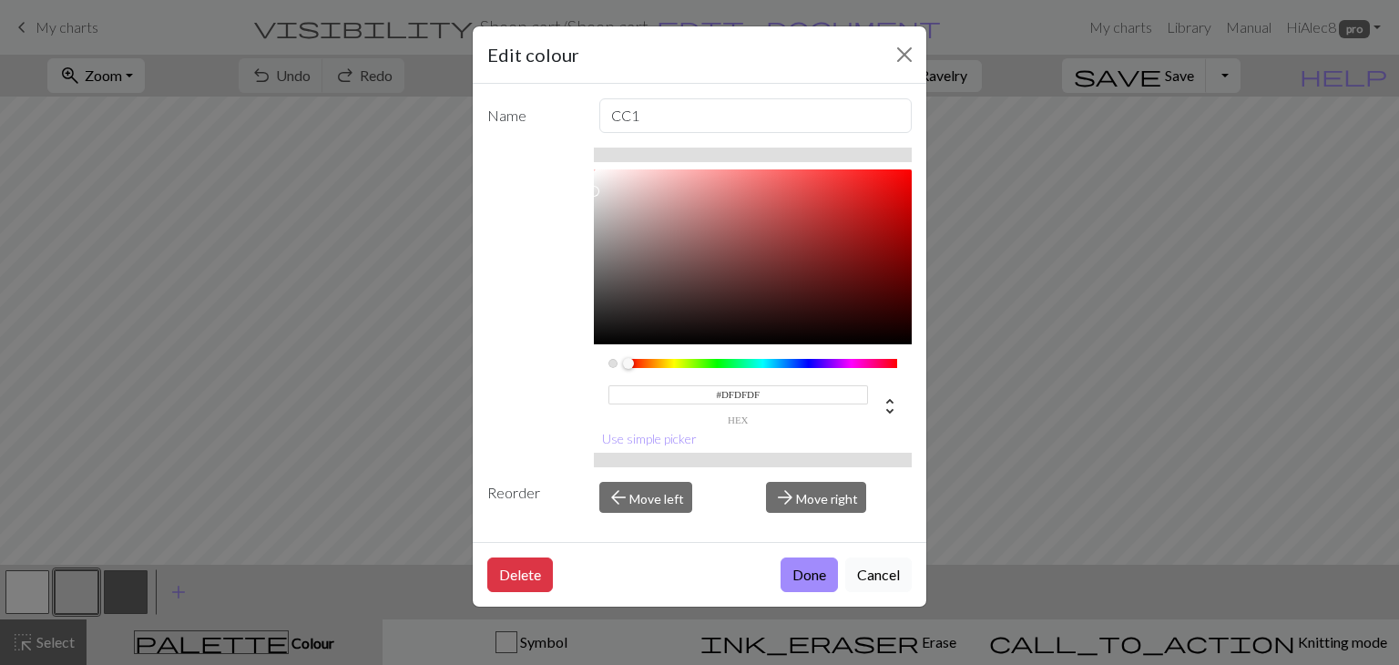
click at [887, 568] on button "Cancel" at bounding box center [879, 575] width 67 height 35
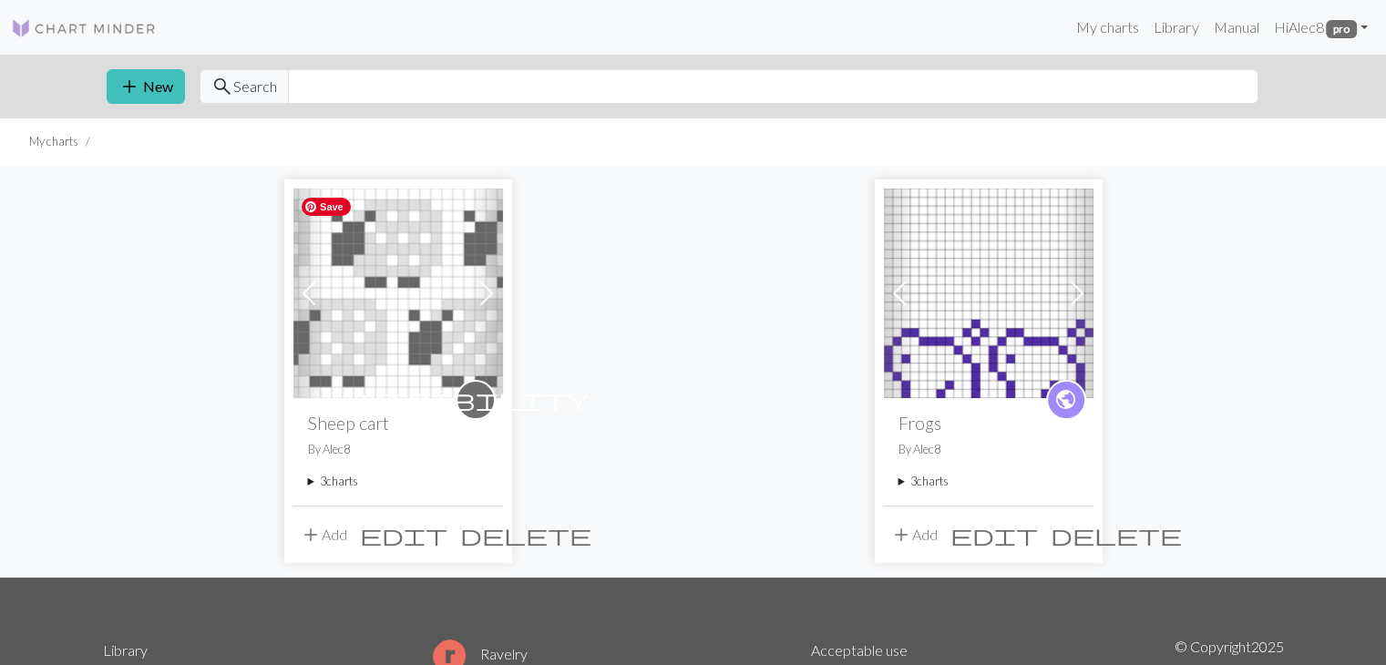
click at [410, 323] on img at bounding box center [398, 294] width 210 height 210
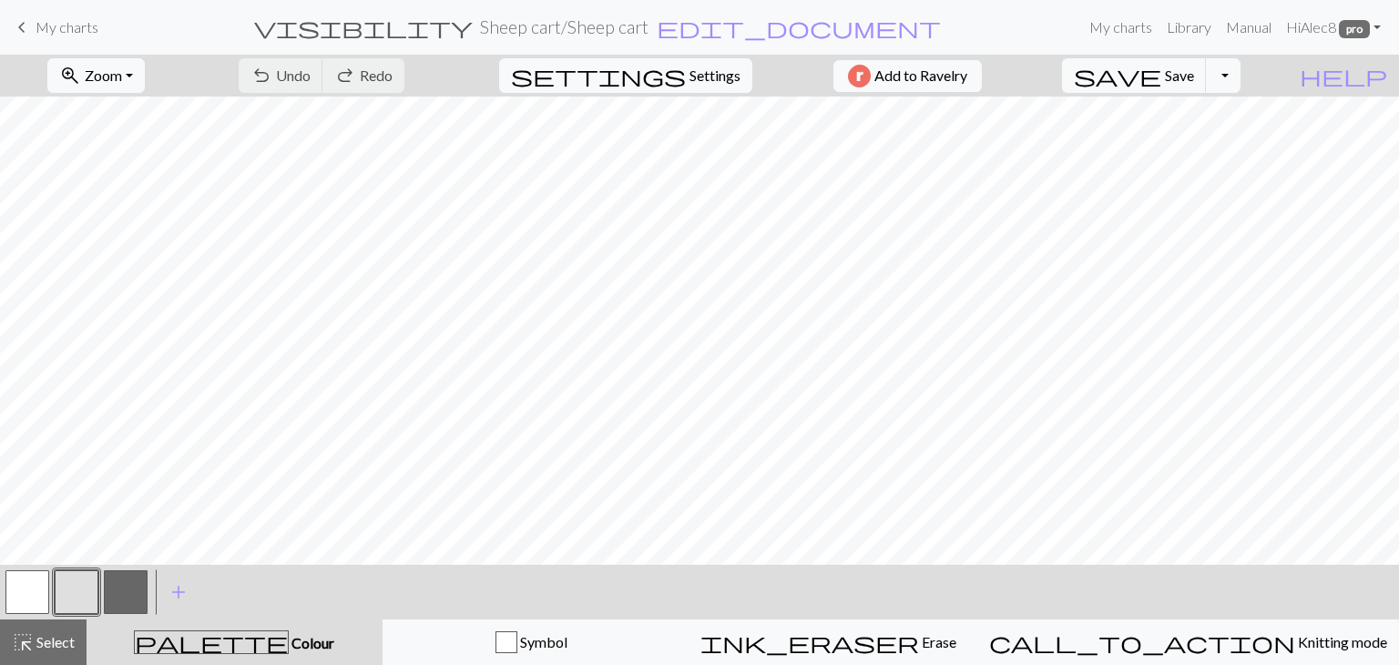
click at [112, 591] on button "button" at bounding box center [126, 592] width 44 height 44
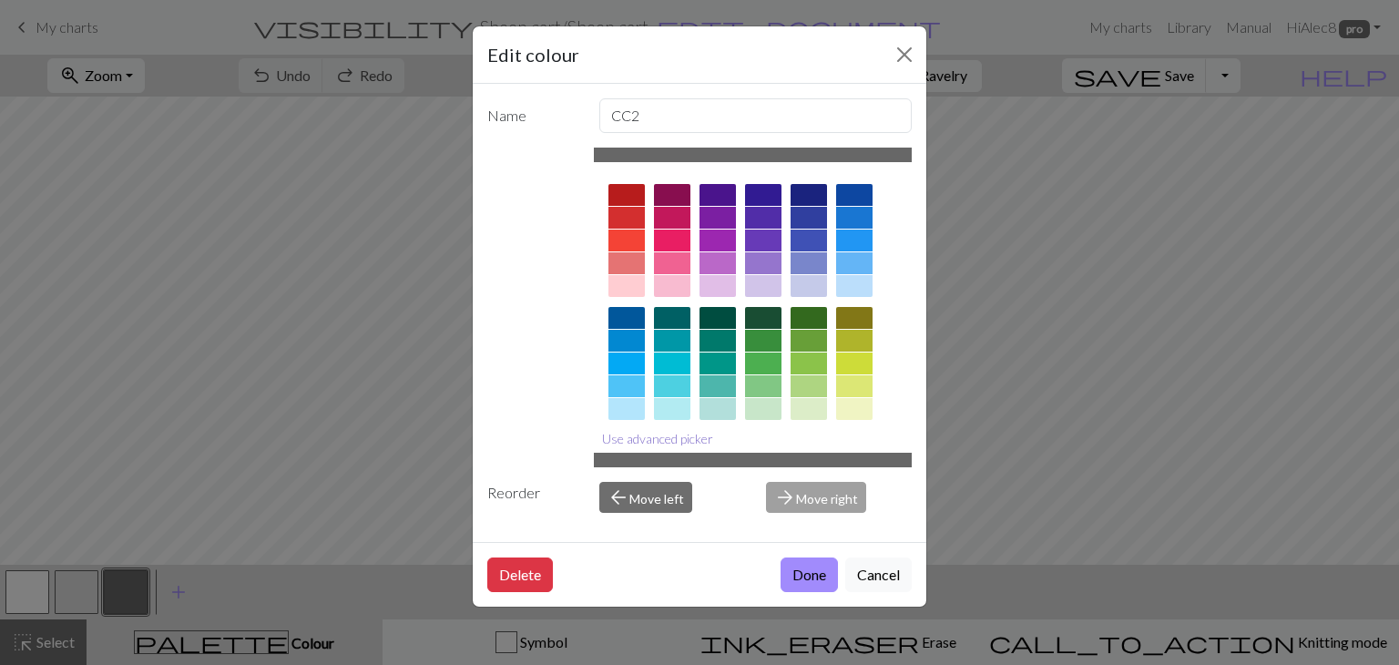
click at [689, 438] on button "Use advanced picker" at bounding box center [658, 439] width 128 height 28
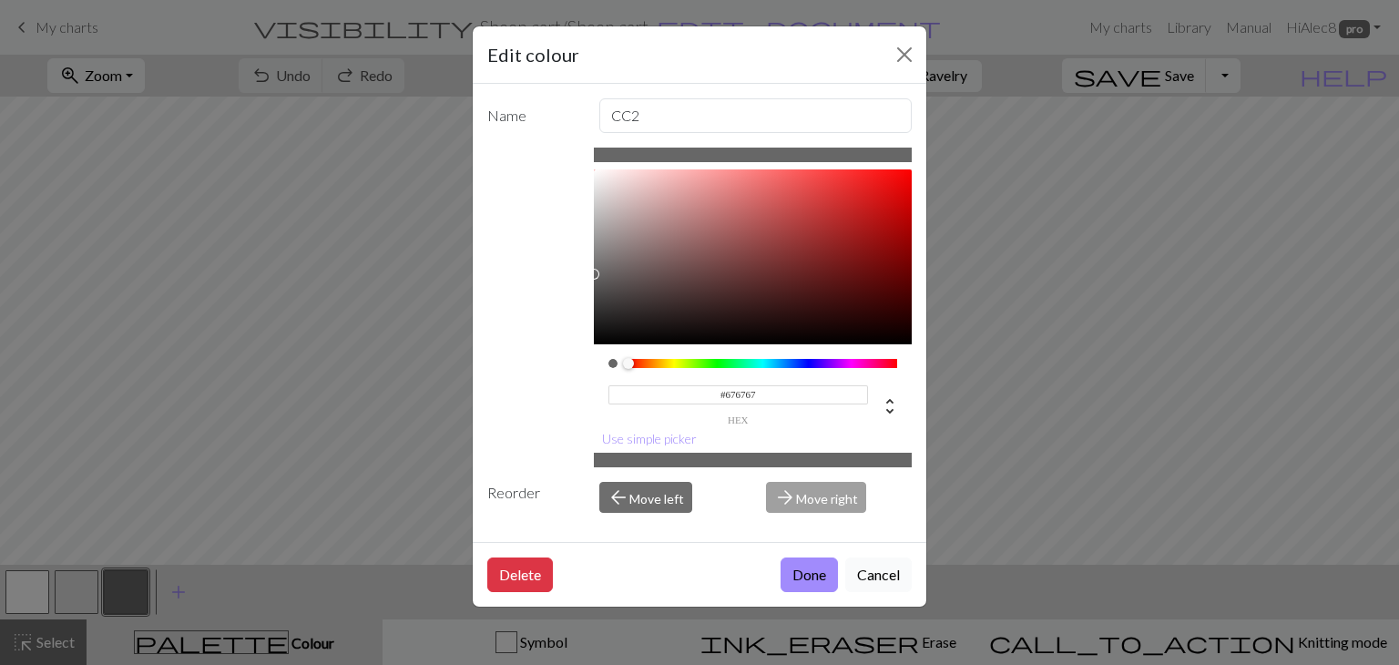
click at [865, 571] on button "Cancel" at bounding box center [879, 575] width 67 height 35
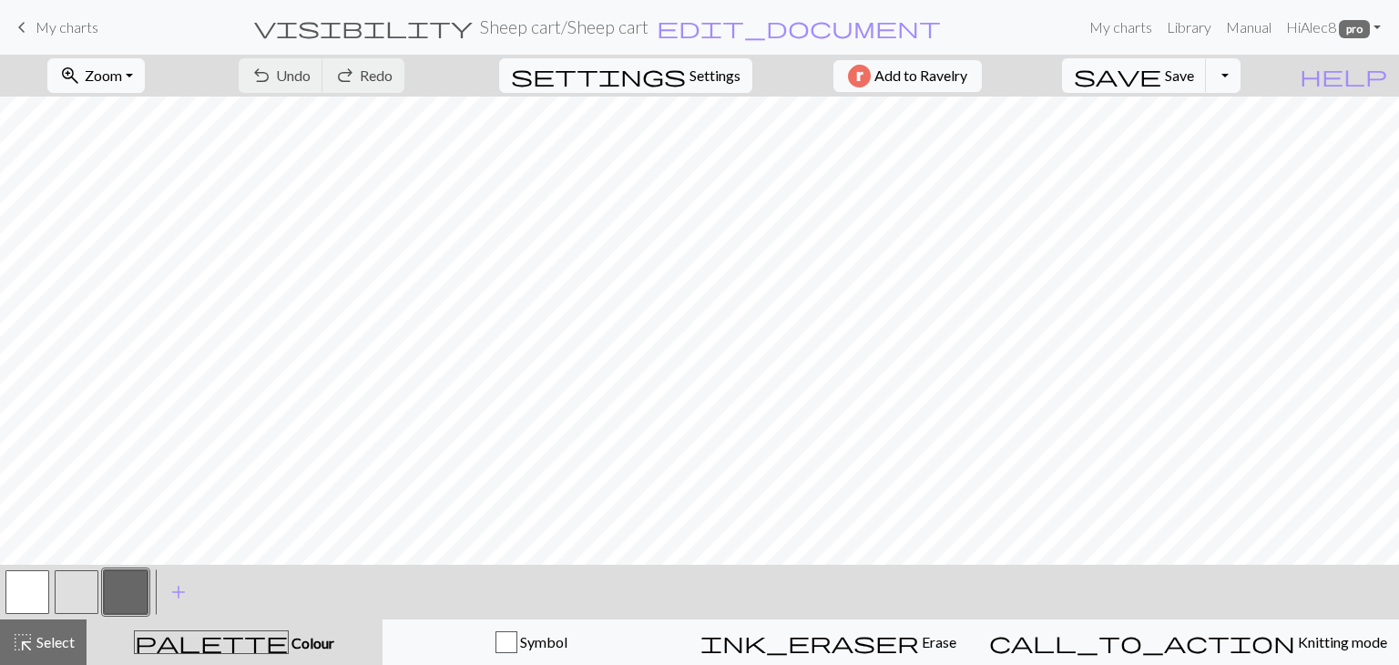
click at [77, 584] on button "button" at bounding box center [77, 592] width 44 height 44
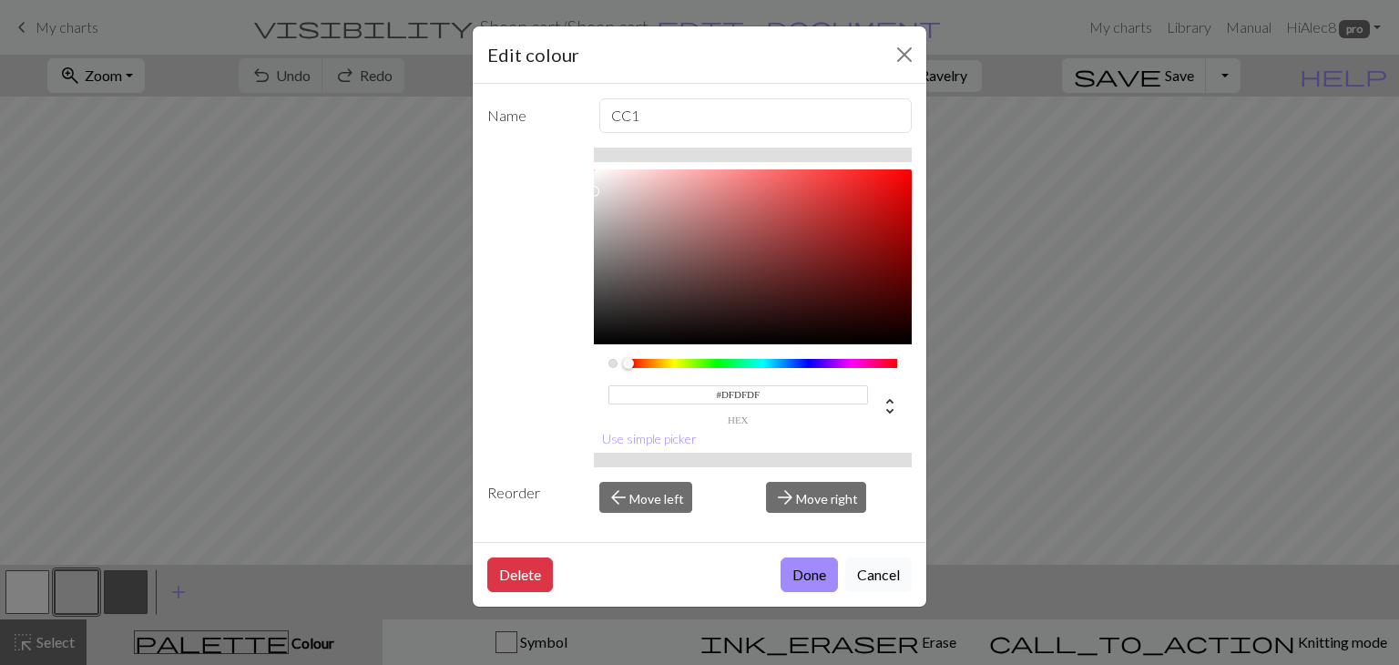
click at [903, 579] on button "Cancel" at bounding box center [879, 575] width 67 height 35
